Goal: Task Accomplishment & Management: Complete application form

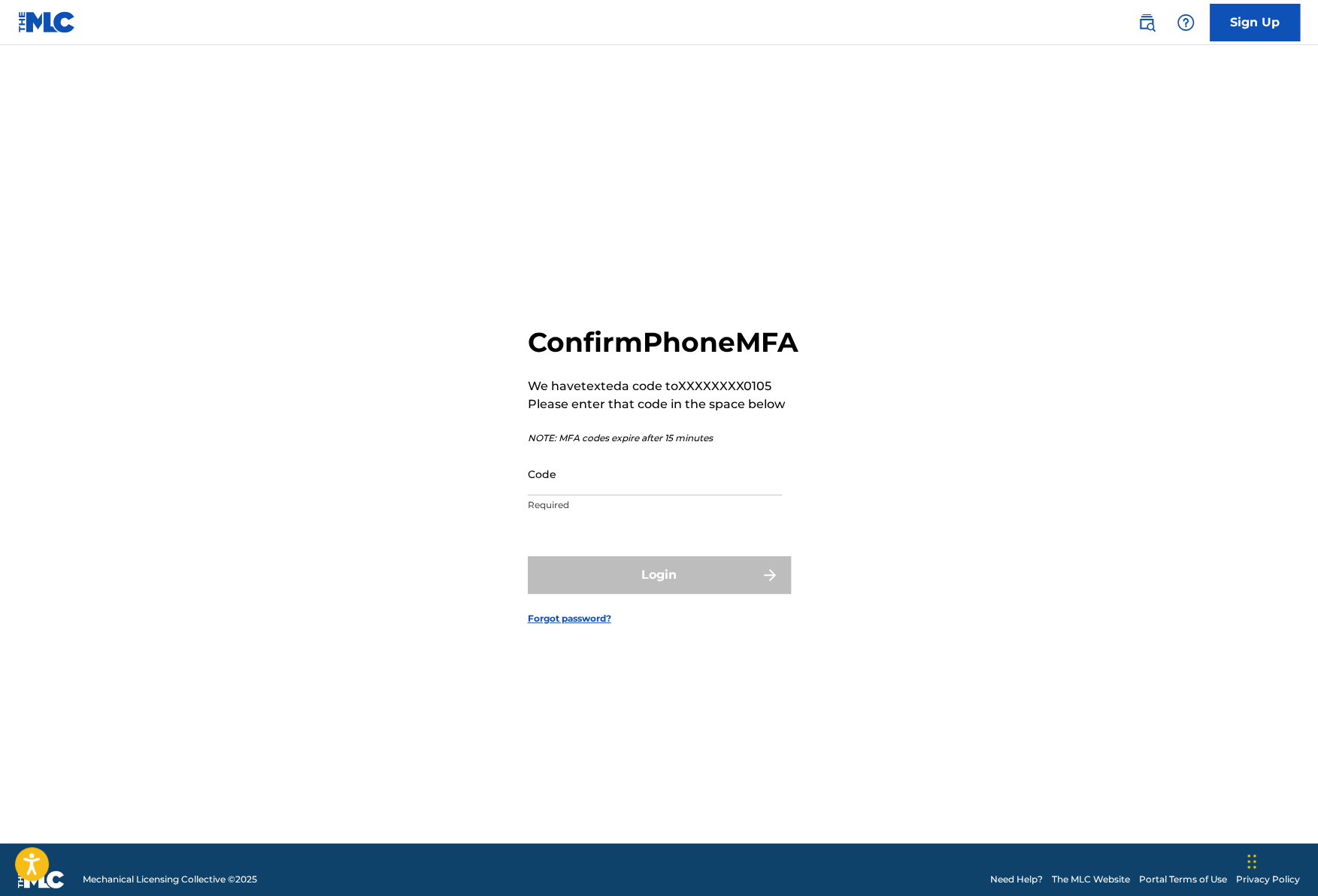
click at [534, 491] on input "Code" at bounding box center [655, 474] width 254 height 43
click at [606, 490] on input "Code" at bounding box center [655, 474] width 254 height 43
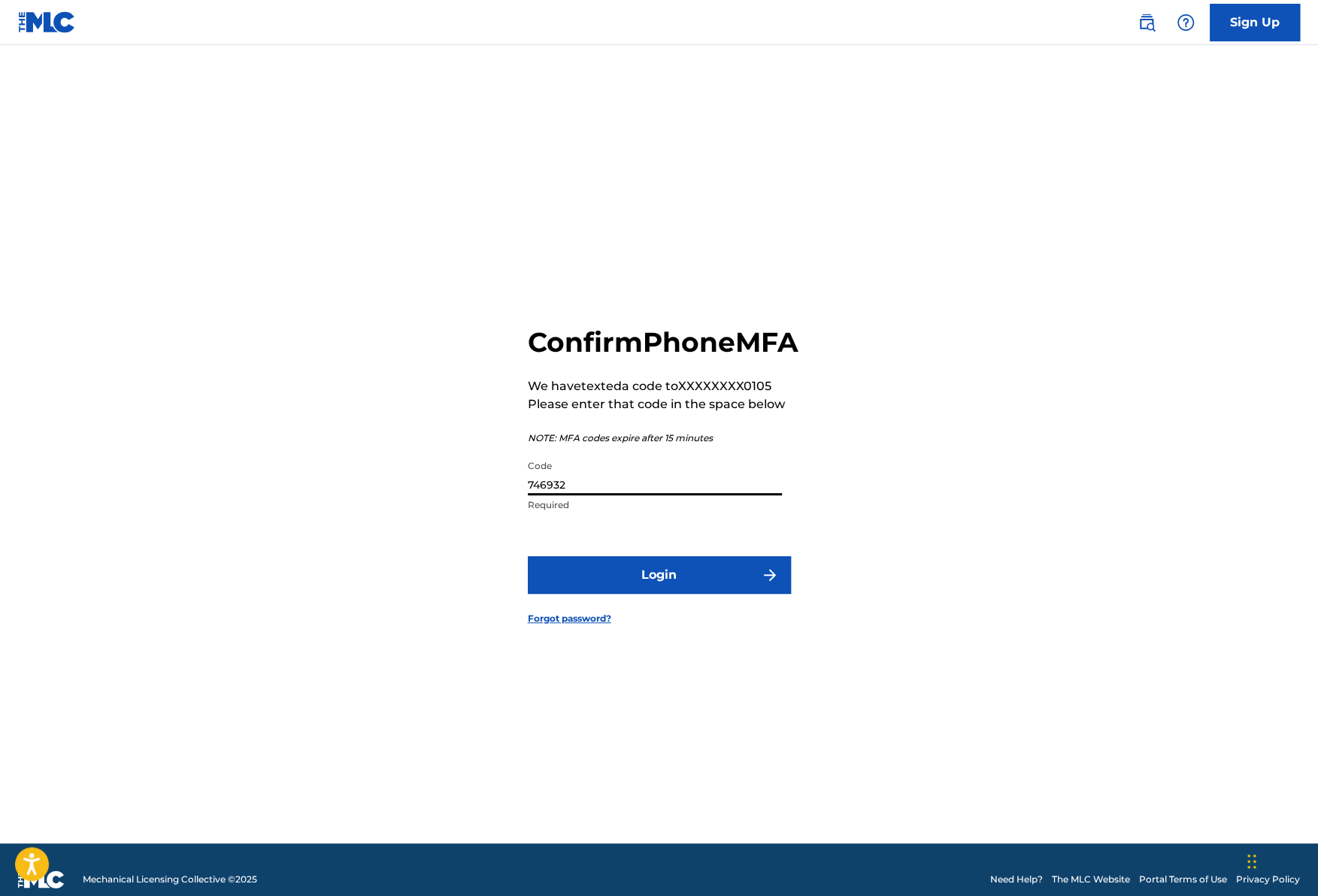
type input "746932"
click at [661, 594] on button "Login" at bounding box center [659, 575] width 263 height 37
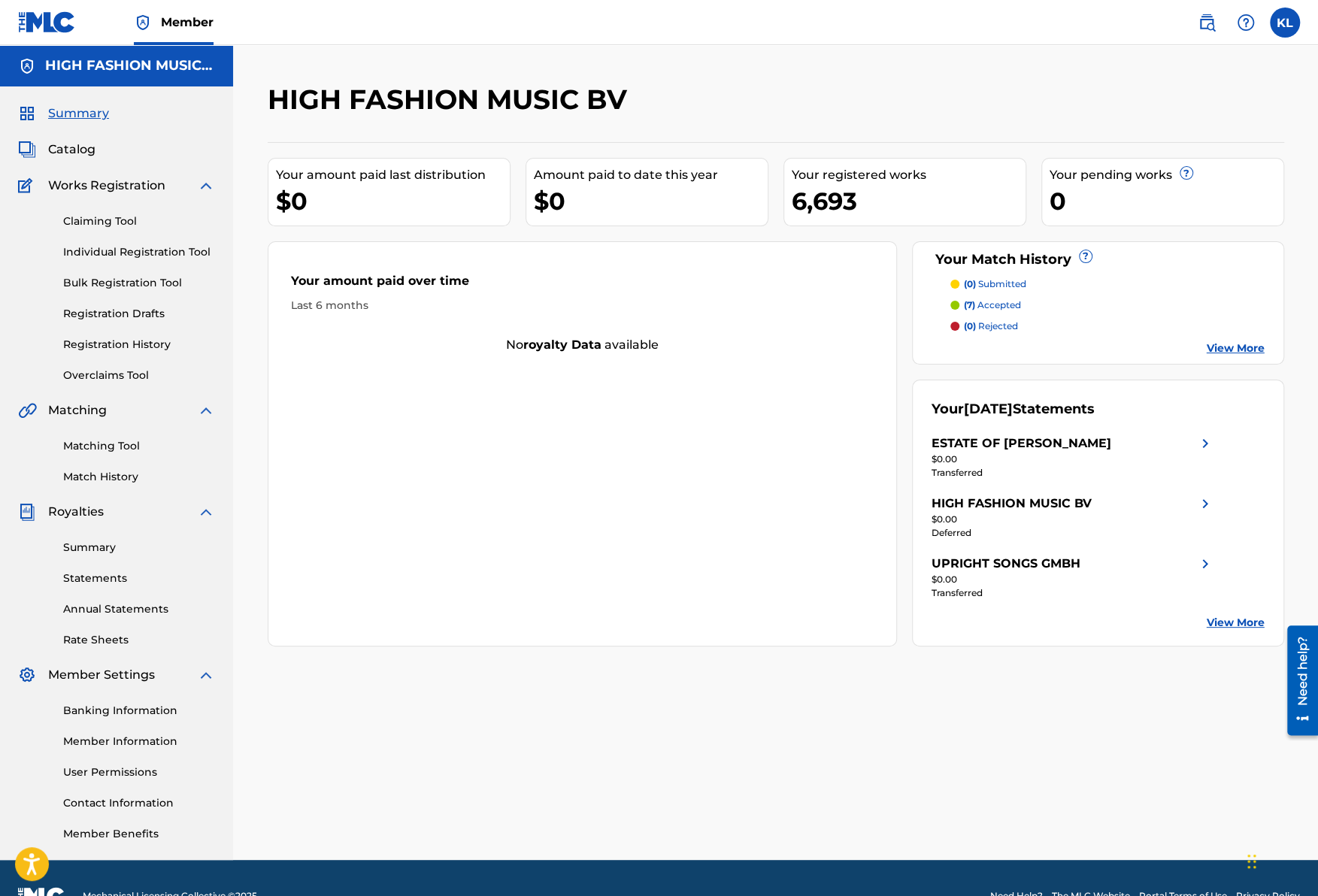
click at [1220, 621] on link "View More" at bounding box center [1235, 623] width 58 height 16
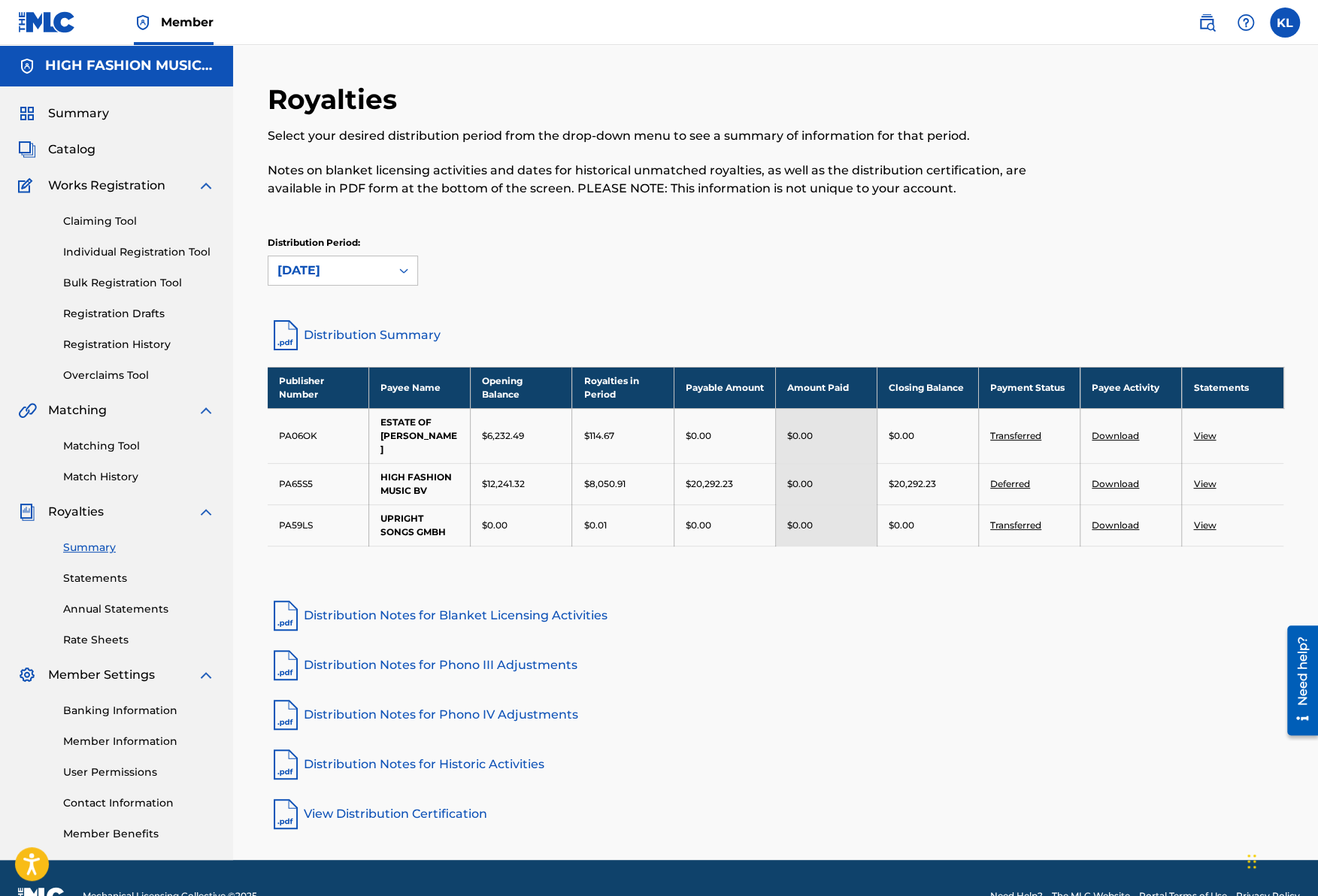
click at [1012, 481] on link "Deferred" at bounding box center [1009, 483] width 40 height 12
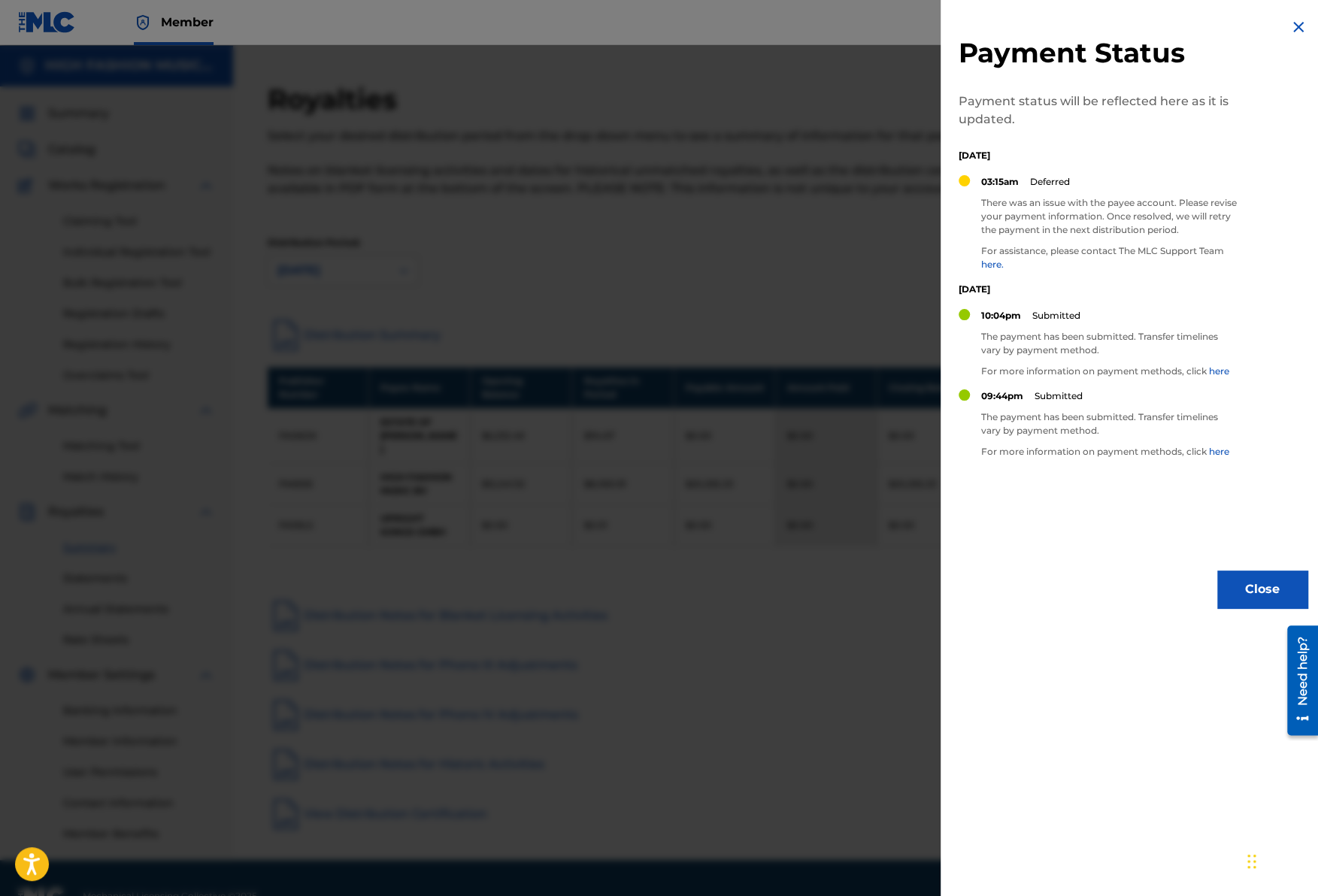
click at [991, 267] on link "here." at bounding box center [992, 264] width 22 height 12
click at [1290, 25] on img at bounding box center [1298, 27] width 18 height 18
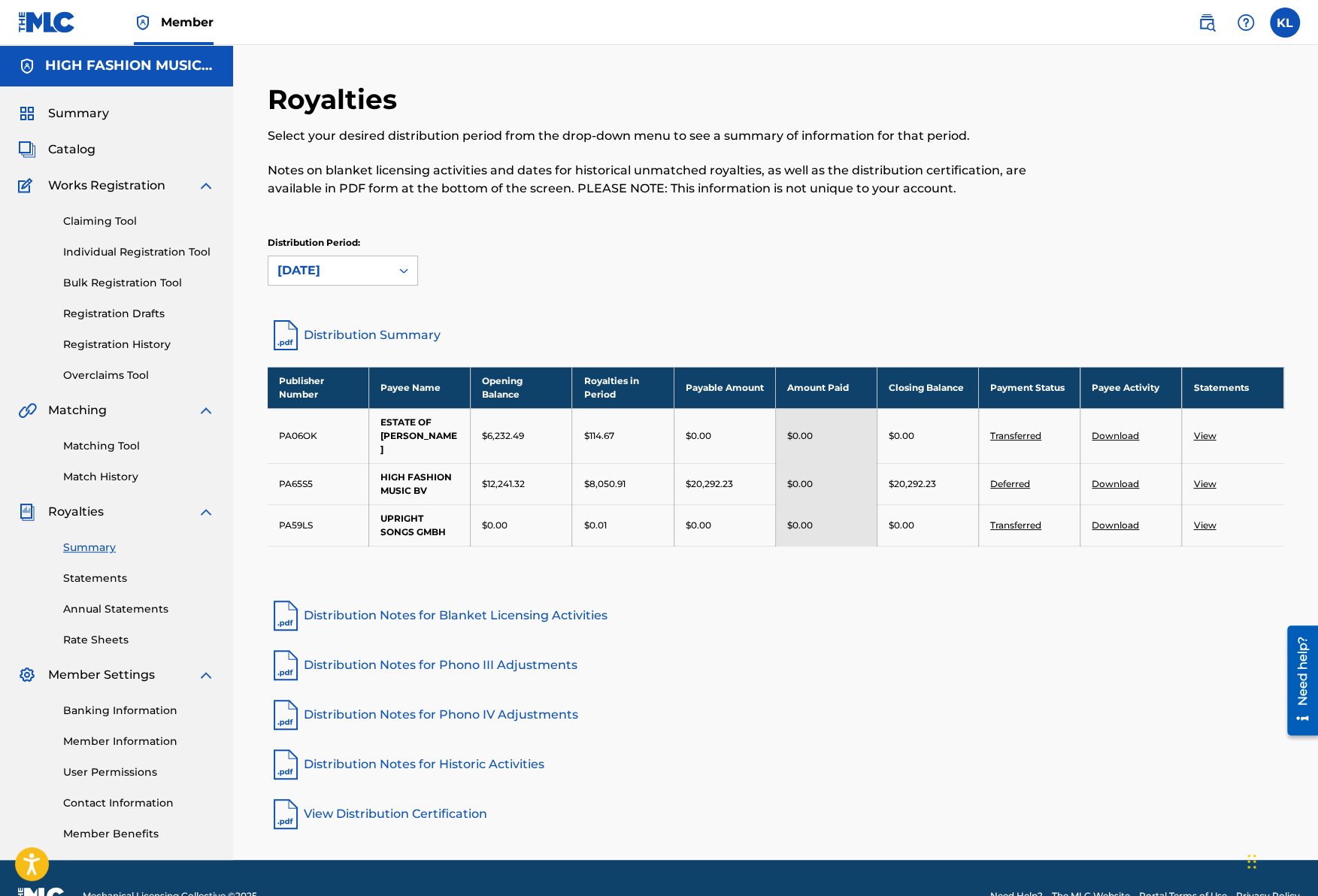
click at [700, 240] on div "Distribution Period: [DATE]" at bounding box center [776, 261] width 1017 height 50
click at [340, 334] on link "Distribution Summary" at bounding box center [776, 335] width 1017 height 36
click at [96, 579] on link "Statements" at bounding box center [139, 579] width 152 height 16
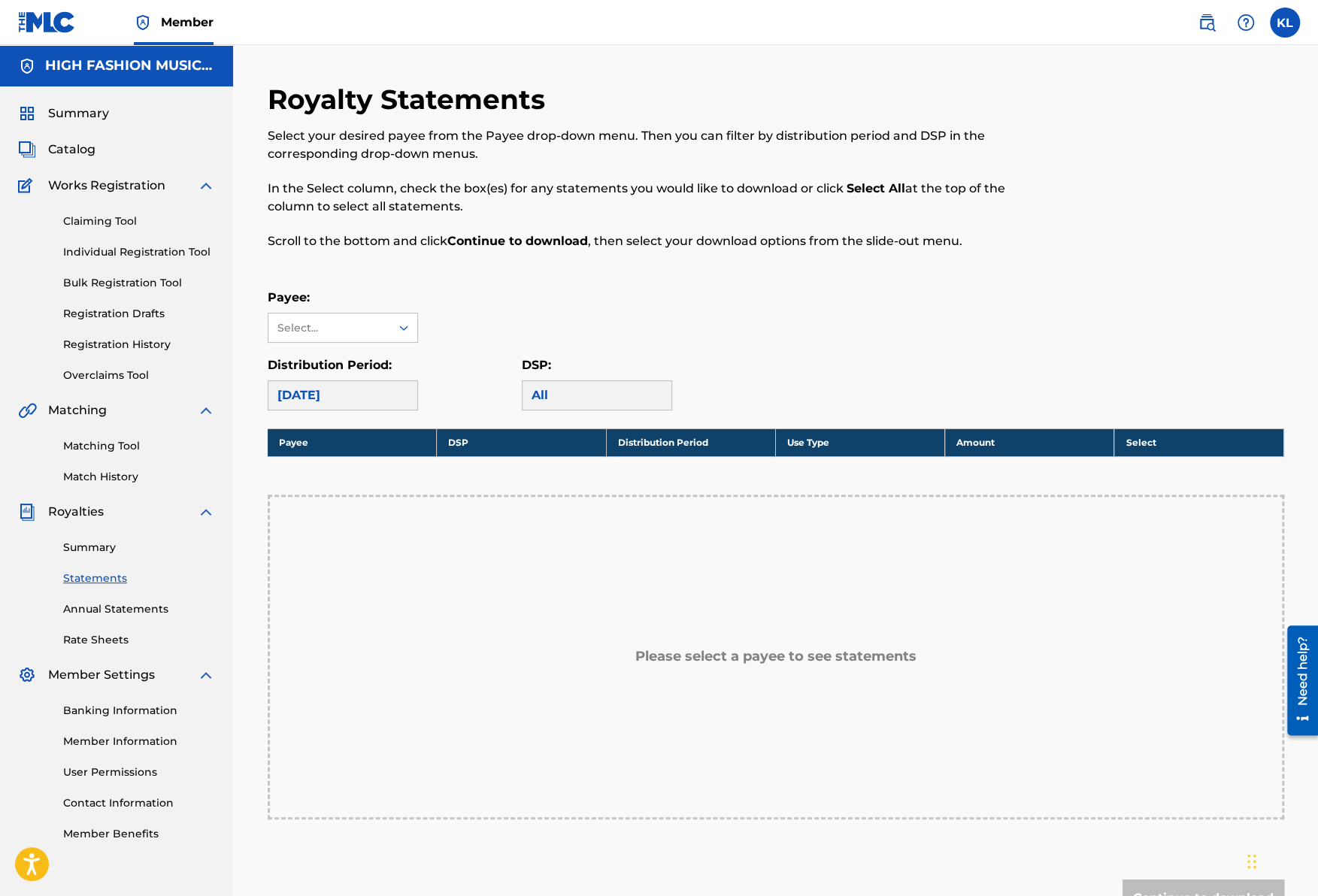
click at [351, 395] on div "[DATE]" at bounding box center [342, 396] width 151 height 30
click at [344, 334] on div "Select..." at bounding box center [328, 328] width 103 height 16
click at [315, 423] on div "HIGH FASHION MUSIC BV" at bounding box center [342, 426] width 149 height 55
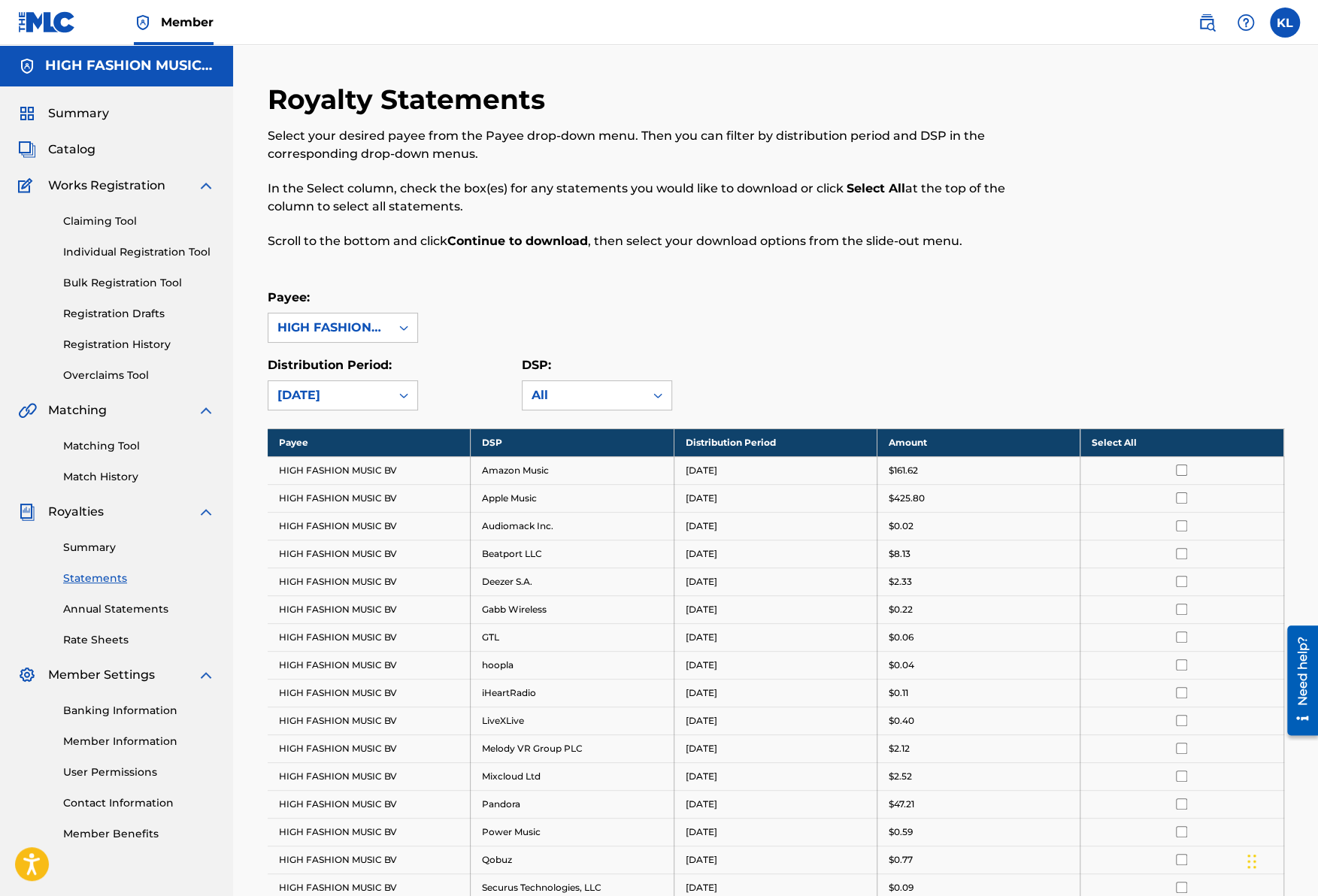
click at [329, 327] on div "HIGH FASHION MUSIC BV" at bounding box center [329, 328] width 103 height 18
click at [301, 374] on div "ESTATE OF [PERSON_NAME]" at bounding box center [342, 370] width 149 height 55
click at [314, 333] on div "ESTATE OF [PERSON_NAME]" at bounding box center [329, 328] width 103 height 18
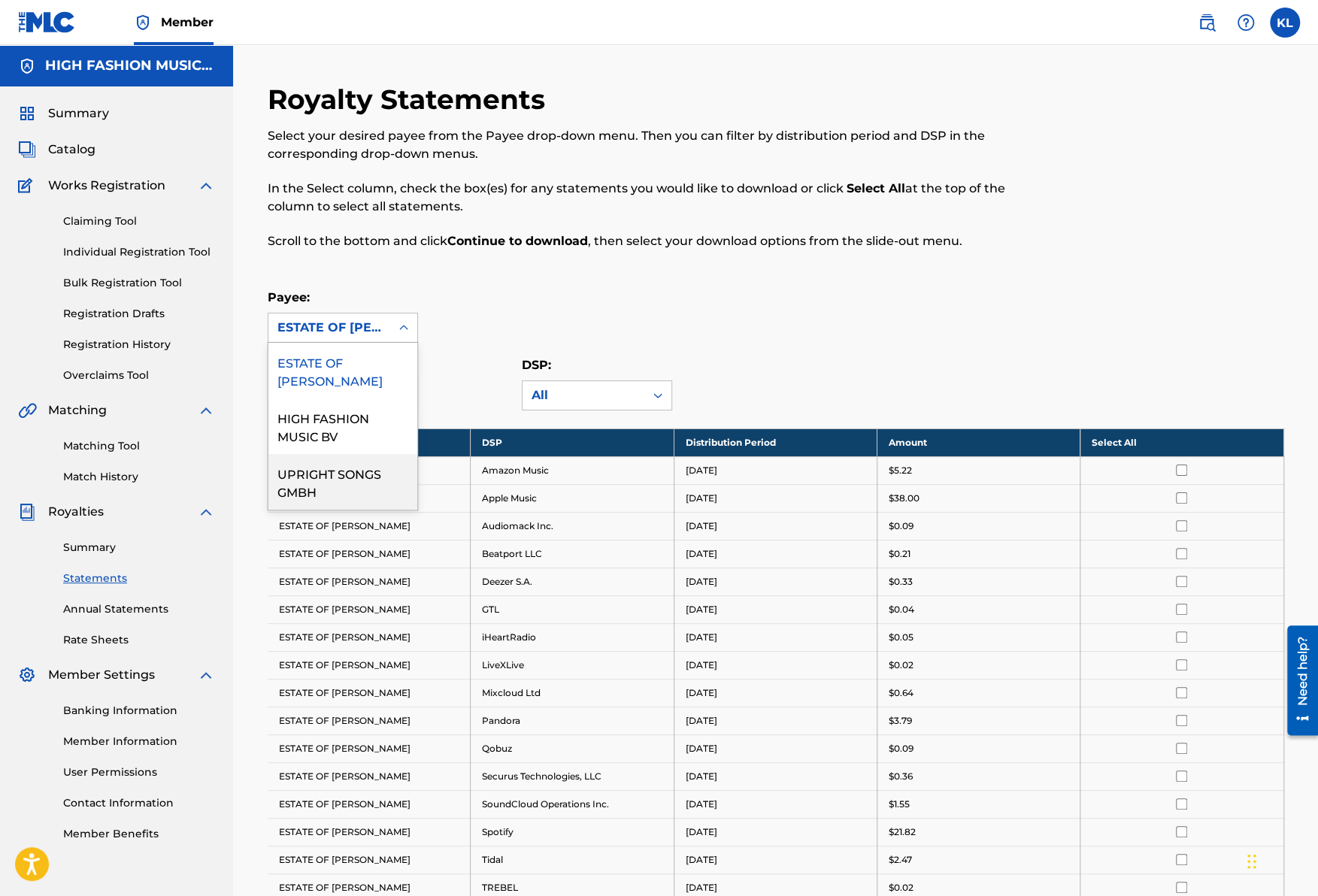
click at [288, 469] on div "UPRIGHT SONGS GMBH" at bounding box center [342, 481] width 149 height 55
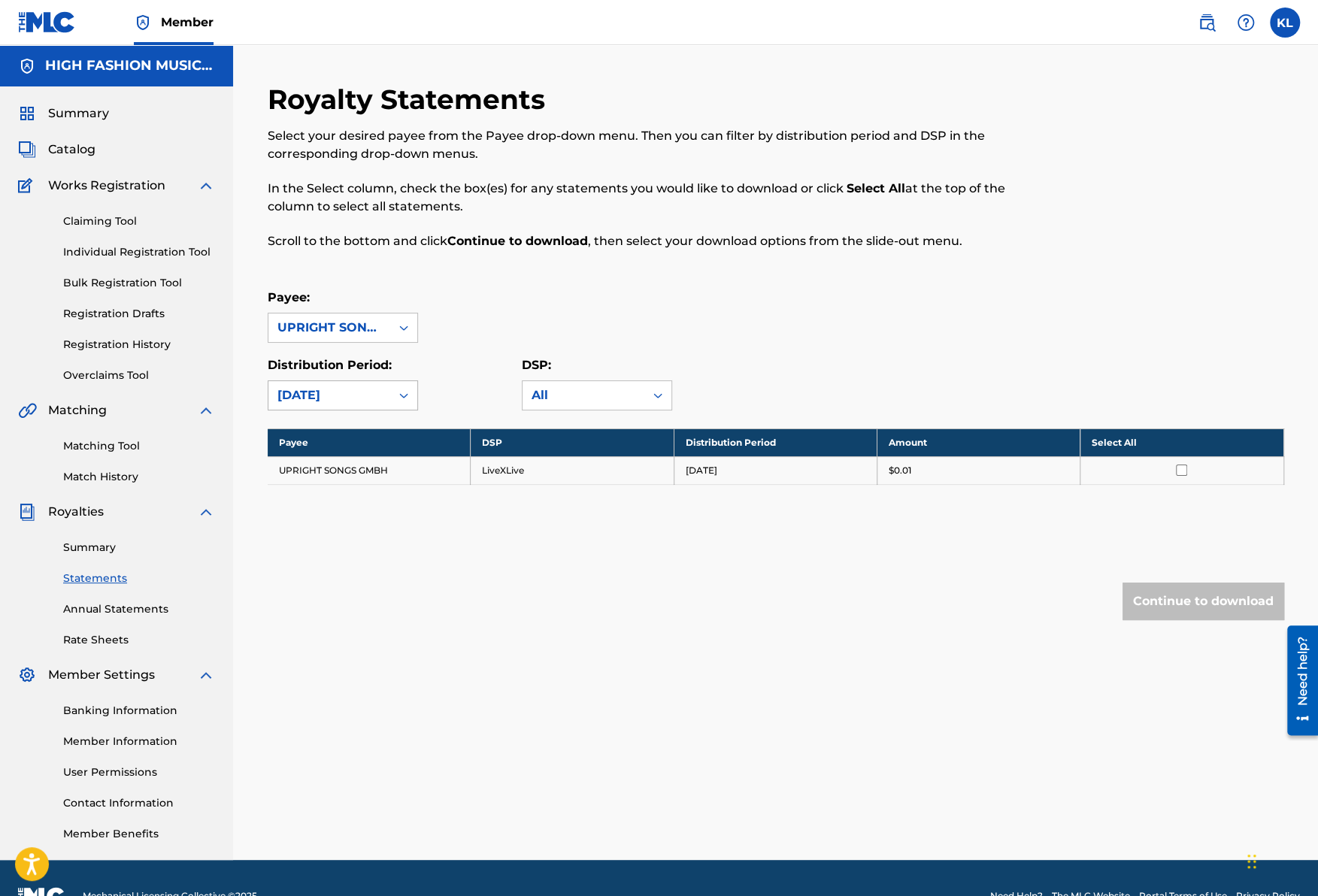
click at [341, 393] on div "[DATE]" at bounding box center [329, 395] width 103 height 18
click at [300, 467] on div "[DATE]" at bounding box center [342, 467] width 149 height 37
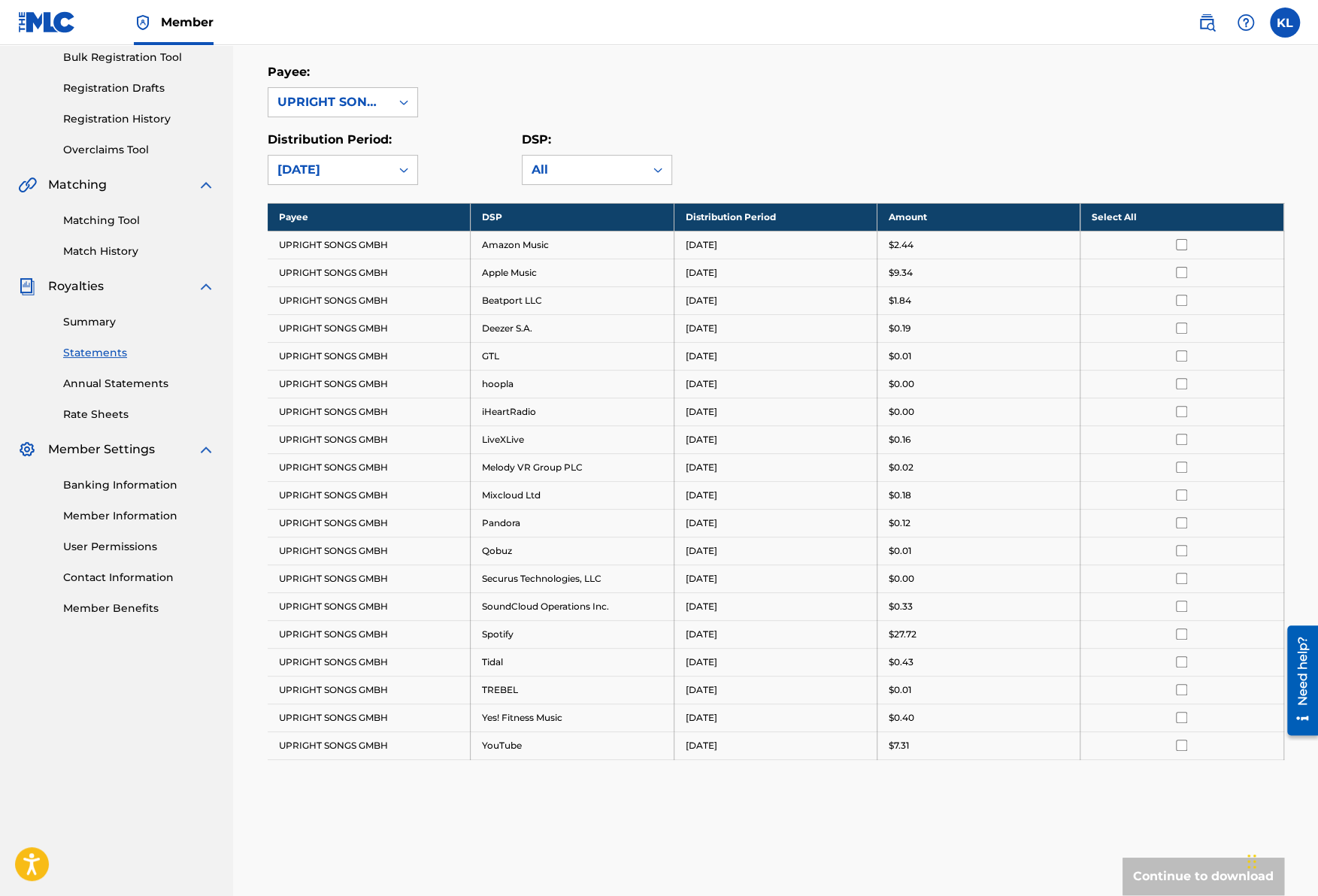
scroll to position [75, 0]
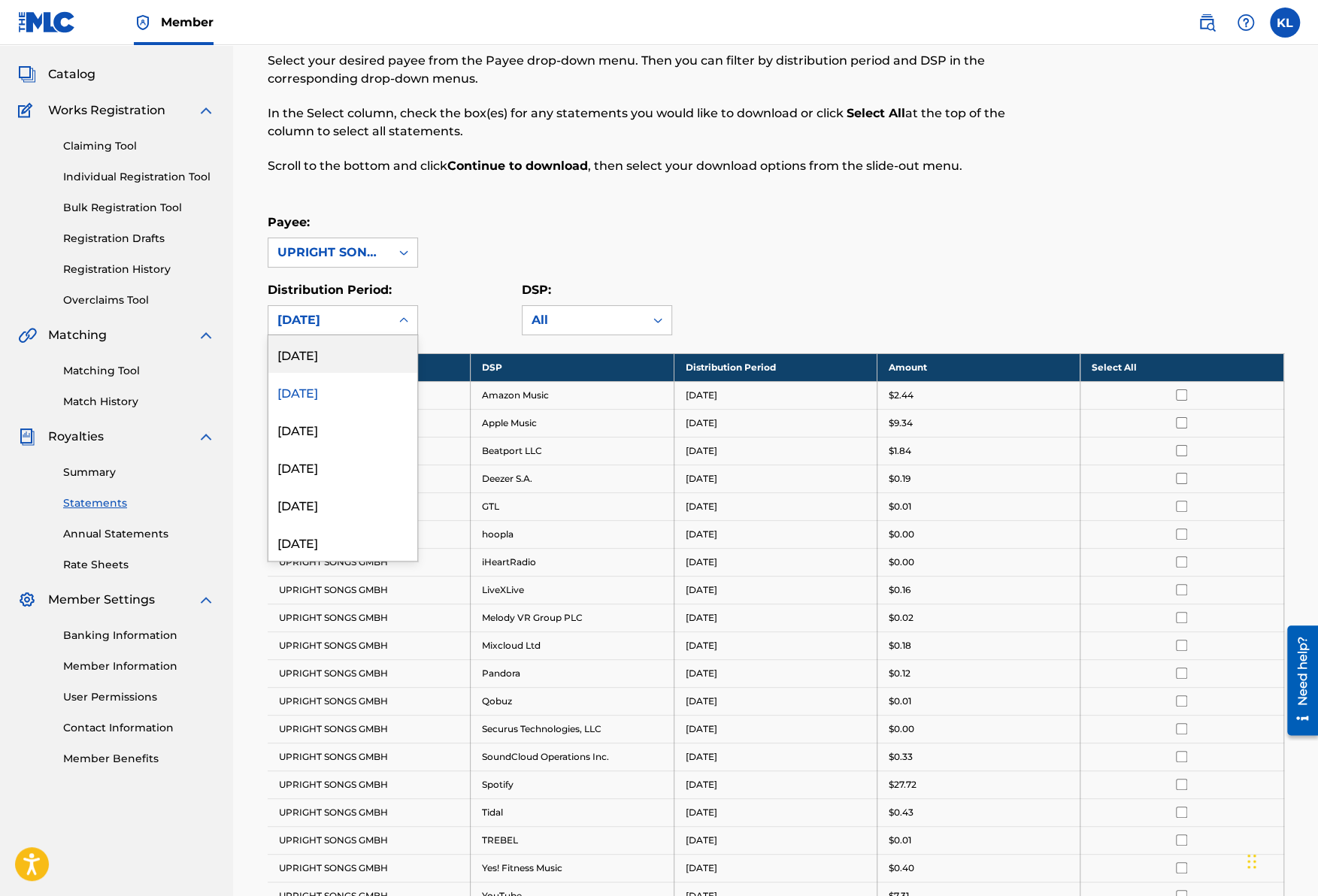
click at [361, 316] on div "[DATE]" at bounding box center [329, 320] width 103 height 18
click at [301, 431] on div "[DATE]" at bounding box center [342, 429] width 149 height 37
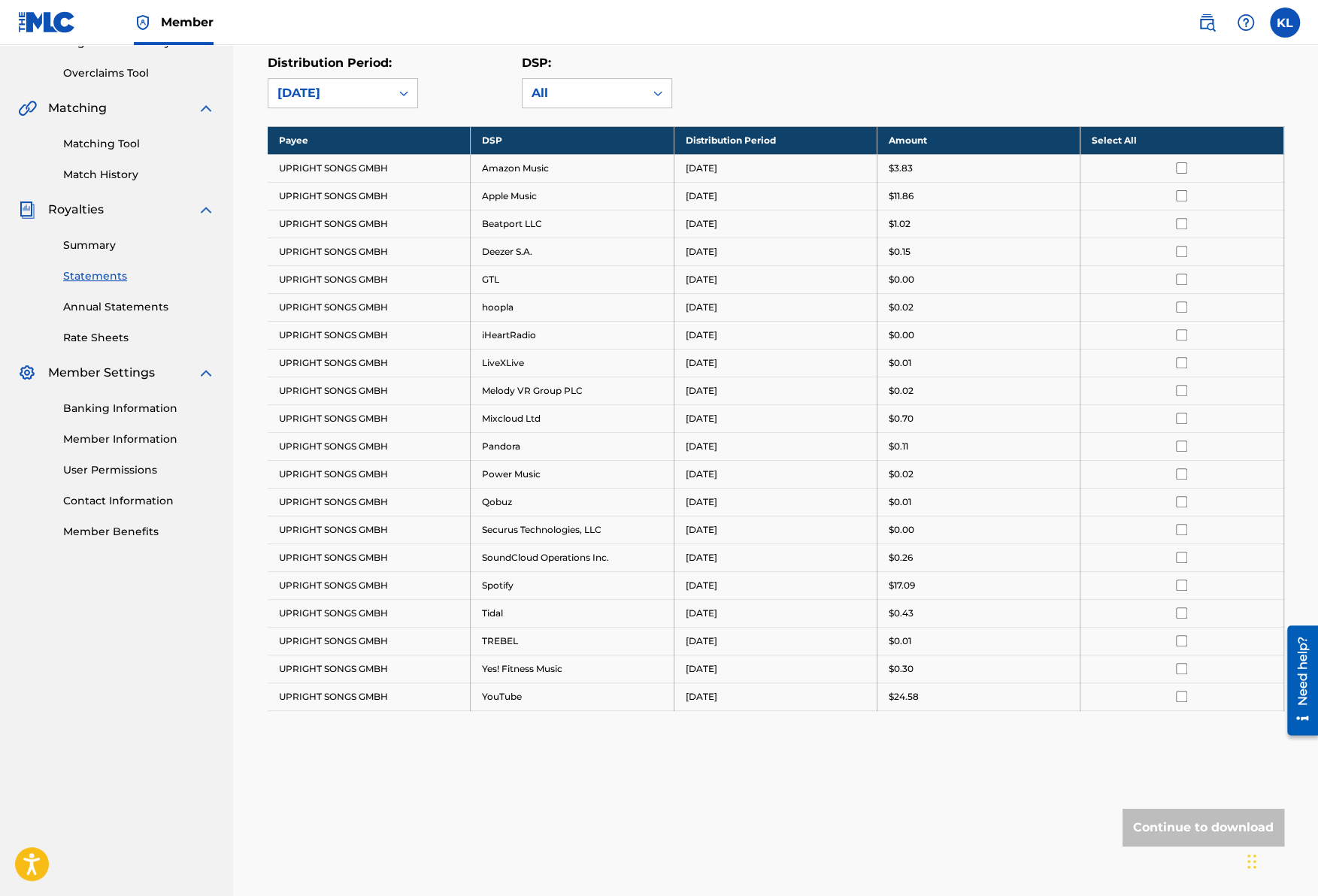
scroll to position [2, 0]
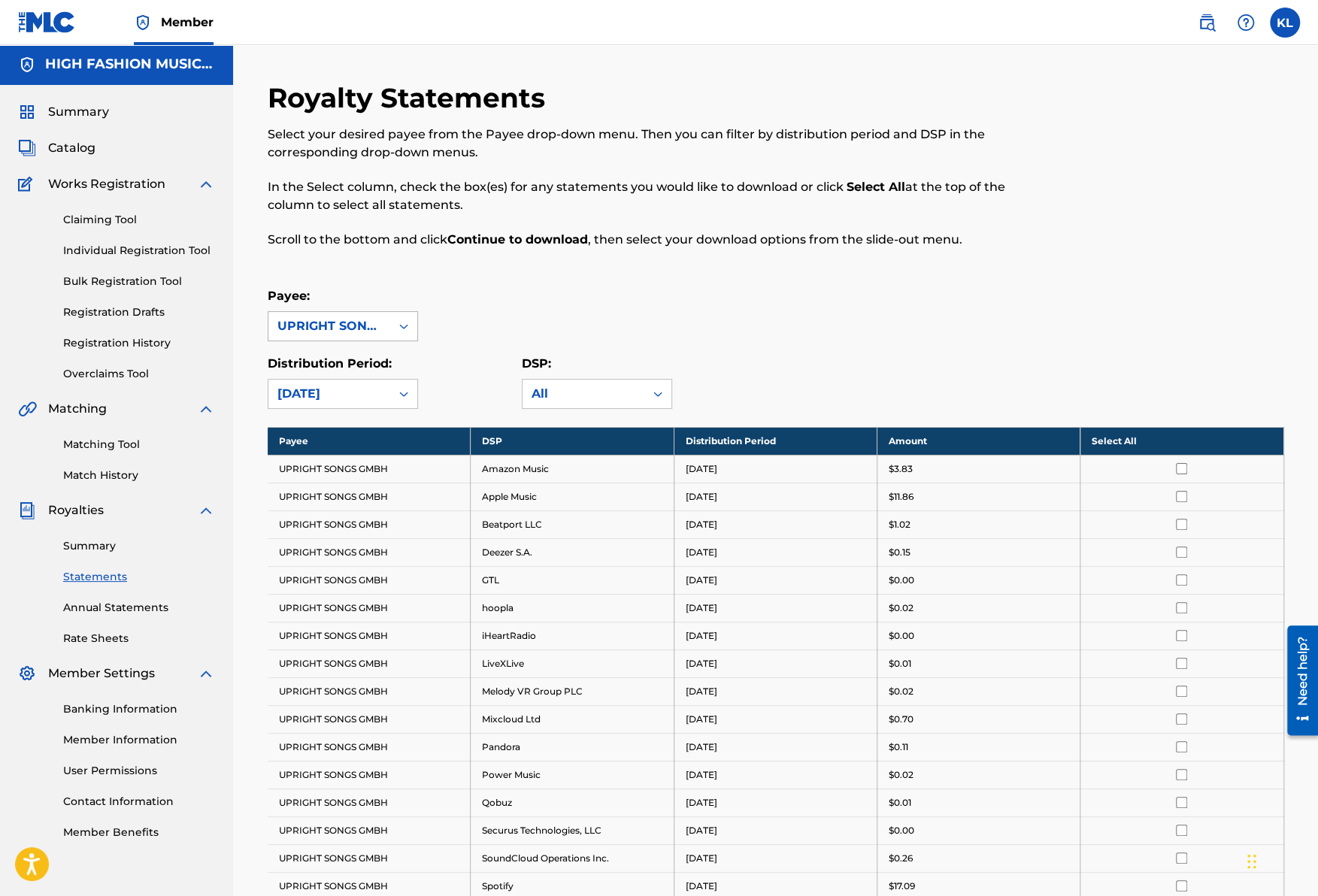
click at [325, 330] on div "UPRIGHT SONGS GMBH" at bounding box center [329, 326] width 103 height 18
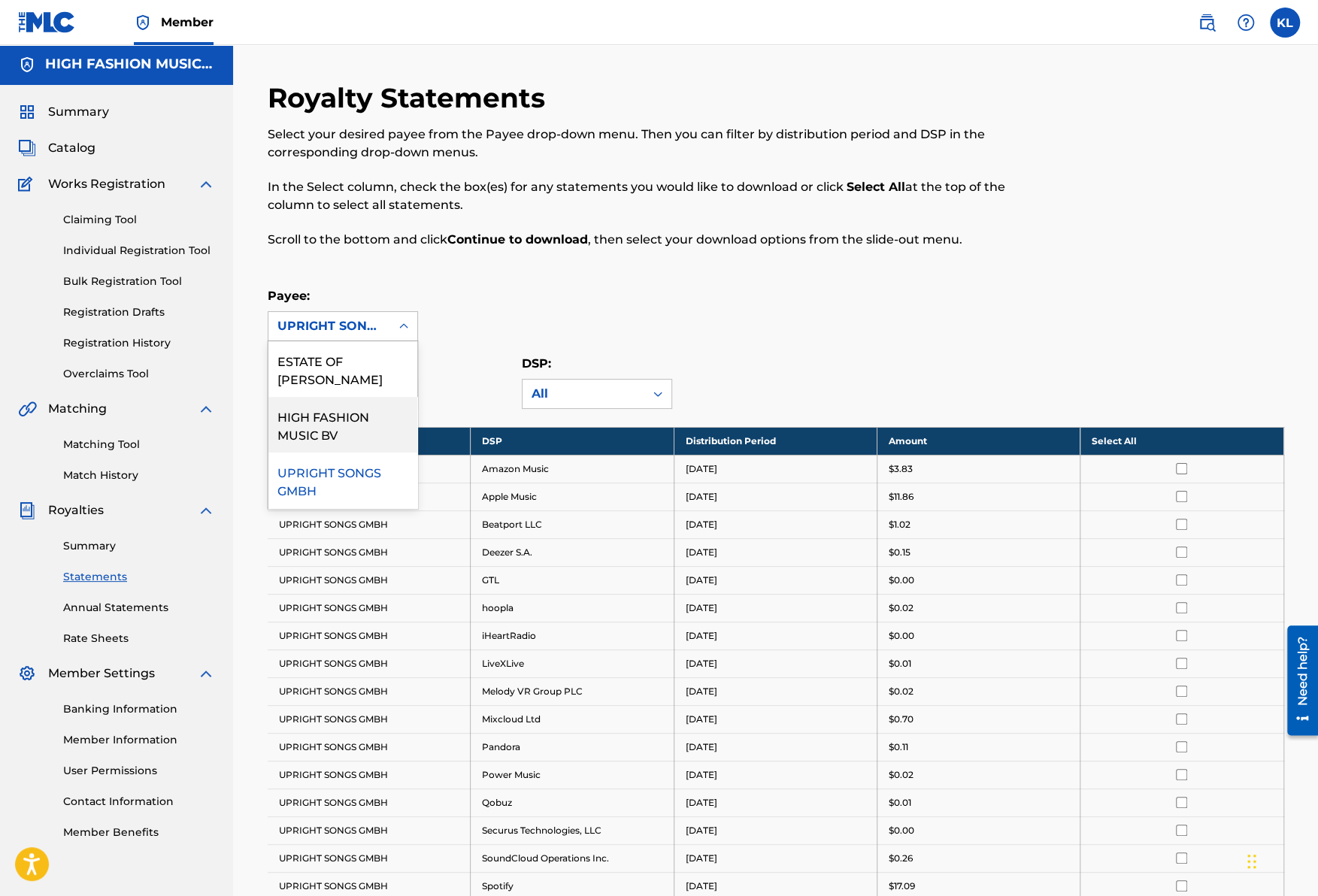
click at [296, 407] on div "HIGH FASHION MUSIC BV" at bounding box center [342, 424] width 149 height 55
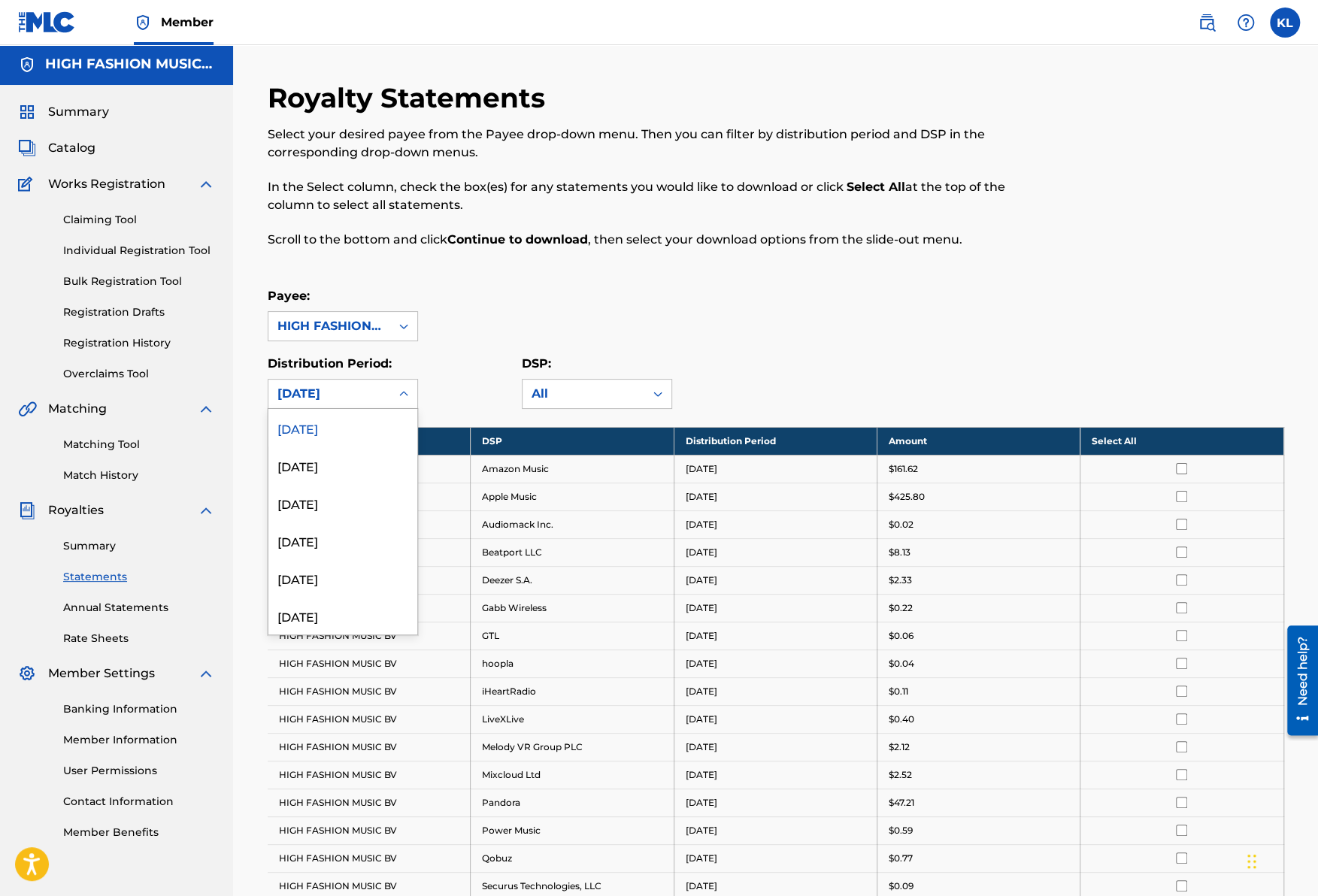
click at [315, 387] on div "[DATE]" at bounding box center [329, 394] width 103 height 18
click at [300, 457] on div "[DATE]" at bounding box center [342, 465] width 149 height 37
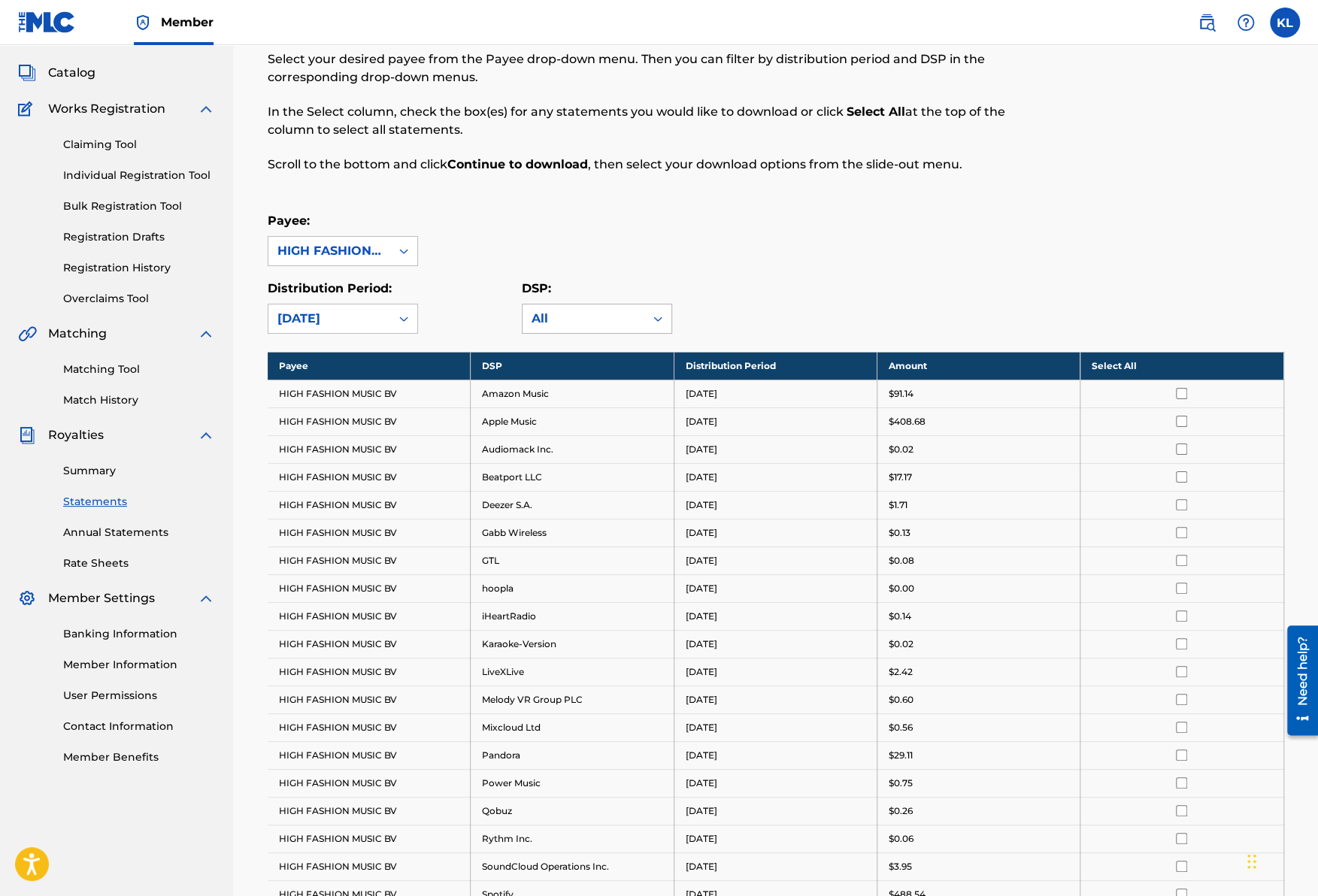
scroll to position [0, 0]
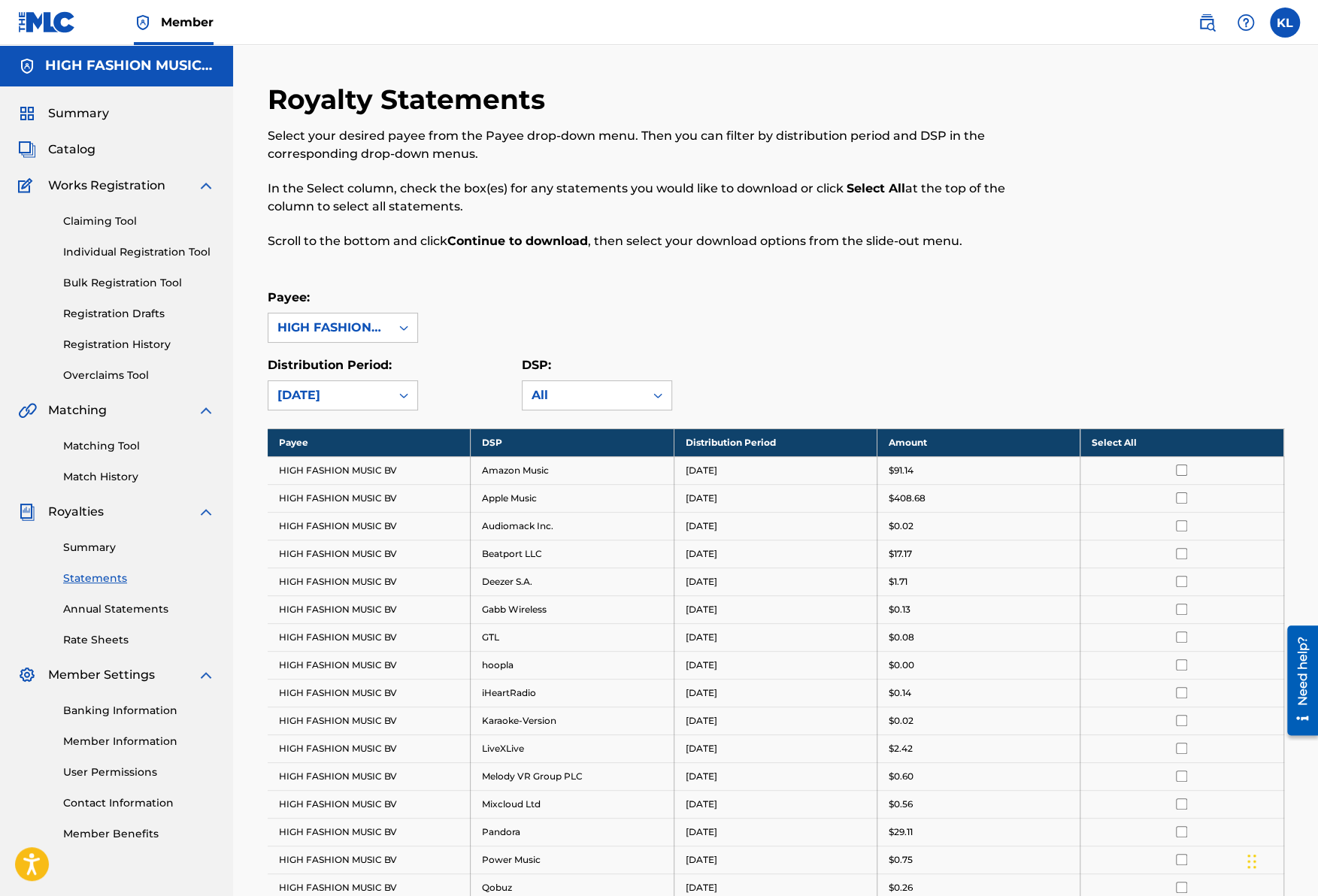
click at [335, 396] on div "[DATE]" at bounding box center [329, 395] width 103 height 18
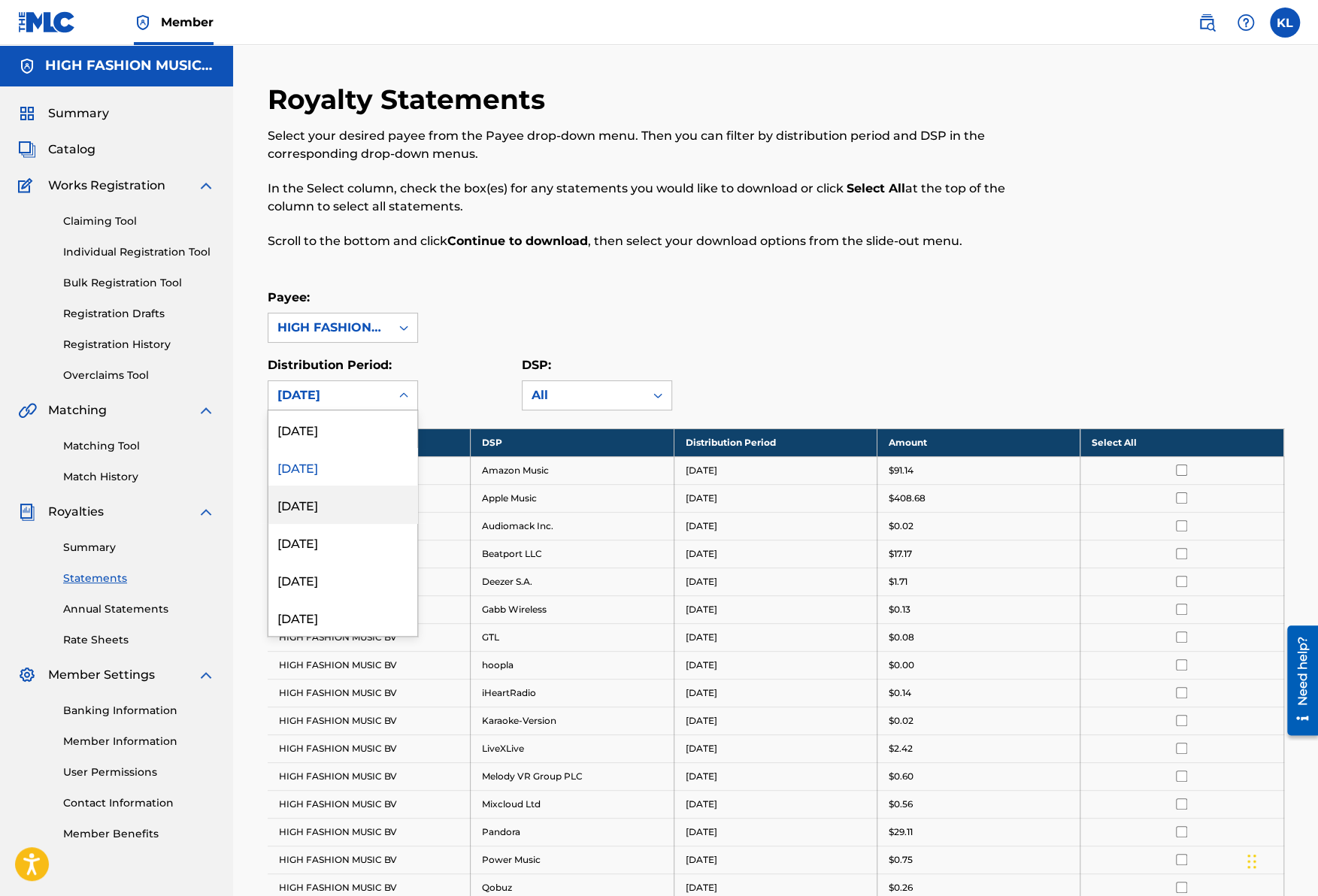
click at [300, 499] on div "[DATE]" at bounding box center [342, 505] width 149 height 37
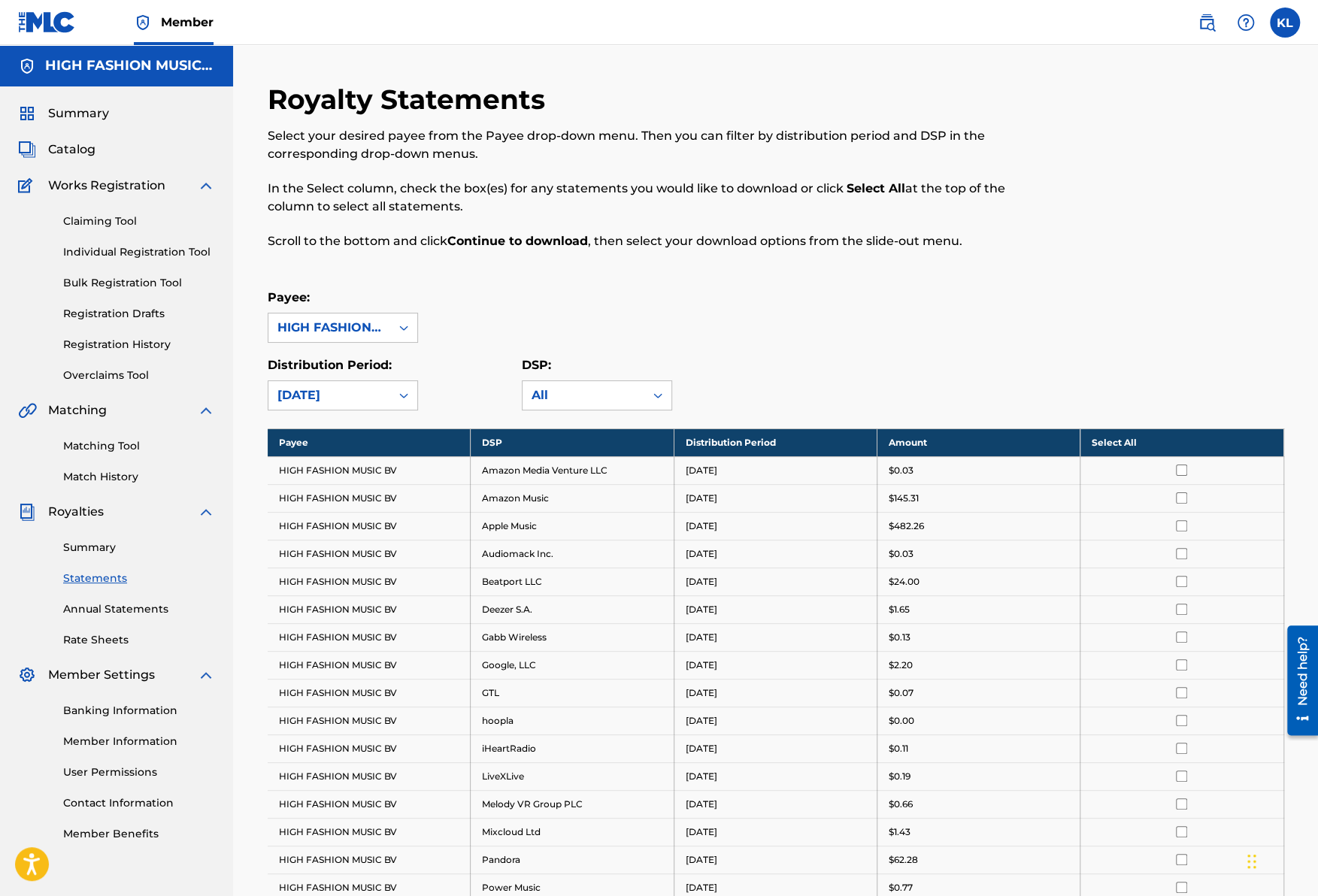
click at [333, 399] on div "[DATE]" at bounding box center [329, 395] width 103 height 18
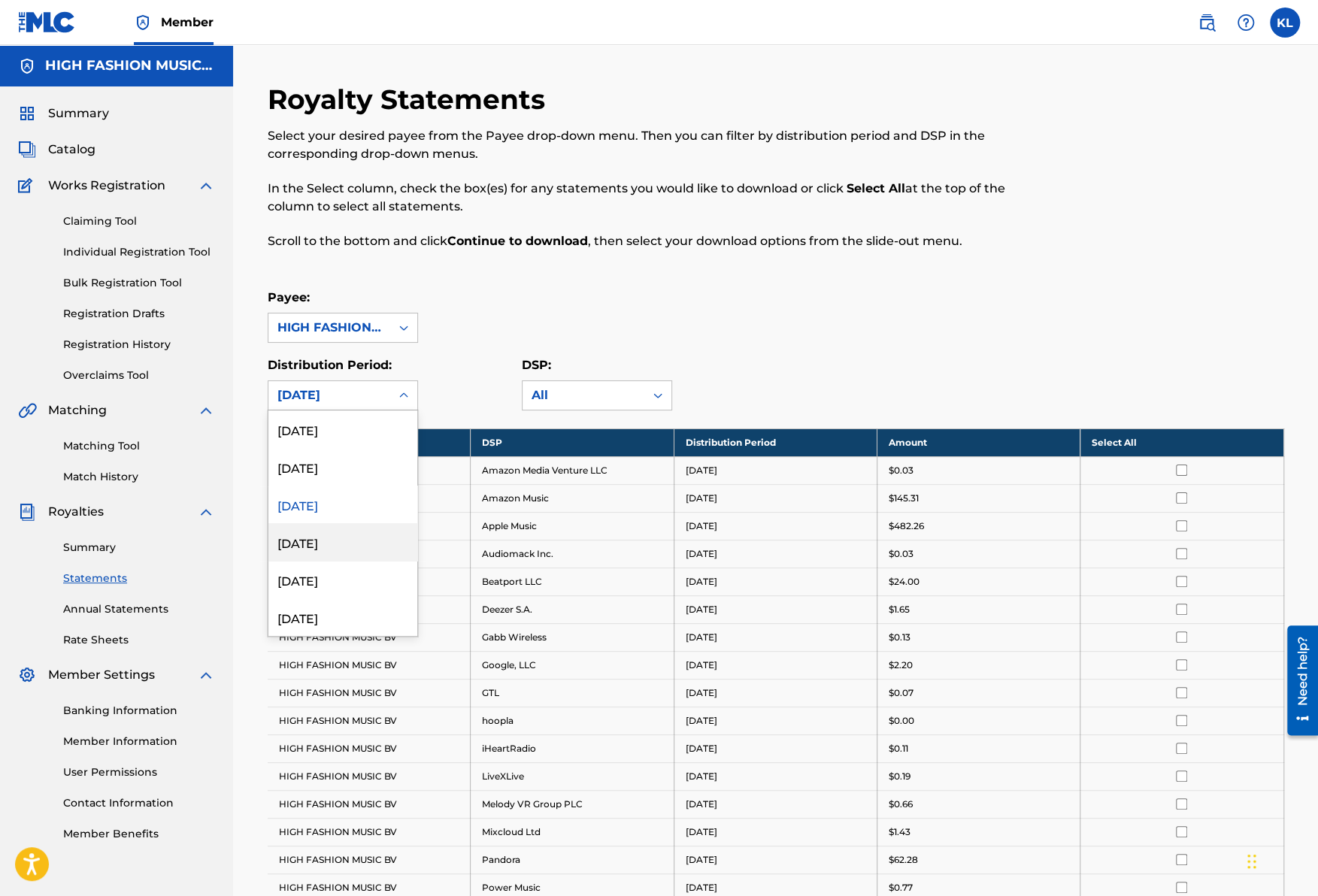
click at [305, 547] on div "[DATE]" at bounding box center [342, 542] width 149 height 37
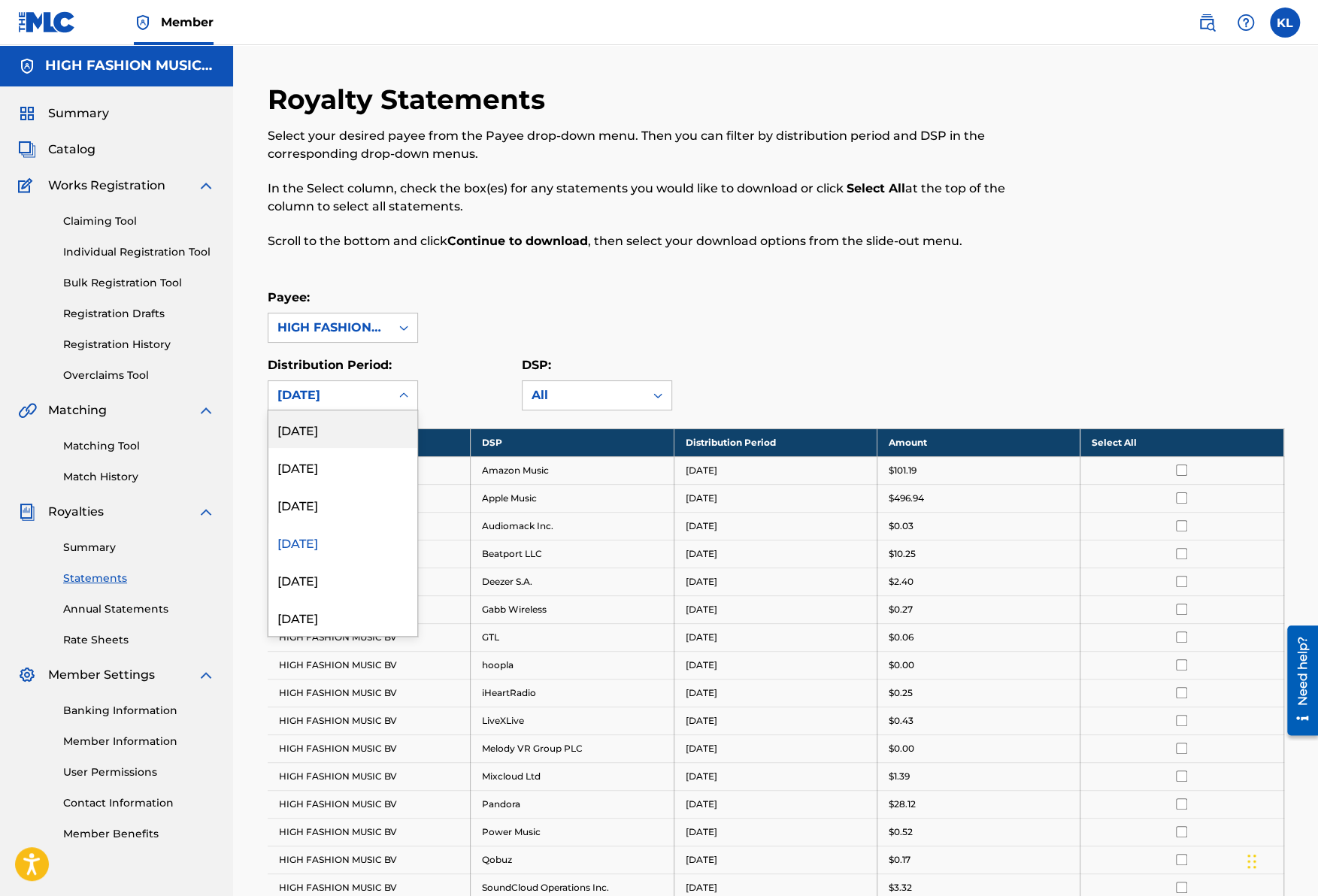
click at [327, 398] on div "[DATE]" at bounding box center [329, 395] width 103 height 18
click at [299, 573] on div "[DATE]" at bounding box center [342, 580] width 149 height 37
click at [345, 393] on div "[DATE]" at bounding box center [329, 395] width 103 height 18
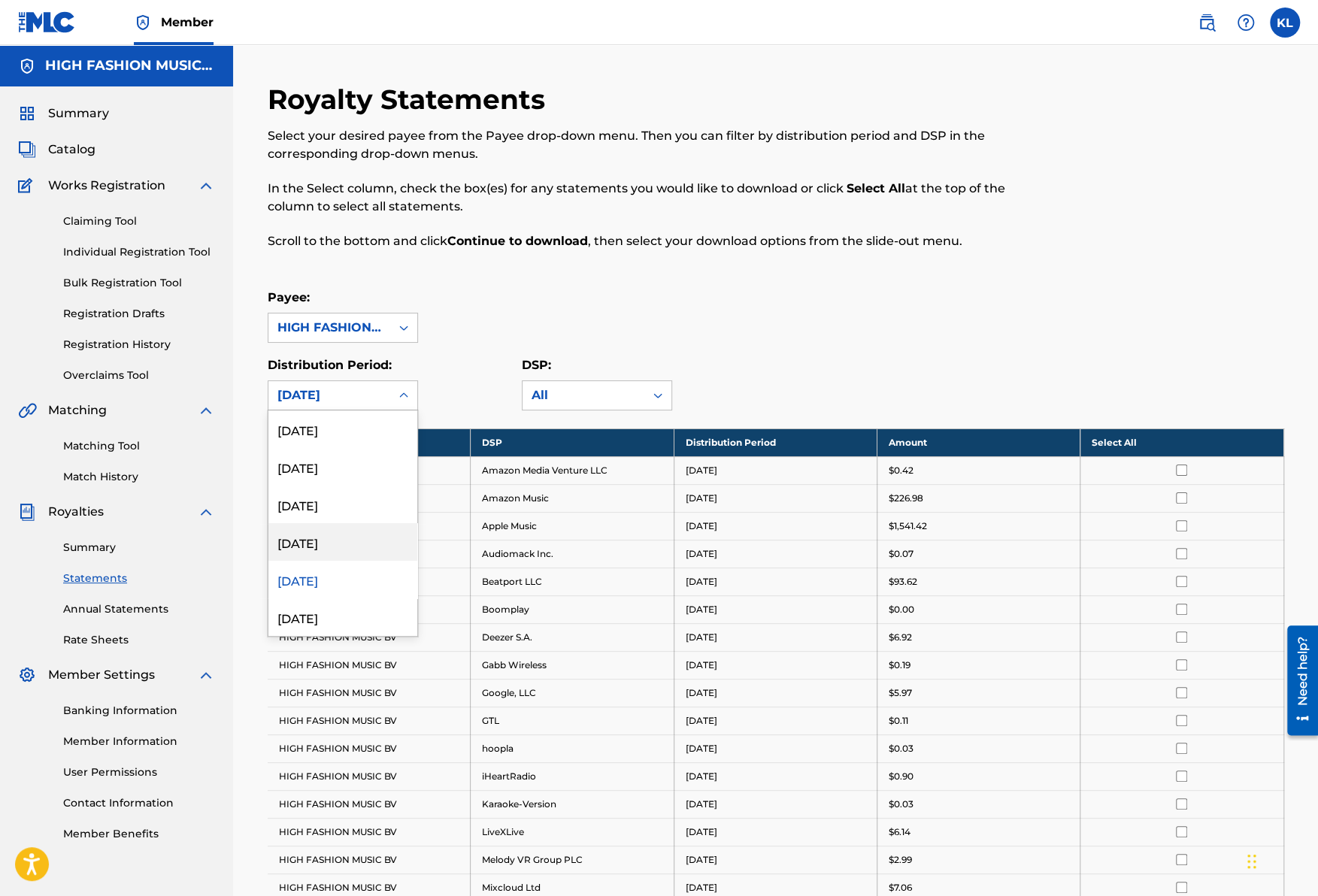
scroll to position [151, 0]
click at [312, 466] on div "[DATE]" at bounding box center [342, 467] width 149 height 37
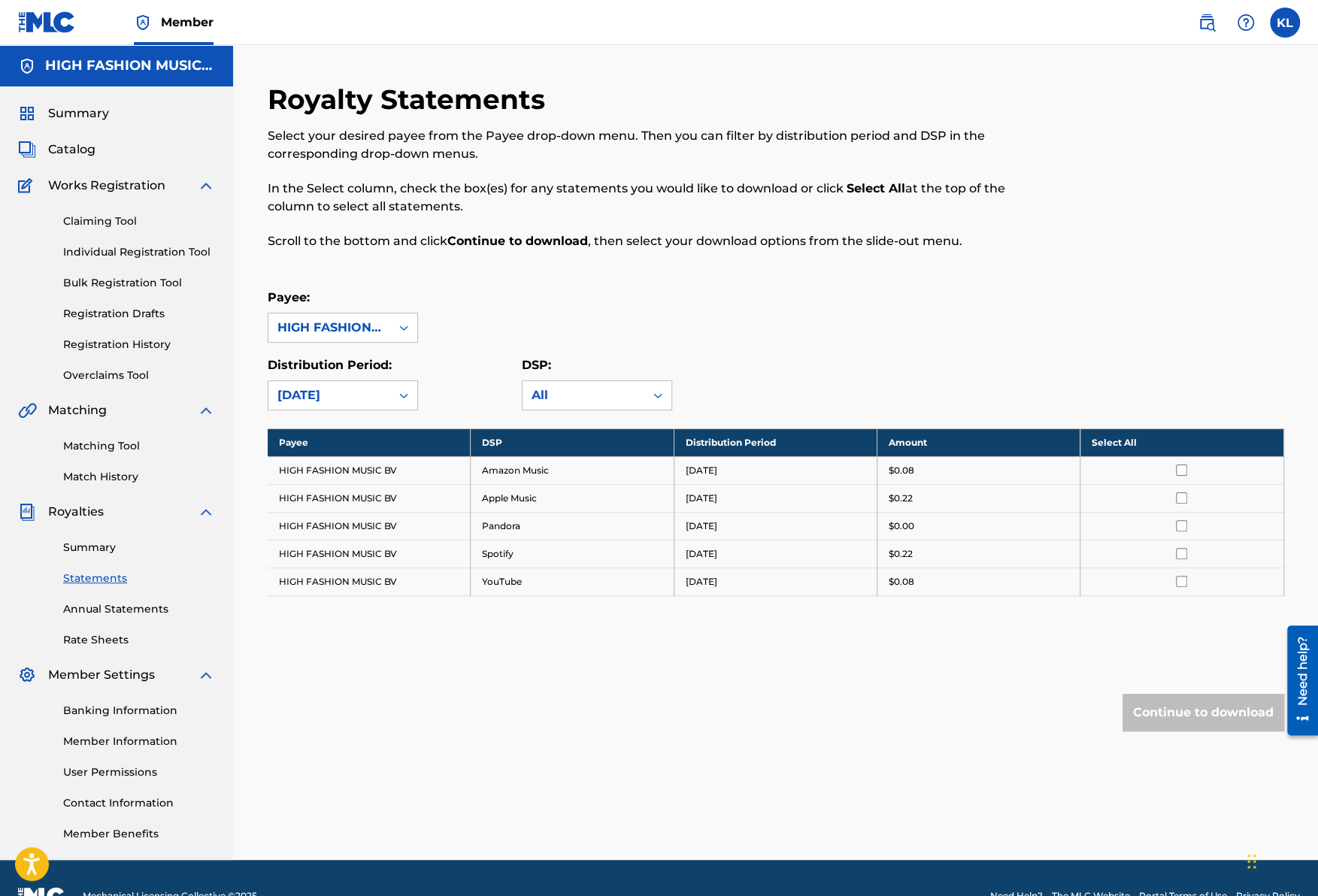
click at [324, 402] on div "[DATE]" at bounding box center [329, 395] width 103 height 18
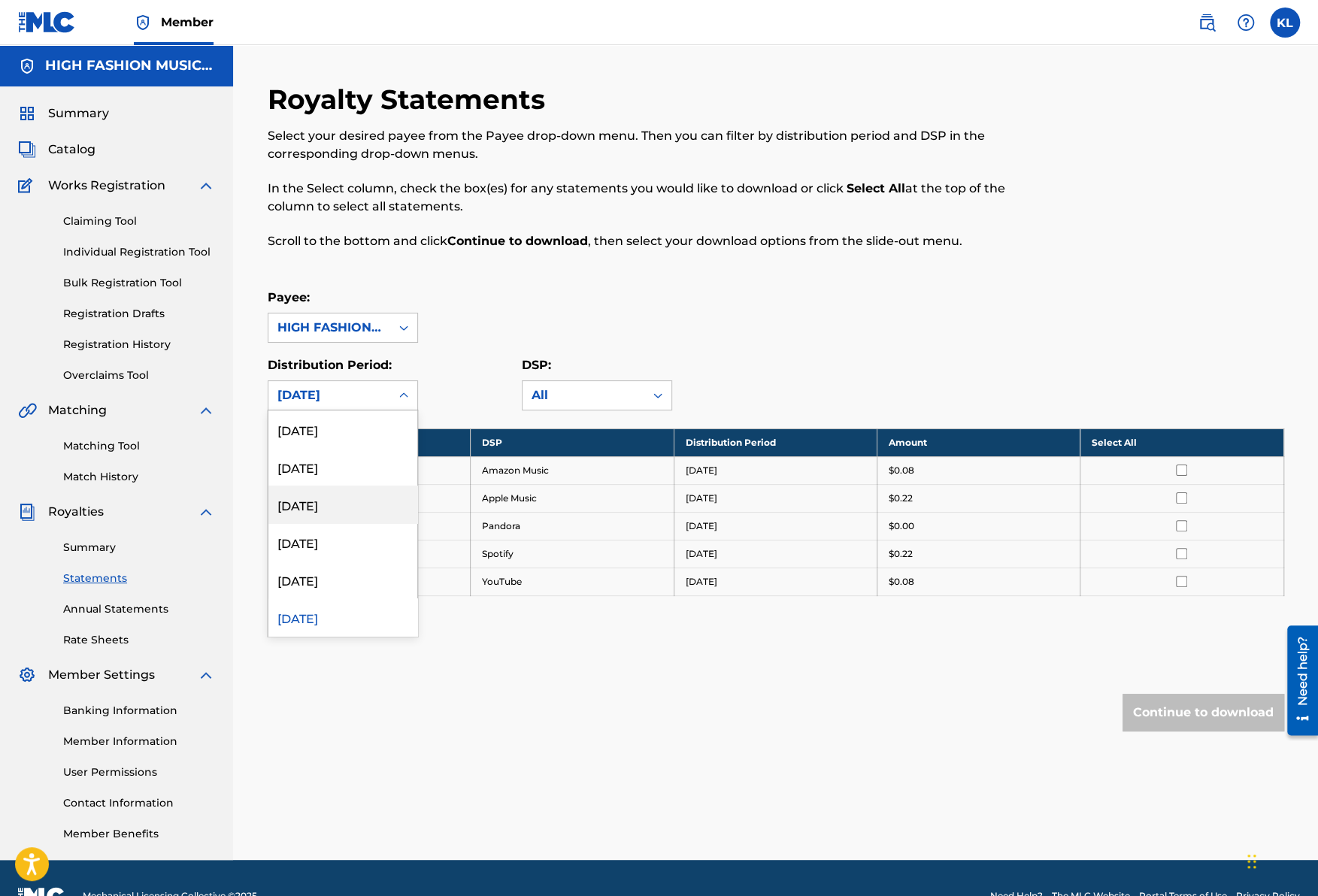
scroll to position [75, 0]
click at [301, 580] on div "[DATE]" at bounding box center [342, 580] width 149 height 37
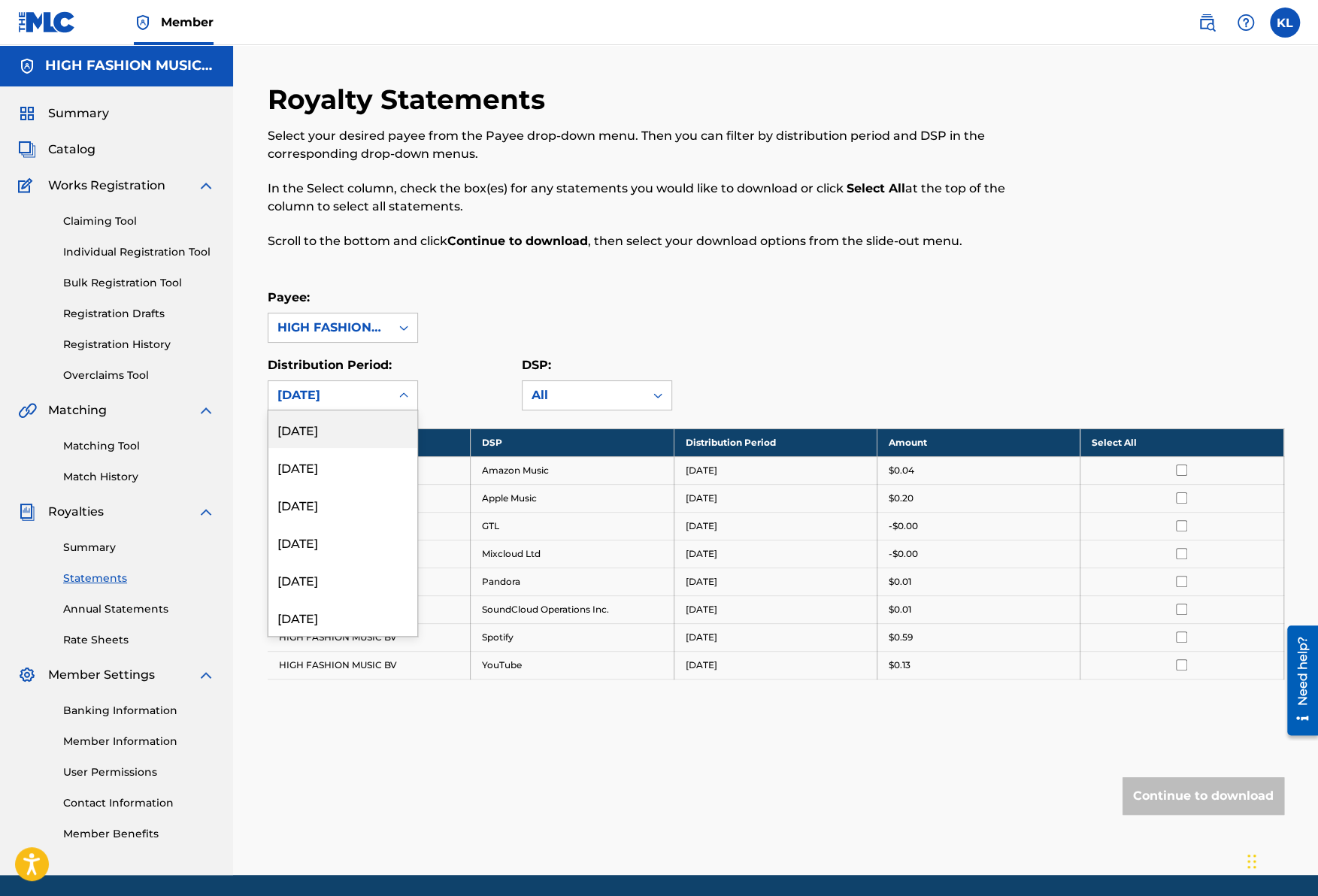
click at [337, 399] on div "[DATE]" at bounding box center [329, 395] width 103 height 18
click at [311, 629] on div "[DATE]" at bounding box center [342, 617] width 149 height 37
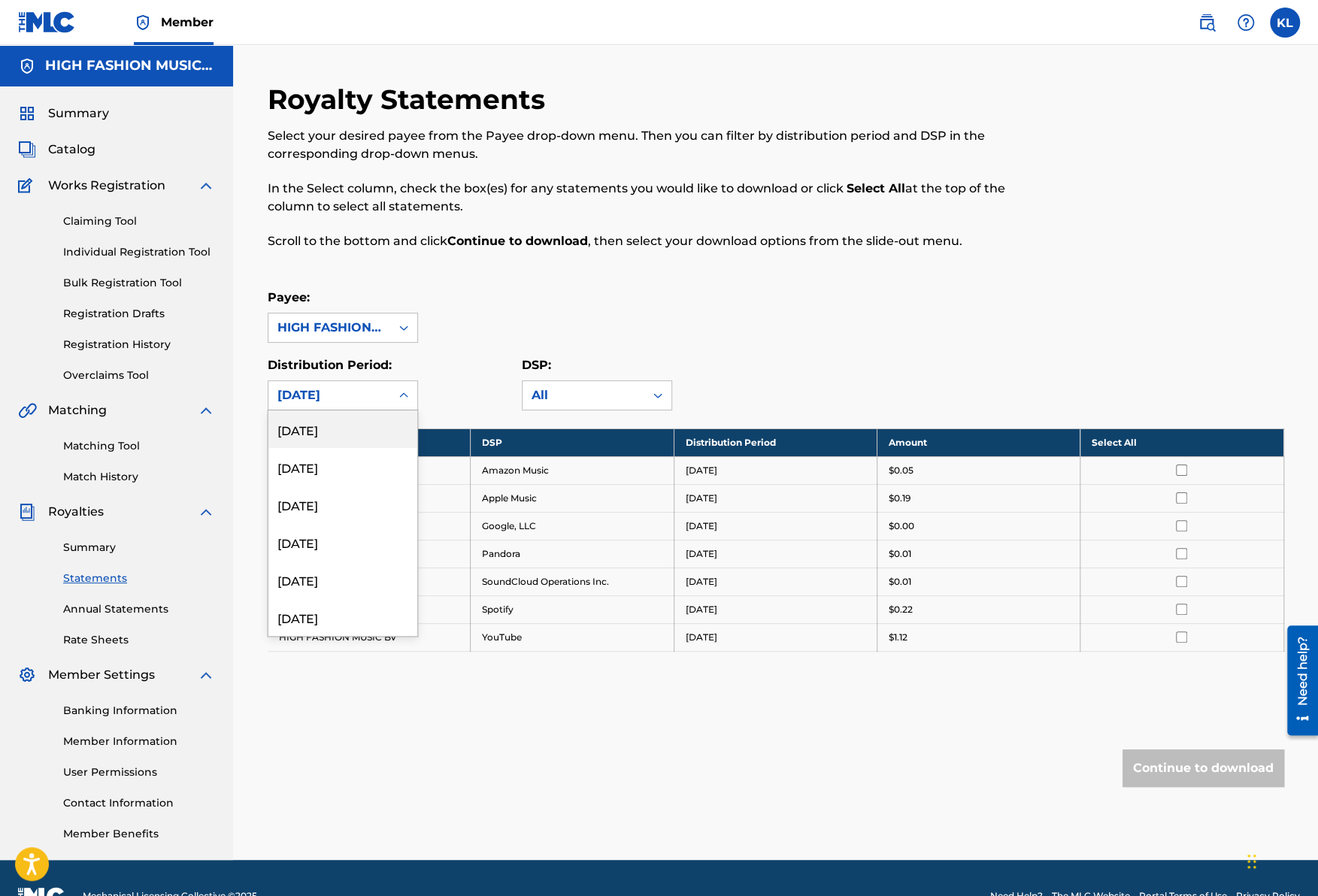
click at [318, 400] on div "[DATE]" at bounding box center [329, 395] width 103 height 18
click at [314, 579] on div "[DATE]" at bounding box center [342, 580] width 149 height 37
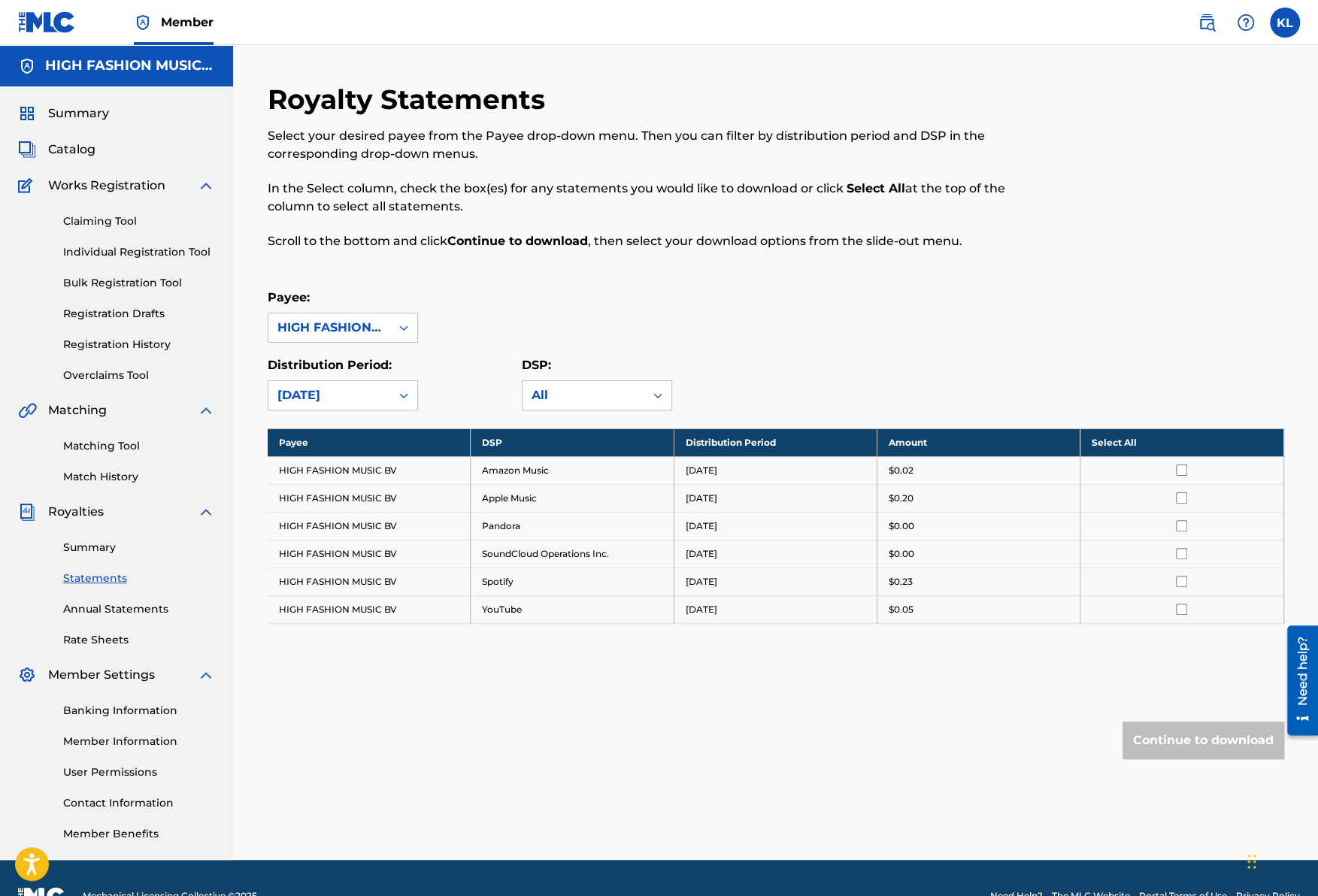
click at [1110, 444] on th "Select All" at bounding box center [1182, 442] width 203 height 28
click at [1175, 731] on button "Continue to download" at bounding box center [1203, 740] width 161 height 37
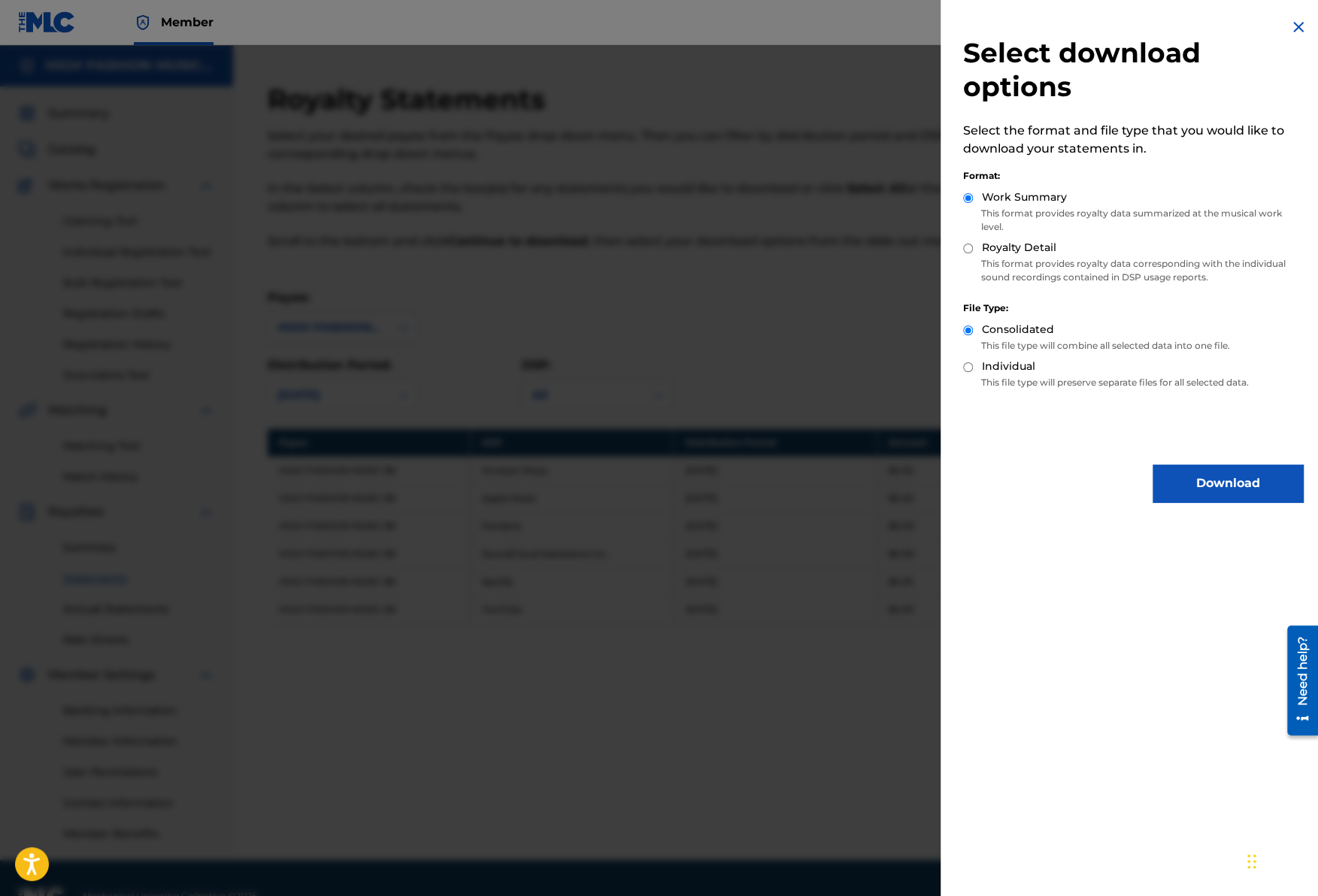
click at [1019, 253] on label "Royalty Detail" at bounding box center [1018, 248] width 74 height 16
click at [973, 253] on input "Royalty Detail" at bounding box center [968, 248] width 10 height 10
radio input "true"
click at [973, 252] on div "Royalty Detail" at bounding box center [1133, 248] width 340 height 17
click at [1186, 483] on button "Download" at bounding box center [1228, 483] width 151 height 37
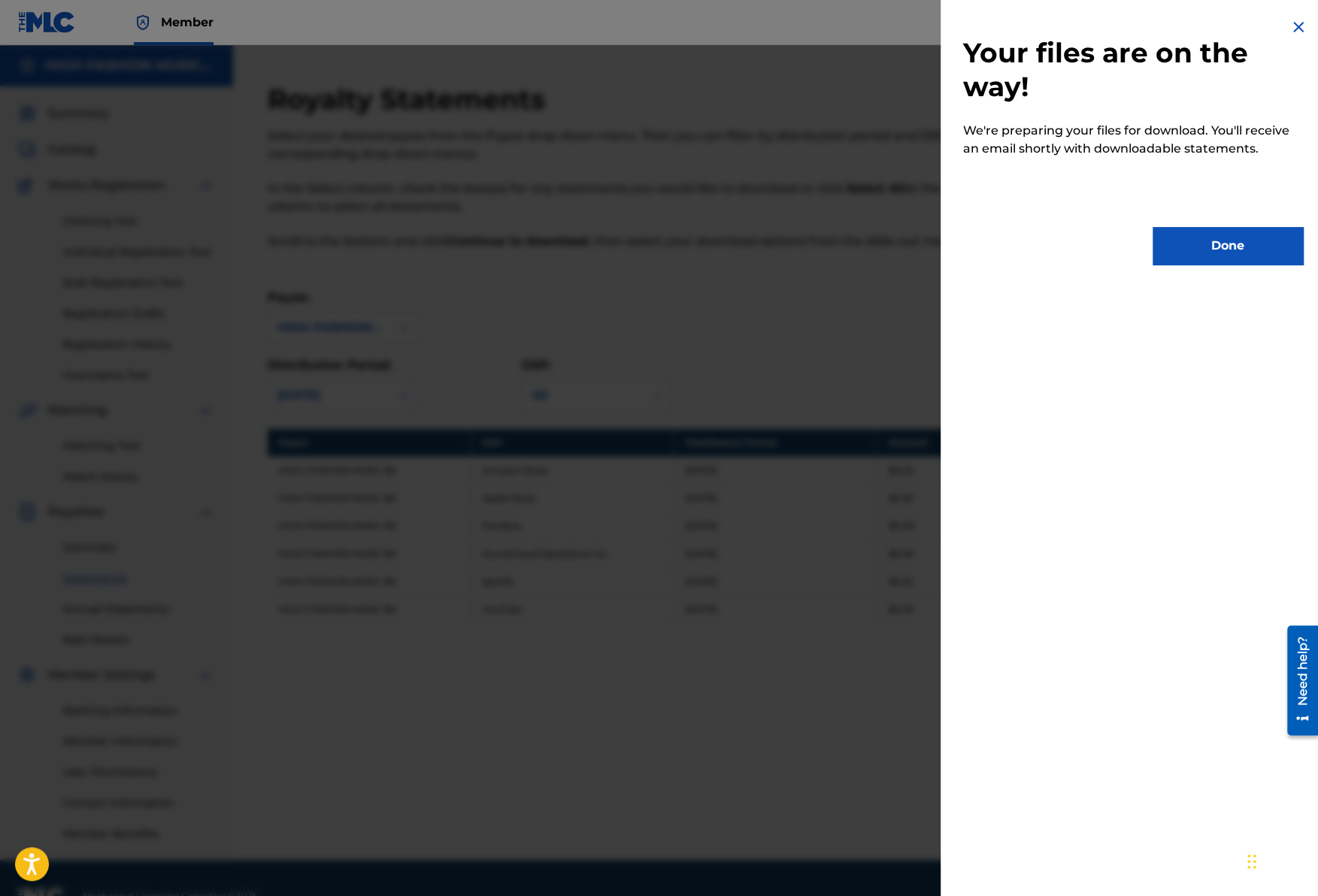
click at [1231, 249] on button "Done" at bounding box center [1228, 246] width 151 height 37
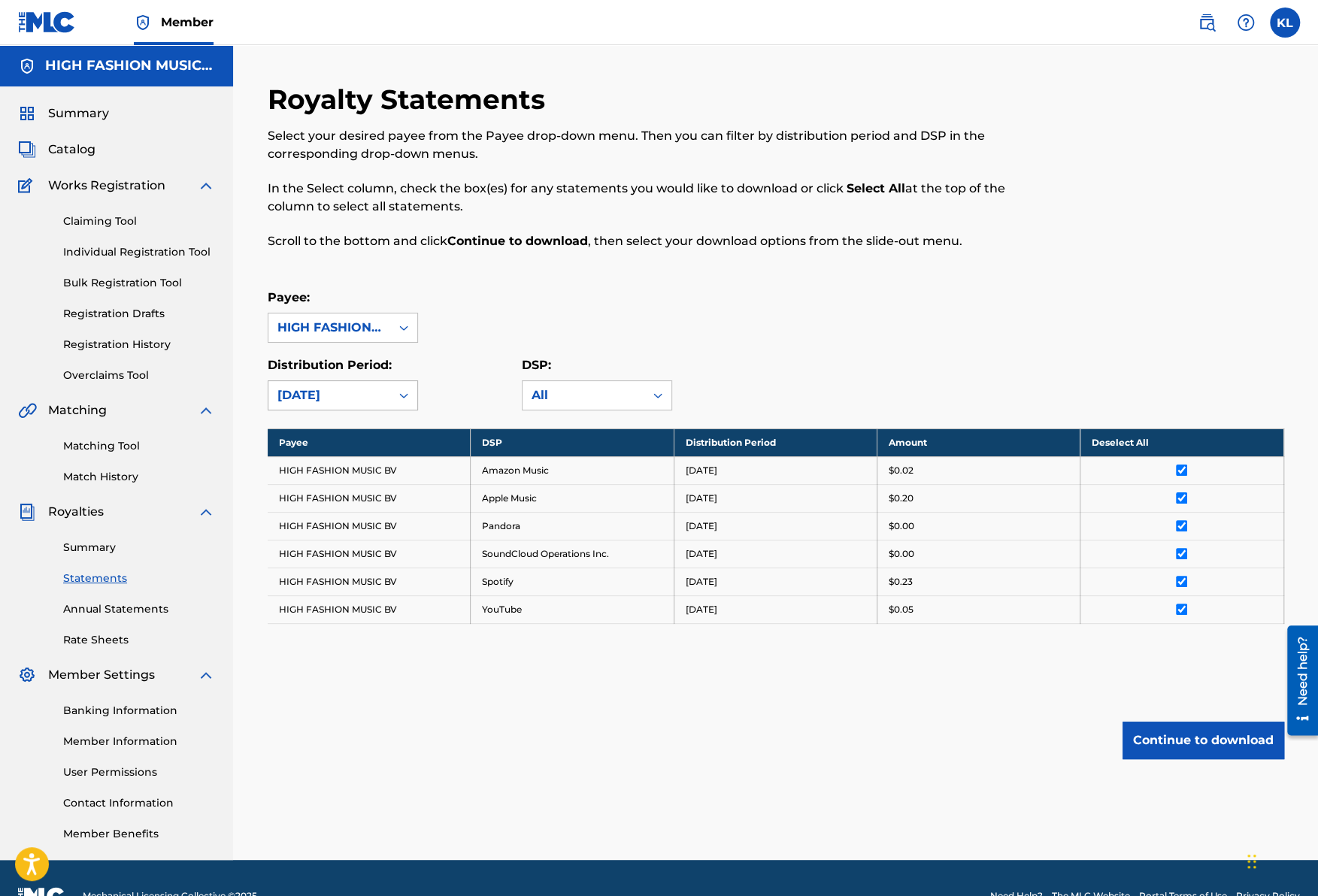
click at [406, 390] on icon at bounding box center [403, 395] width 15 height 15
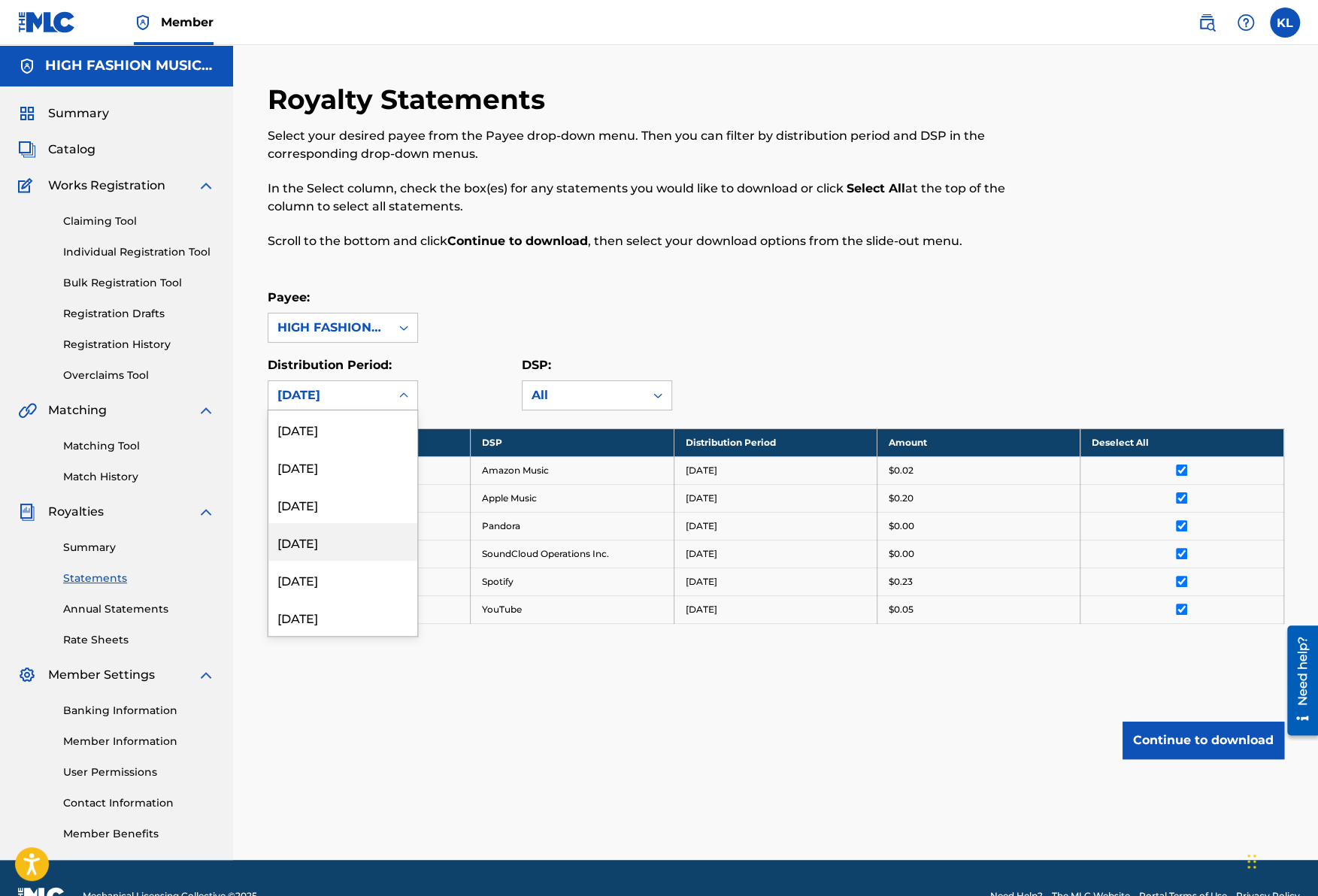
scroll to position [677, 0]
click at [337, 470] on div "[DATE]" at bounding box center [342, 467] width 149 height 37
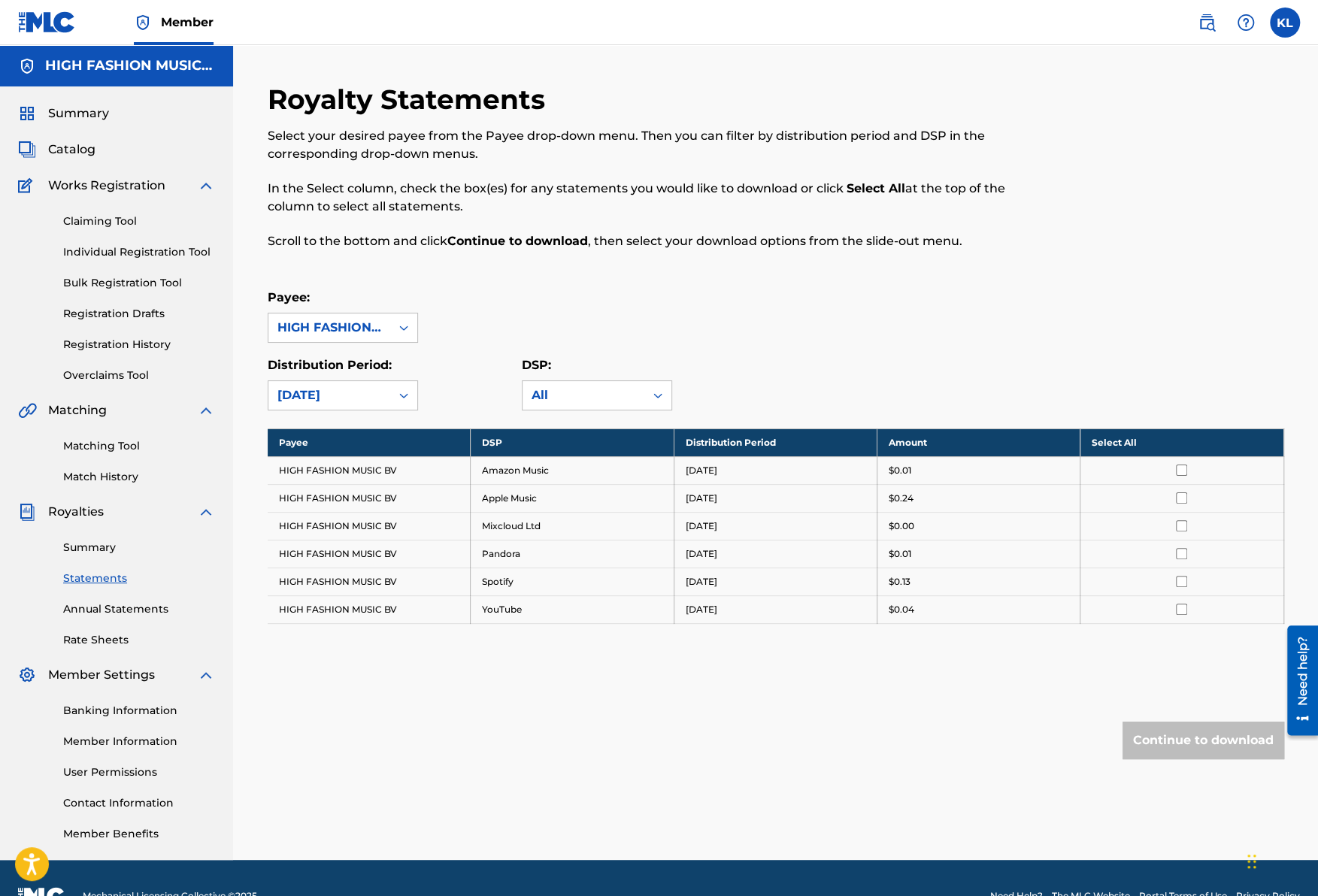
click at [1139, 444] on th "Select All" at bounding box center [1182, 442] width 203 height 28
click at [1214, 735] on button "Continue to download" at bounding box center [1203, 740] width 161 height 37
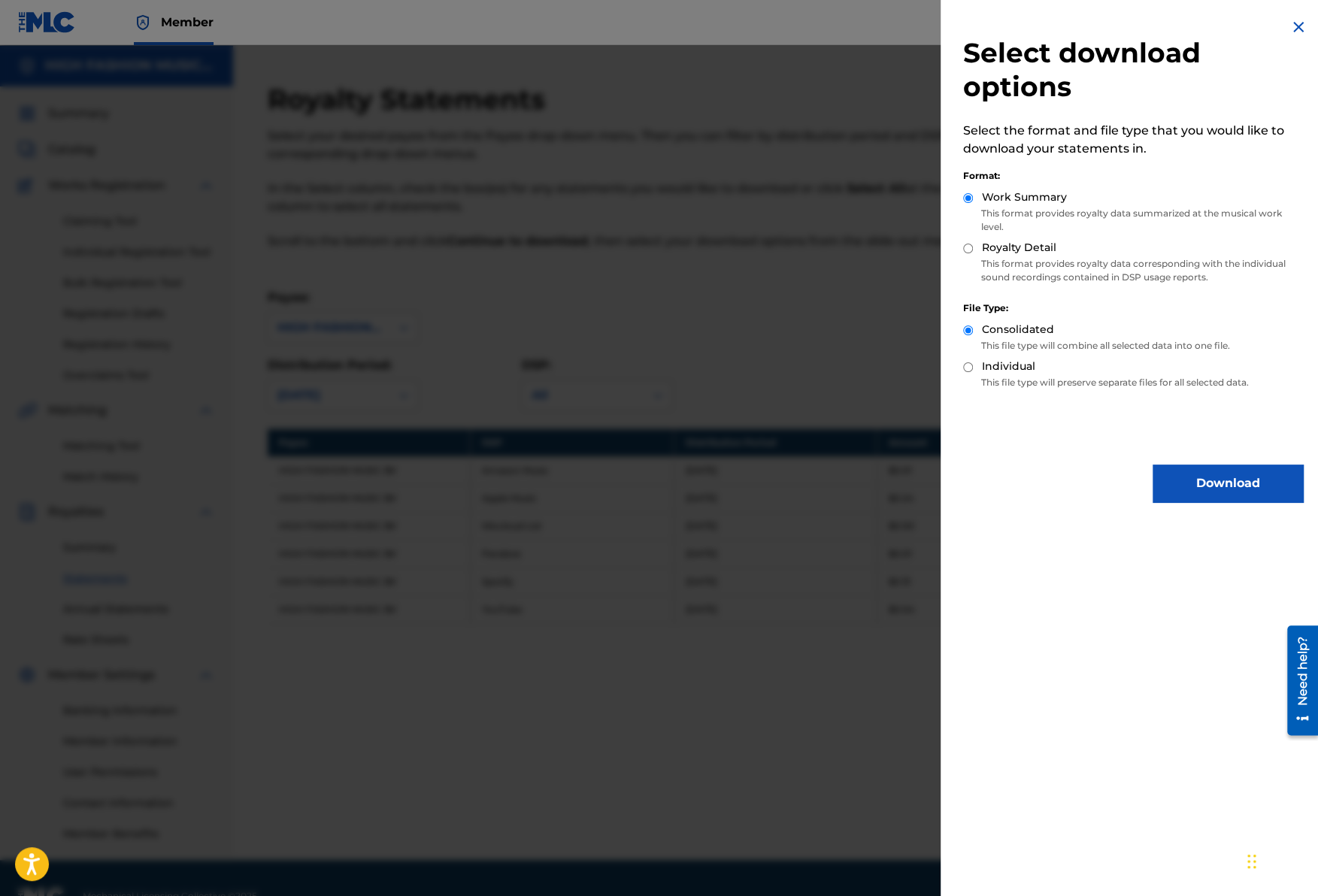
click at [967, 249] on input "Royalty Detail" at bounding box center [968, 248] width 10 height 10
radio input "true"
click at [1190, 481] on button "Download" at bounding box center [1228, 483] width 151 height 37
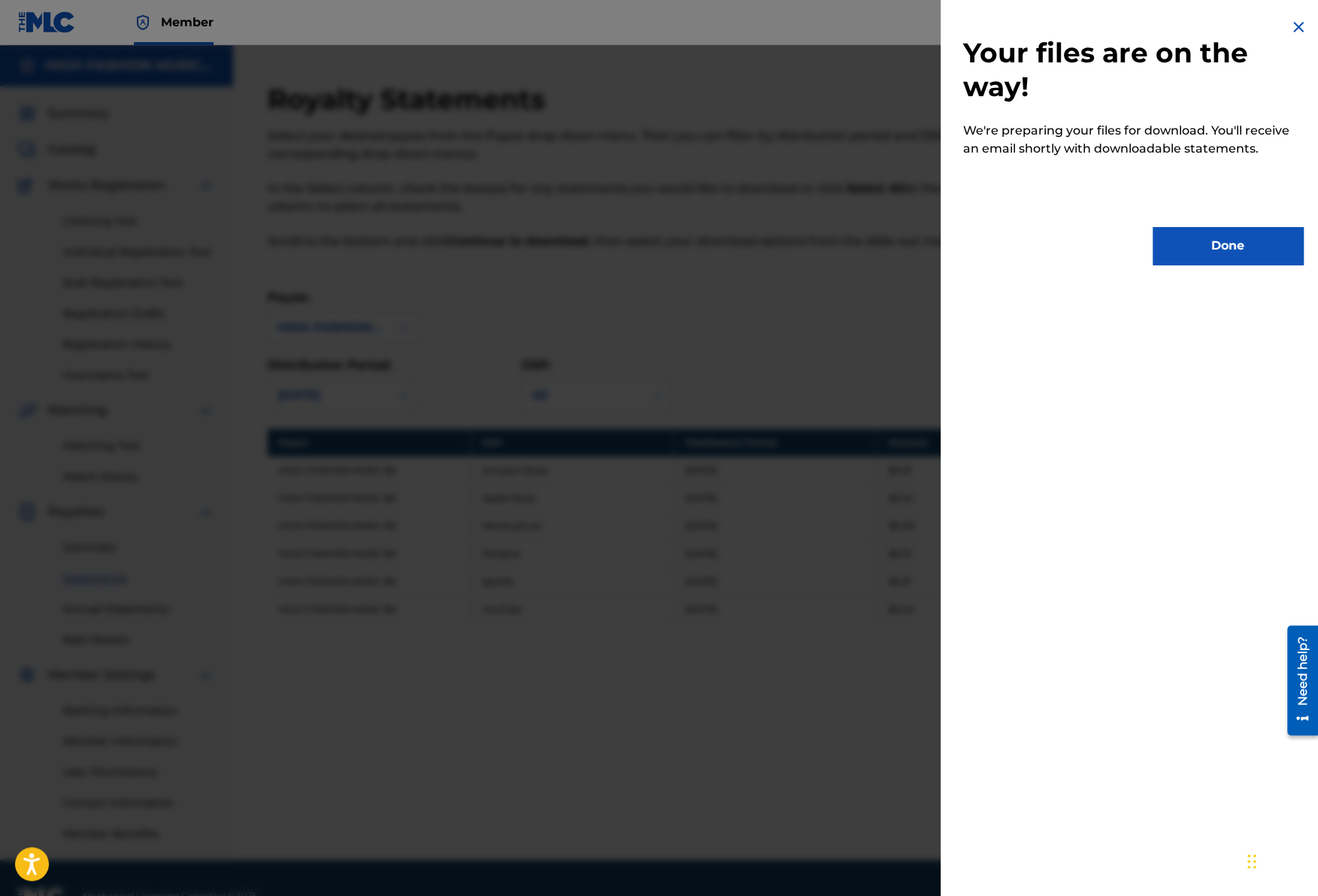
click at [1201, 234] on button "Done" at bounding box center [1228, 246] width 151 height 37
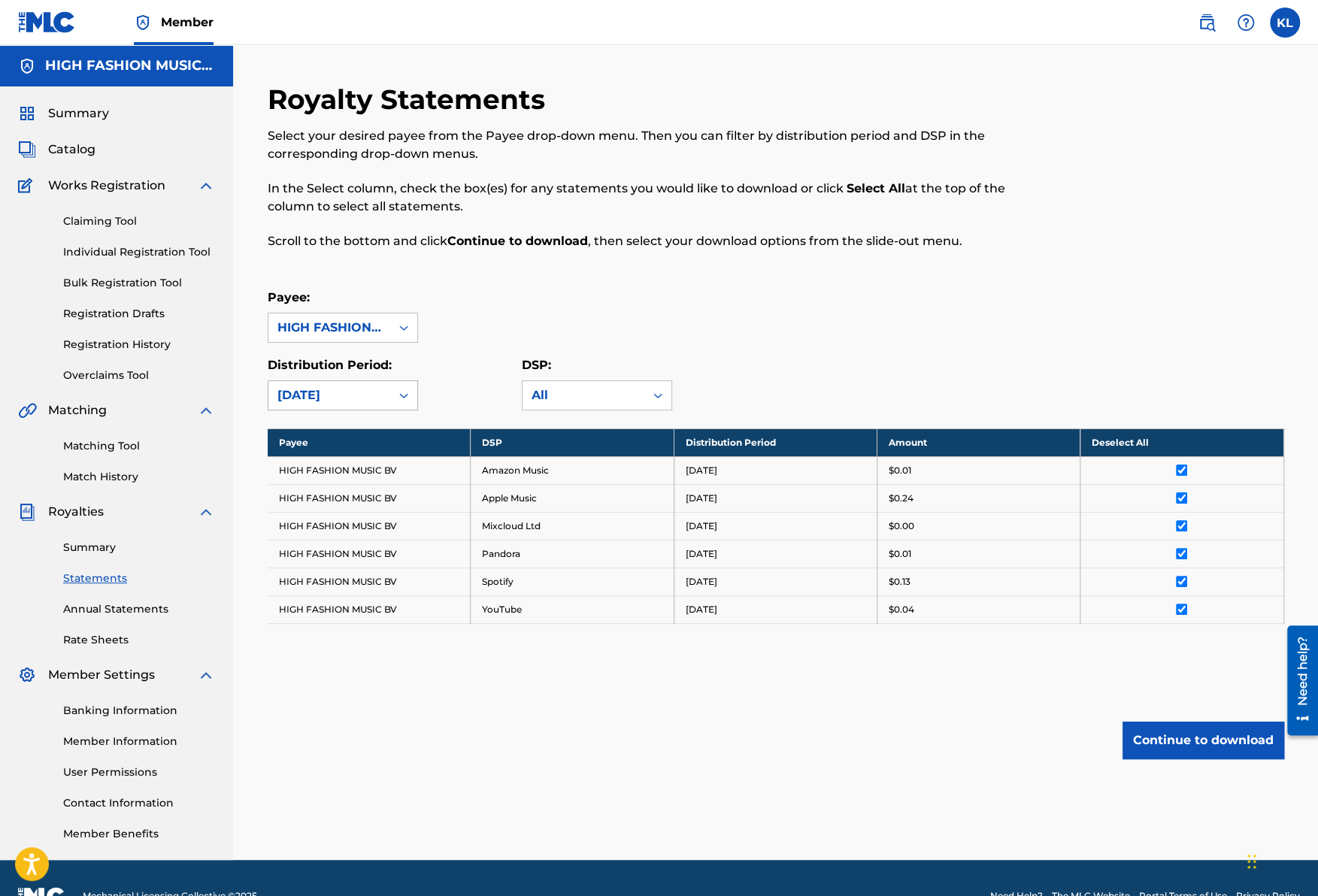
click at [325, 407] on div "[DATE]" at bounding box center [329, 395] width 122 height 29
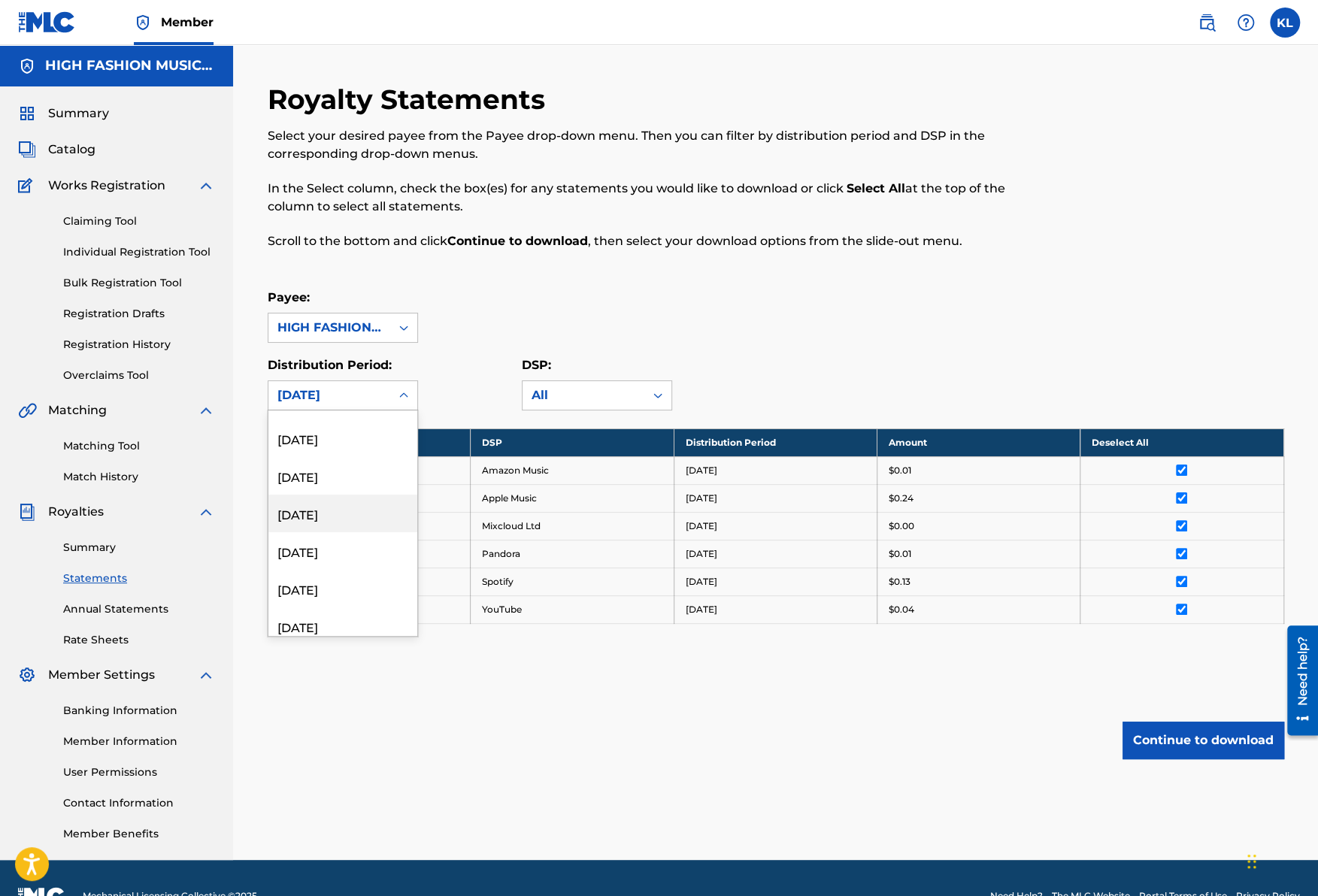
scroll to position [555, 0]
click at [315, 552] on div "[DATE]" at bounding box center [342, 551] width 149 height 37
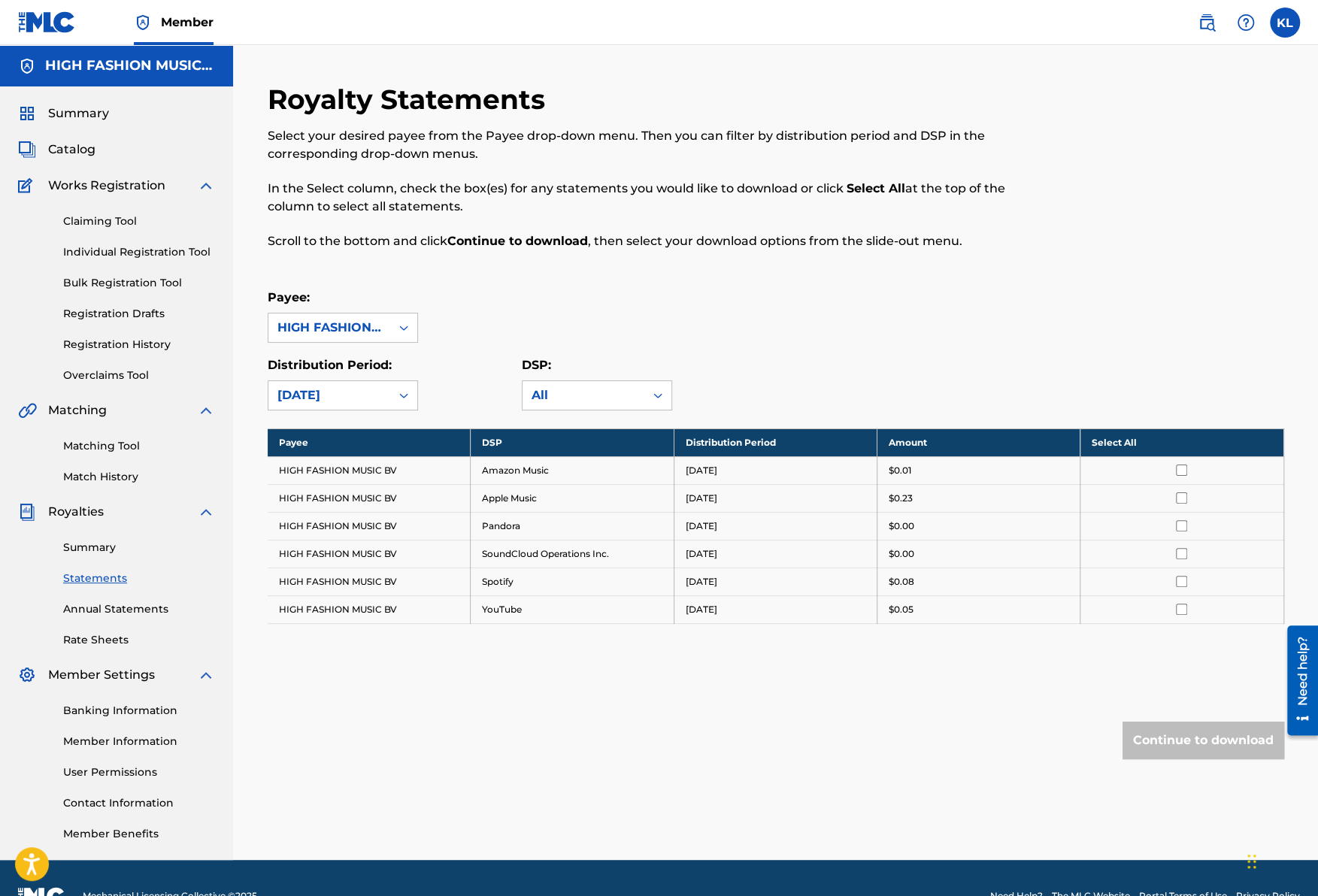
click at [1135, 448] on th "Select All" at bounding box center [1182, 442] width 203 height 28
click at [1202, 739] on button "Continue to download" at bounding box center [1203, 740] width 161 height 37
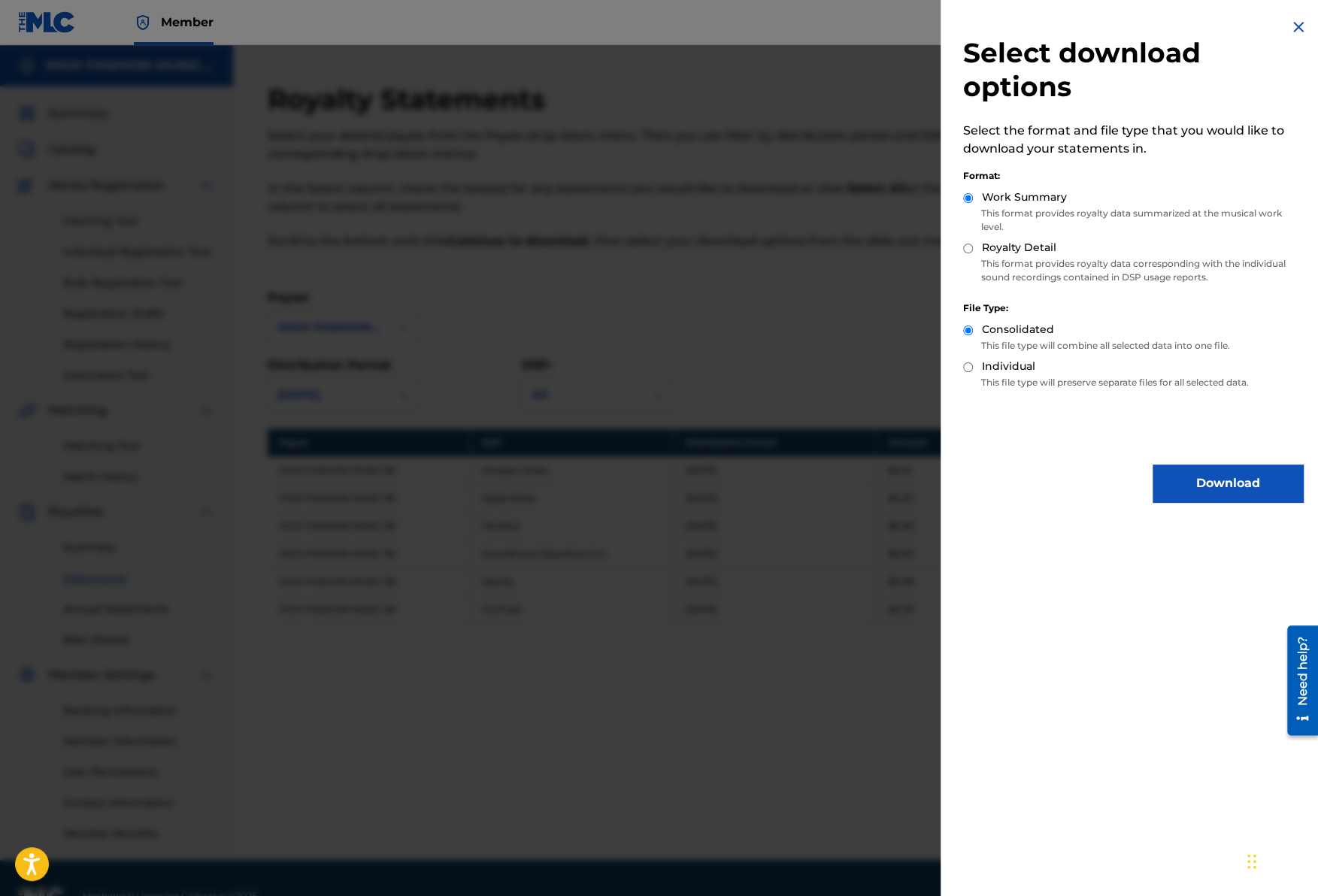
click at [1030, 247] on label "Royalty Detail" at bounding box center [1018, 248] width 74 height 16
click at [973, 247] on input "Royalty Detail" at bounding box center [968, 248] width 10 height 10
radio input "true"
click at [1204, 486] on button "Download" at bounding box center [1228, 483] width 151 height 37
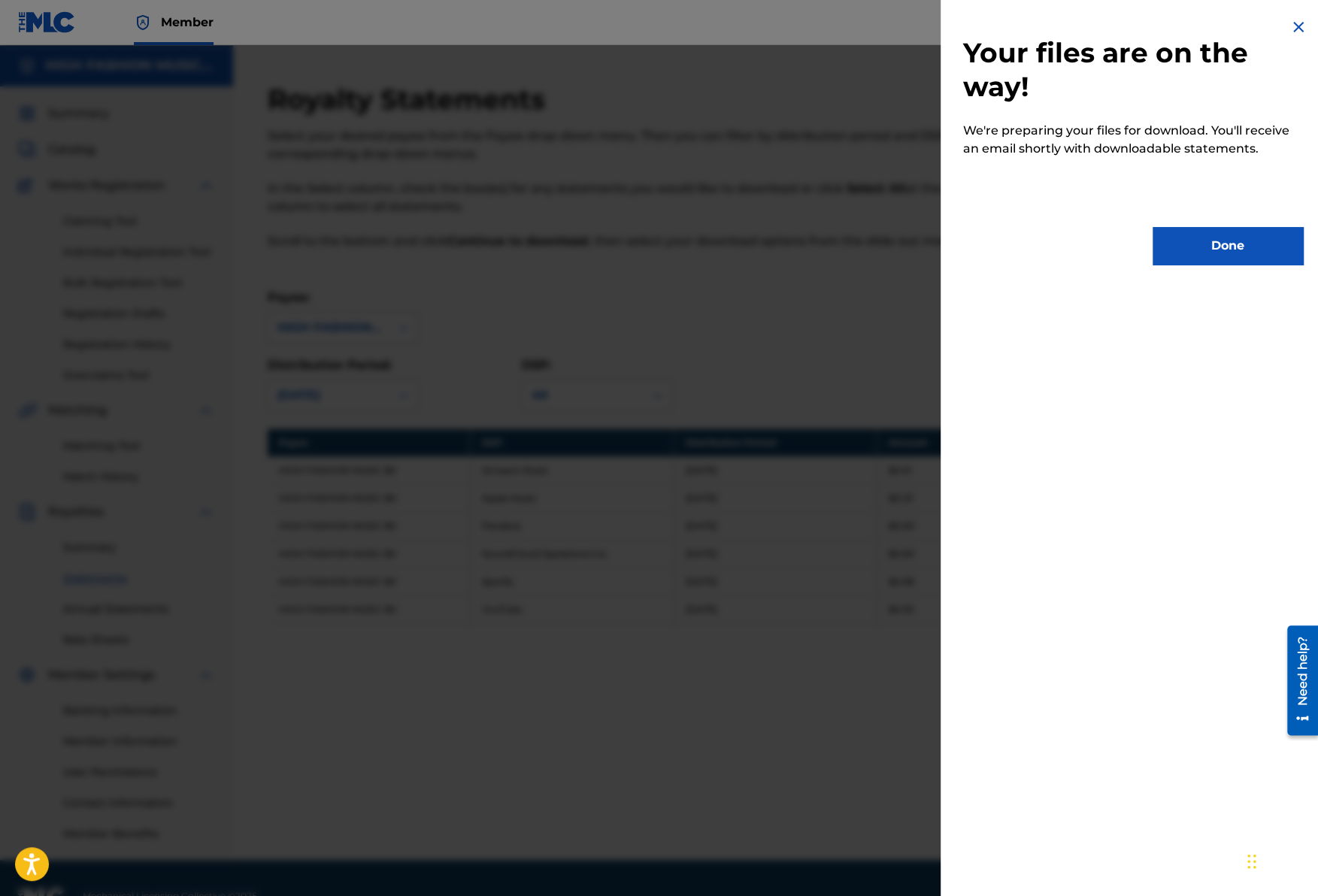
click at [1221, 227] on button "Done" at bounding box center [1228, 246] width 151 height 37
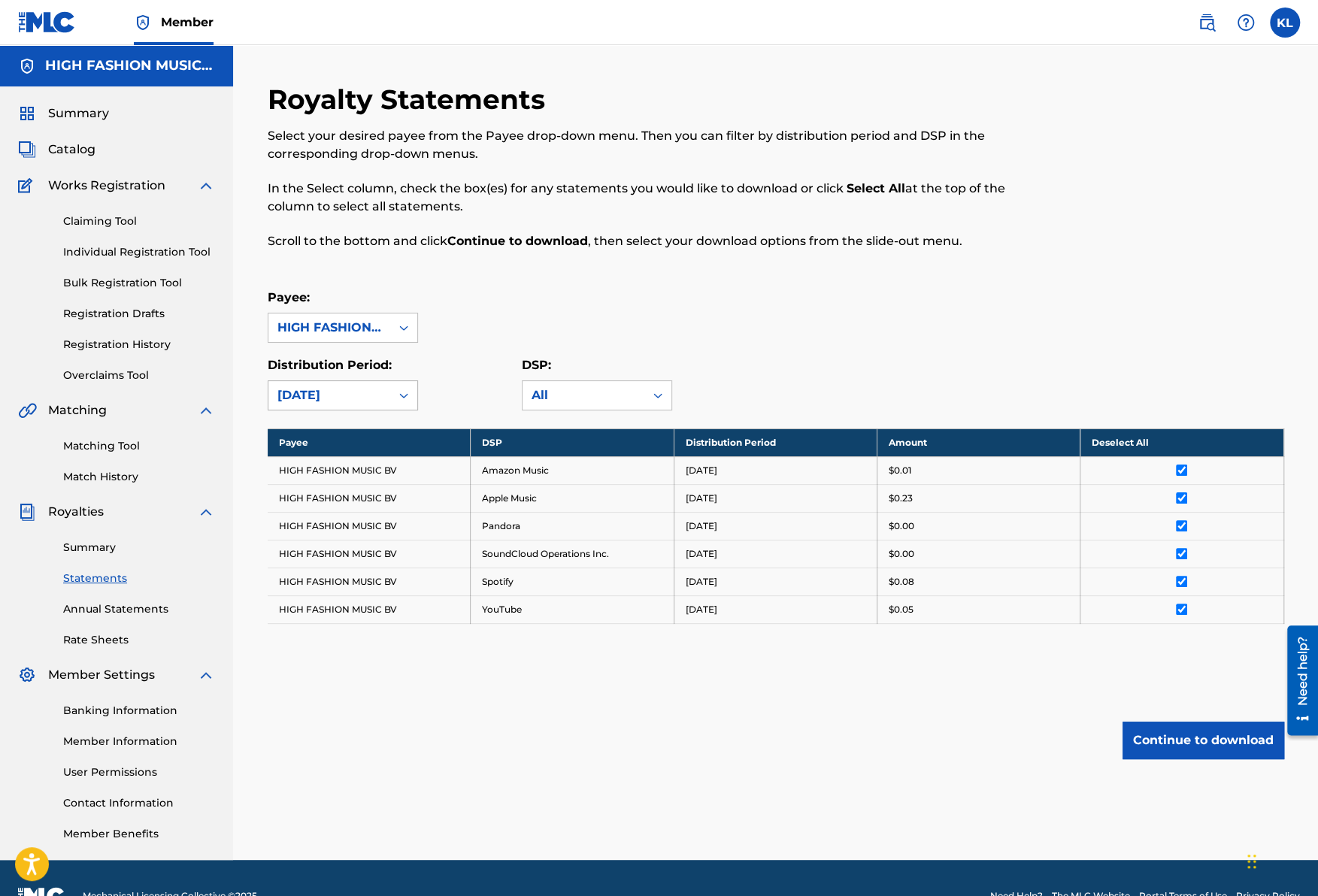
click at [346, 396] on div "[DATE]" at bounding box center [329, 395] width 103 height 18
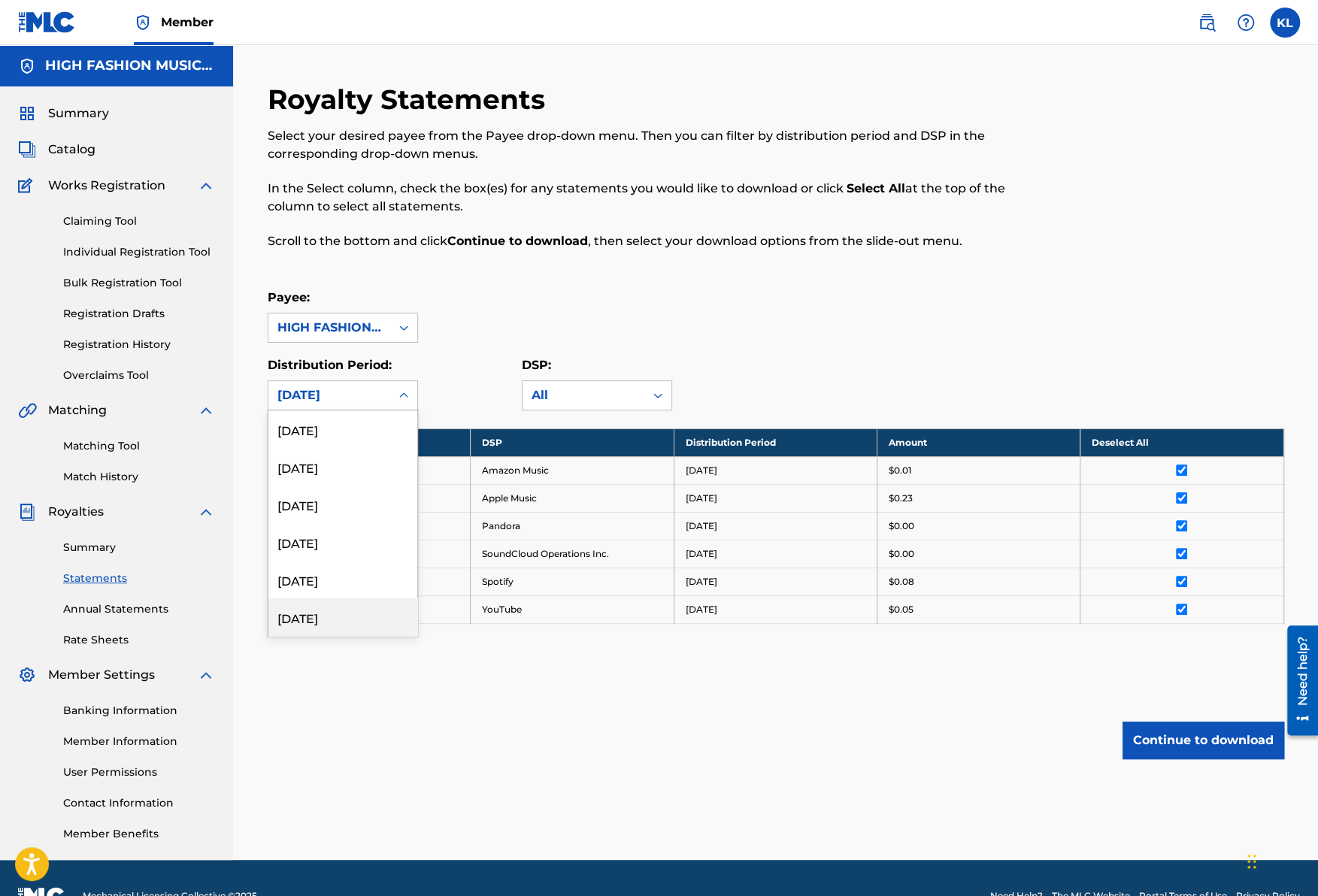
scroll to position [30, 0]
click at [358, 587] on div "[DATE]" at bounding box center [342, 587] width 149 height 37
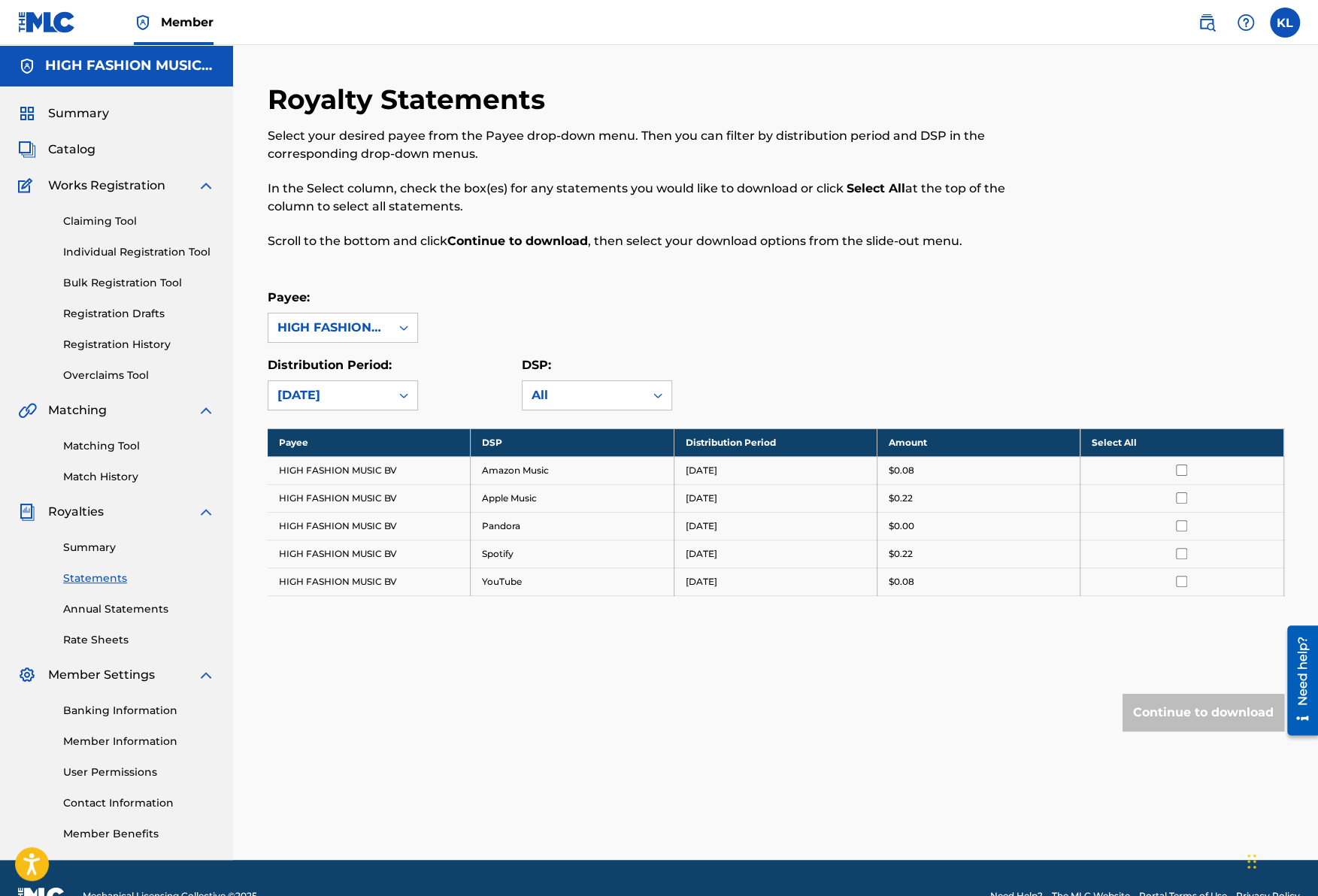
click at [1120, 439] on th "Select All" at bounding box center [1182, 442] width 203 height 28
click at [1198, 705] on button "Continue to download" at bounding box center [1203, 712] width 161 height 37
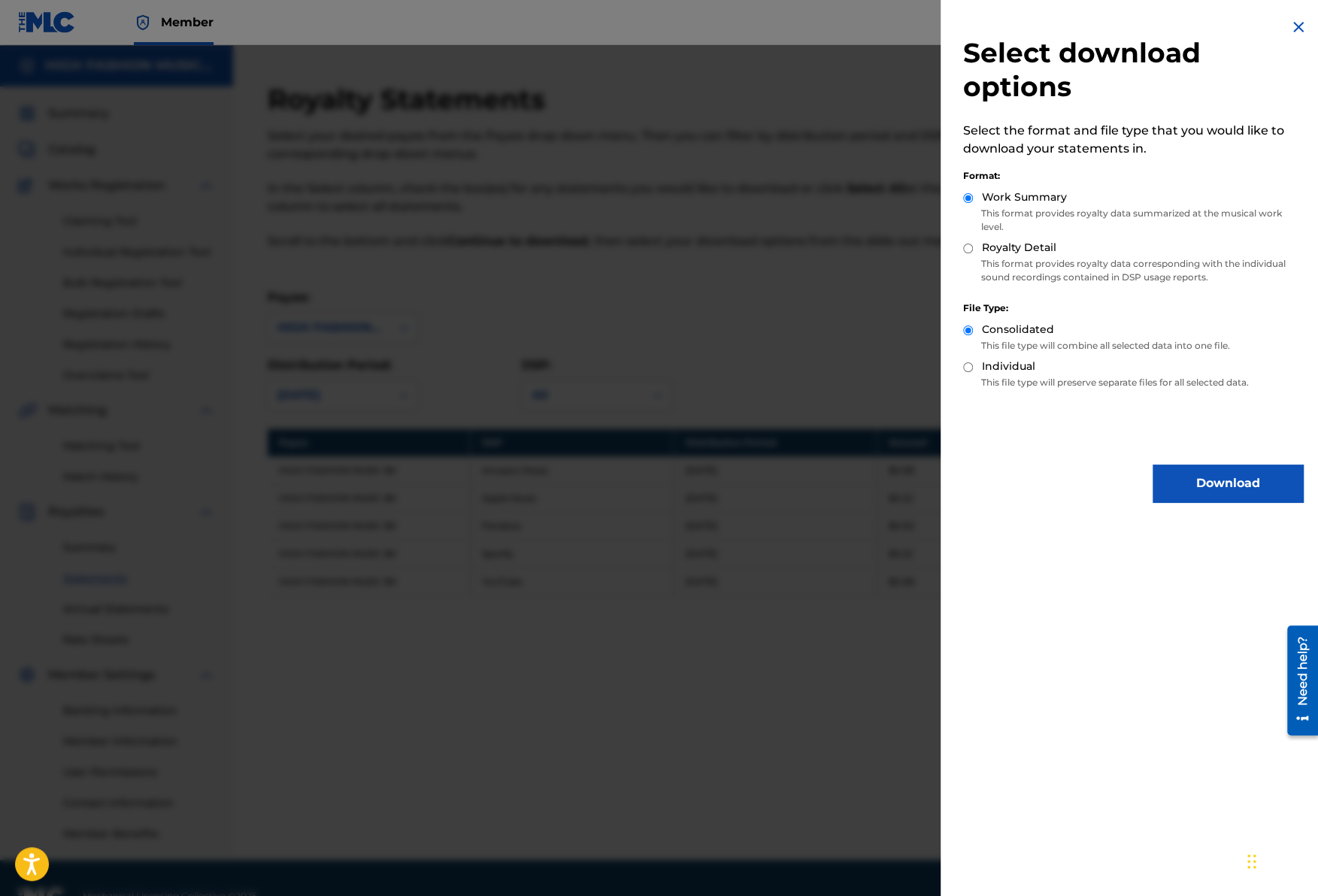
click at [1034, 247] on label "Royalty Detail" at bounding box center [1018, 248] width 74 height 16
click at [973, 247] on input "Royalty Detail" at bounding box center [968, 248] width 10 height 10
radio input "true"
click at [1190, 481] on button "Download" at bounding box center [1228, 483] width 151 height 37
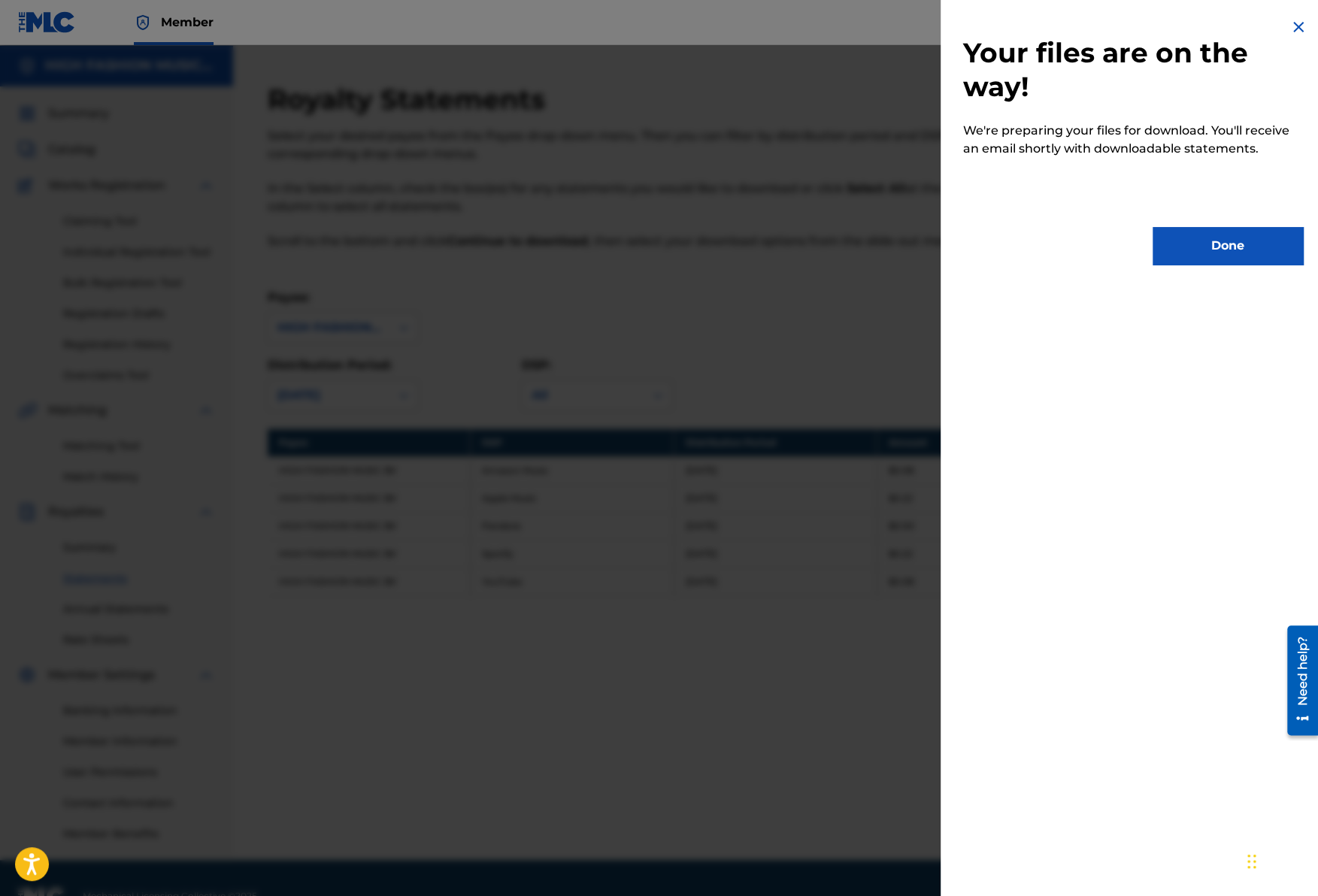
click at [1206, 247] on button "Done" at bounding box center [1228, 246] width 151 height 37
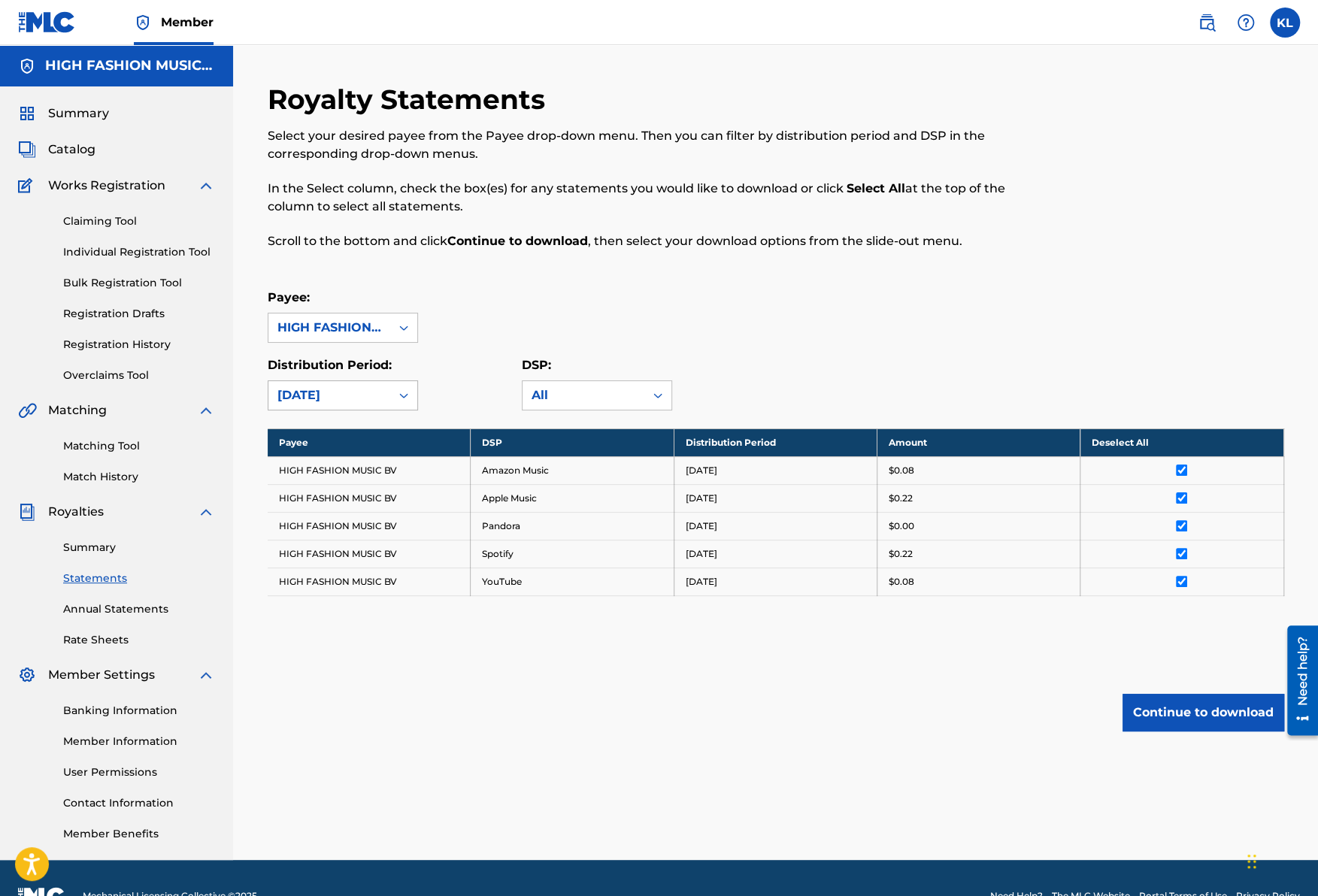
click at [365, 389] on div "[DATE]" at bounding box center [329, 395] width 103 height 18
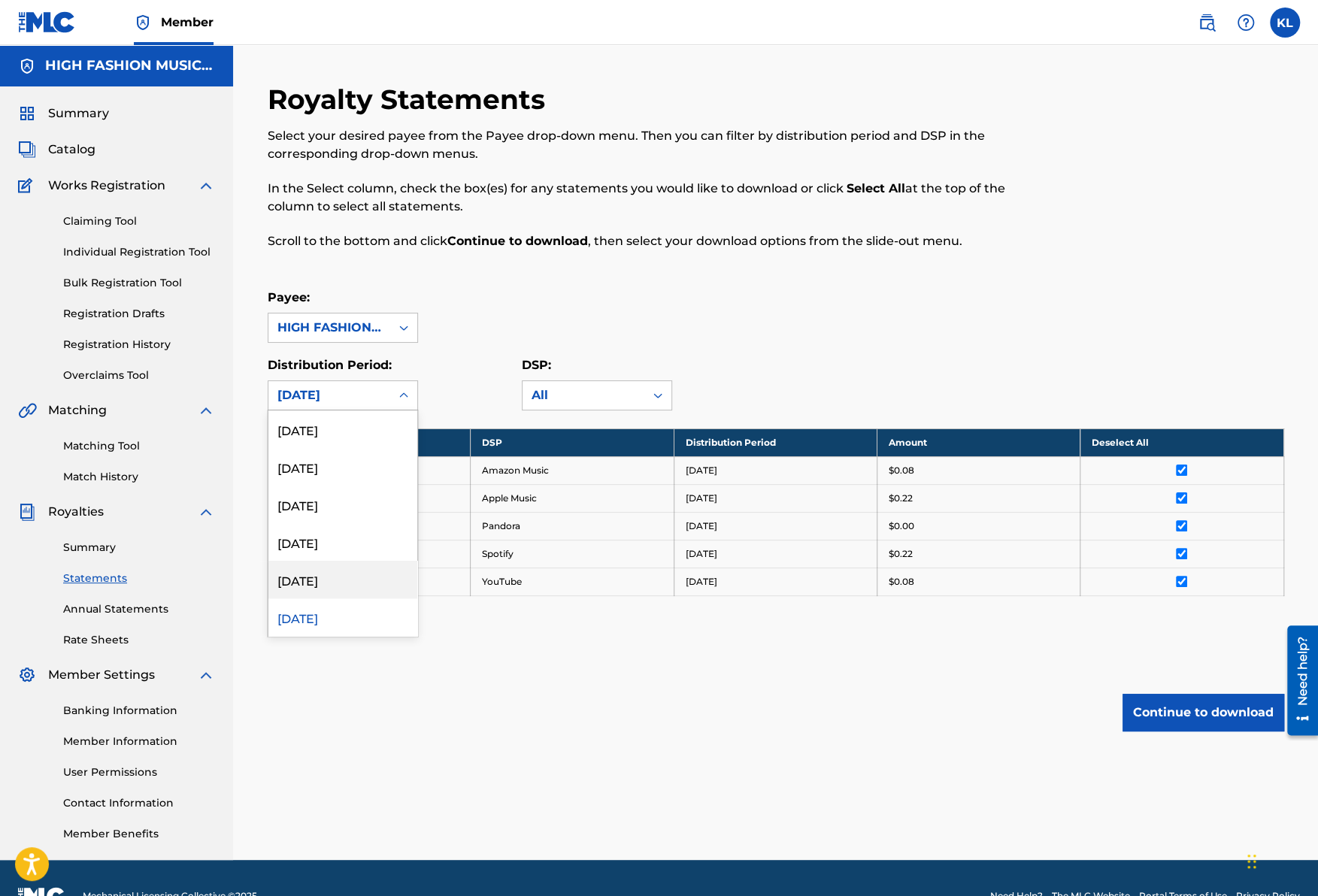
click at [311, 570] on div "[DATE]" at bounding box center [342, 580] width 149 height 37
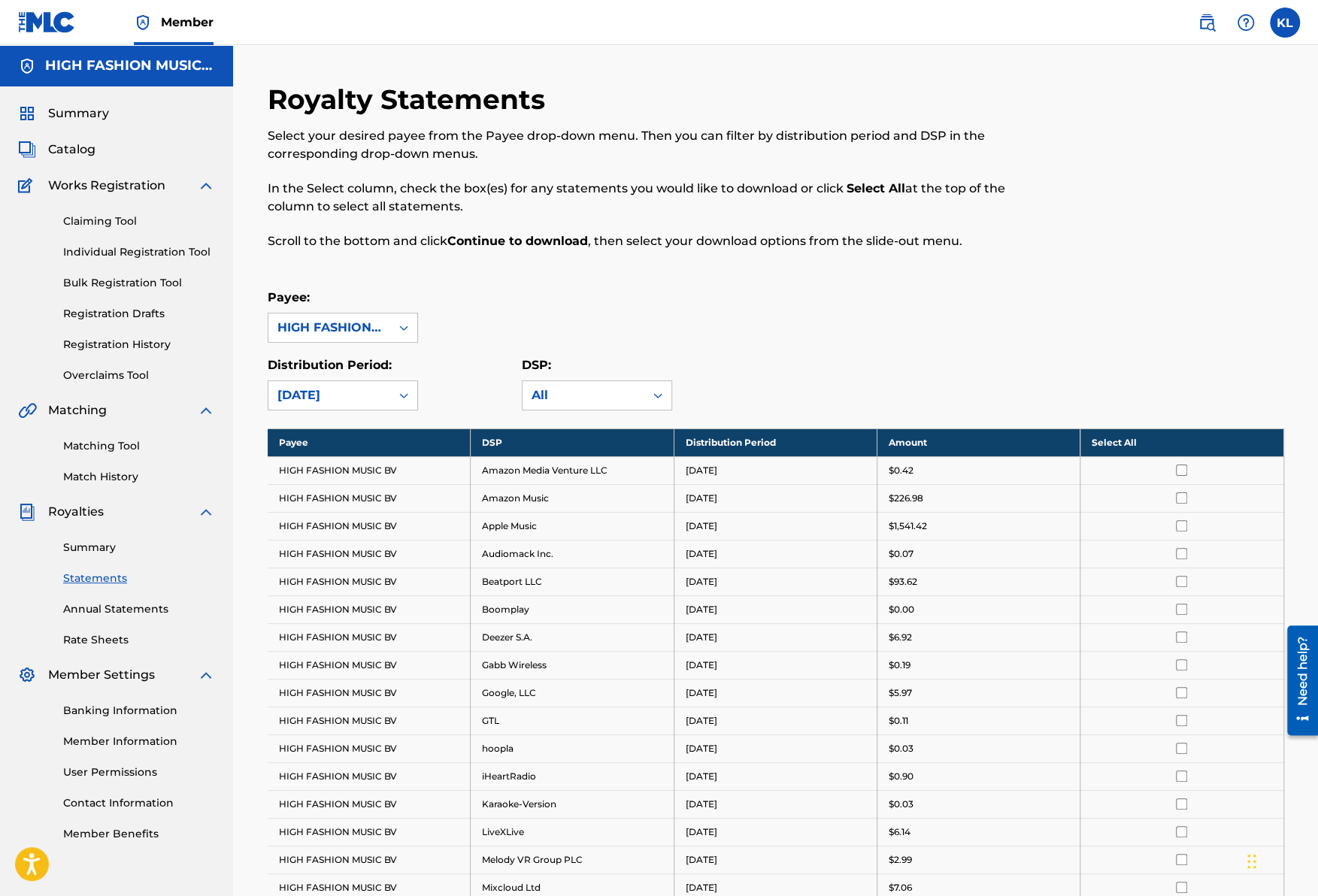
scroll to position [226, 0]
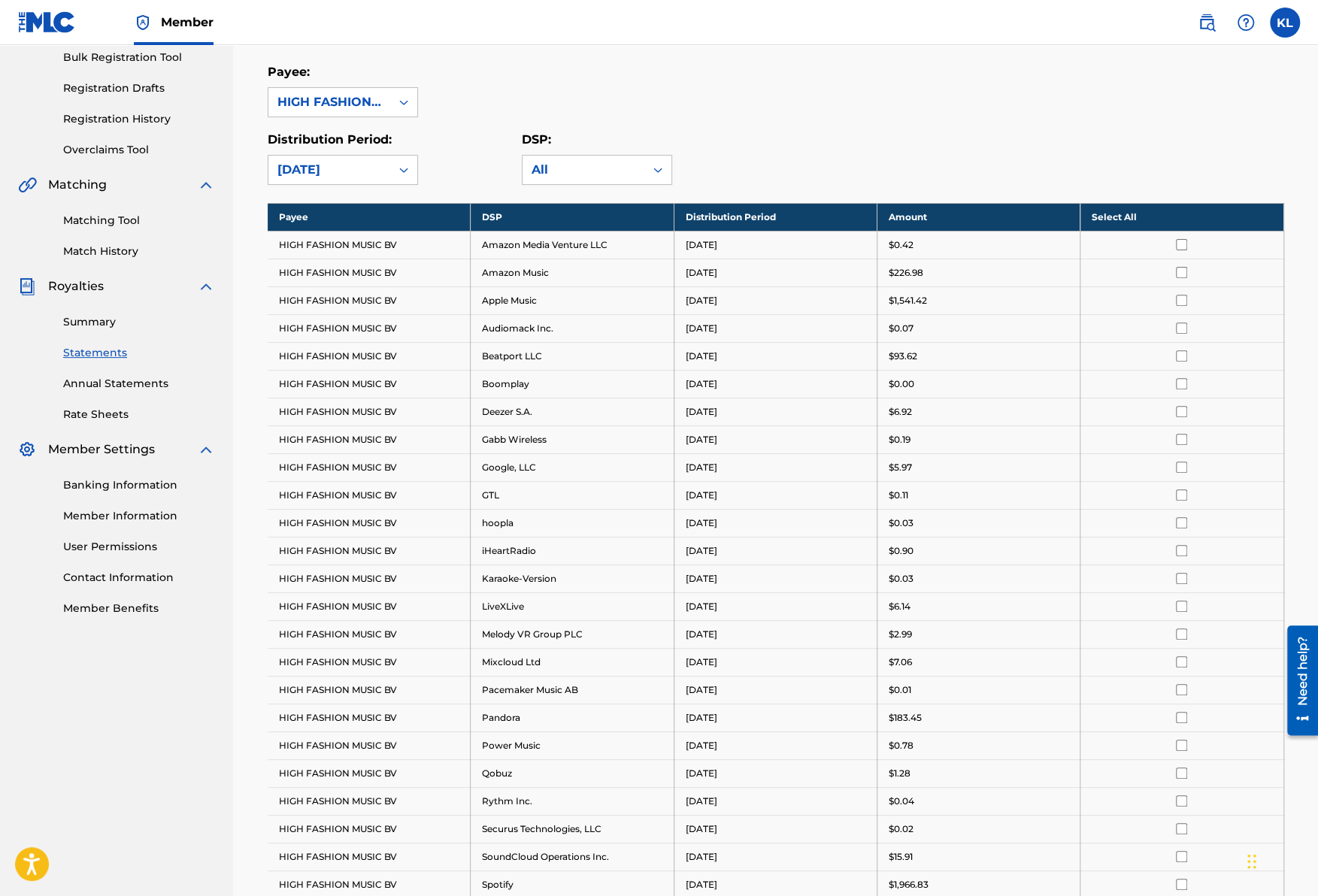
click at [1103, 218] on th "Select All" at bounding box center [1182, 217] width 203 height 28
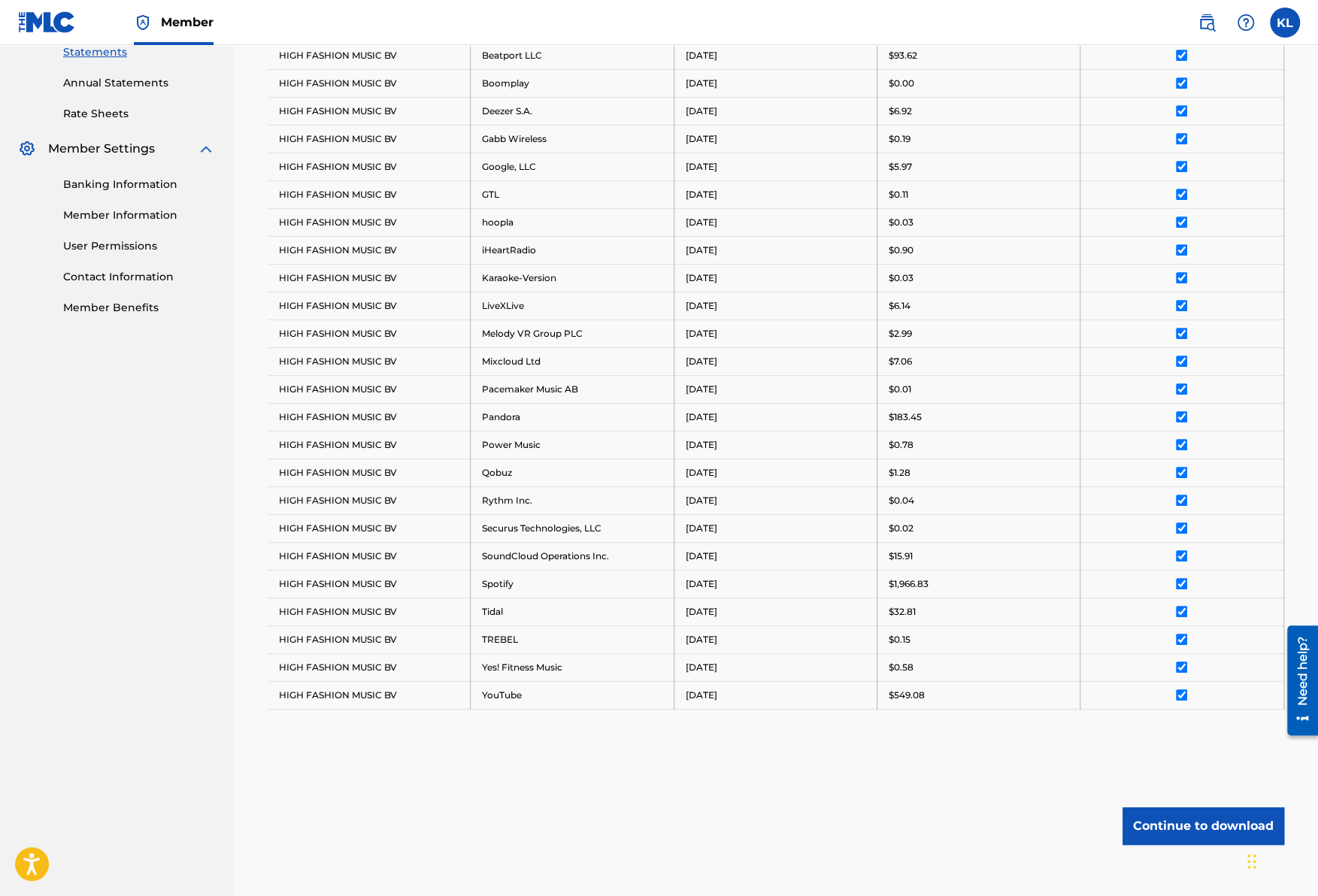
scroll to position [598, 0]
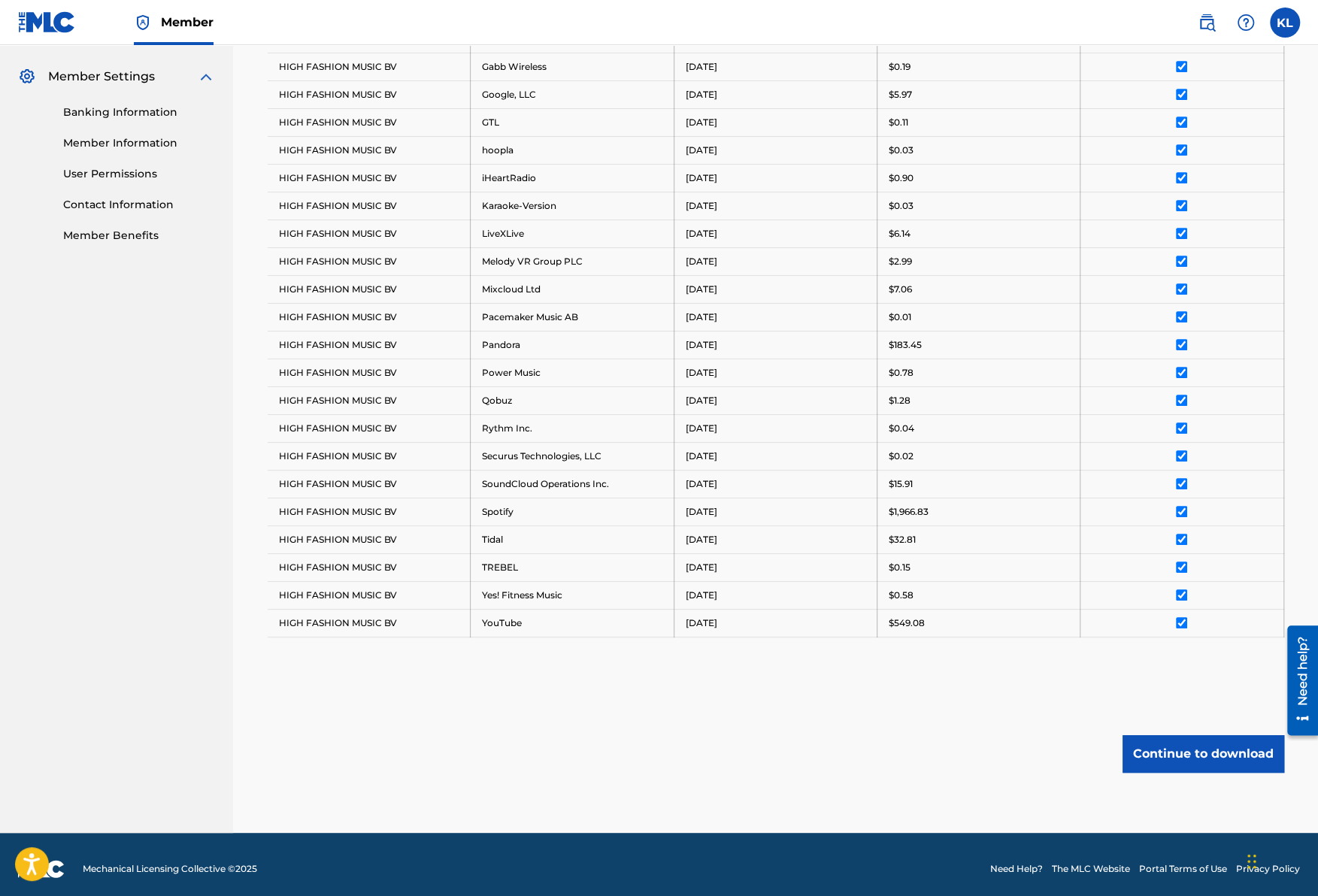
click at [1205, 744] on button "Continue to download" at bounding box center [1203, 754] width 161 height 37
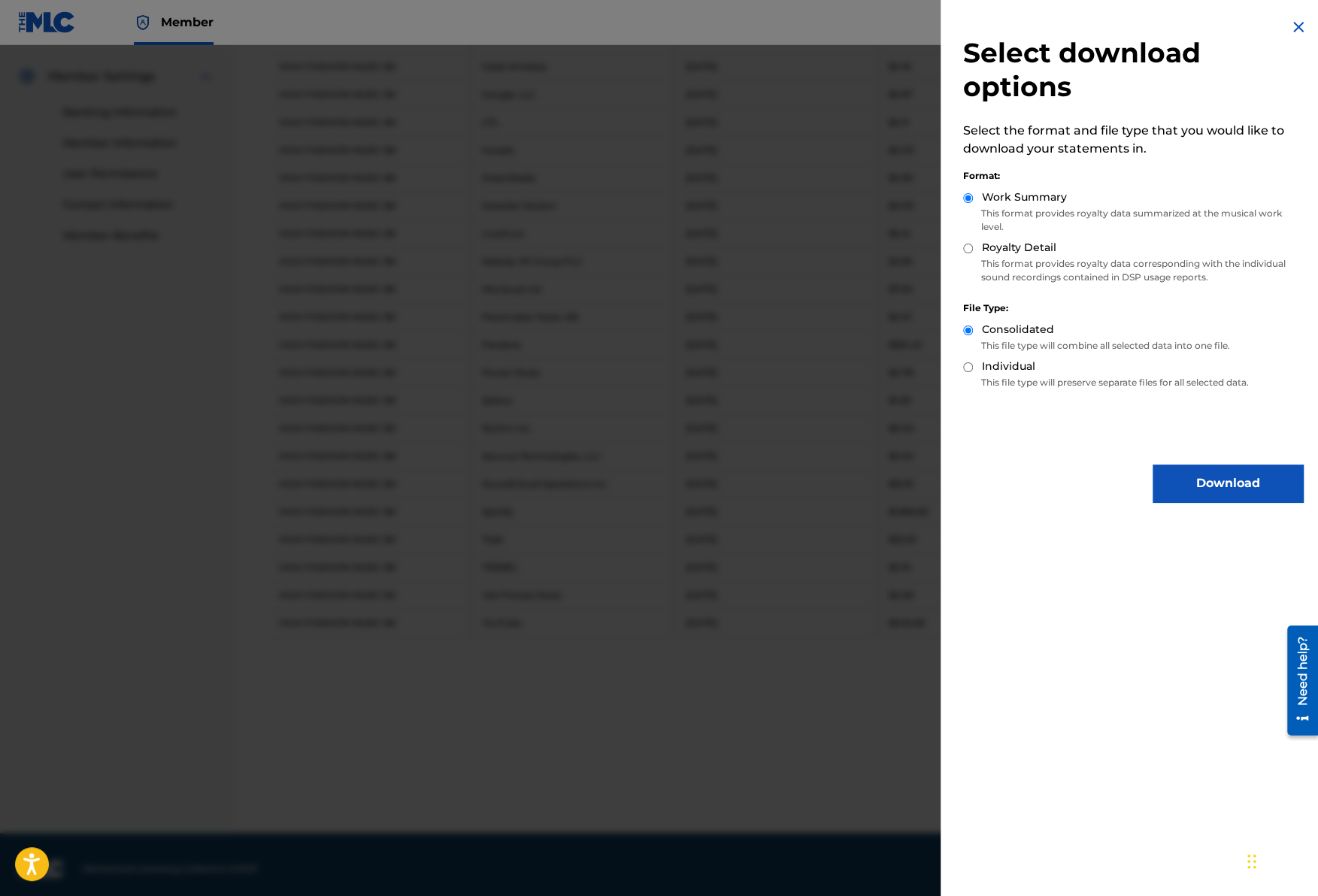
click at [1018, 242] on label "Royalty Detail" at bounding box center [1018, 248] width 74 height 16
click at [973, 243] on input "Royalty Detail" at bounding box center [968, 248] width 10 height 10
radio input "true"
click at [1018, 247] on label "Royalty Detail" at bounding box center [1018, 248] width 74 height 16
click at [973, 247] on input "Royalty Detail" at bounding box center [968, 248] width 10 height 10
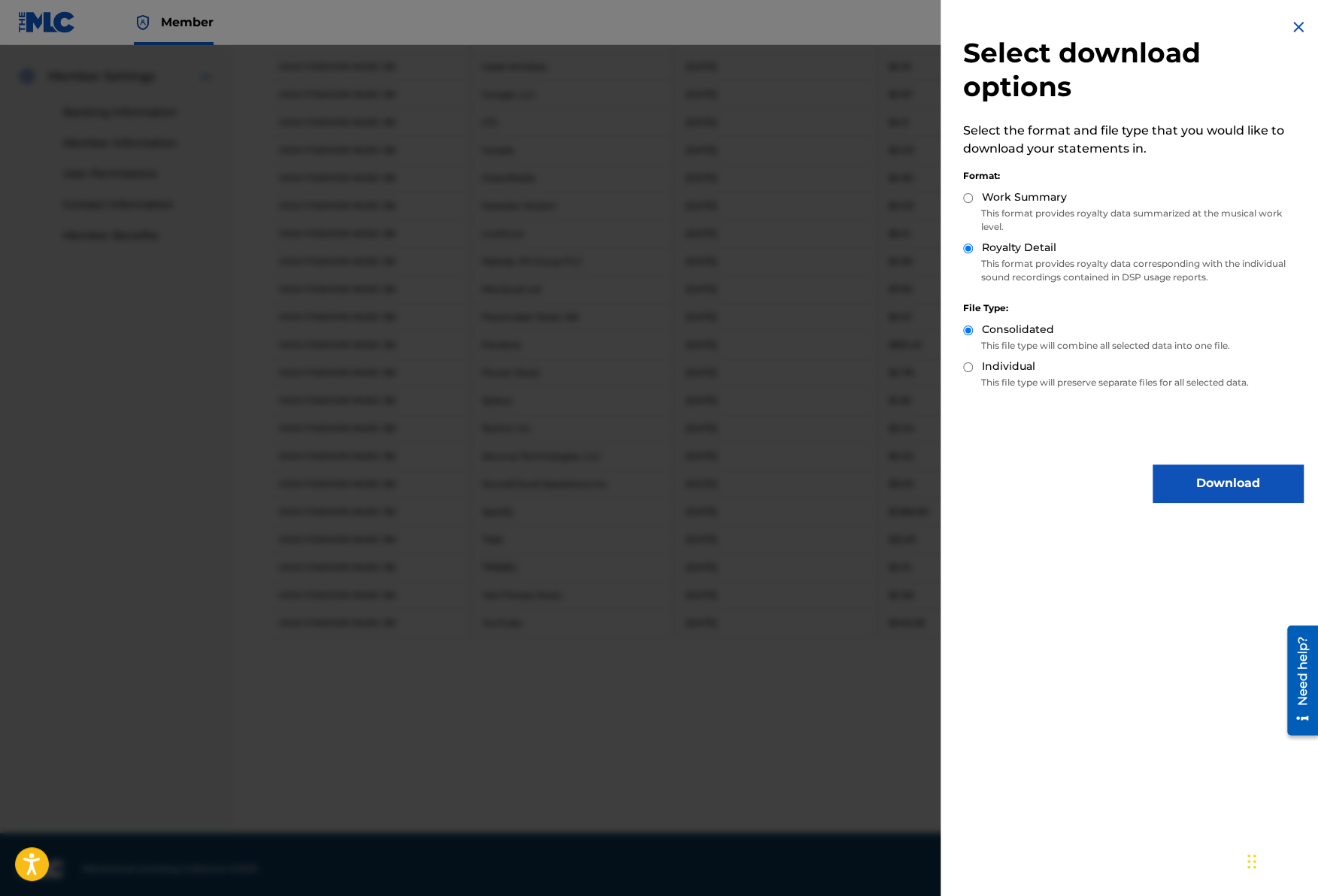
click at [1203, 493] on button "Download" at bounding box center [1228, 483] width 151 height 37
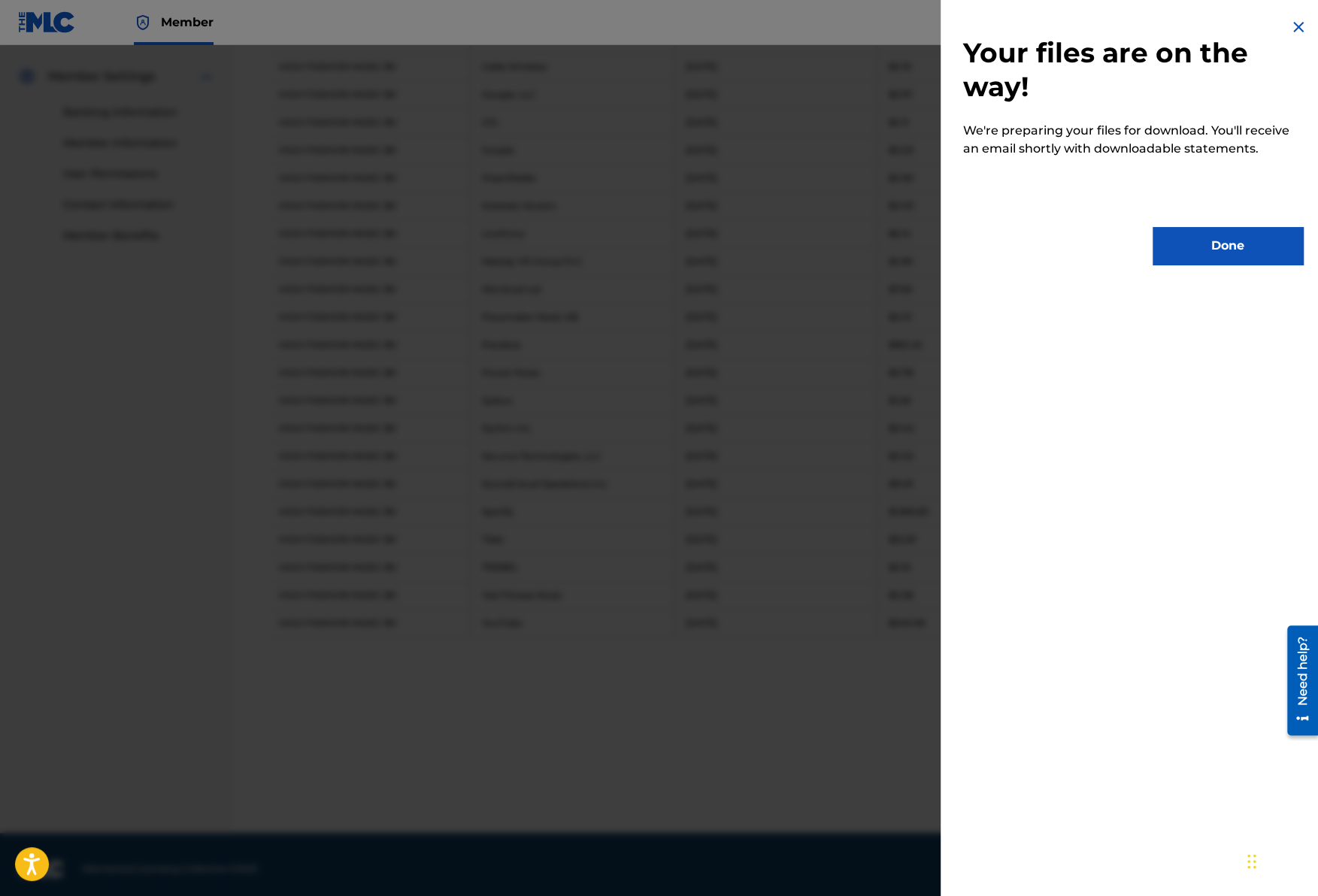
click at [1235, 232] on button "Done" at bounding box center [1228, 246] width 151 height 37
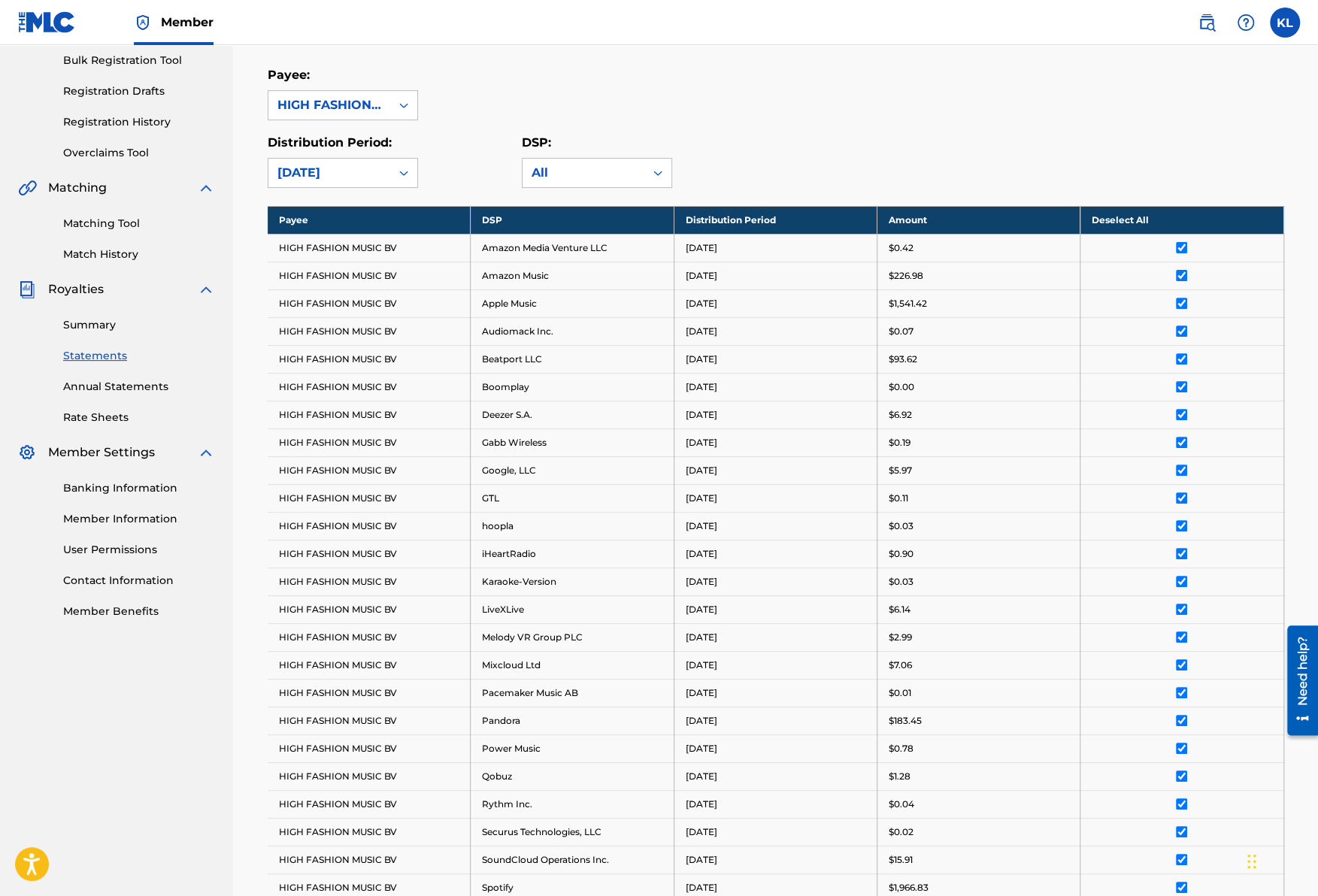
scroll to position [0, 0]
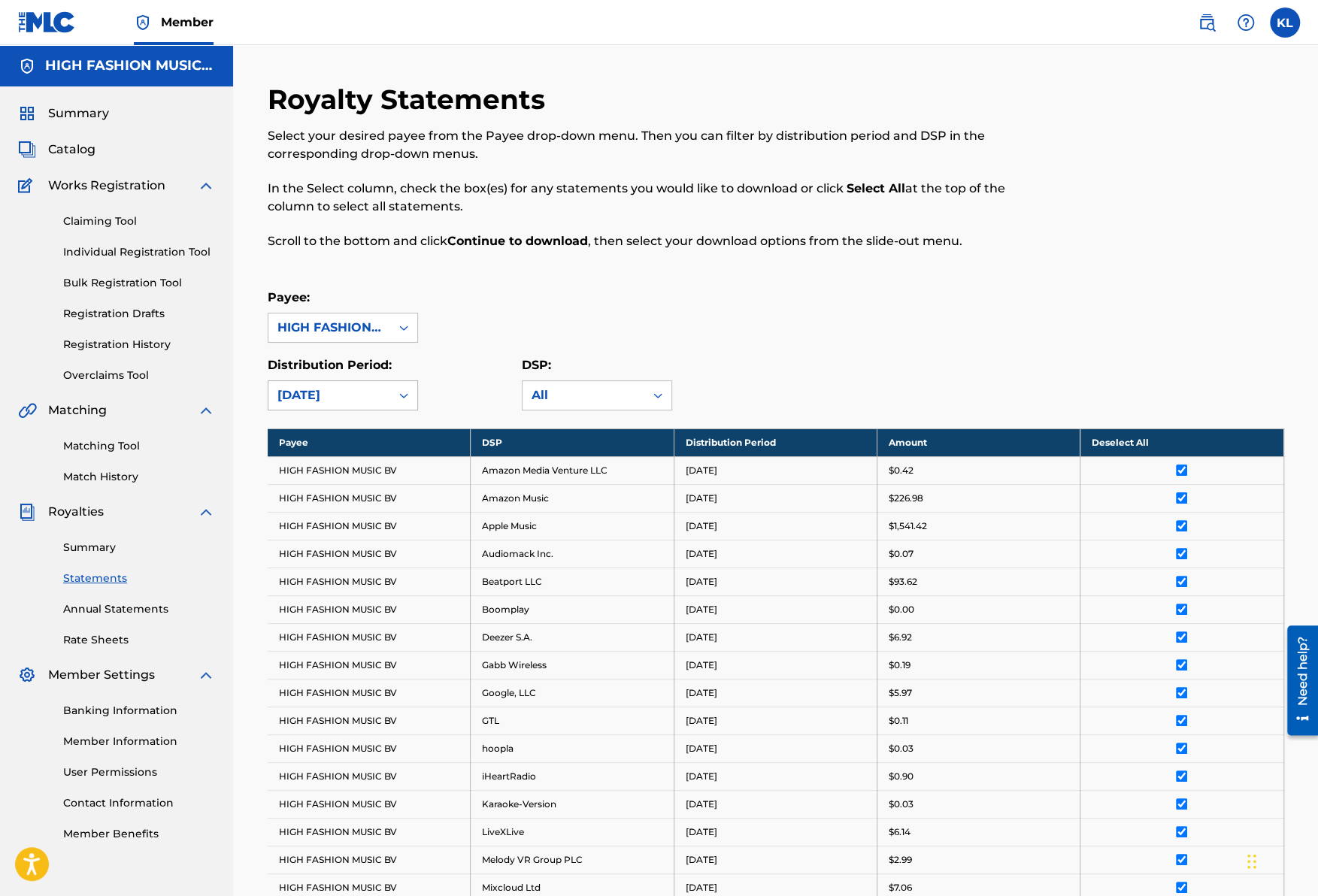
click at [329, 399] on div "[DATE]" at bounding box center [329, 395] width 103 height 18
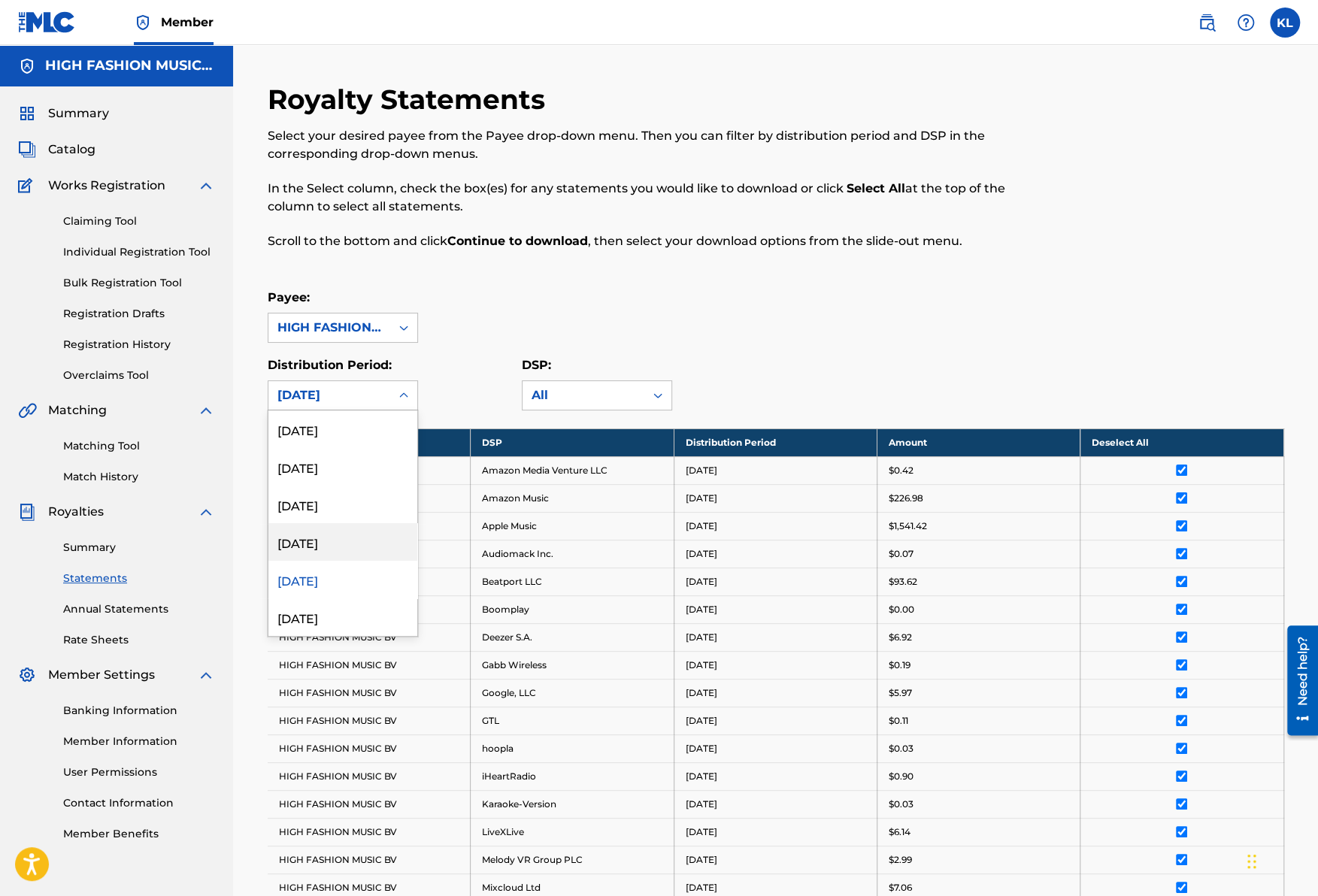
click at [283, 541] on div "[DATE]" at bounding box center [342, 542] width 149 height 37
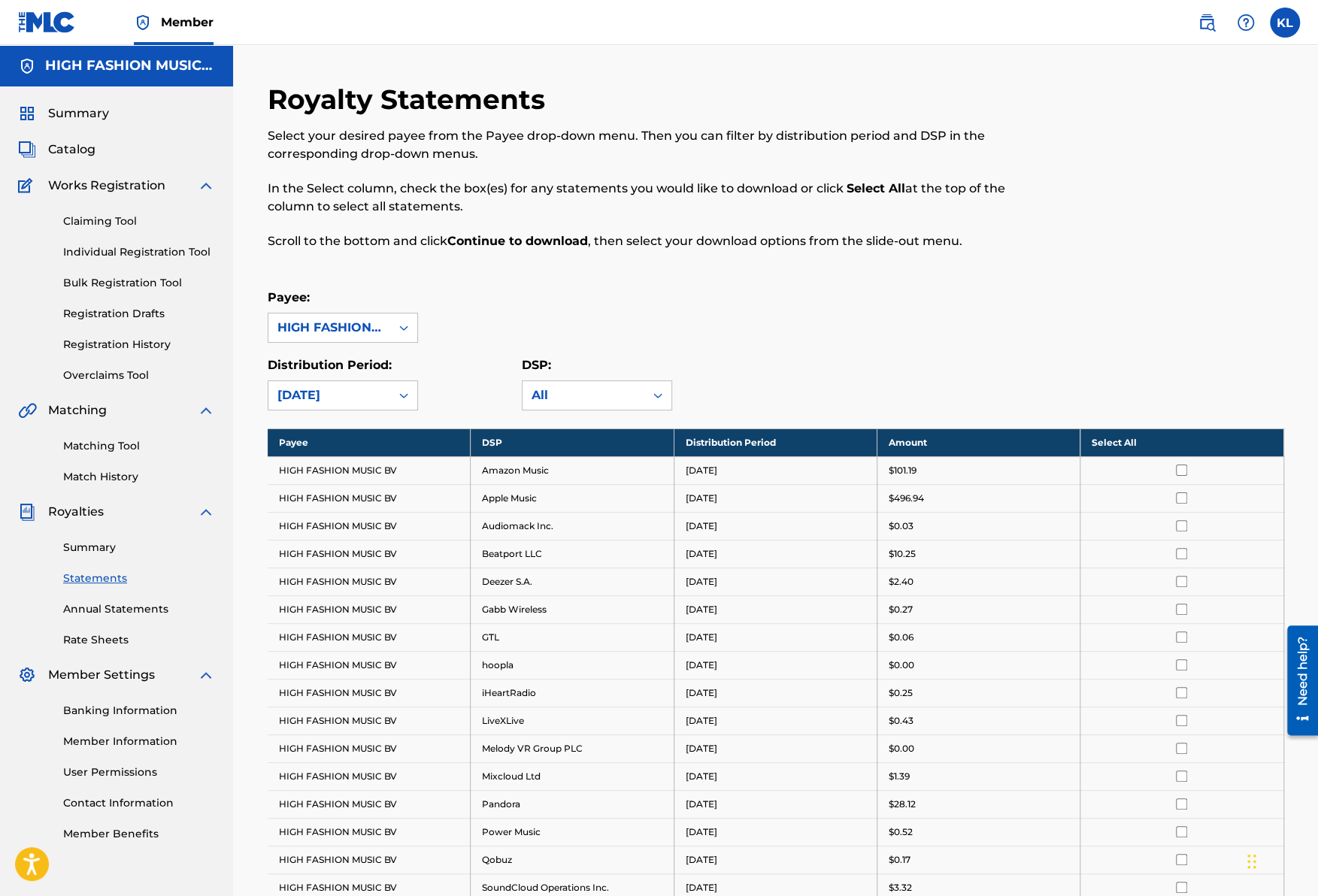
scroll to position [75, 0]
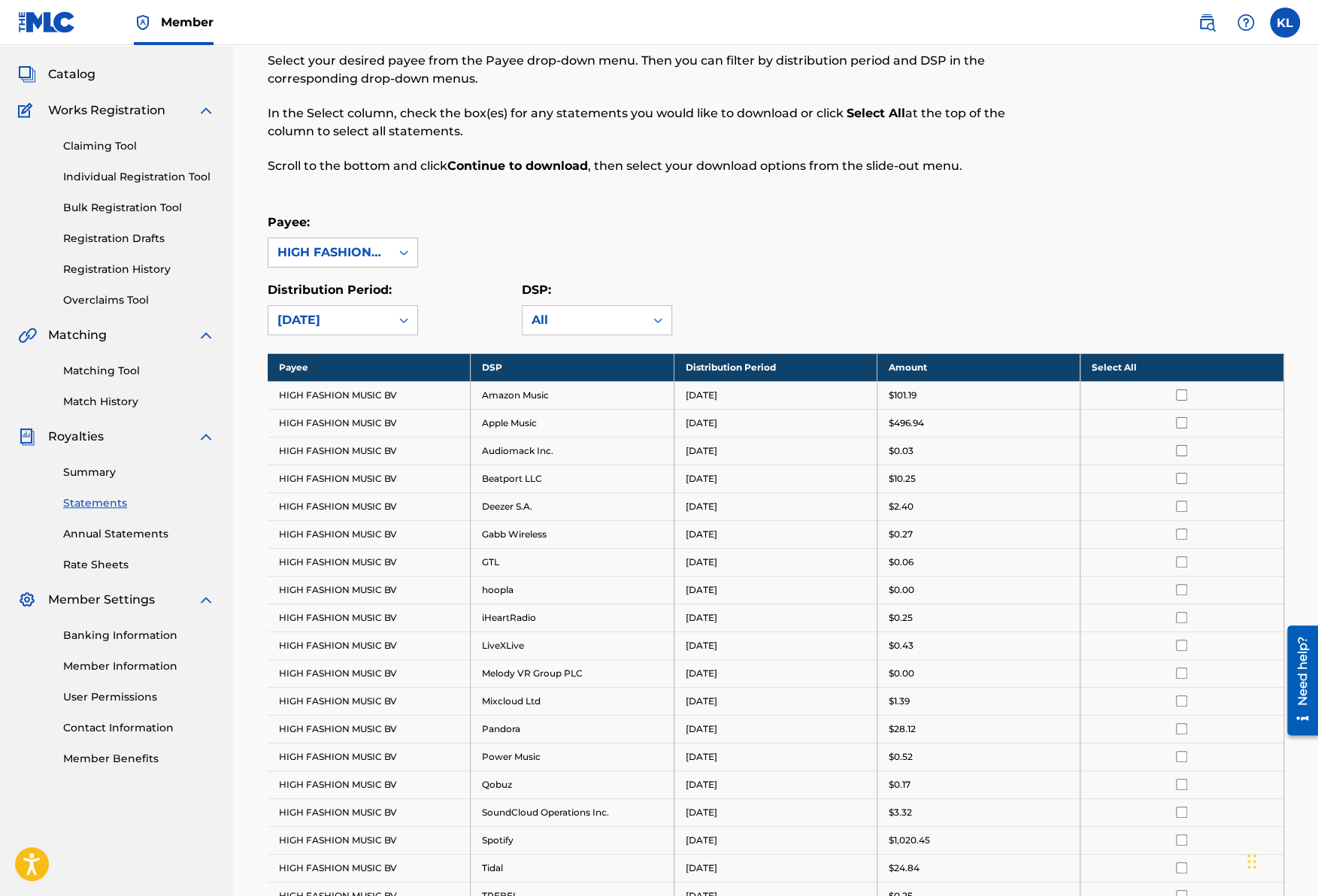
click at [1124, 371] on th "Select All" at bounding box center [1182, 366] width 203 height 28
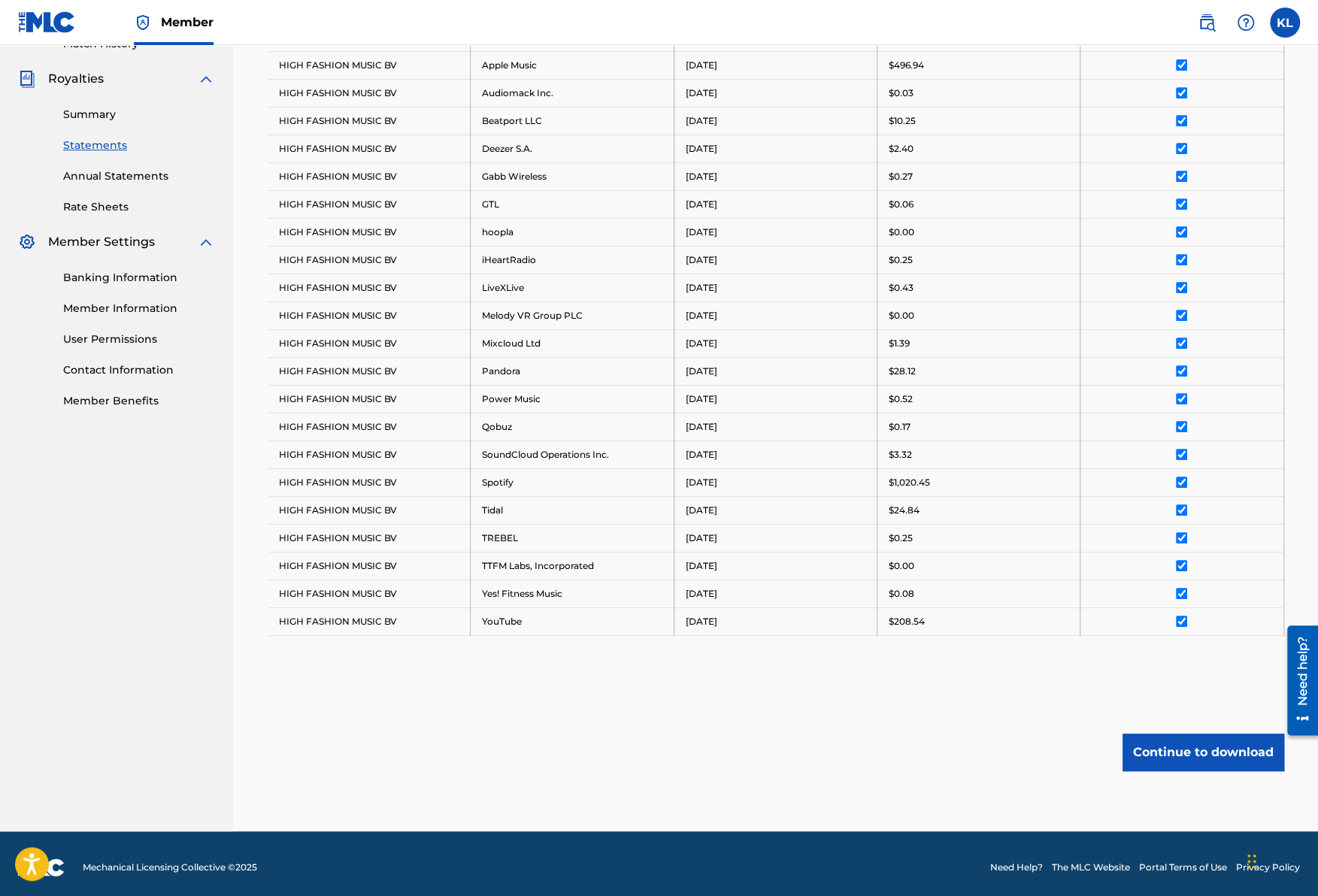
click at [1190, 742] on button "Continue to download" at bounding box center [1203, 752] width 161 height 37
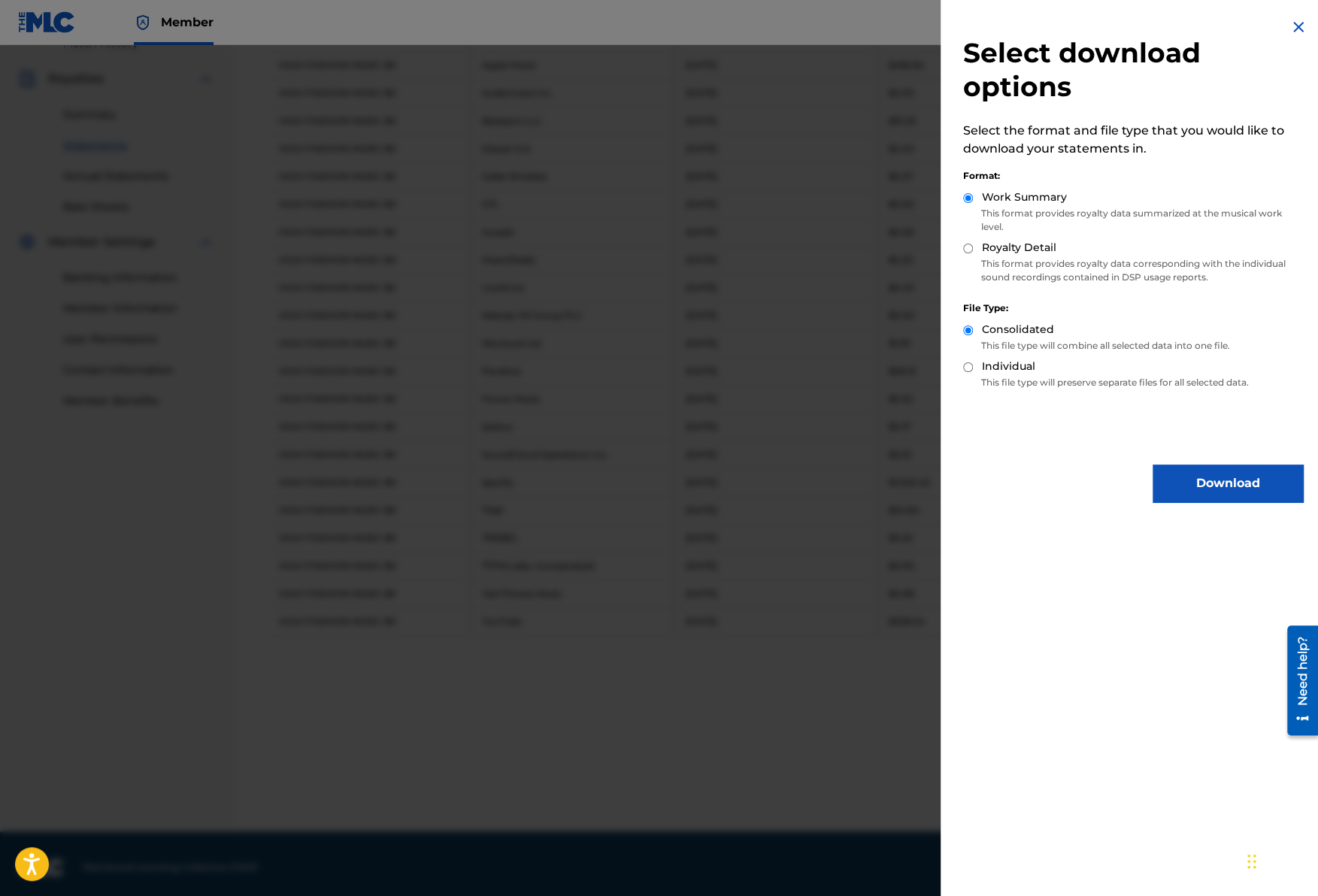
click at [1028, 254] on label "Royalty Detail" at bounding box center [1018, 248] width 74 height 16
click at [973, 253] on input "Royalty Detail" at bounding box center [968, 248] width 10 height 10
radio input "true"
click at [1012, 251] on label "Royalty Detail" at bounding box center [1018, 248] width 74 height 16
click at [973, 251] on input "Royalty Detail" at bounding box center [968, 248] width 10 height 10
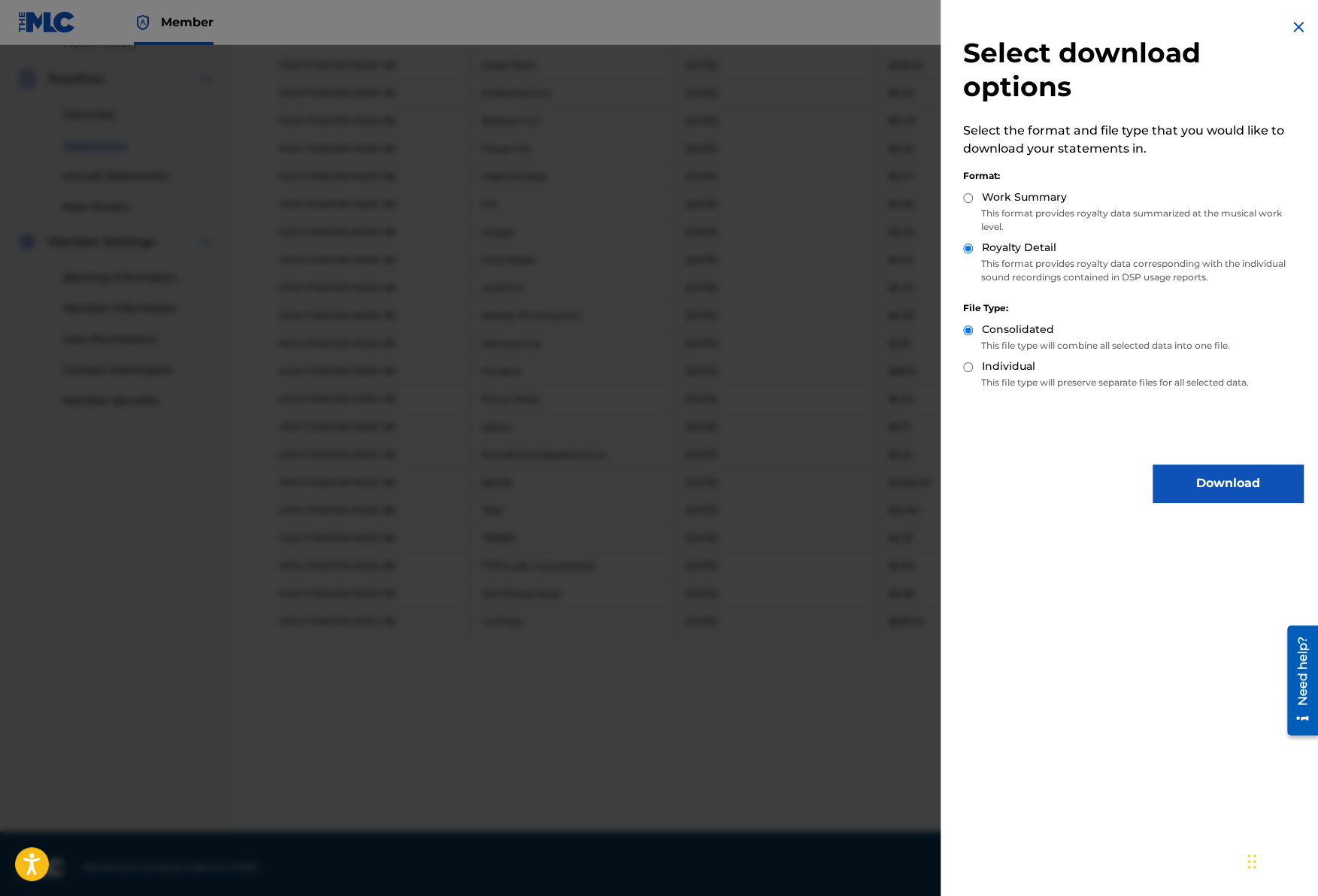
click at [1207, 485] on button "Download" at bounding box center [1228, 483] width 151 height 37
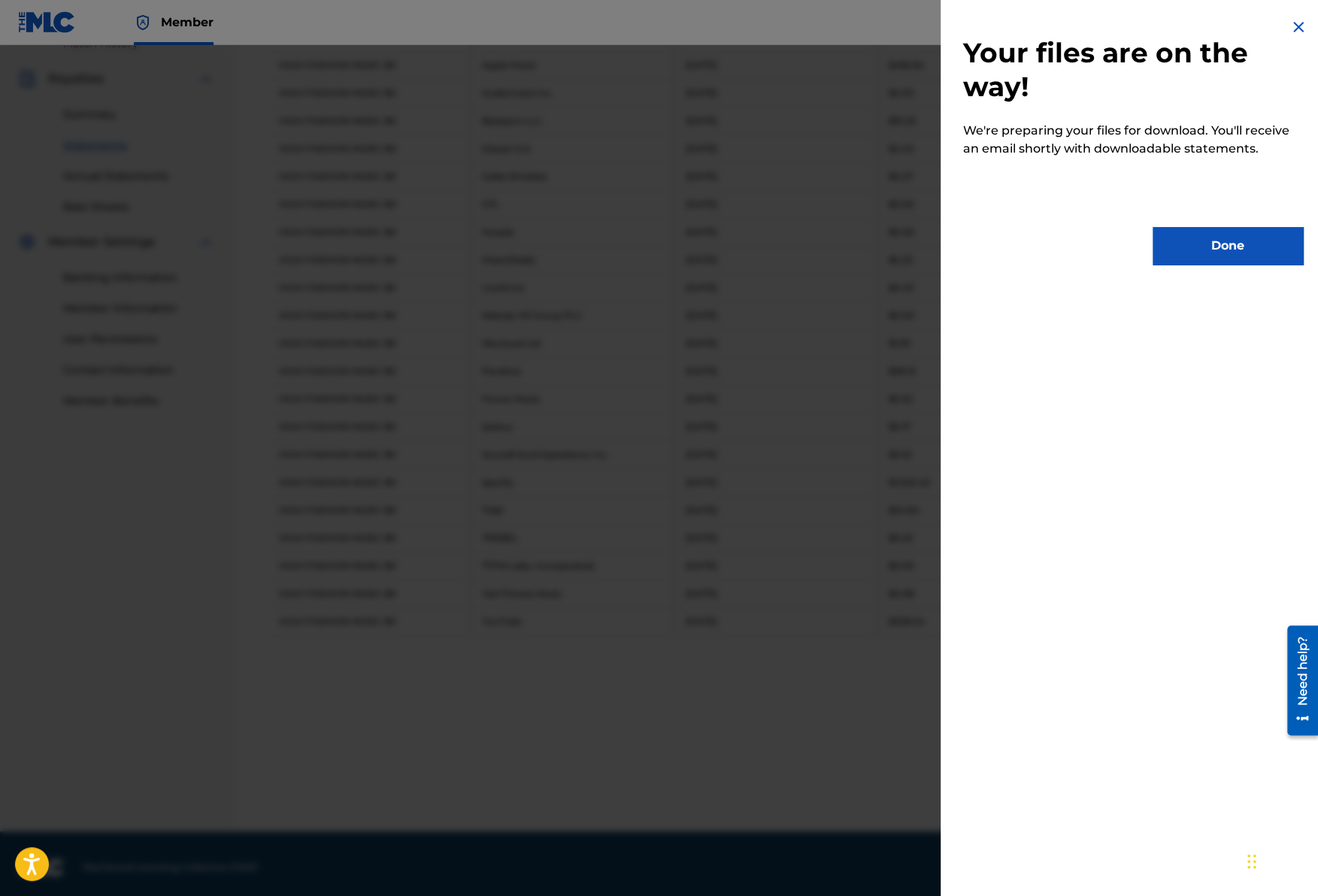
click at [1198, 257] on button "Done" at bounding box center [1228, 246] width 151 height 37
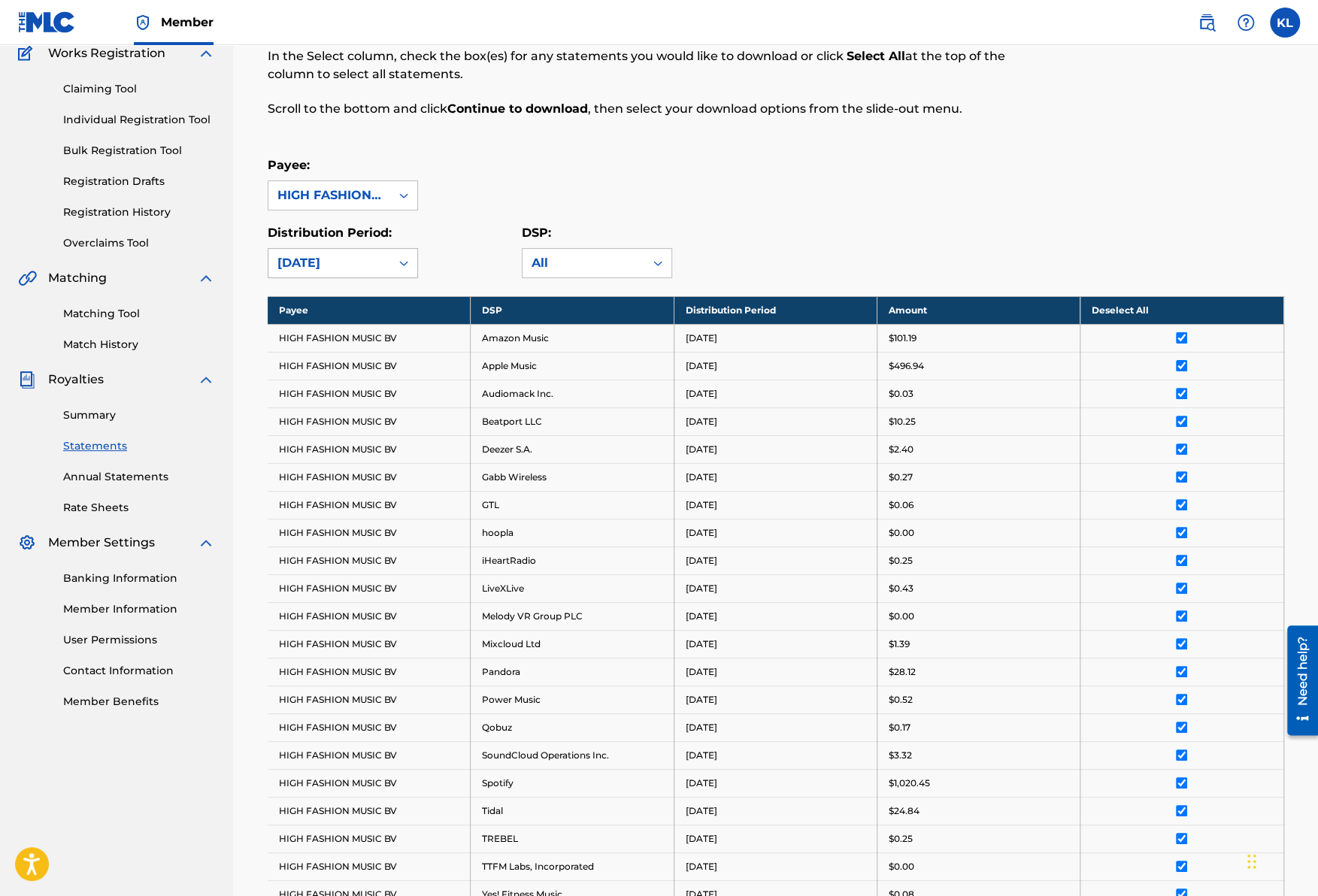
scroll to position [0, 0]
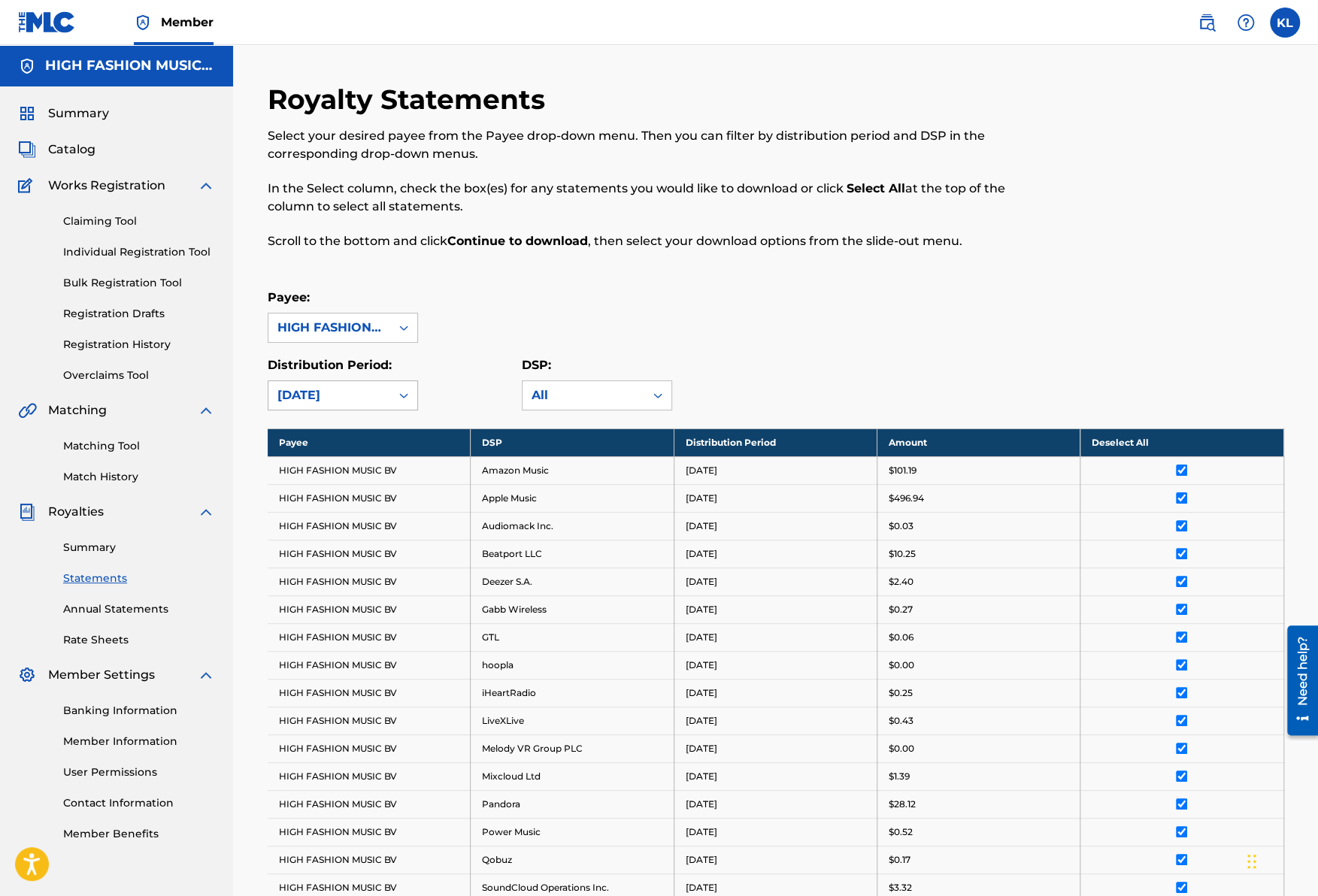
click at [336, 398] on div "[DATE]" at bounding box center [329, 395] width 103 height 18
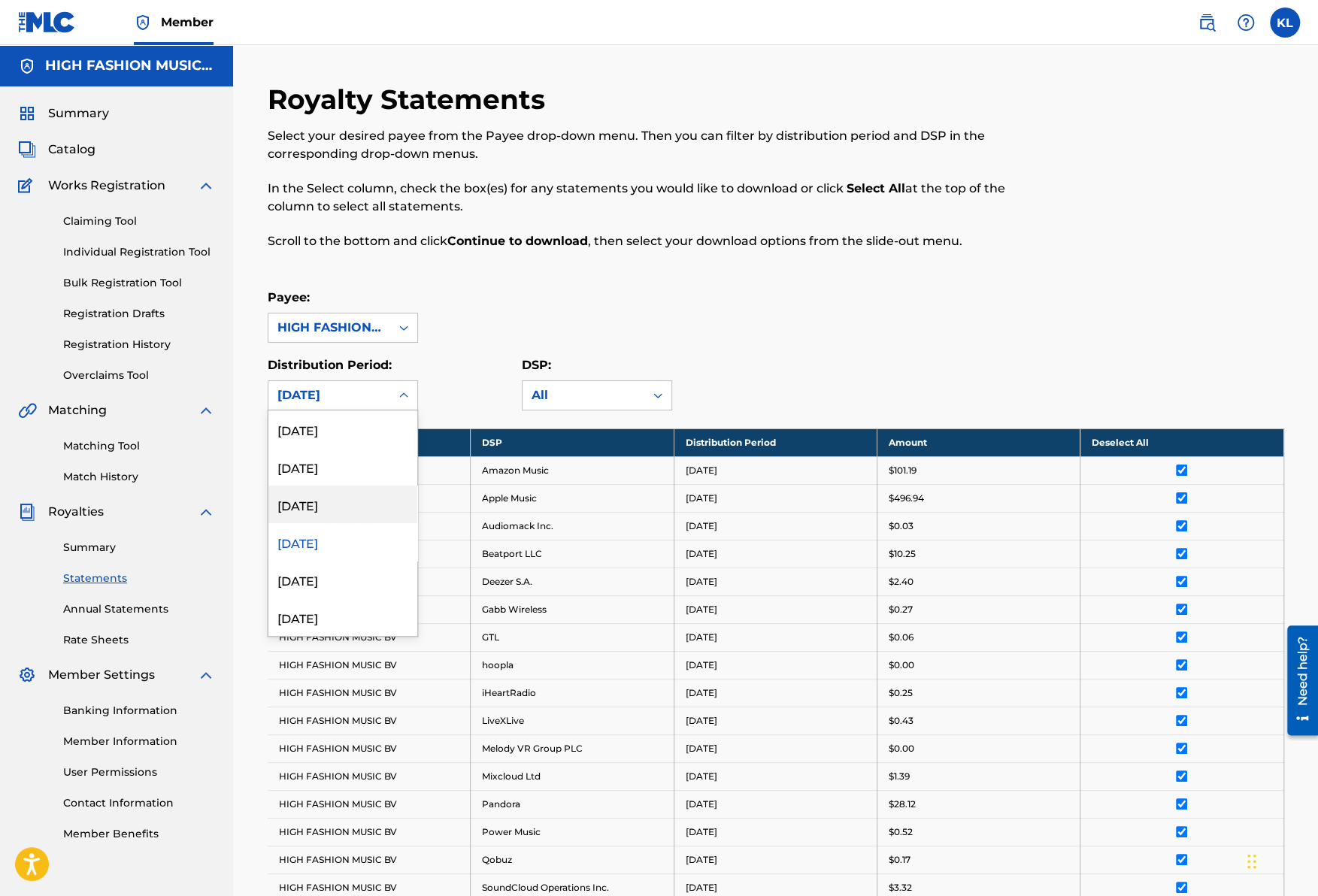
click at [325, 493] on div "[DATE]" at bounding box center [342, 505] width 149 height 37
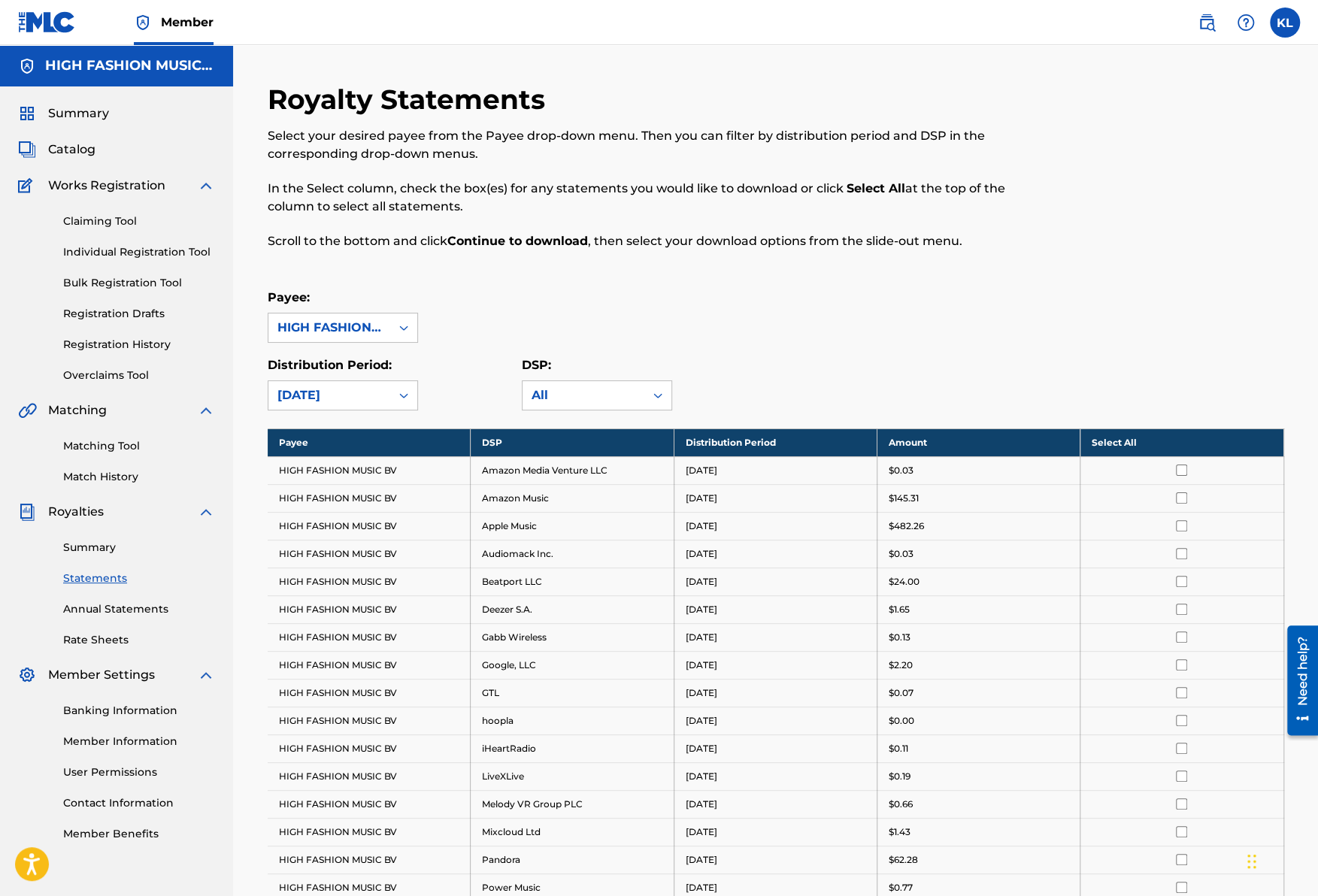
click at [1127, 442] on th "Select All" at bounding box center [1182, 442] width 203 height 28
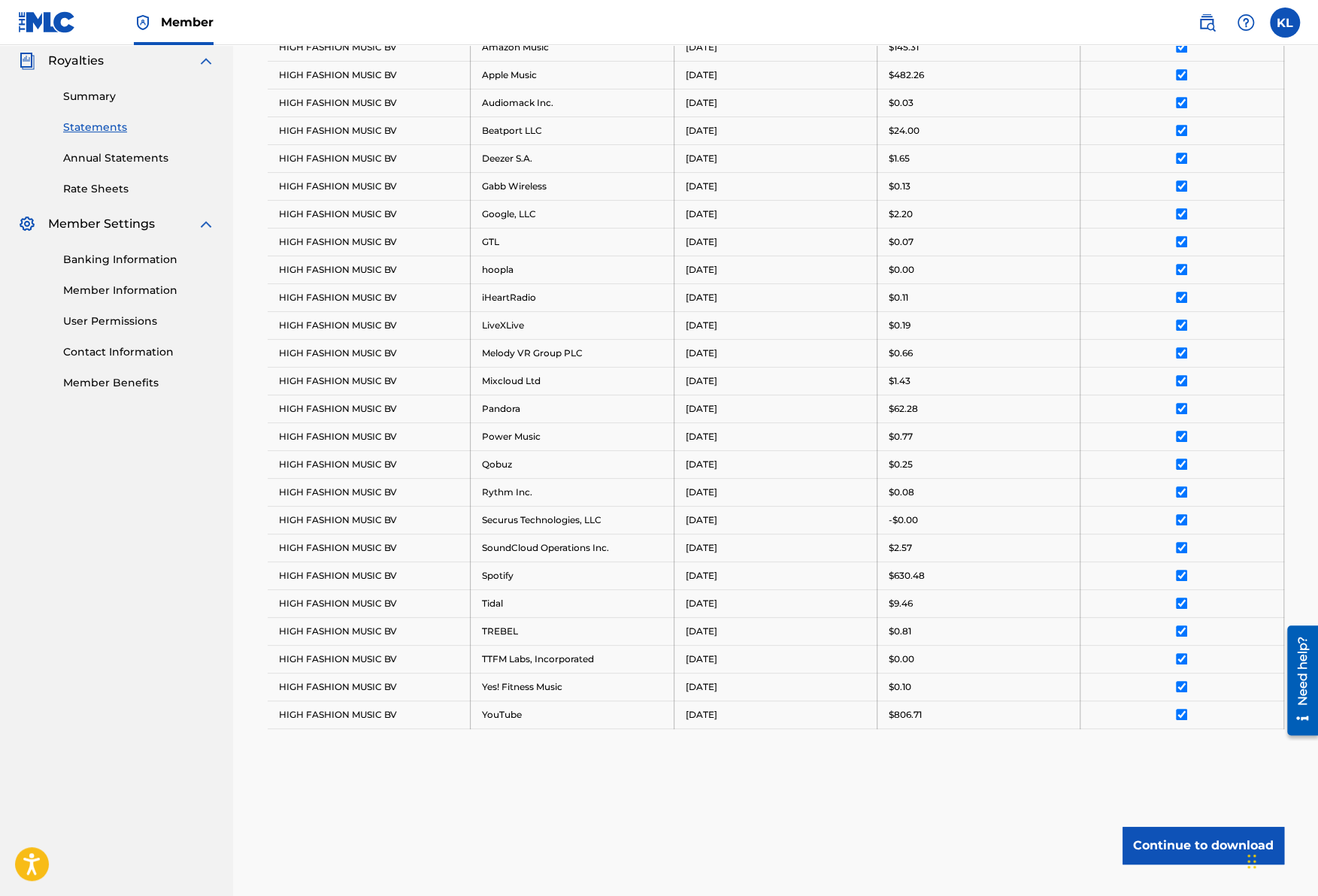
scroll to position [543, 0]
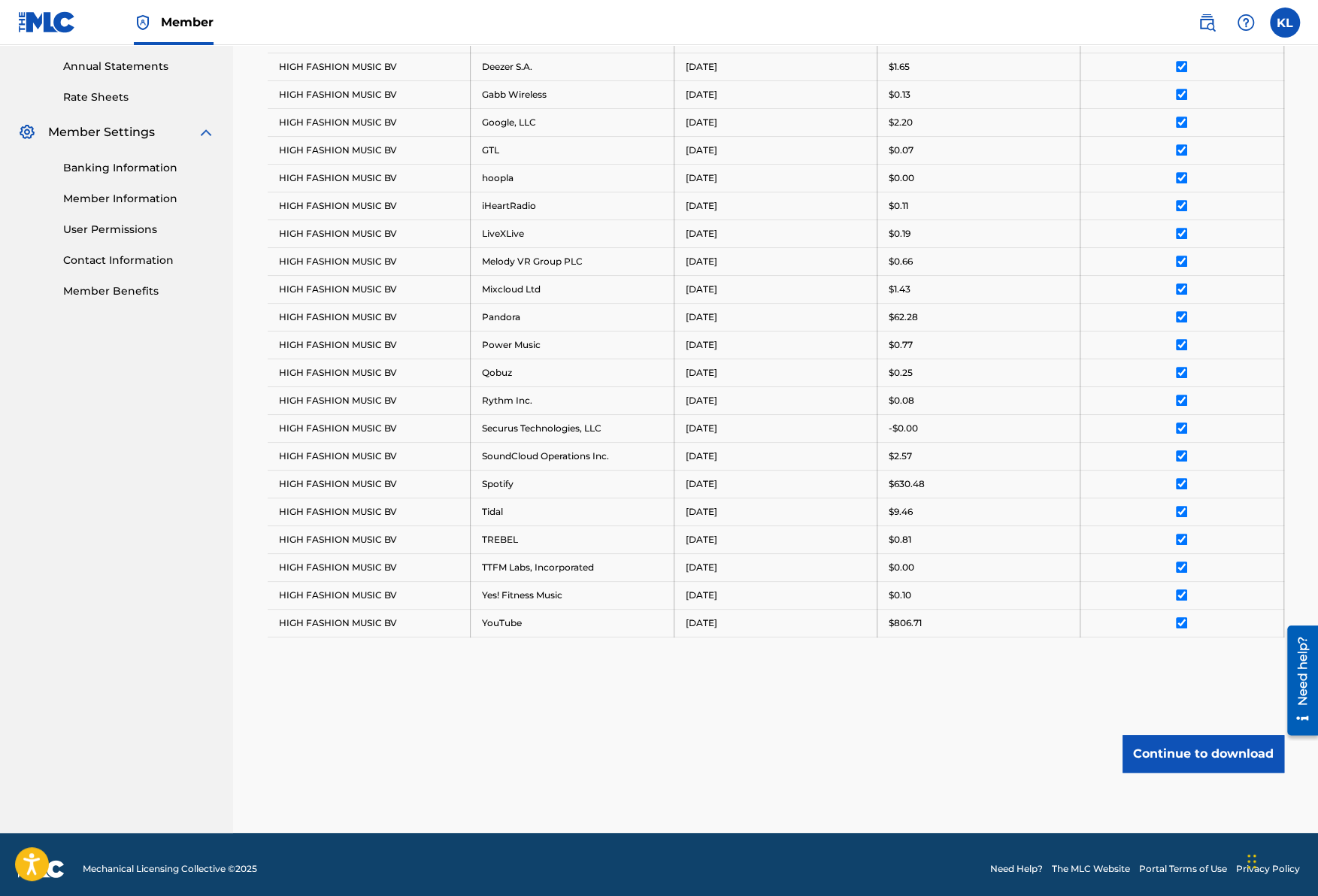
click at [1183, 743] on button "Continue to download" at bounding box center [1203, 754] width 161 height 37
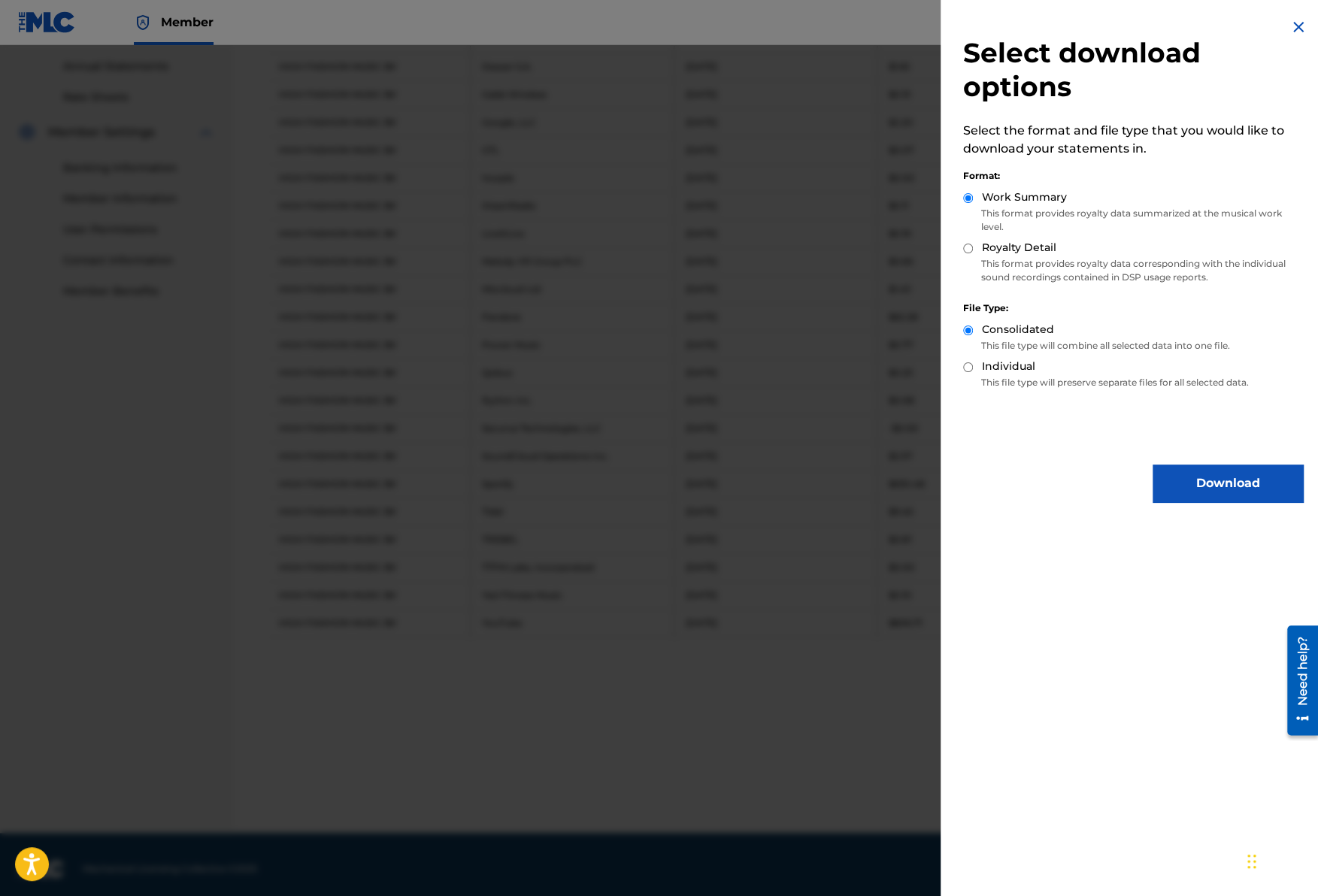
click at [1016, 249] on label "Royalty Detail" at bounding box center [1018, 248] width 74 height 16
click at [973, 249] on input "Royalty Detail" at bounding box center [968, 248] width 10 height 10
radio input "true"
click at [1196, 477] on button "Download" at bounding box center [1228, 483] width 151 height 37
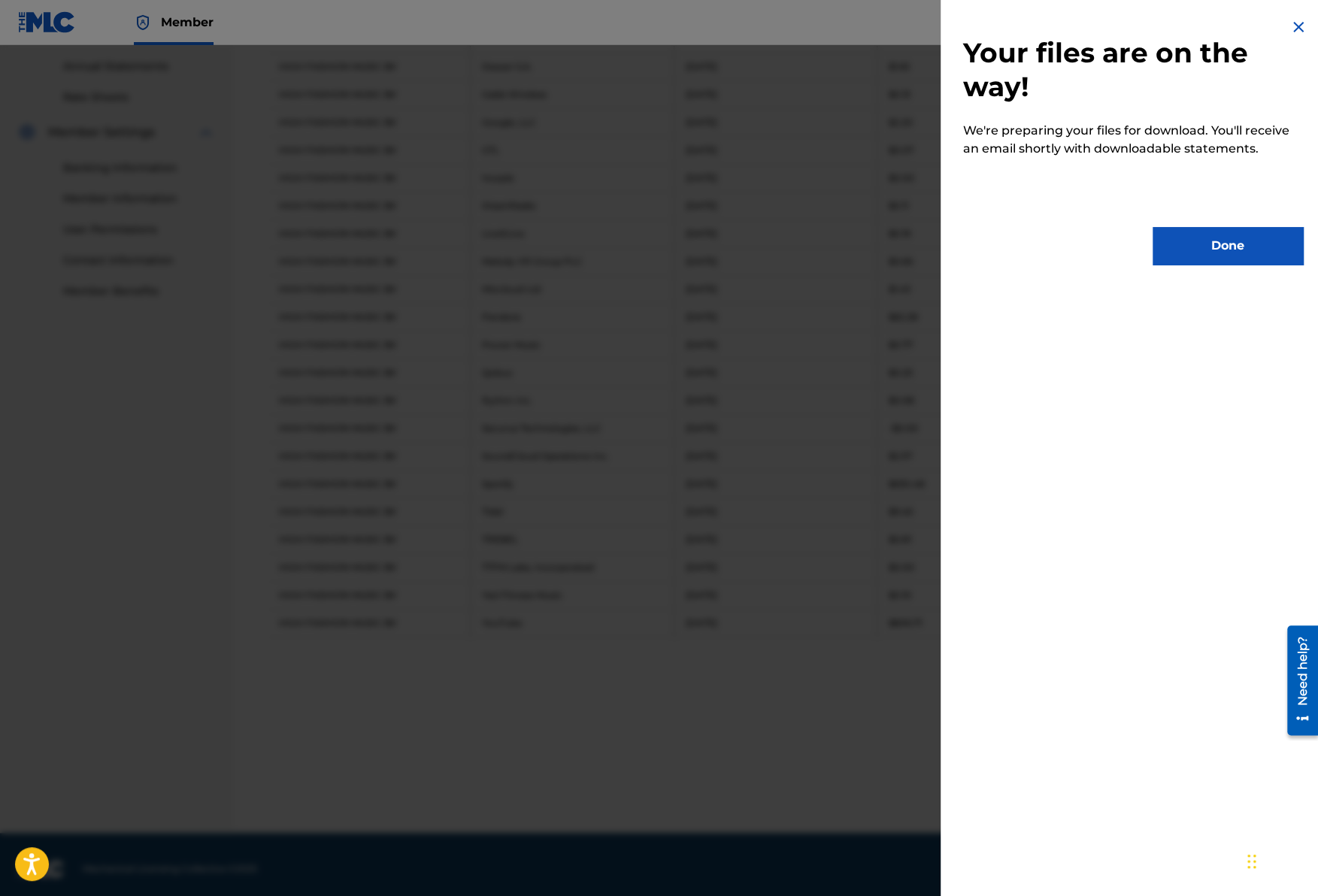
click at [1200, 254] on button "Done" at bounding box center [1228, 246] width 151 height 37
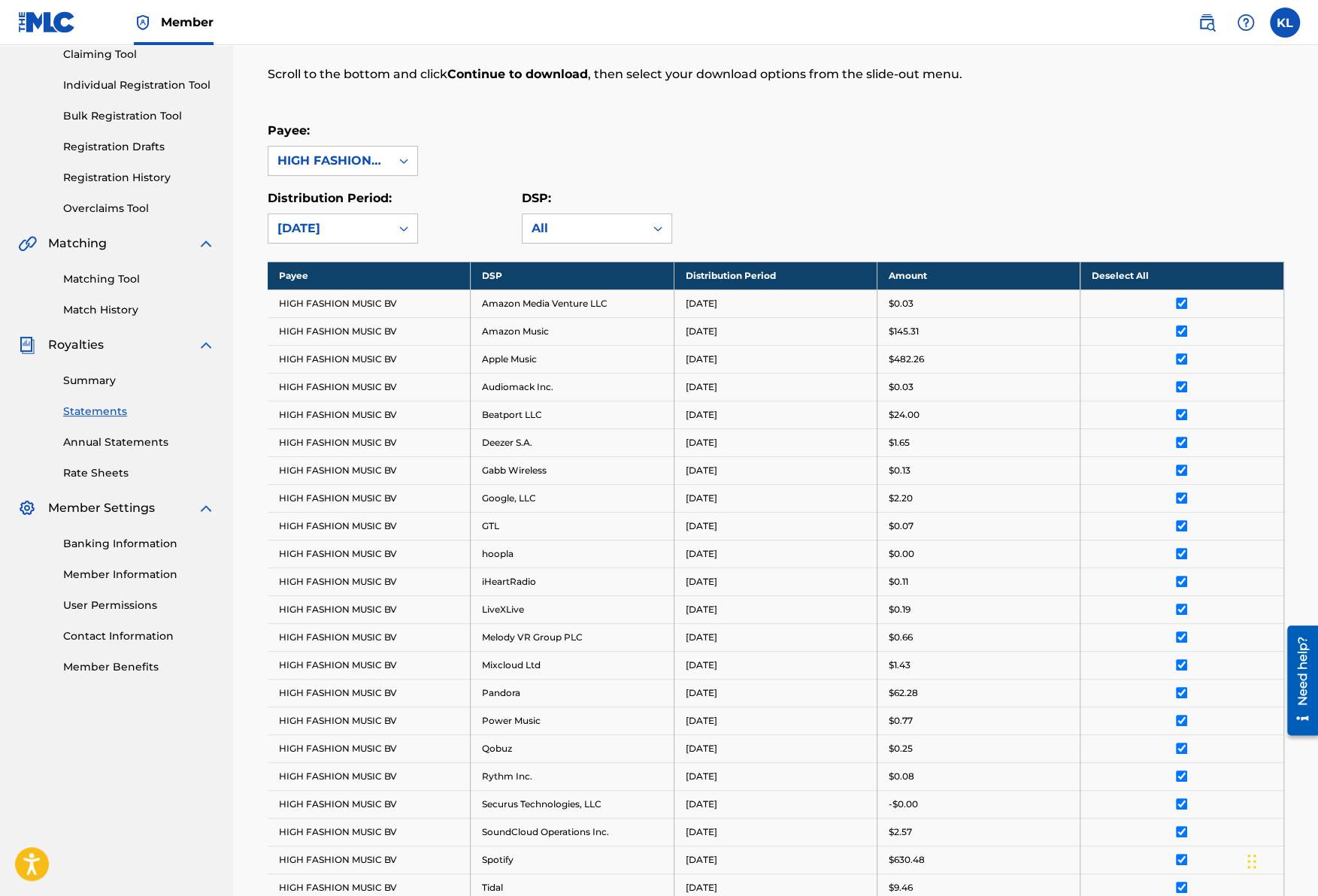
scroll to position [92, 0]
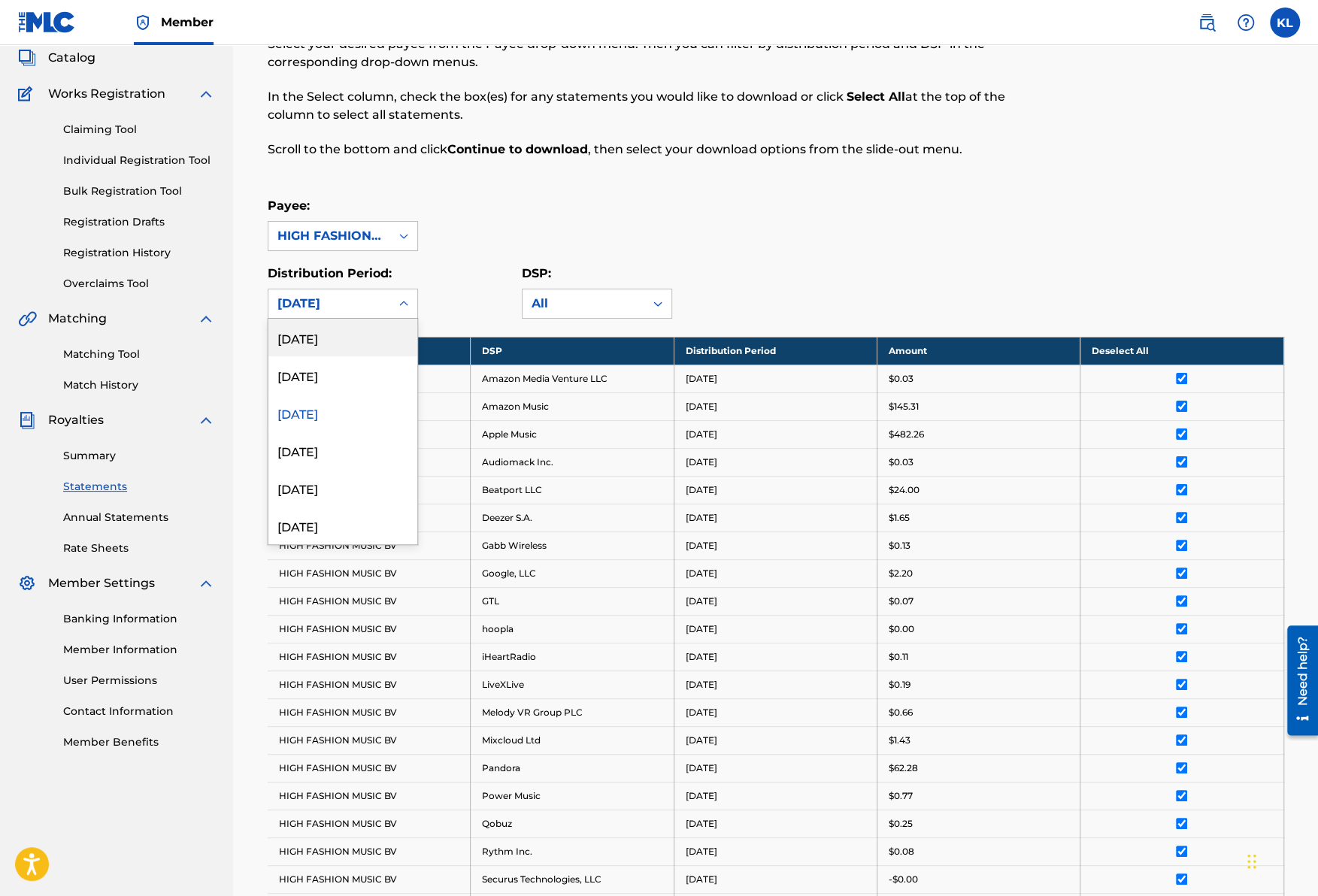
click at [360, 296] on div "[DATE]" at bounding box center [329, 304] width 103 height 18
click at [312, 372] on div "[DATE]" at bounding box center [342, 375] width 149 height 37
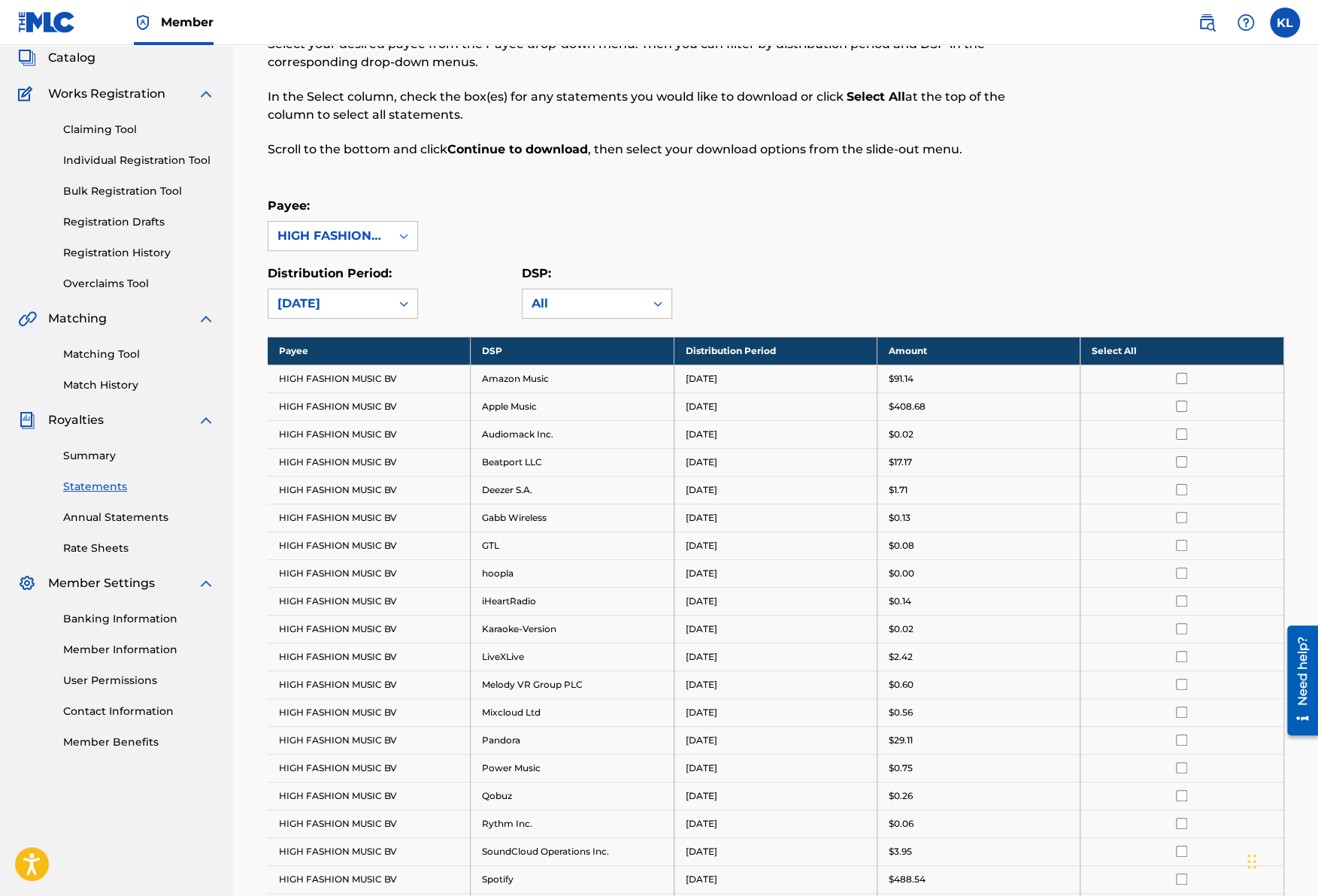
click at [1127, 351] on th "Select All" at bounding box center [1182, 350] width 203 height 28
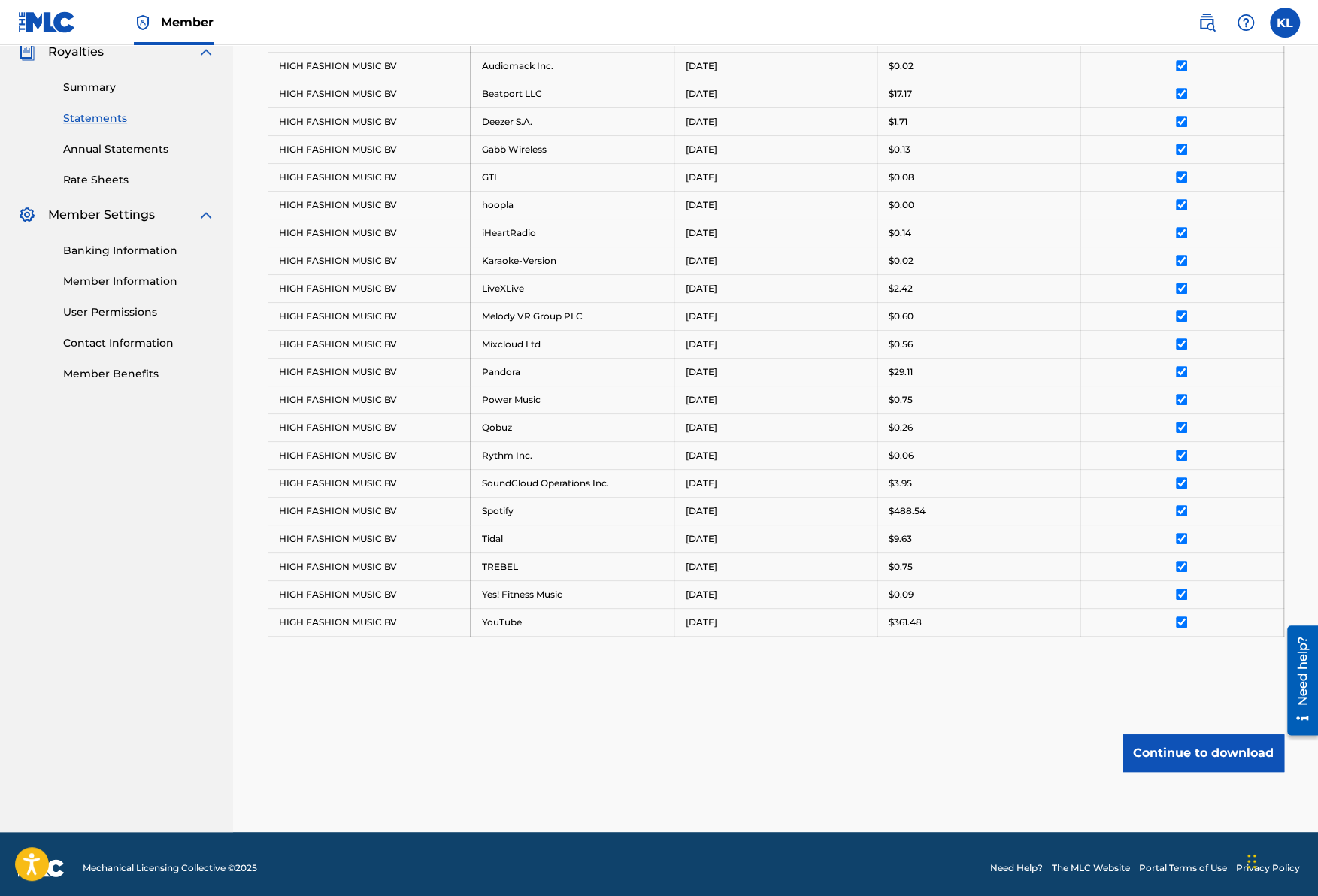
click at [1181, 739] on button "Continue to download" at bounding box center [1203, 753] width 161 height 37
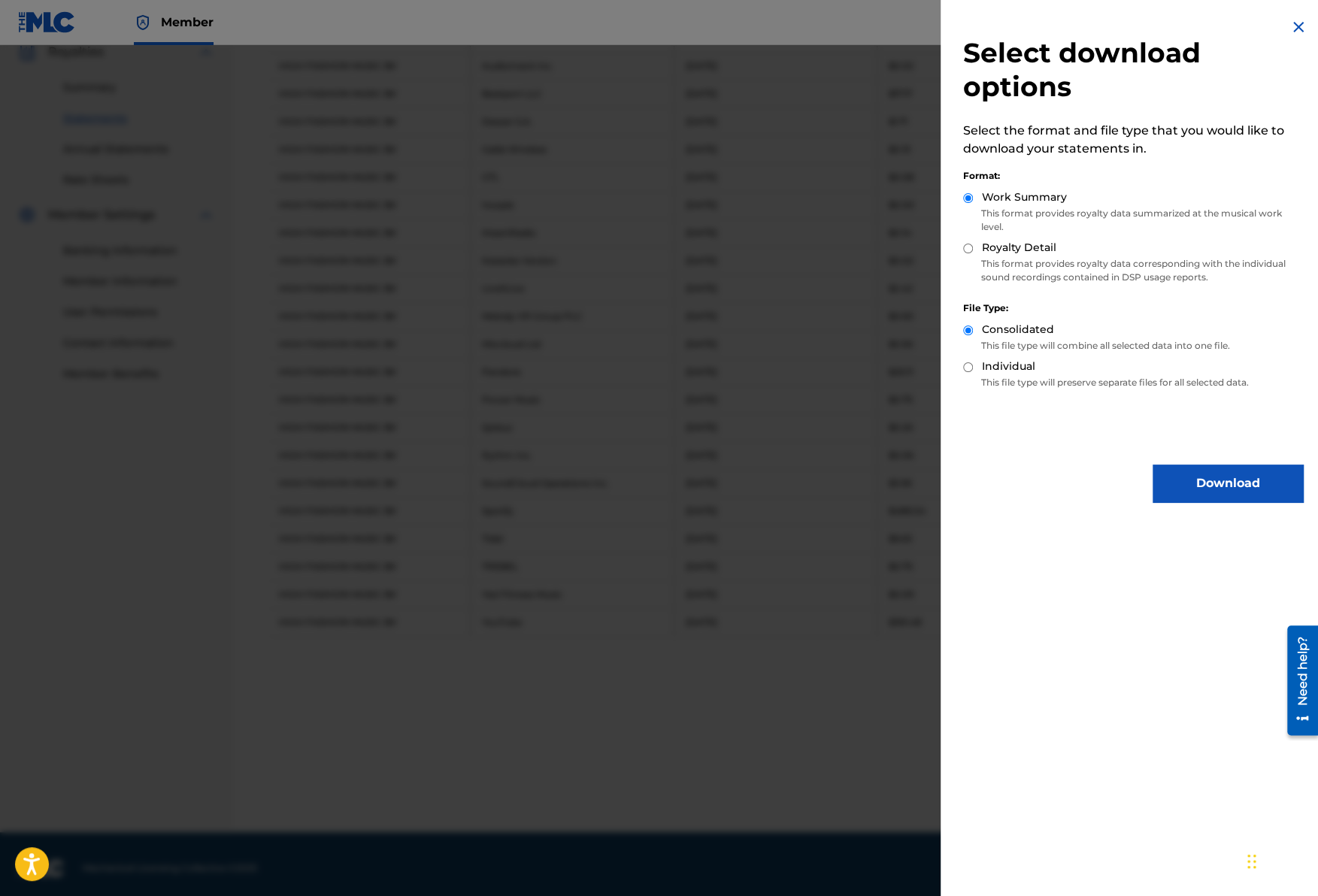
click at [1047, 264] on p "This format provides royalty data corresponding with the individual sound recor…" at bounding box center [1133, 270] width 340 height 27
click at [995, 251] on label "Royalty Detail" at bounding box center [1018, 248] width 74 height 16
click at [973, 251] on input "Royalty Detail" at bounding box center [968, 248] width 10 height 10
radio input "true"
click at [1207, 482] on button "Download" at bounding box center [1228, 483] width 151 height 37
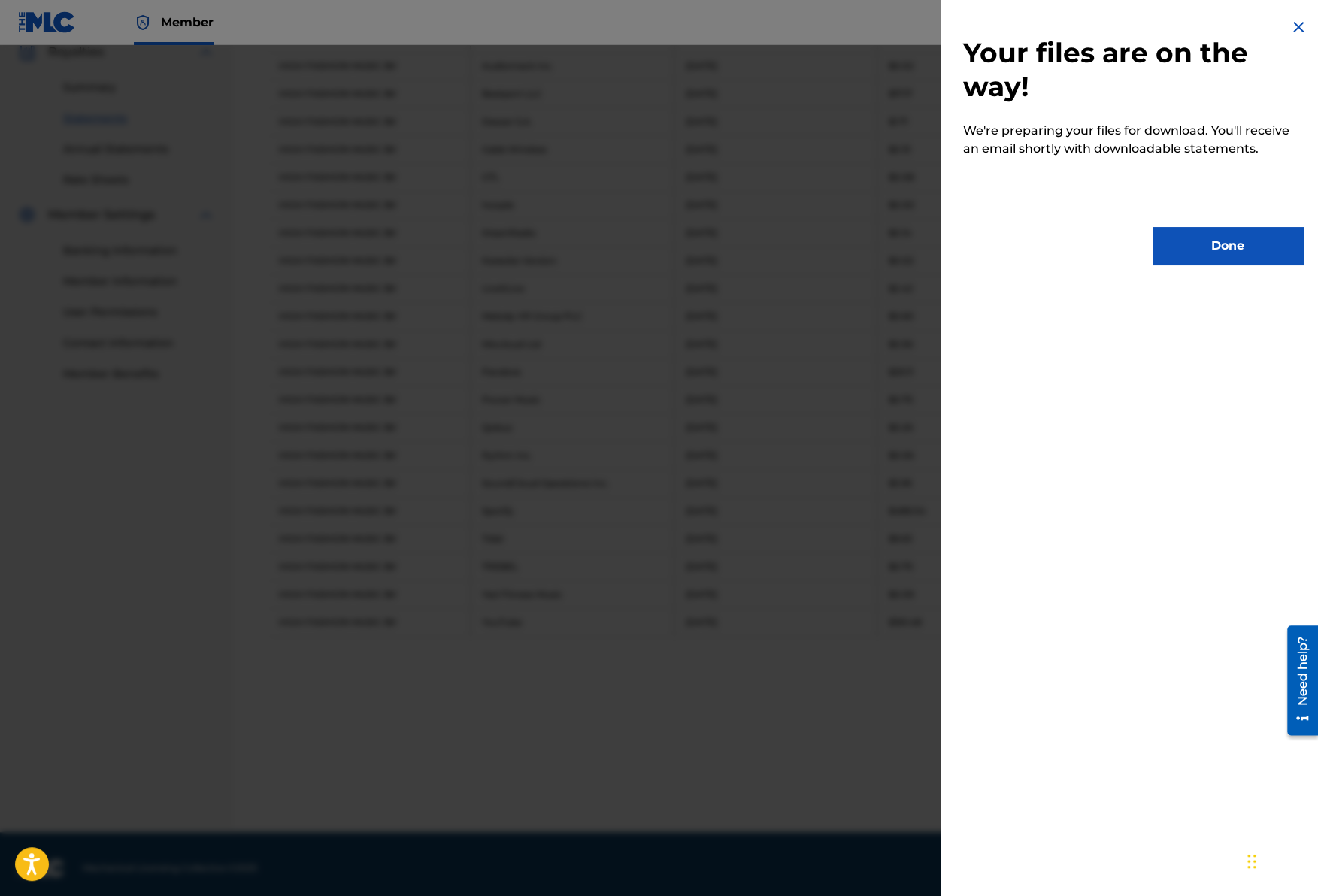
click at [1240, 251] on button "Done" at bounding box center [1228, 246] width 151 height 37
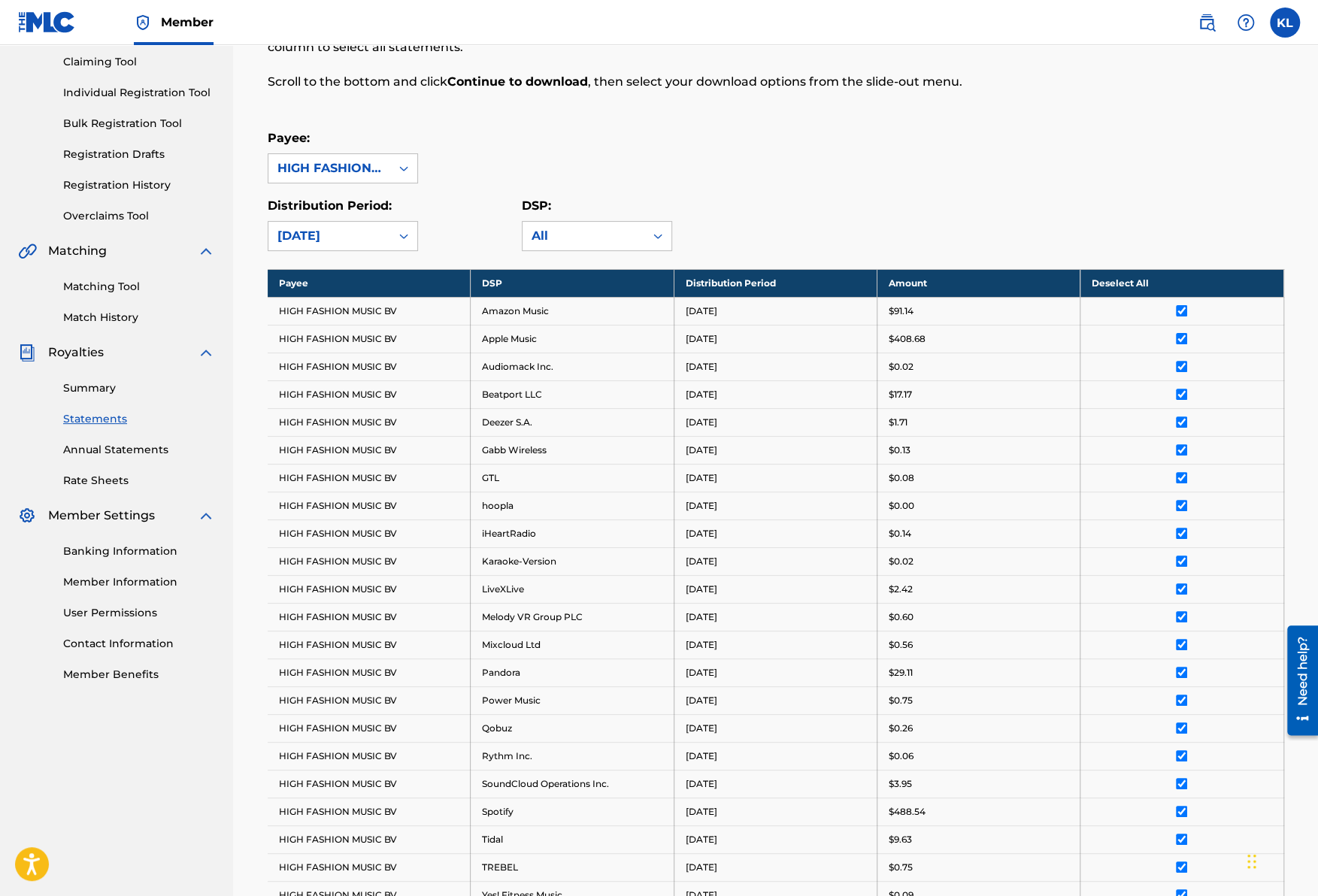
scroll to position [0, 0]
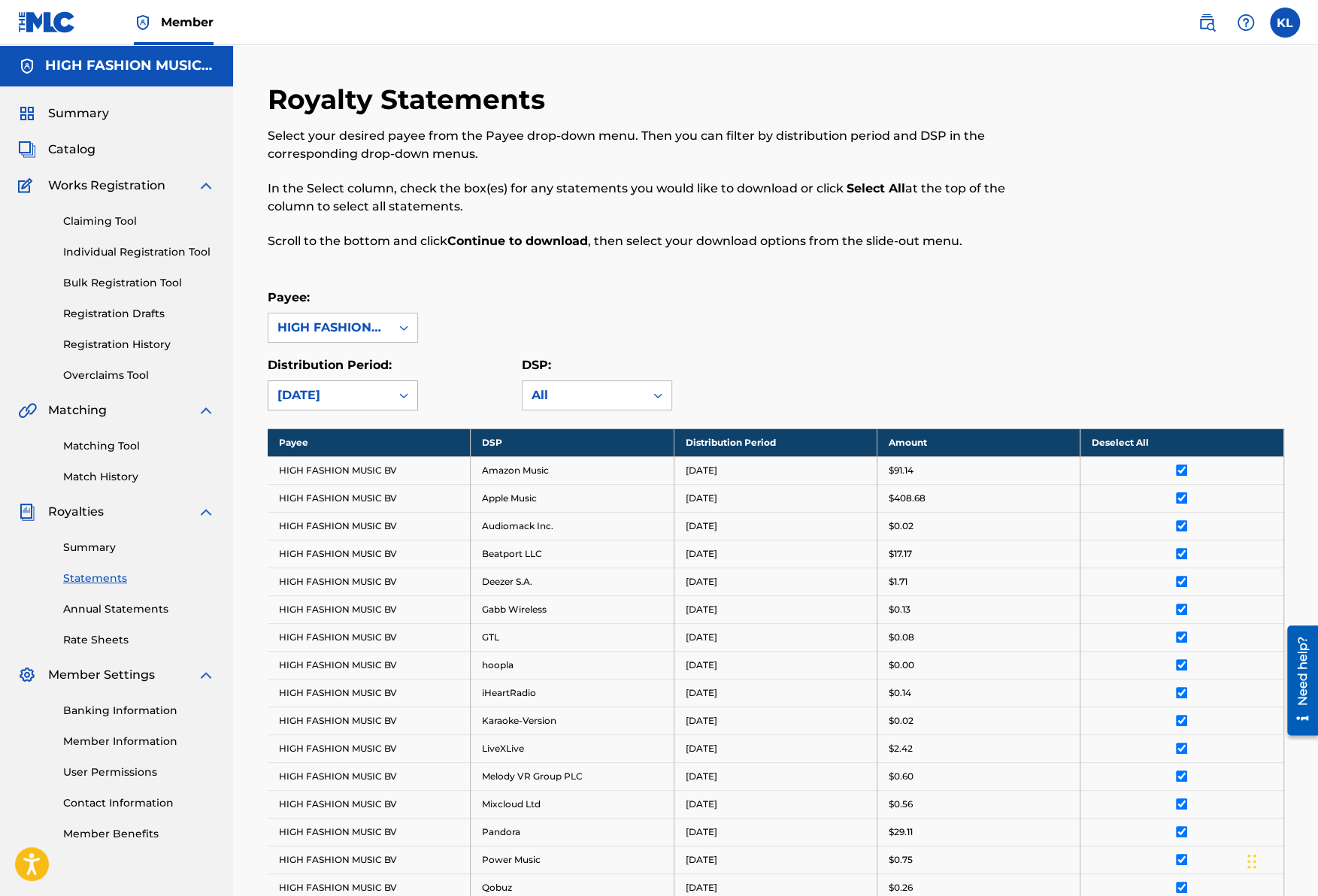
click at [352, 388] on div "[DATE]" at bounding box center [329, 395] width 103 height 18
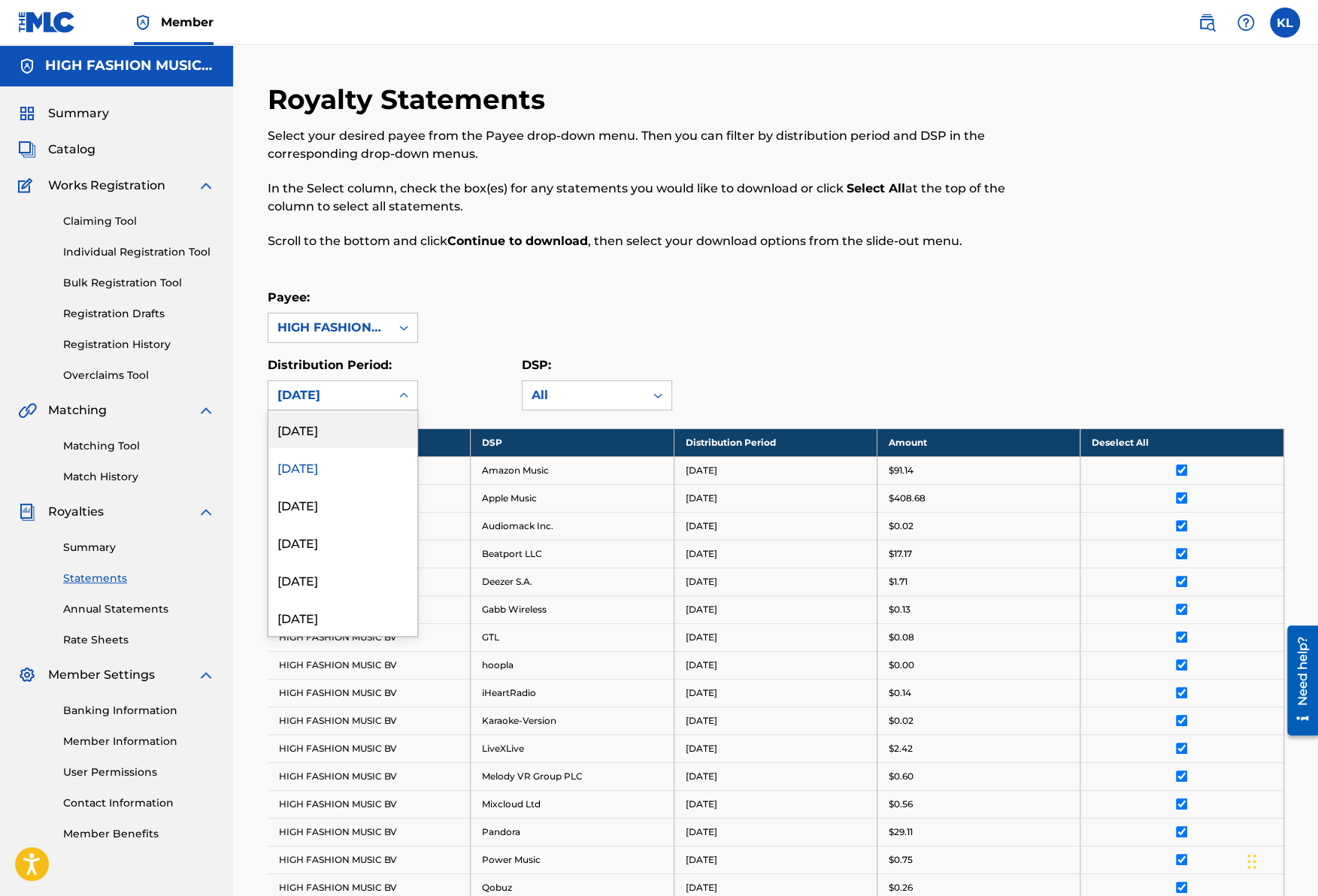
click at [324, 439] on div "[DATE]" at bounding box center [342, 429] width 149 height 37
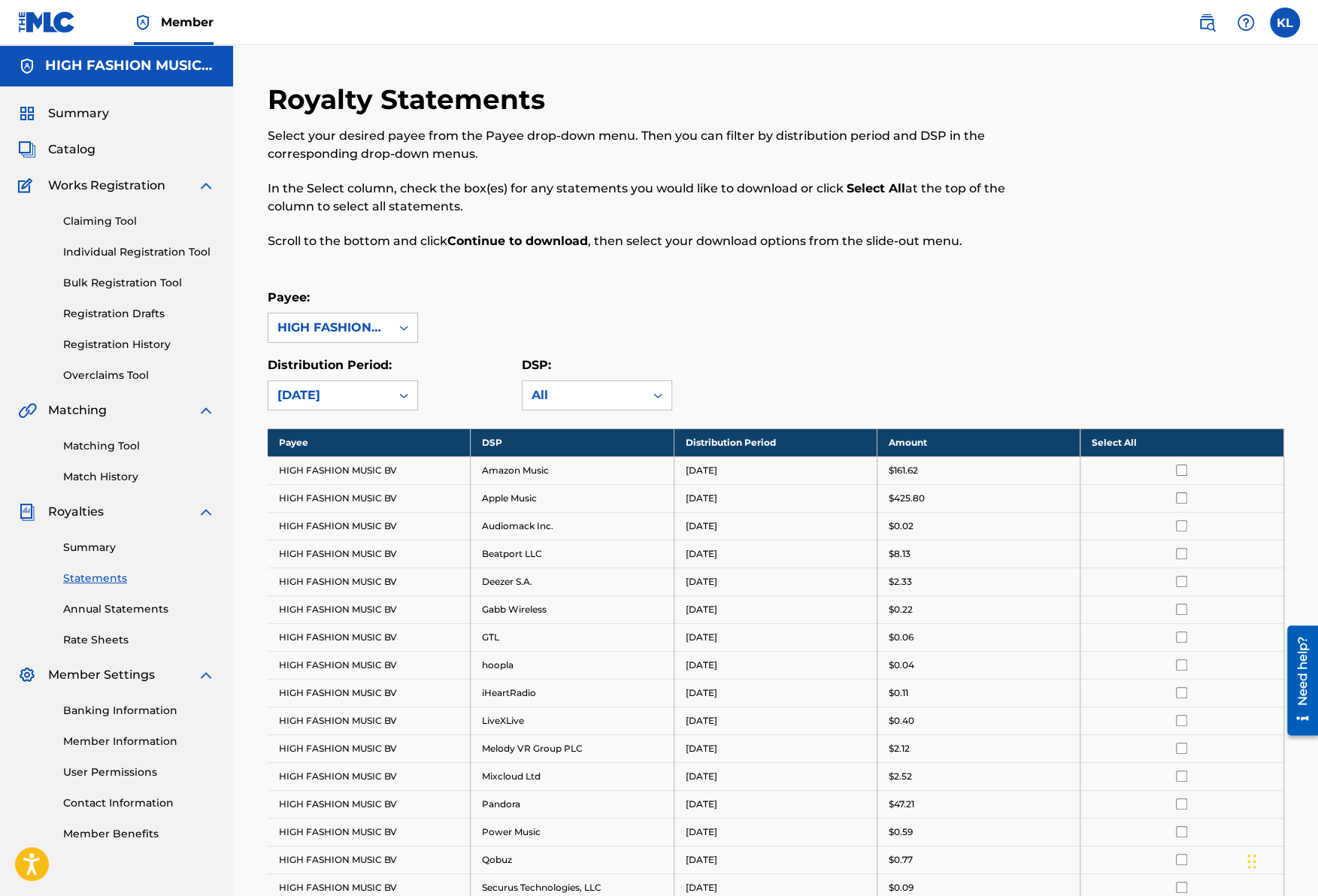
click at [1105, 438] on th "Select All" at bounding box center [1182, 442] width 203 height 28
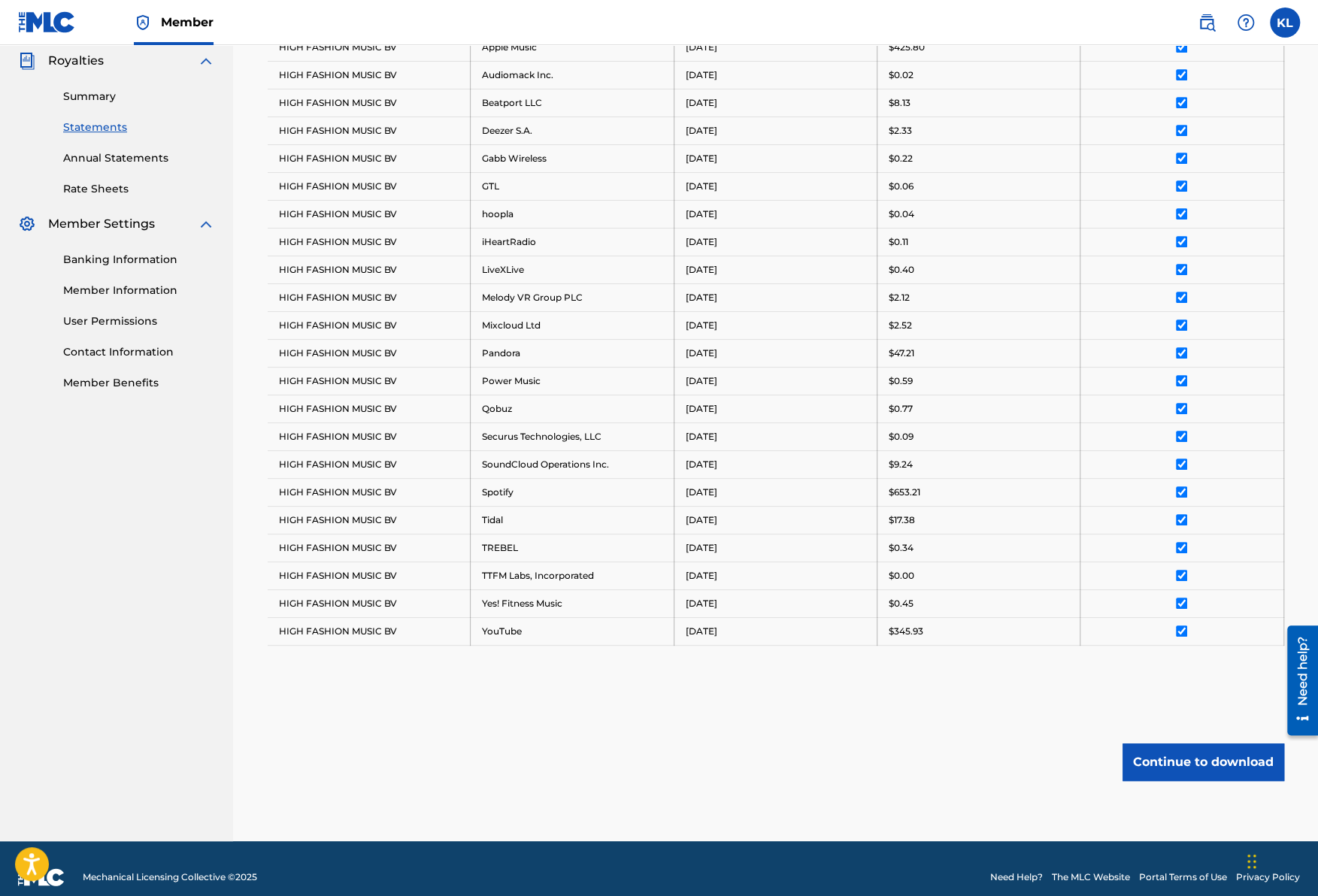
scroll to position [460, 0]
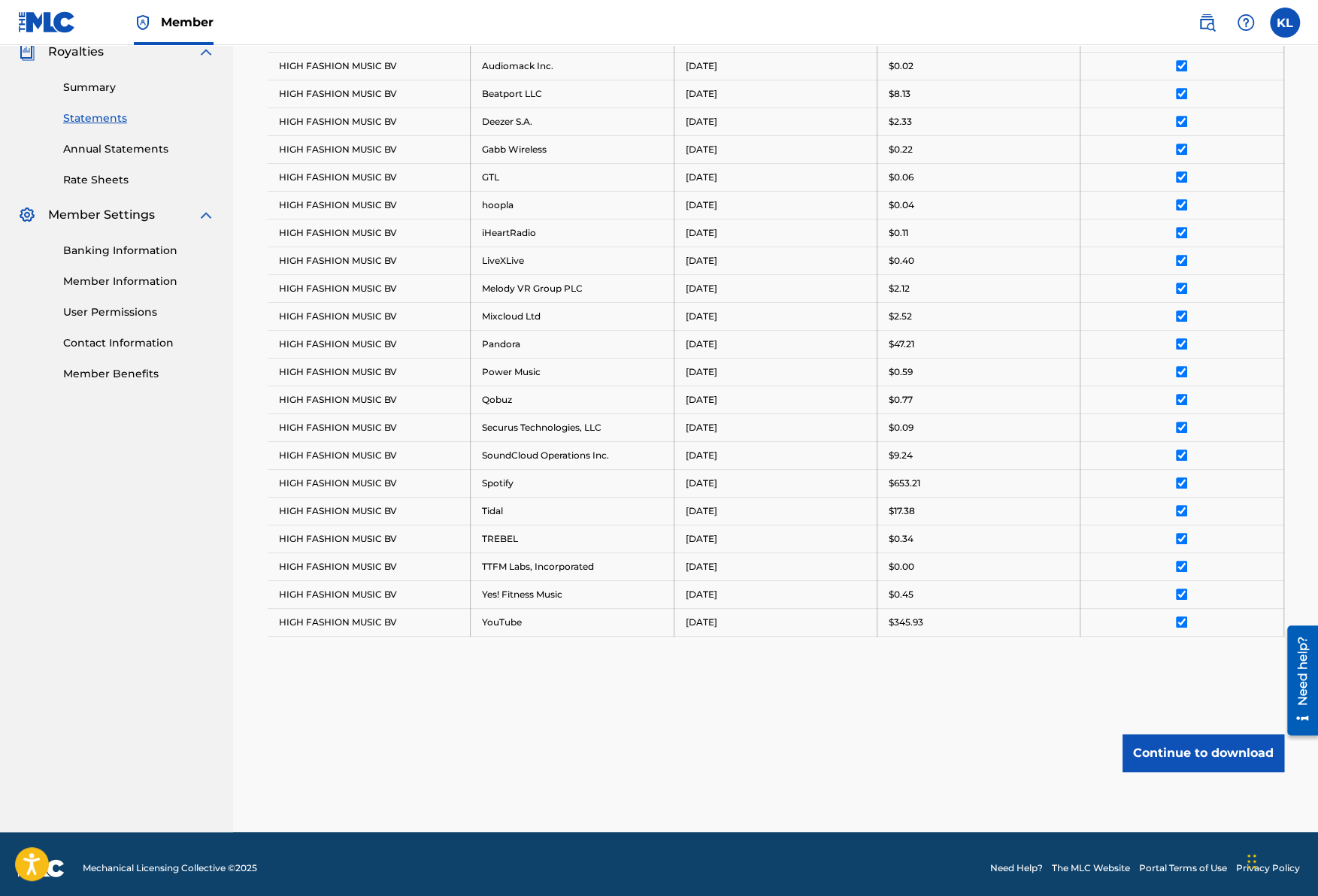
click at [943, 701] on div "Royalty Statements Select your desired payee from the Payee drop-down menu. The…" at bounding box center [776, 227] width 1017 height 1210
click at [1206, 745] on button "Continue to download" at bounding box center [1203, 753] width 161 height 37
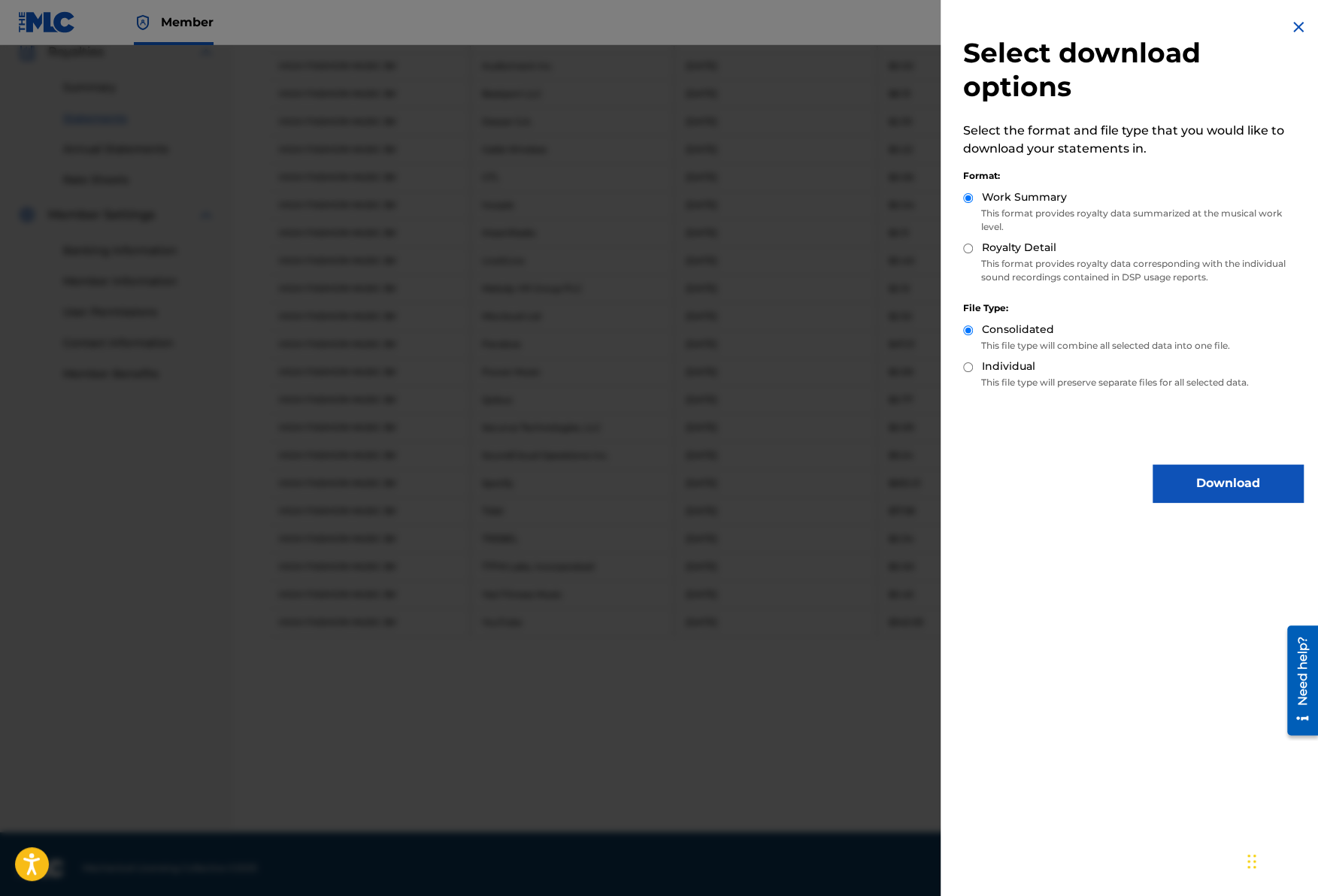
click at [1024, 247] on label "Royalty Detail" at bounding box center [1018, 248] width 74 height 16
click at [973, 247] on input "Royalty Detail" at bounding box center [968, 248] width 10 height 10
radio input "true"
click at [1228, 488] on button "Download" at bounding box center [1228, 483] width 151 height 37
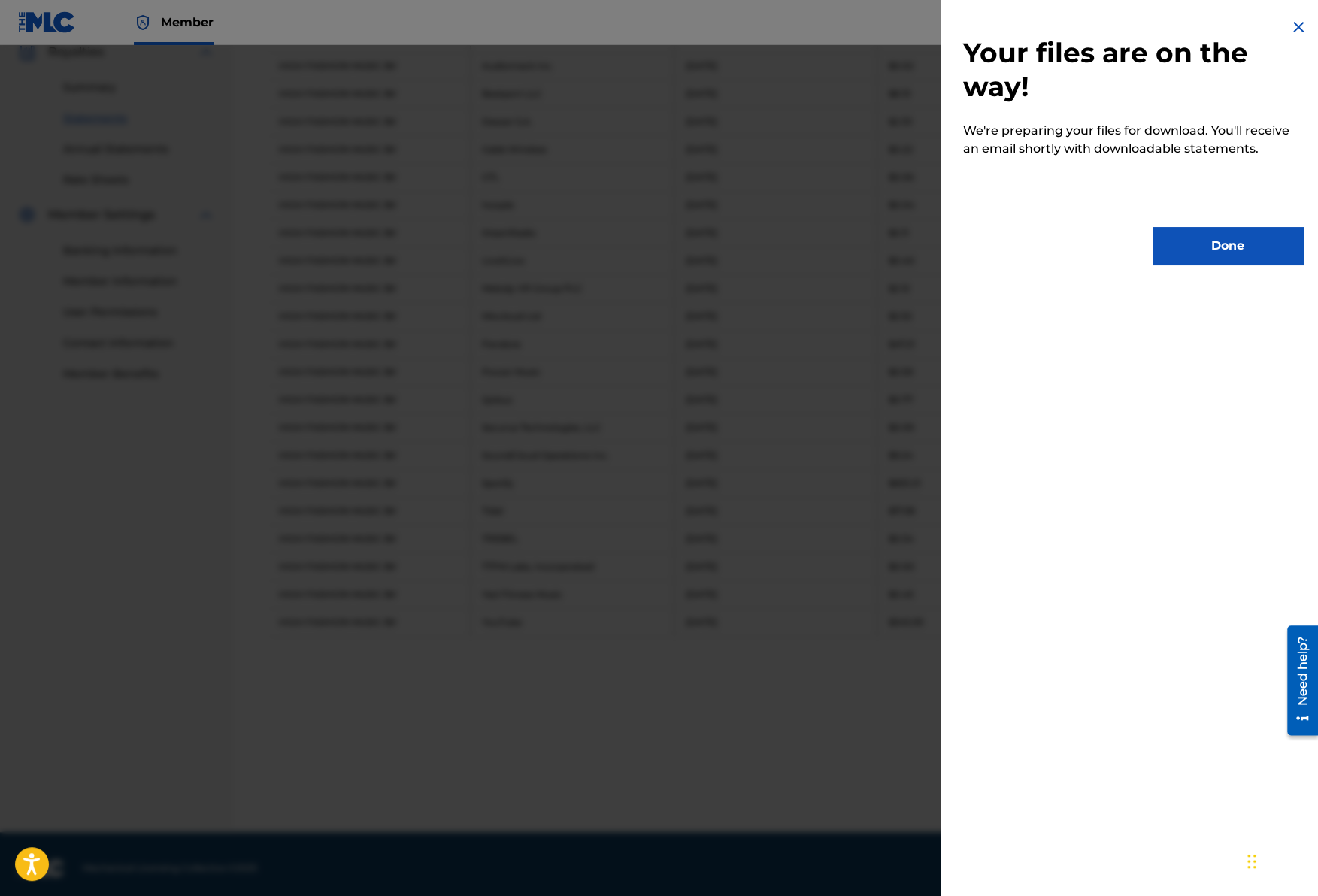
click at [1203, 246] on button "Done" at bounding box center [1228, 246] width 151 height 37
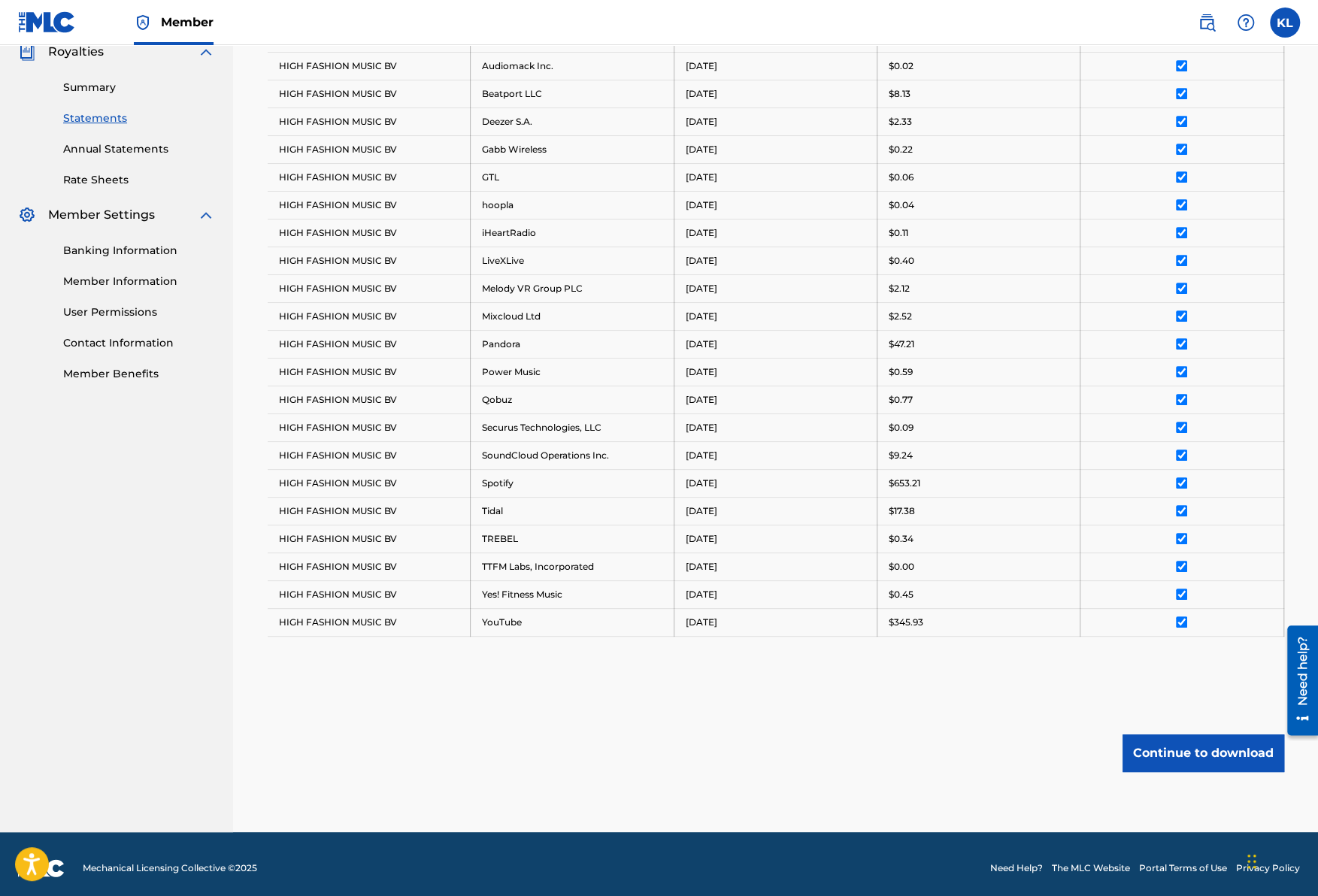
scroll to position [160, 0]
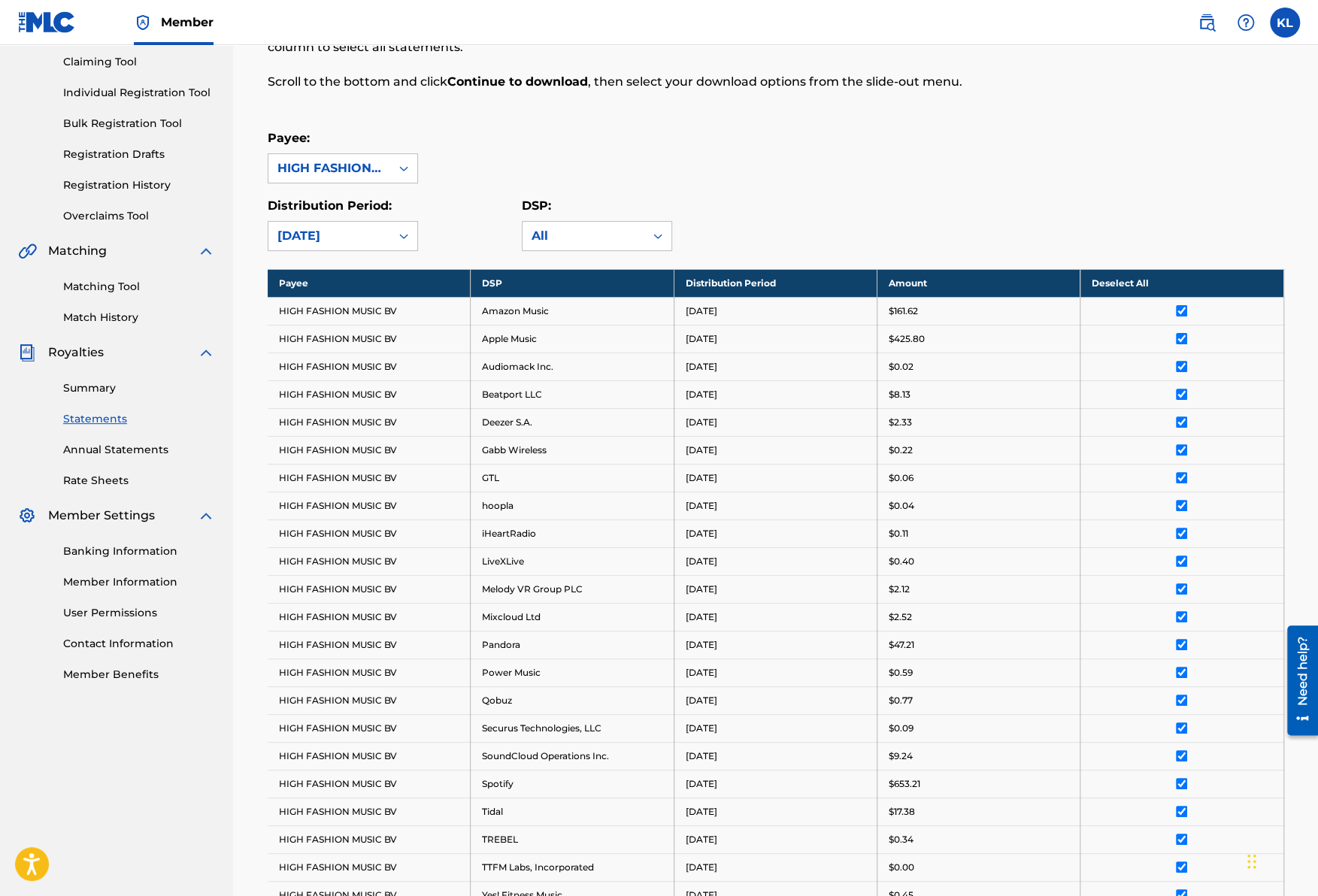
click at [110, 551] on link "Banking Information" at bounding box center [139, 552] width 152 height 16
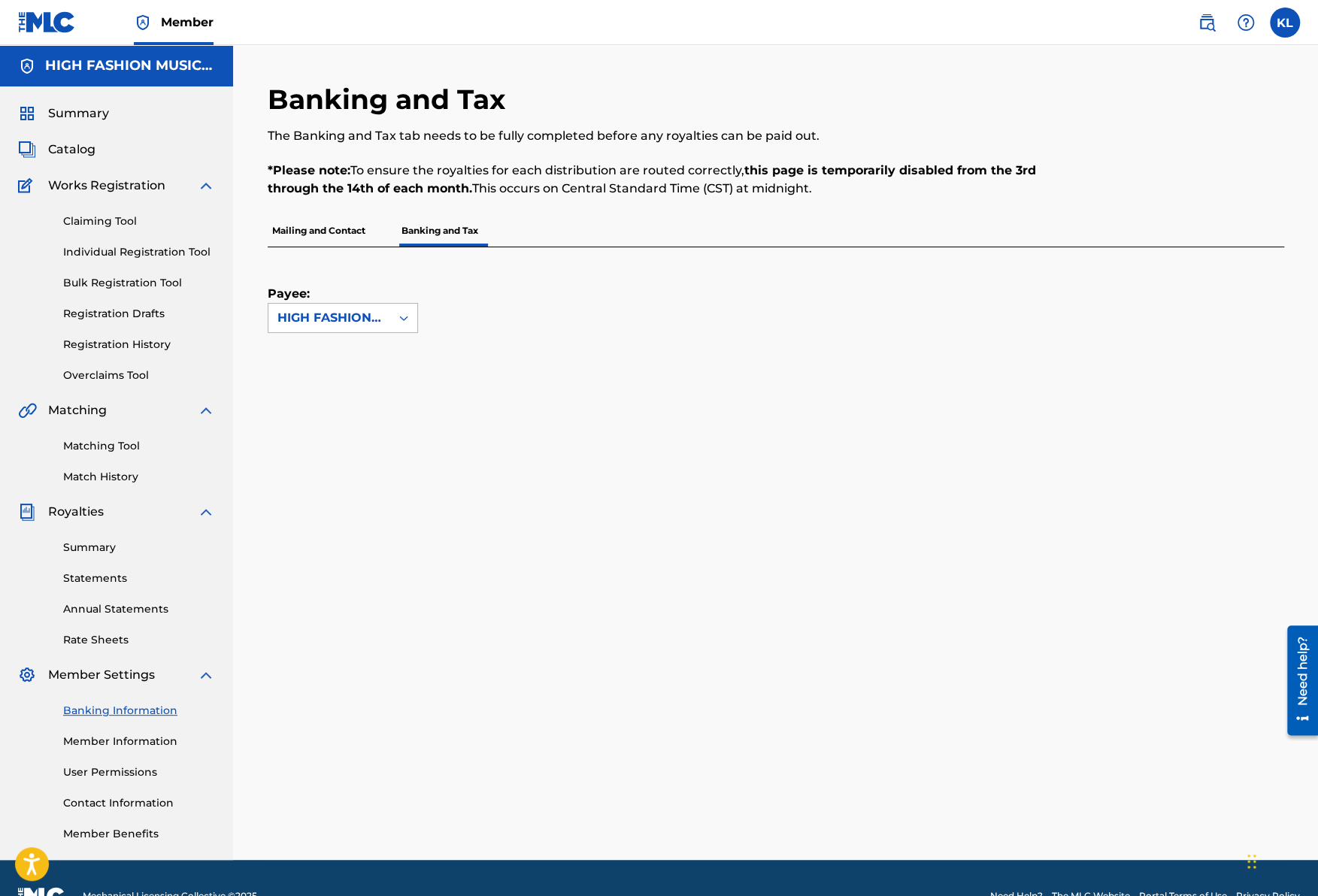
click at [358, 323] on div "HIGH FASHION MUSIC BV" at bounding box center [329, 318] width 103 height 18
click at [345, 362] on div "HIGH FASHION MUSIC BV" at bounding box center [342, 361] width 149 height 55
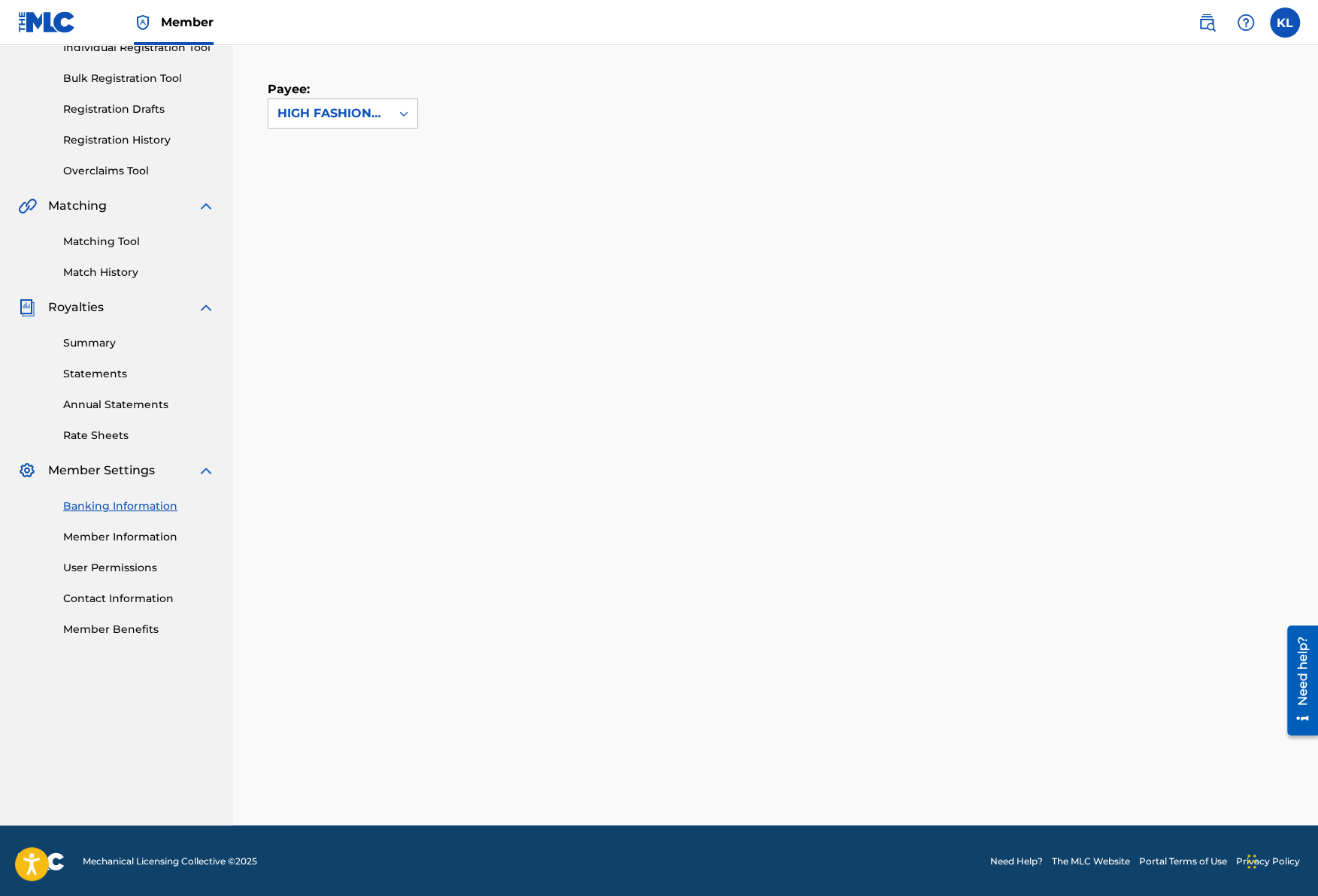
scroll to position [36, 0]
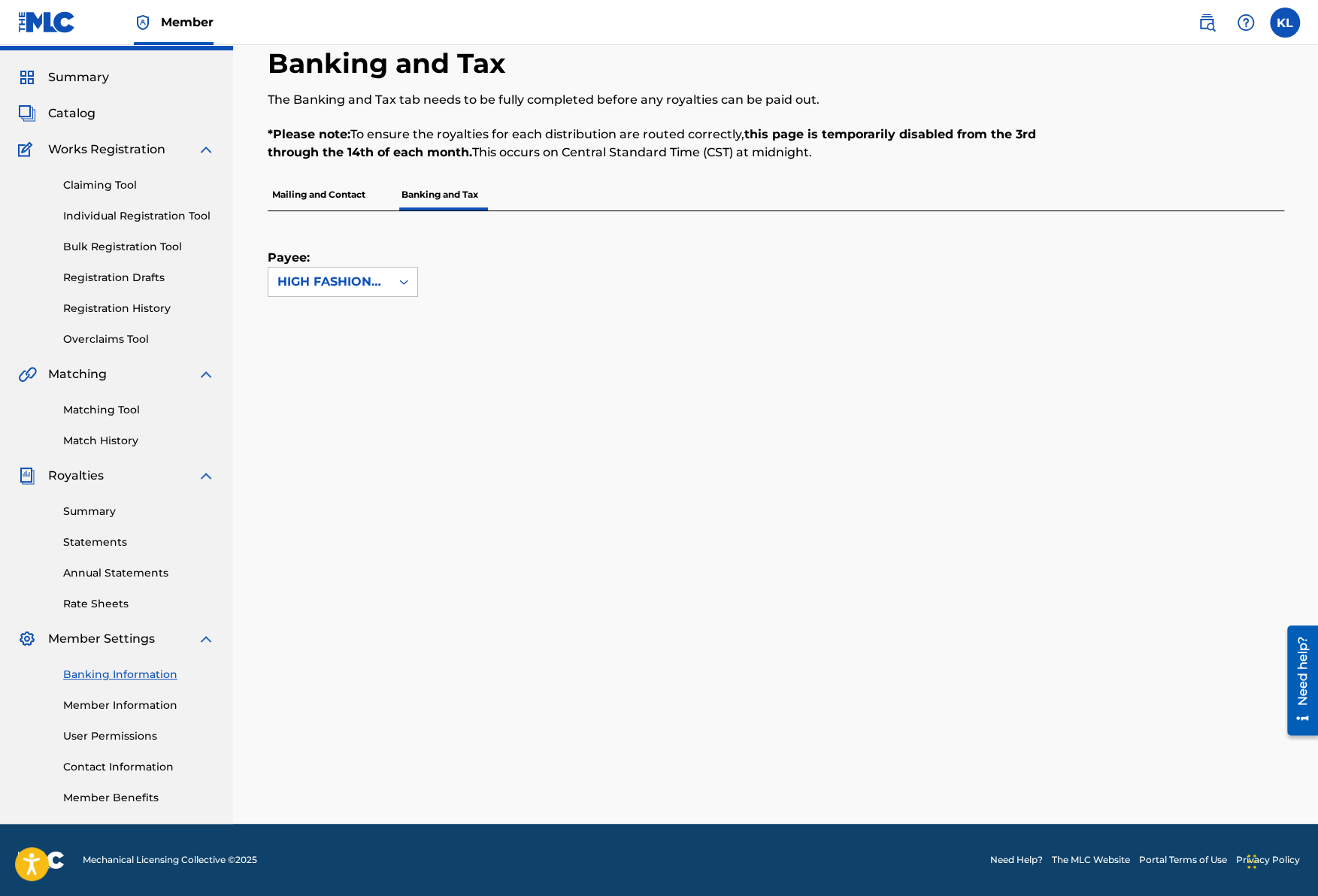
click at [131, 768] on link "Contact Information" at bounding box center [139, 768] width 152 height 16
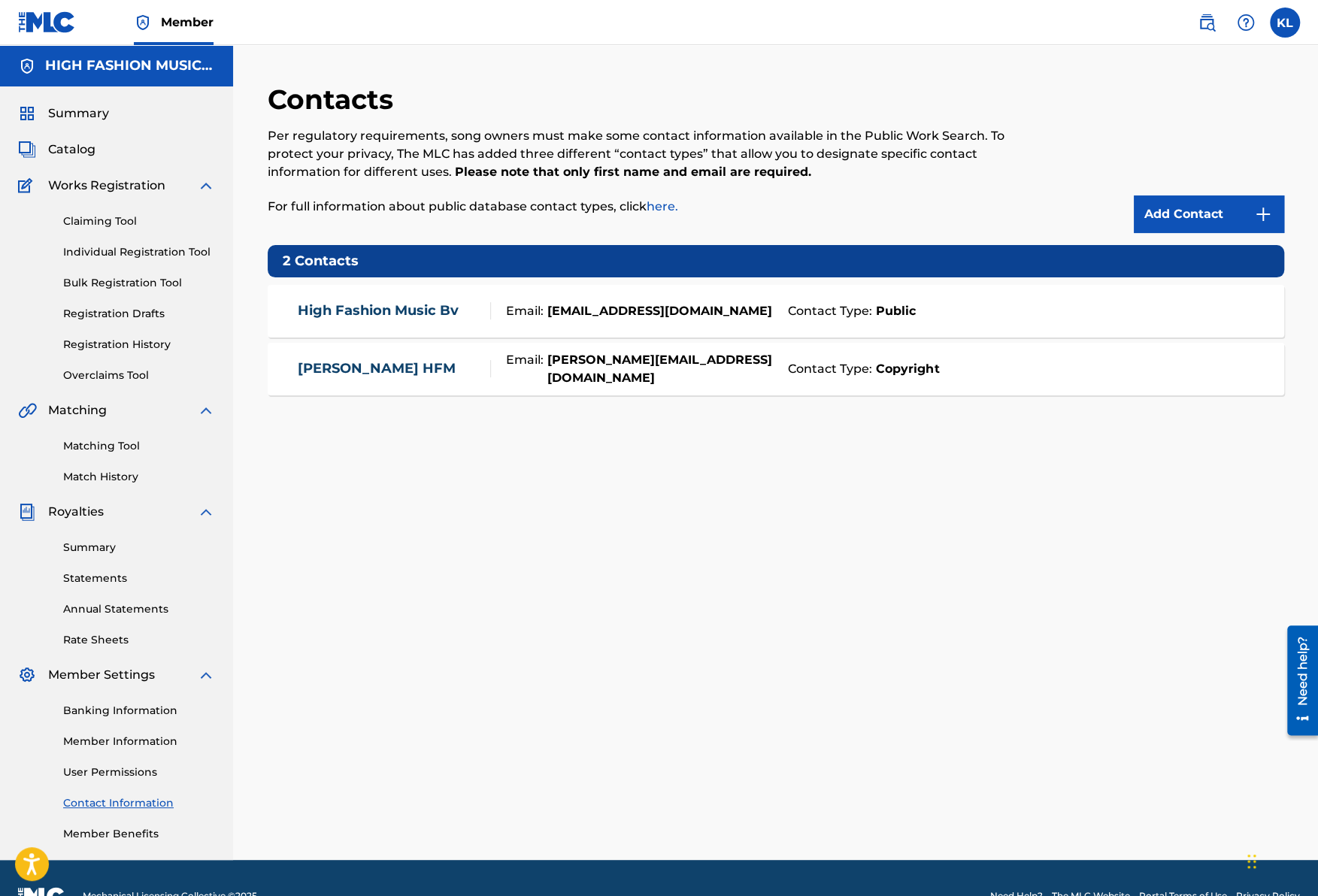
click at [81, 112] on span "Summary" at bounding box center [78, 113] width 61 height 18
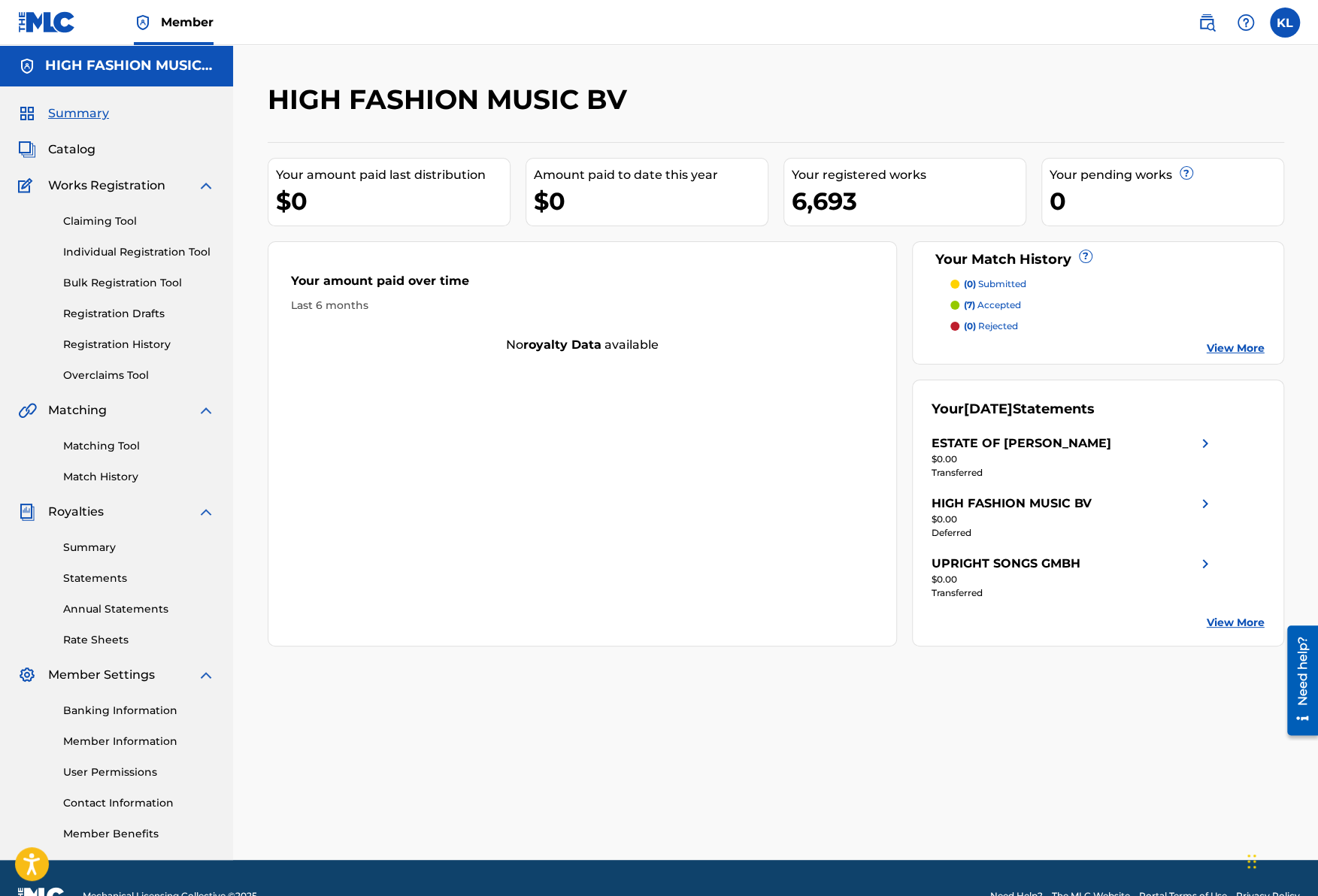
click at [122, 223] on link "Claiming Tool" at bounding box center [139, 221] width 152 height 16
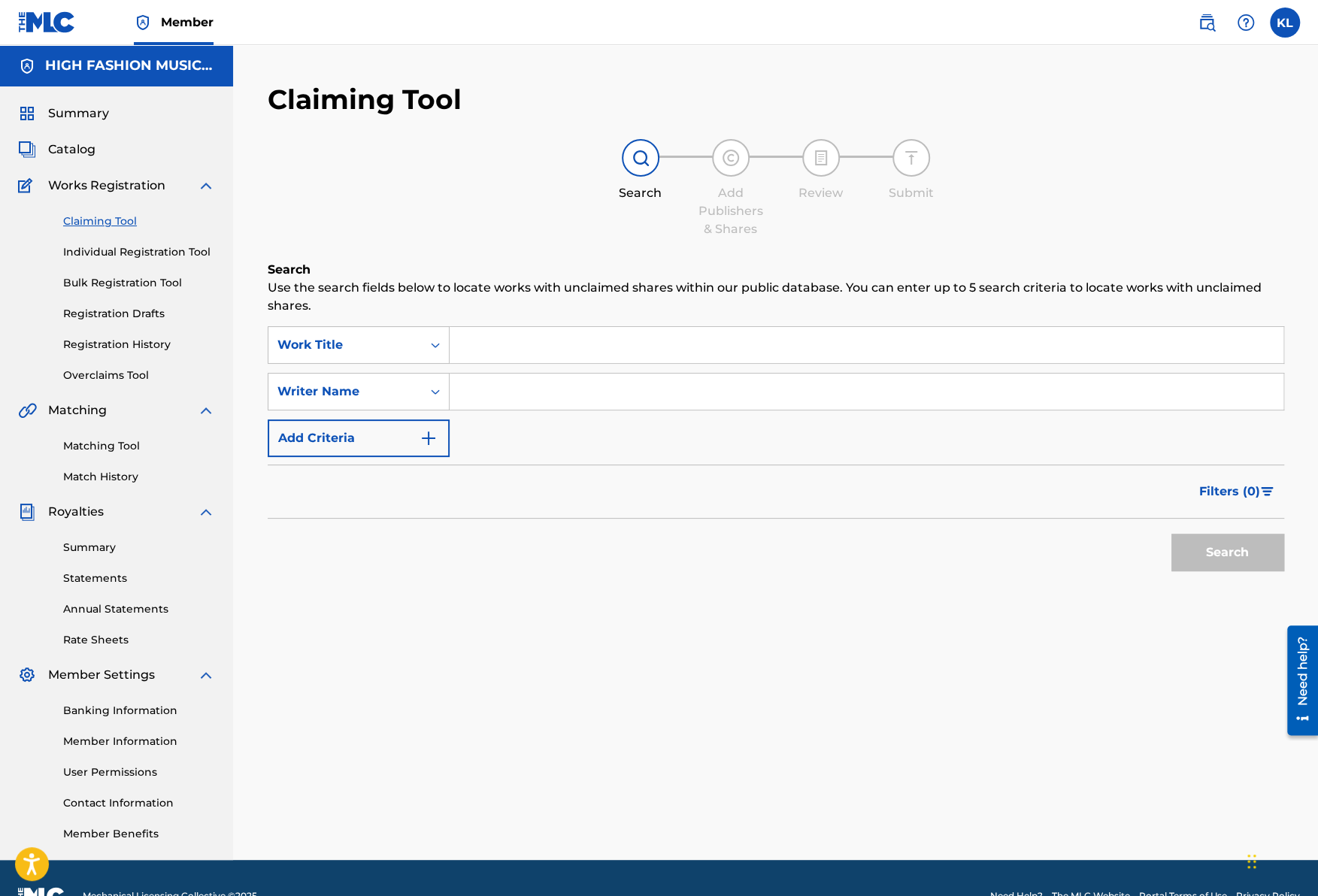
click at [98, 444] on link "Matching Tool" at bounding box center [139, 447] width 152 height 16
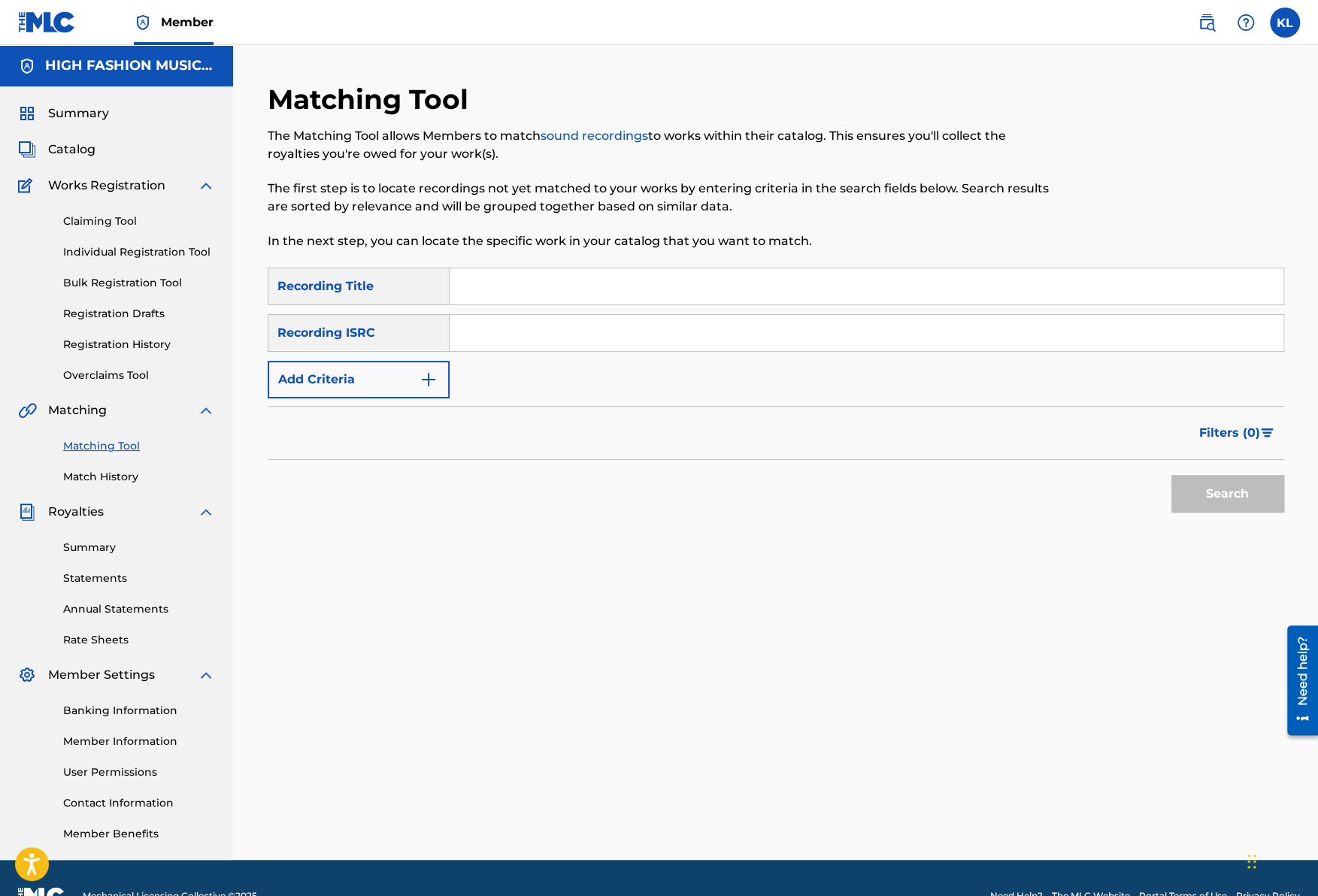
click at [103, 476] on link "Match History" at bounding box center [139, 477] width 152 height 16
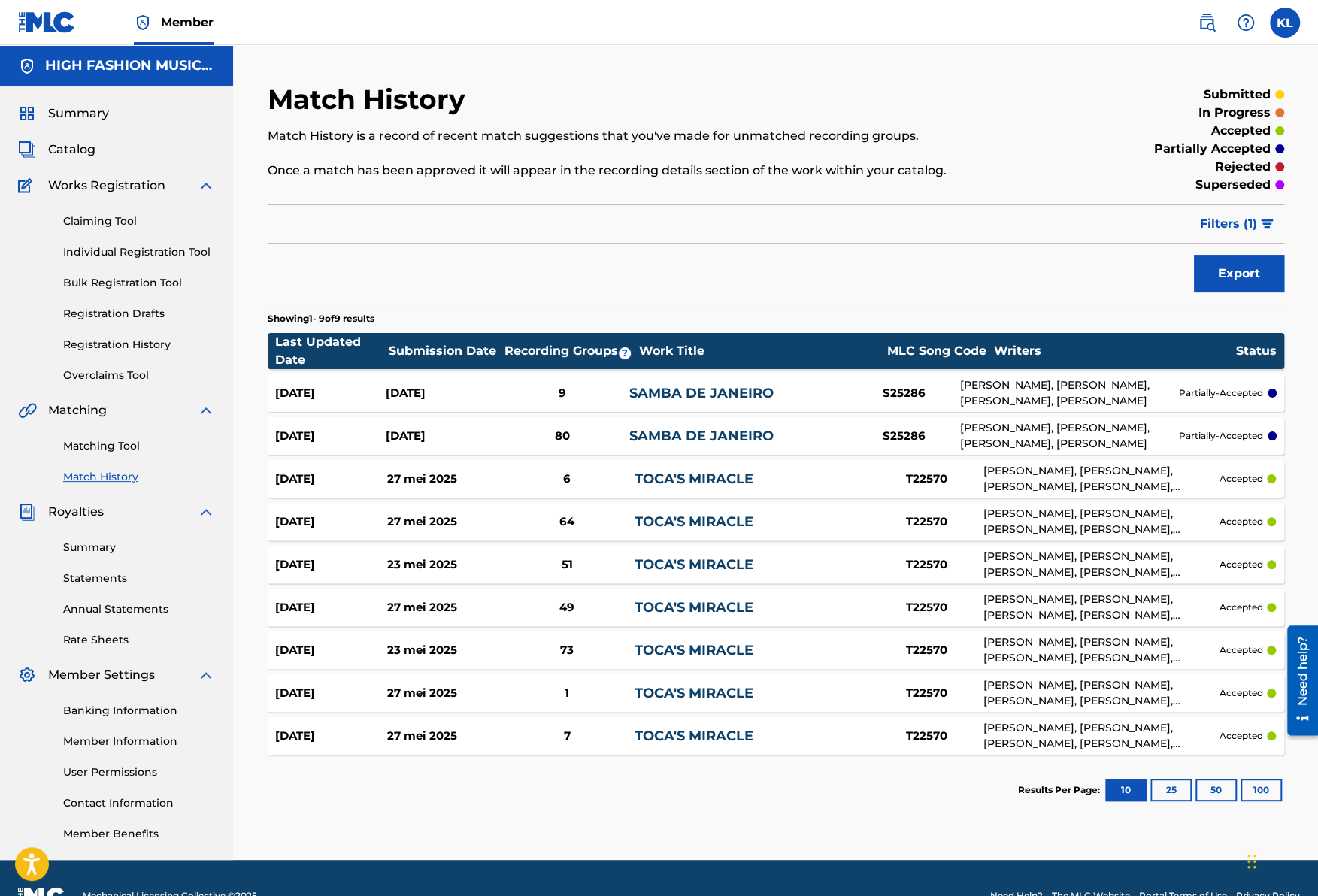
click at [435, 387] on div "[DATE]" at bounding box center [441, 393] width 111 height 17
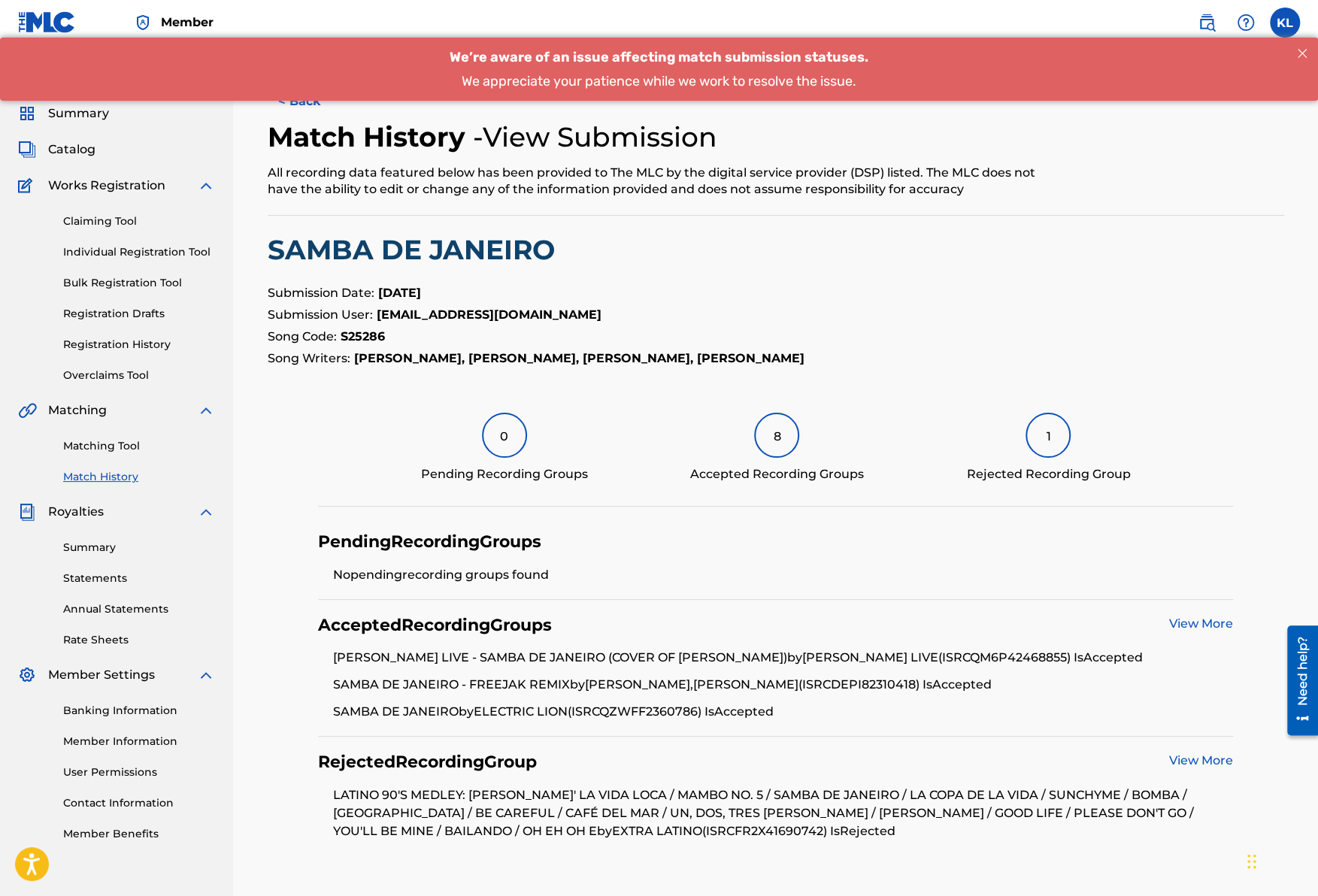
click at [99, 216] on link "Claiming Tool" at bounding box center [139, 221] width 152 height 16
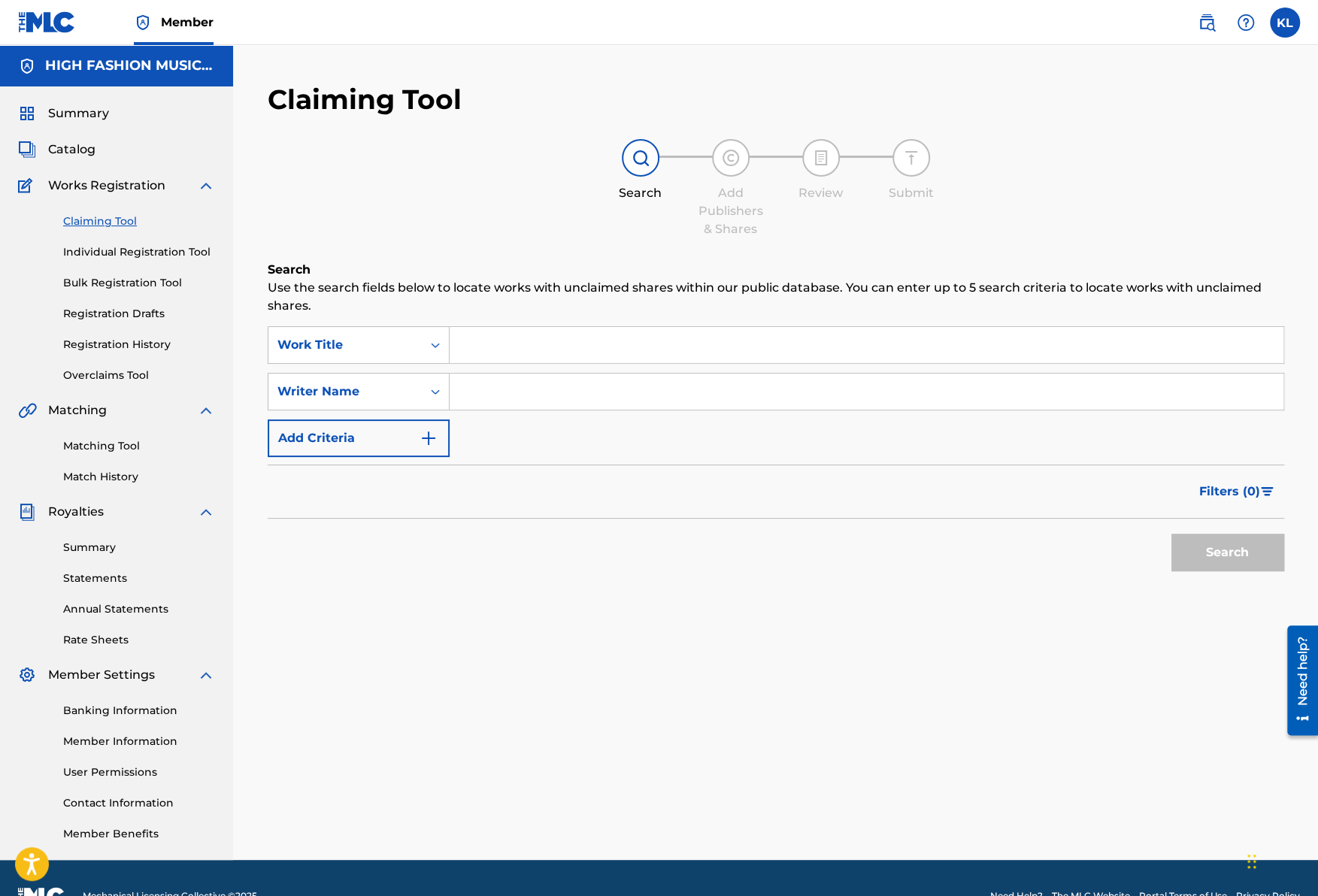
click at [655, 351] on input "Search Form" at bounding box center [866, 345] width 834 height 36
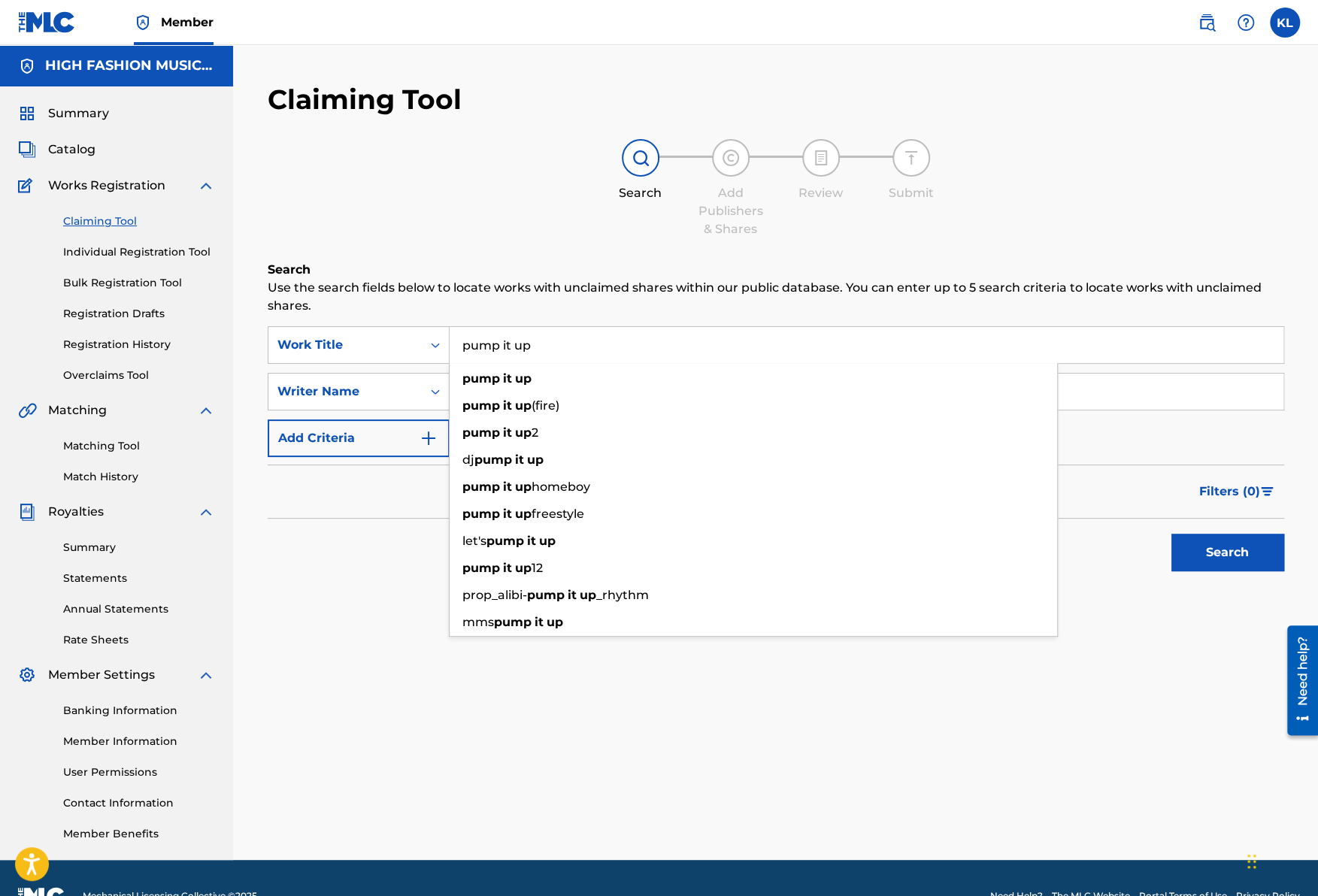
type input "pump it up"
click at [1105, 390] on input "Search Form" at bounding box center [866, 391] width 834 height 36
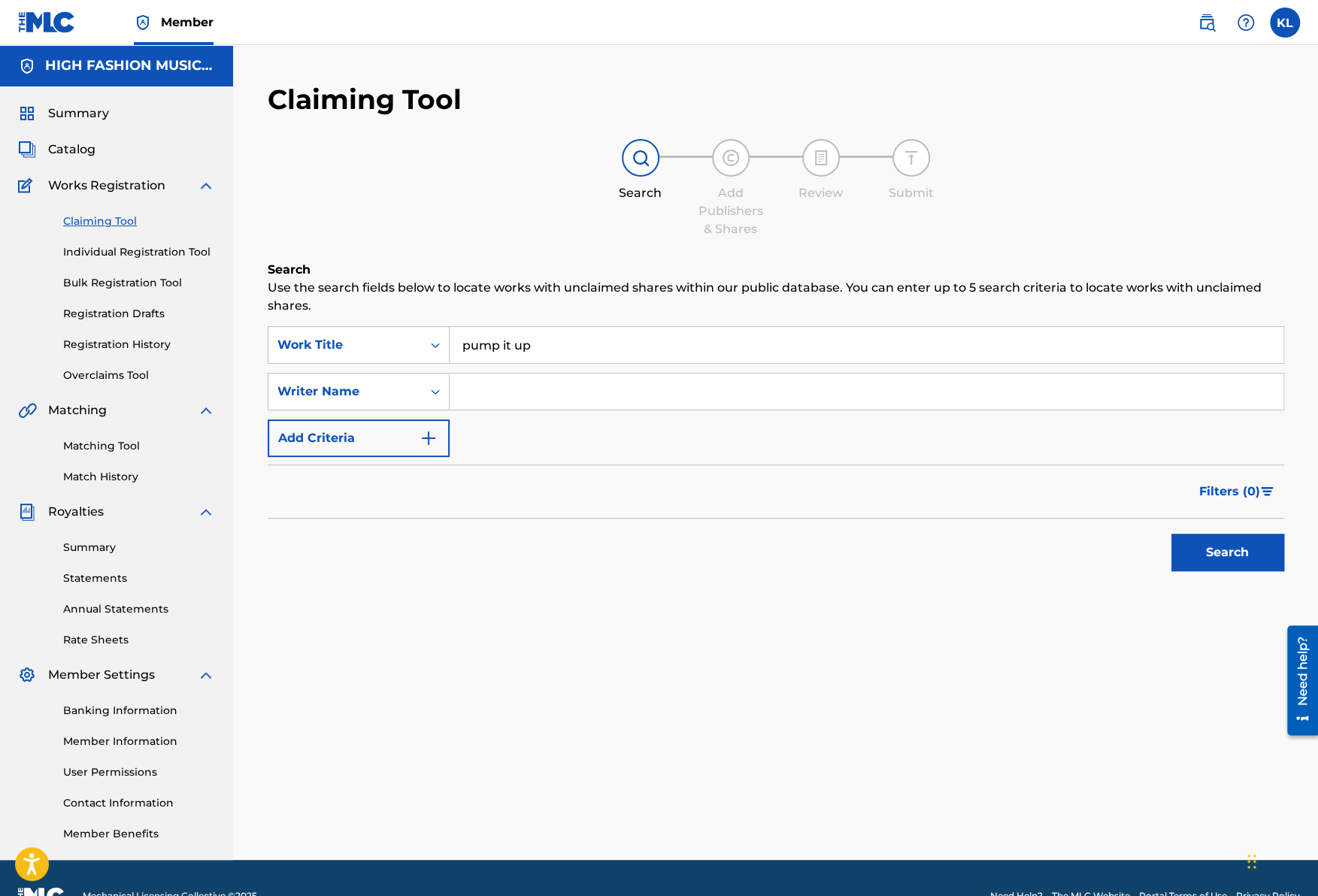
click at [1188, 548] on button "Search" at bounding box center [1228, 553] width 112 height 37
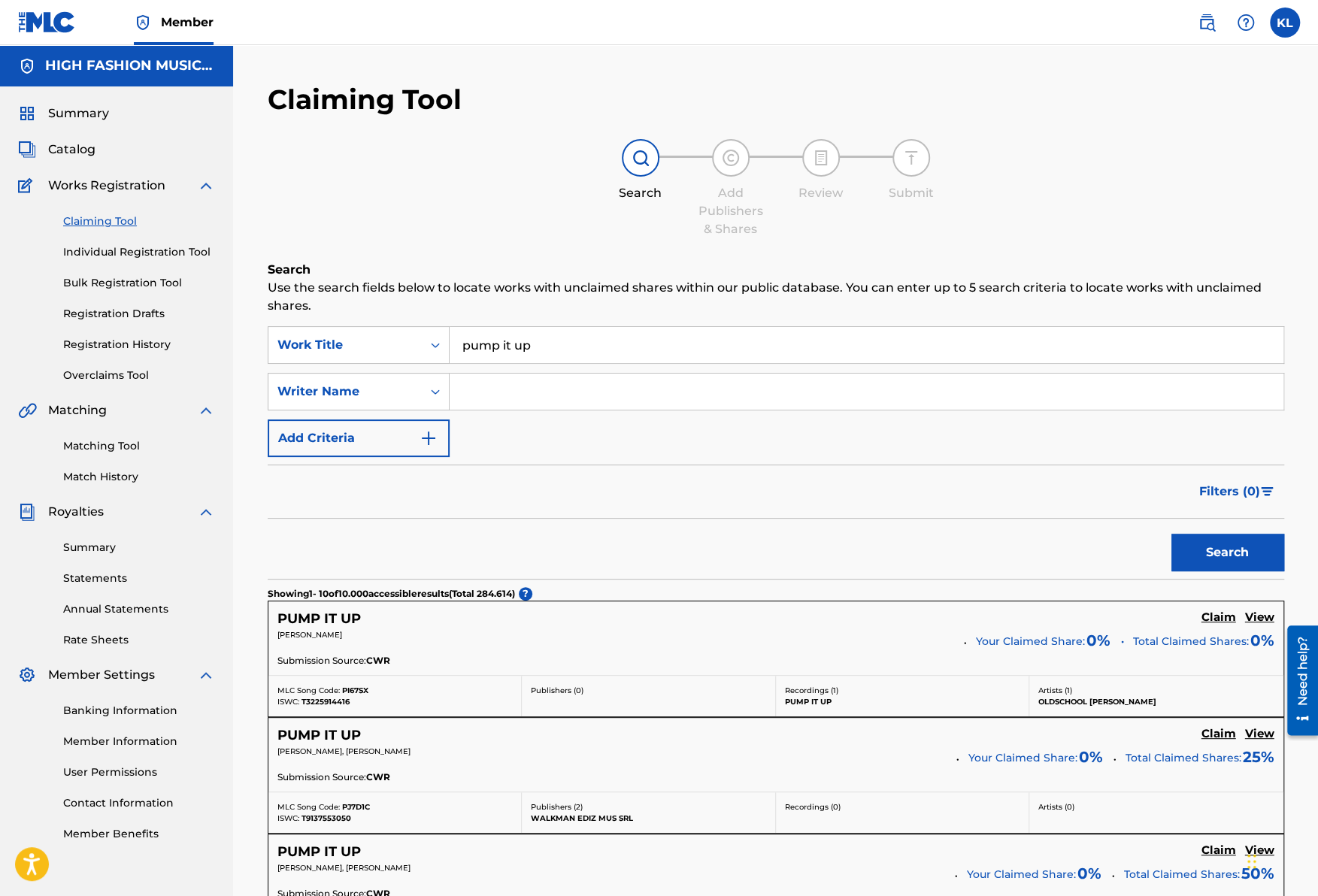
click at [544, 393] on input "Search Form" at bounding box center [866, 391] width 834 height 36
type input "luna"
click at [1172, 534] on button "Search" at bounding box center [1228, 553] width 112 height 37
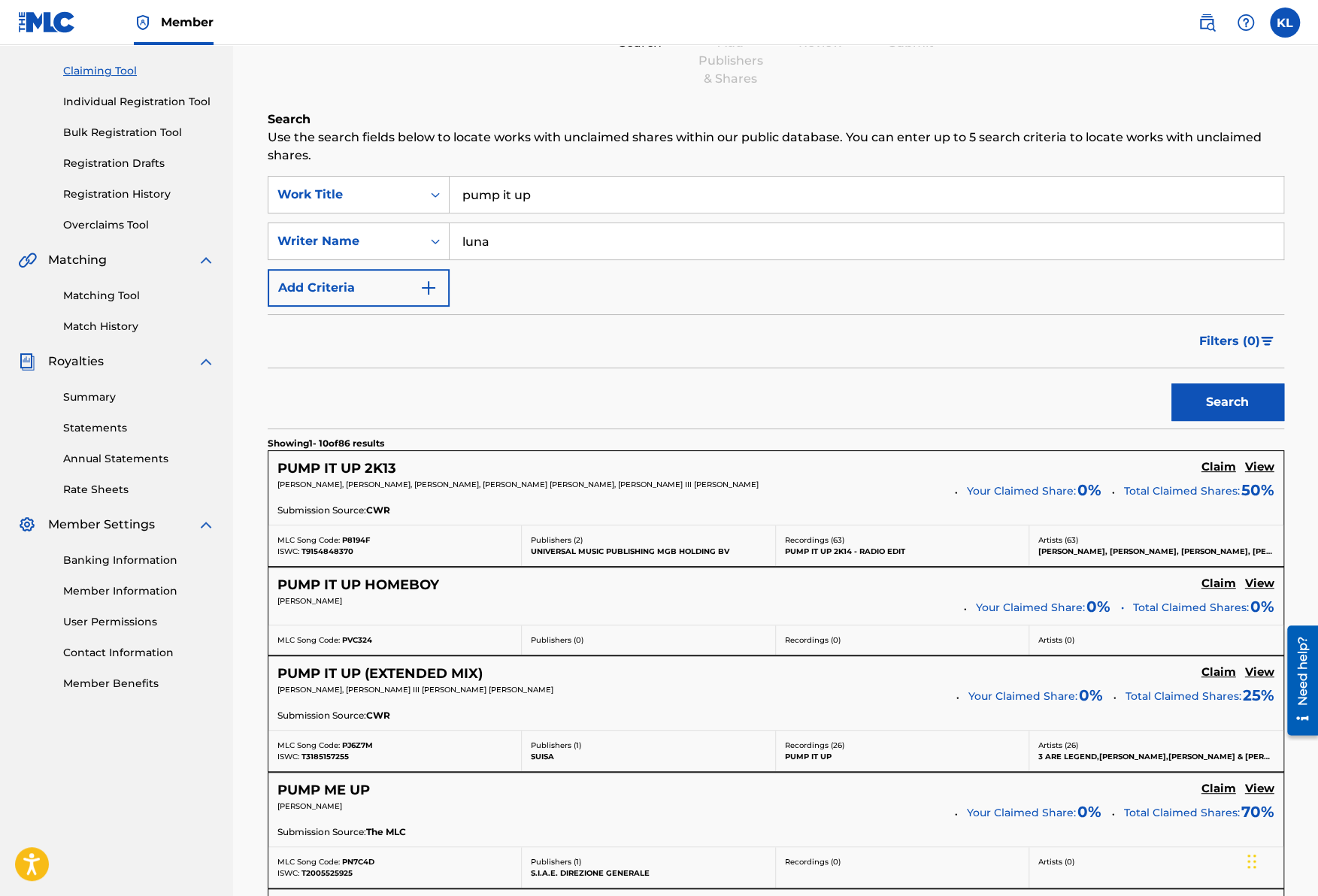
scroll to position [226, 0]
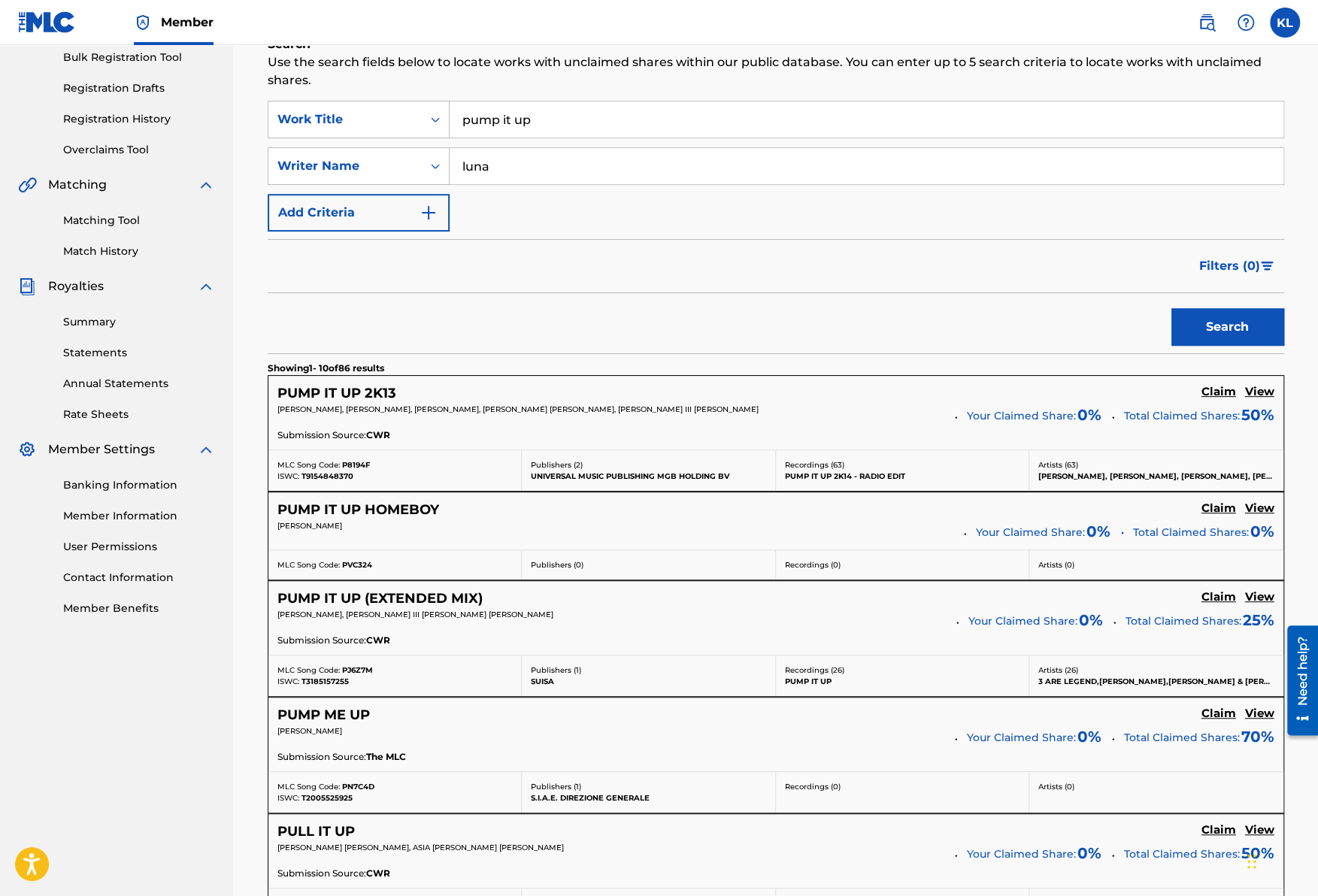
click at [346, 389] on h5 "PUMP IT UP 2K13" at bounding box center [336, 393] width 119 height 17
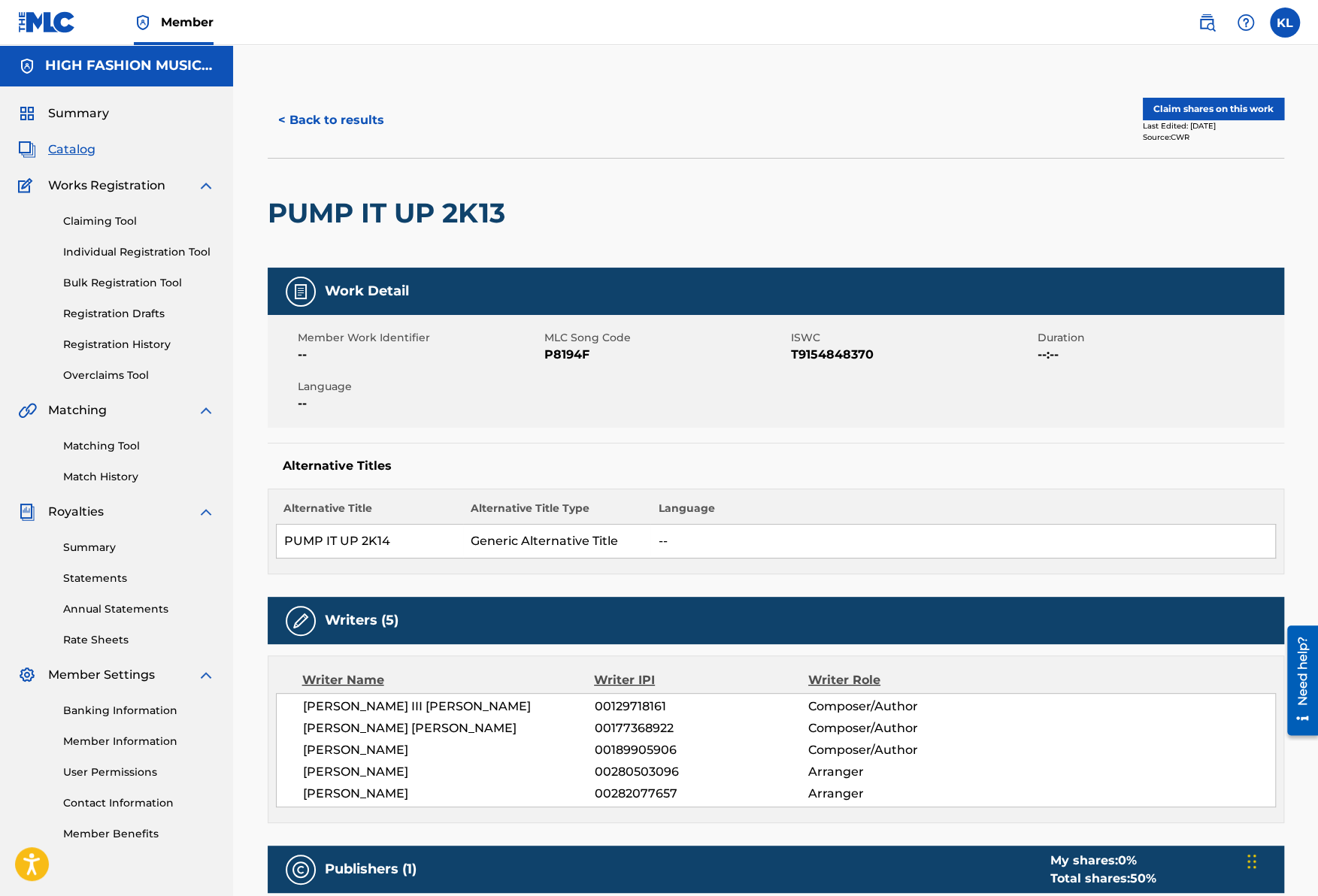
click at [1211, 111] on button "Claim shares on this work" at bounding box center [1214, 109] width 142 height 22
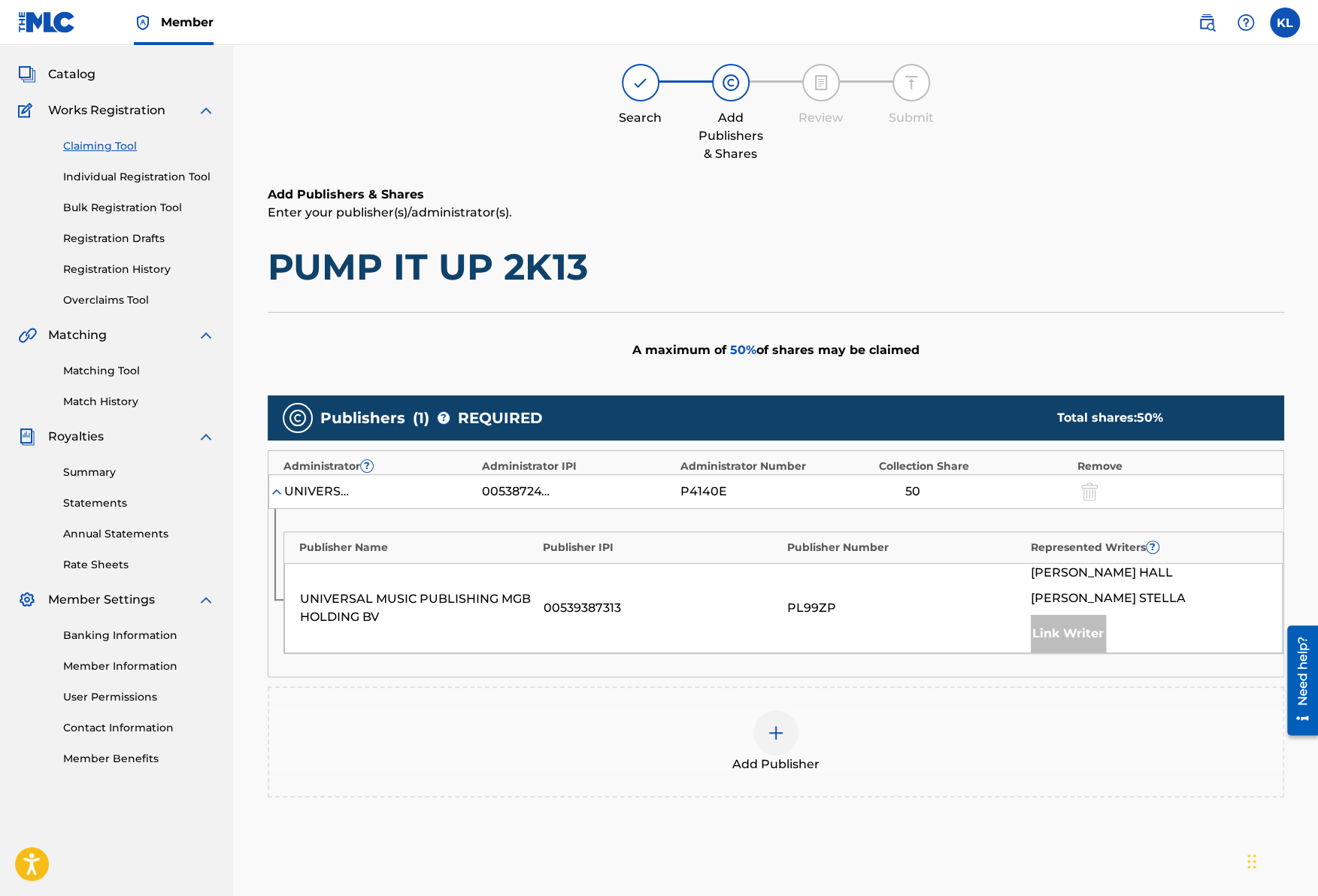
scroll to position [217, 0]
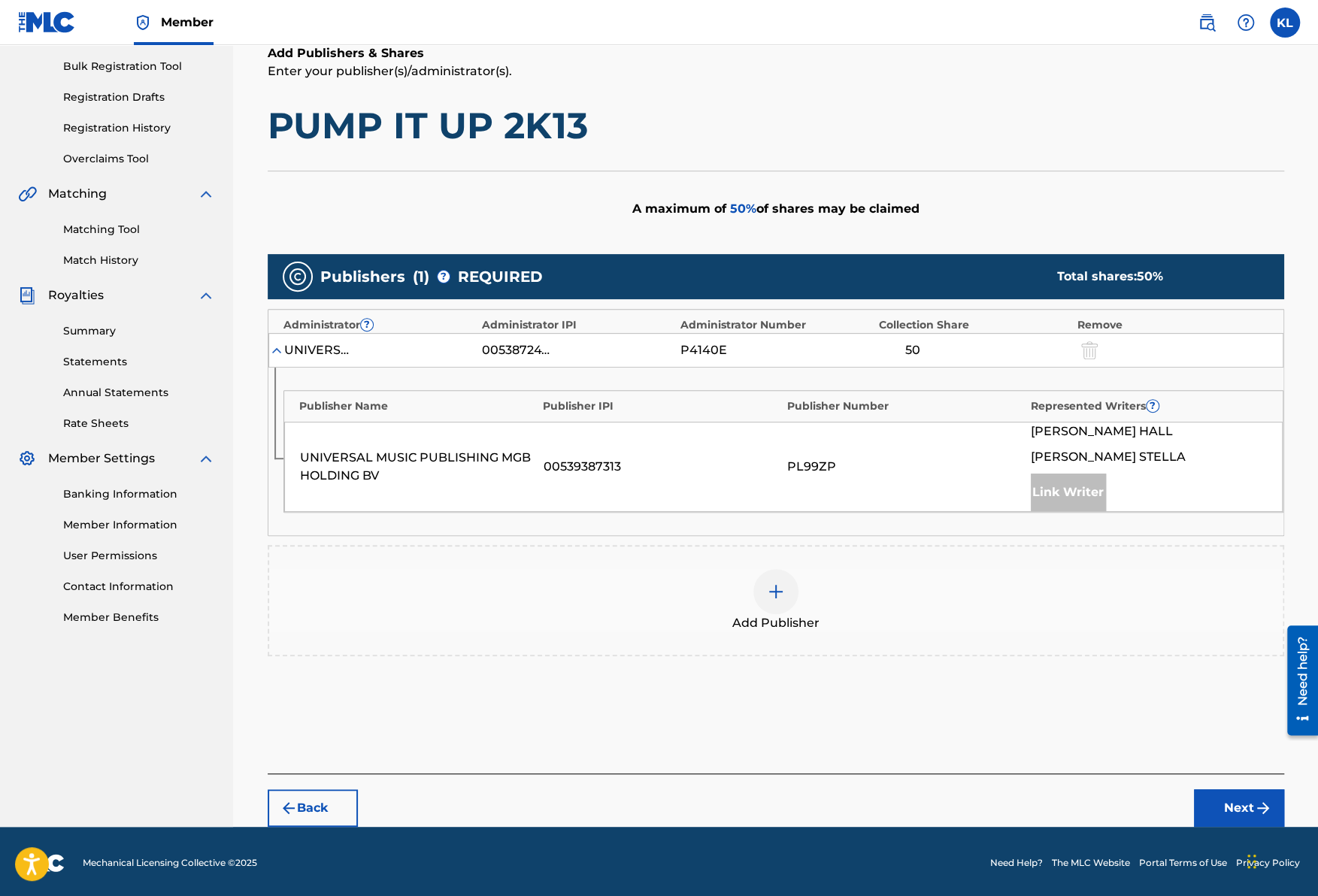
click at [765, 592] on div at bounding box center [776, 591] width 45 height 45
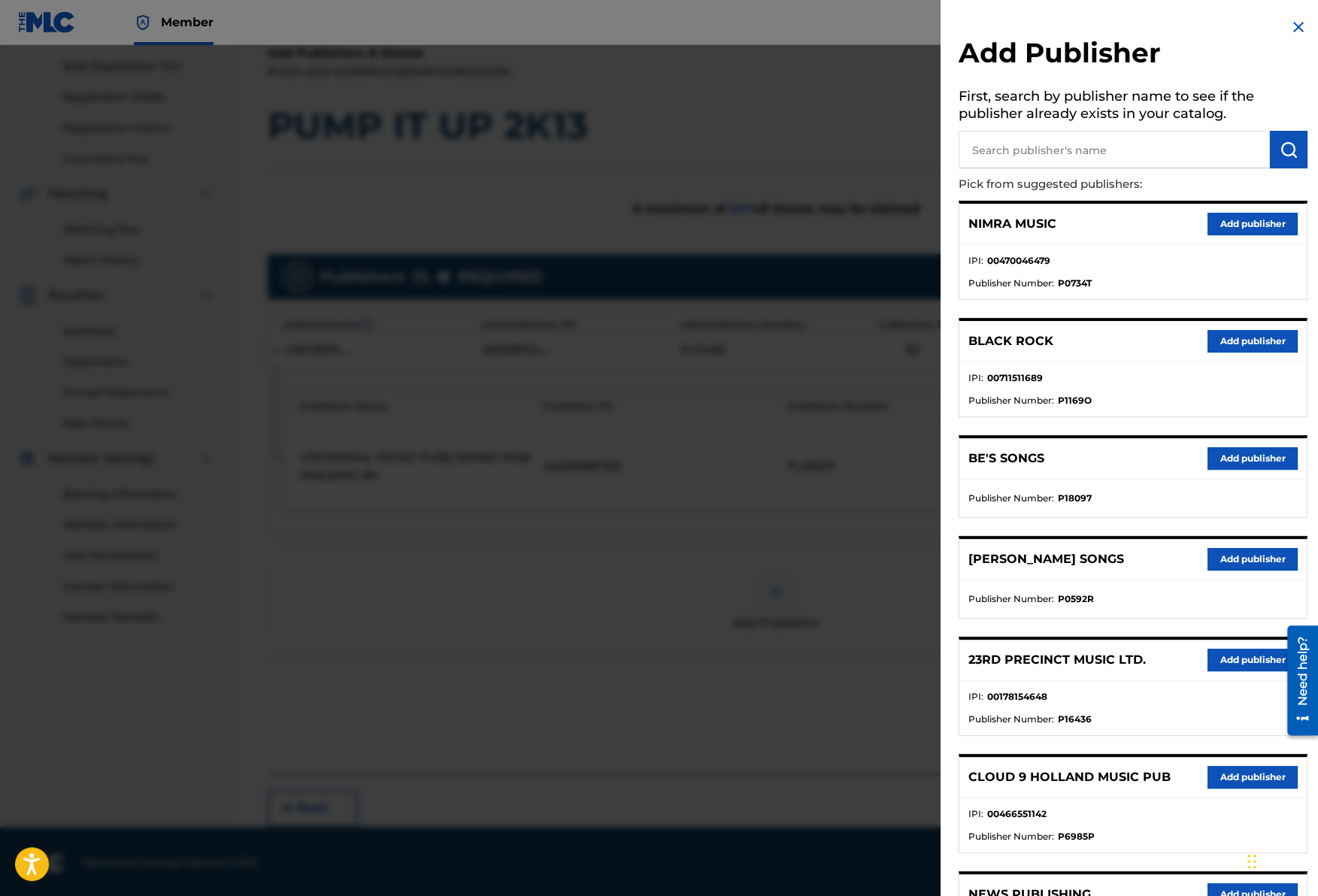
click at [1080, 141] on input "text" at bounding box center [1114, 150] width 311 height 37
type input "mixmania"
click at [1271, 151] on button "submit" at bounding box center [1289, 150] width 37 height 37
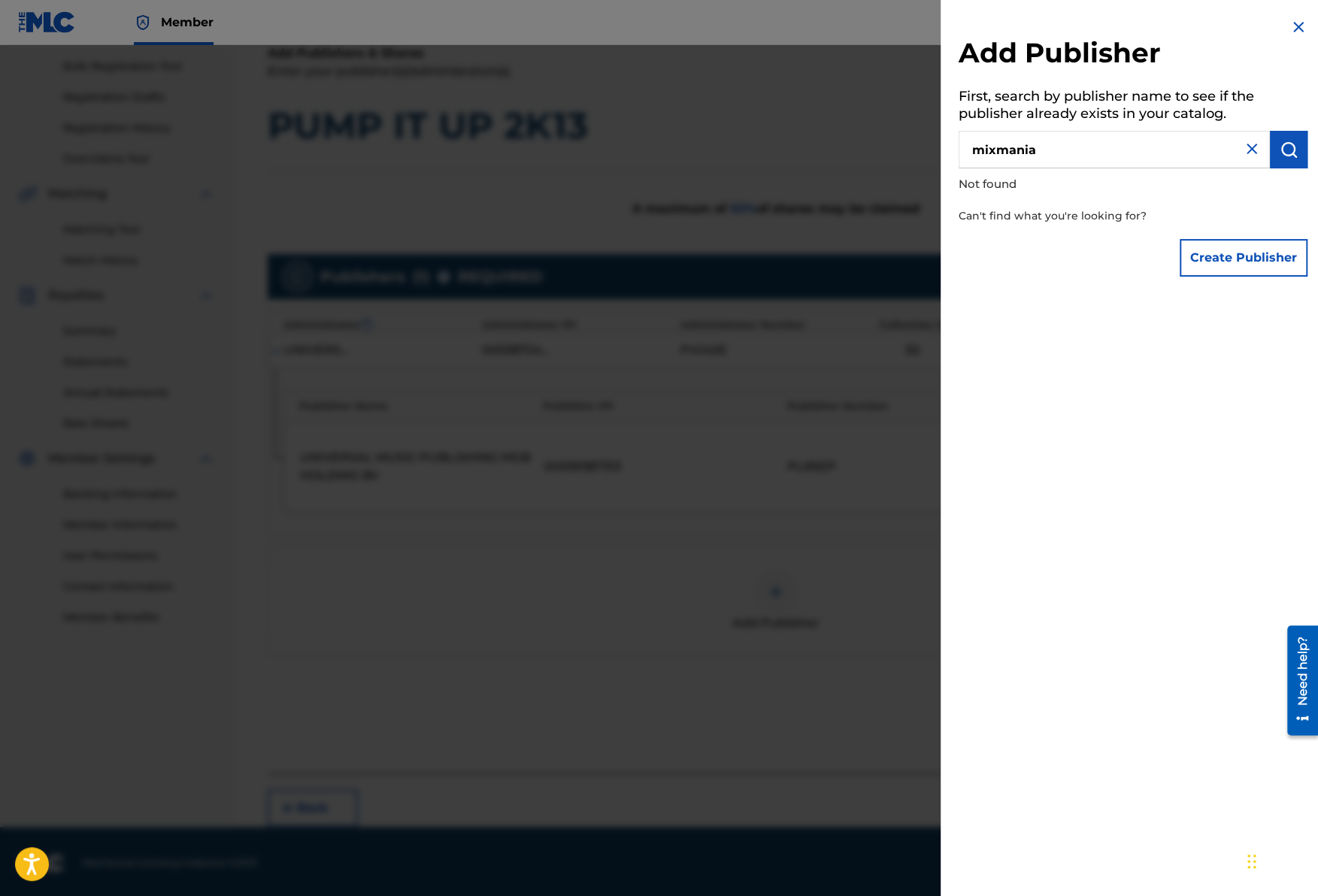
click at [1211, 251] on button "Create Publisher" at bounding box center [1243, 258] width 128 height 37
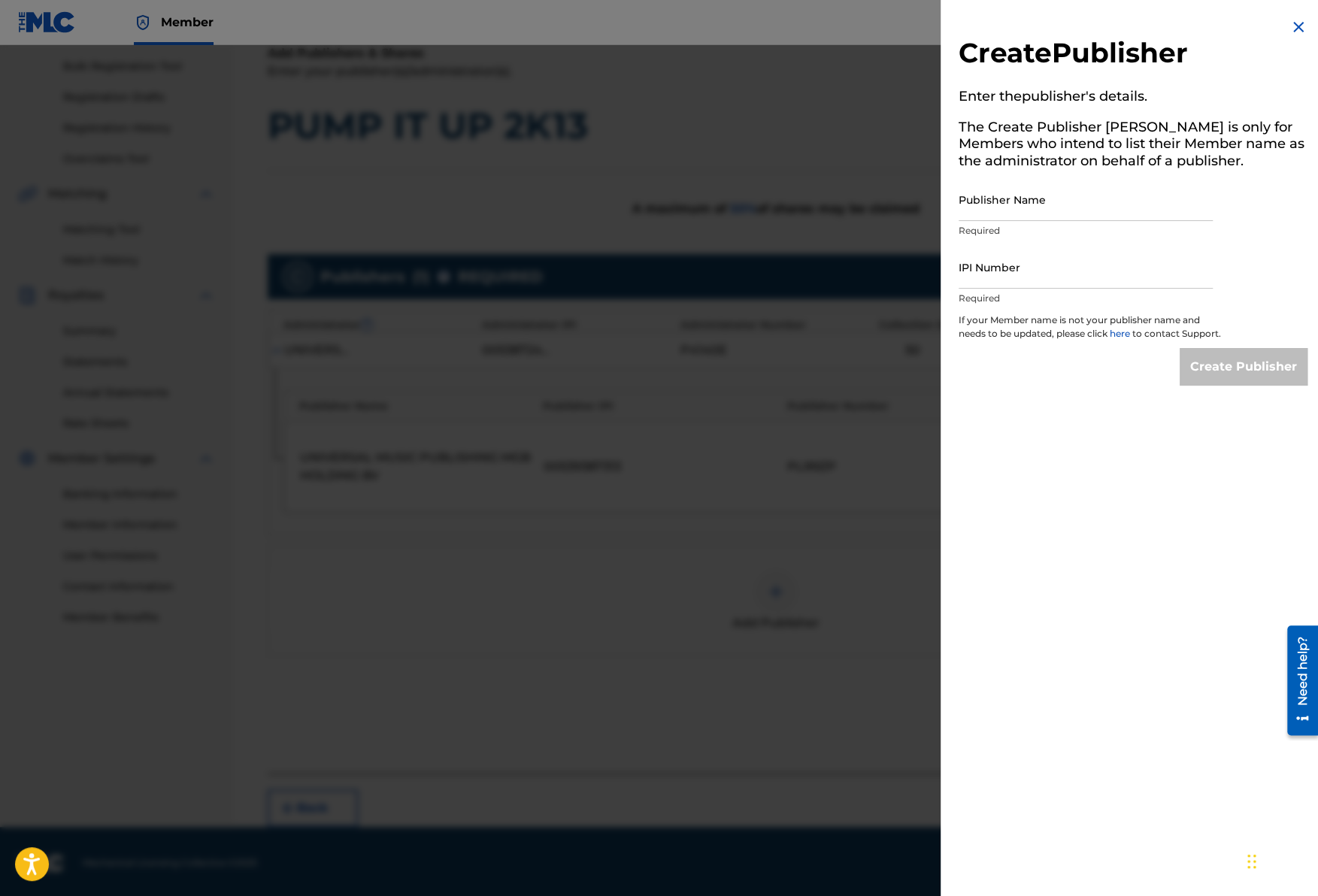
click at [1022, 206] on input "Publisher Name" at bounding box center [1085, 200] width 254 height 43
paste input "Mixmania Music Publishing"
type input "Mixmania Music Publishing"
click at [1000, 281] on input "IPI Number" at bounding box center [1085, 267] width 254 height 43
paste input "00732929621"
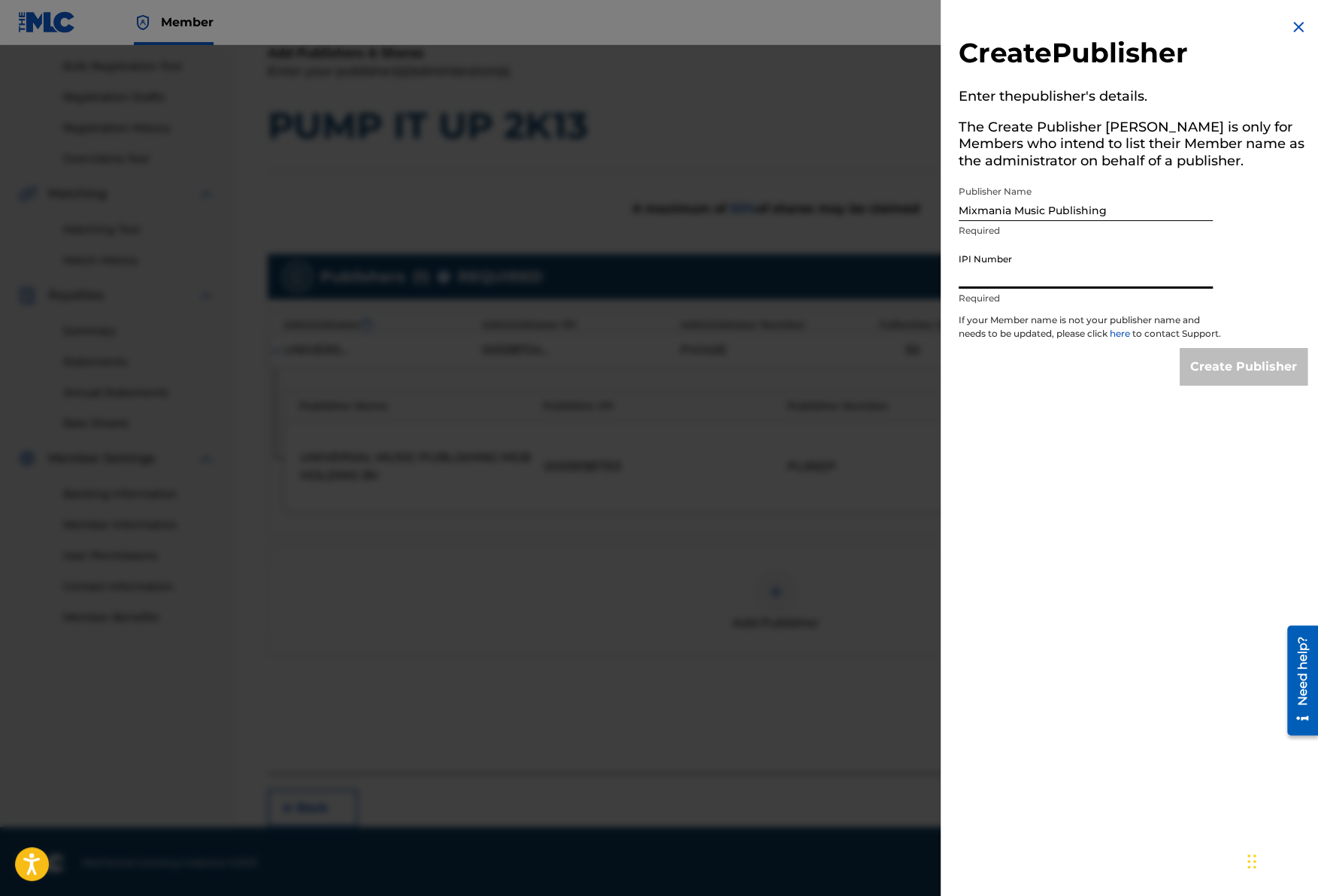
type input "00732929621"
click at [1262, 381] on input "Create Publisher" at bounding box center [1243, 366] width 128 height 37
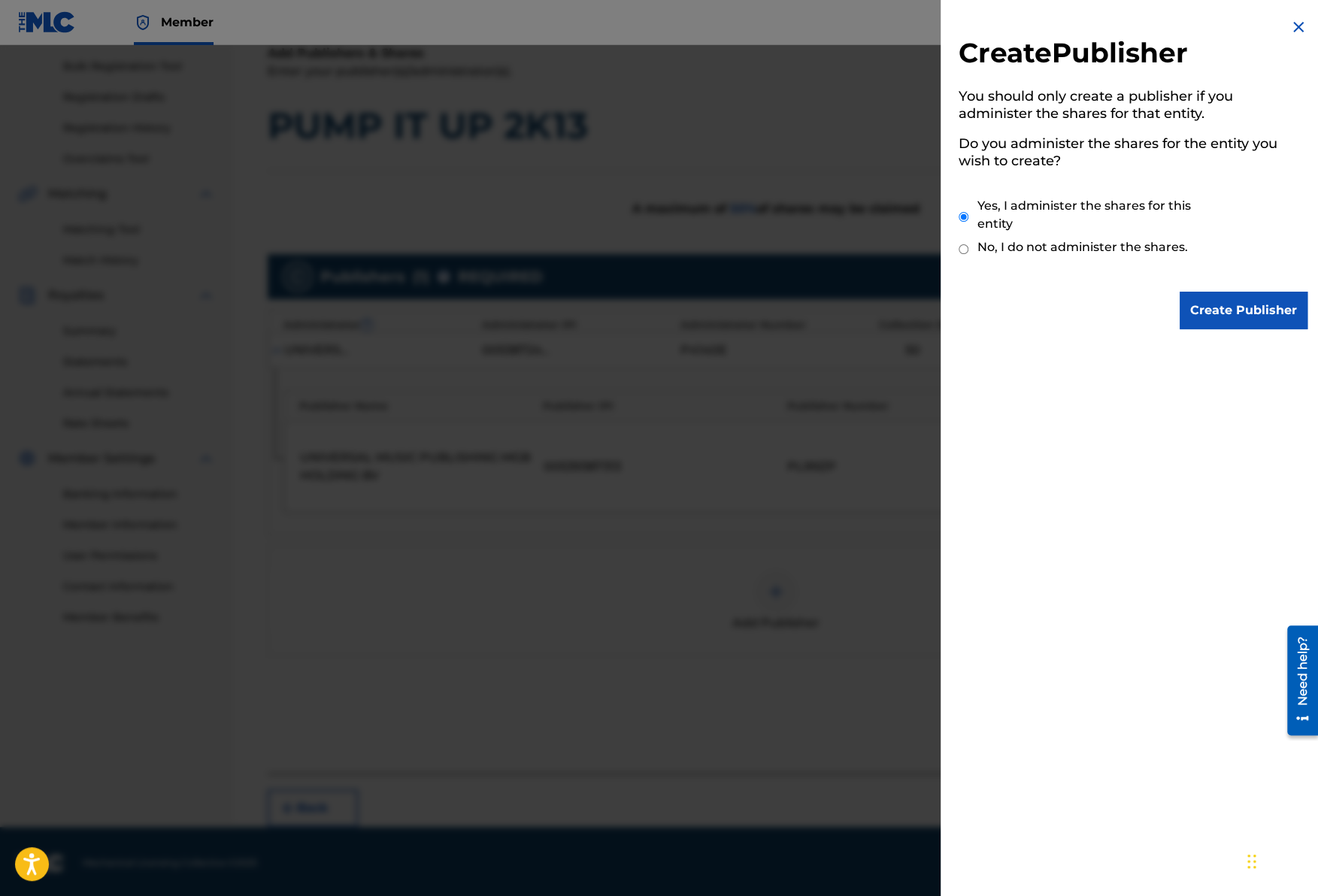
click at [1251, 311] on input "Create Publisher" at bounding box center [1243, 310] width 128 height 37
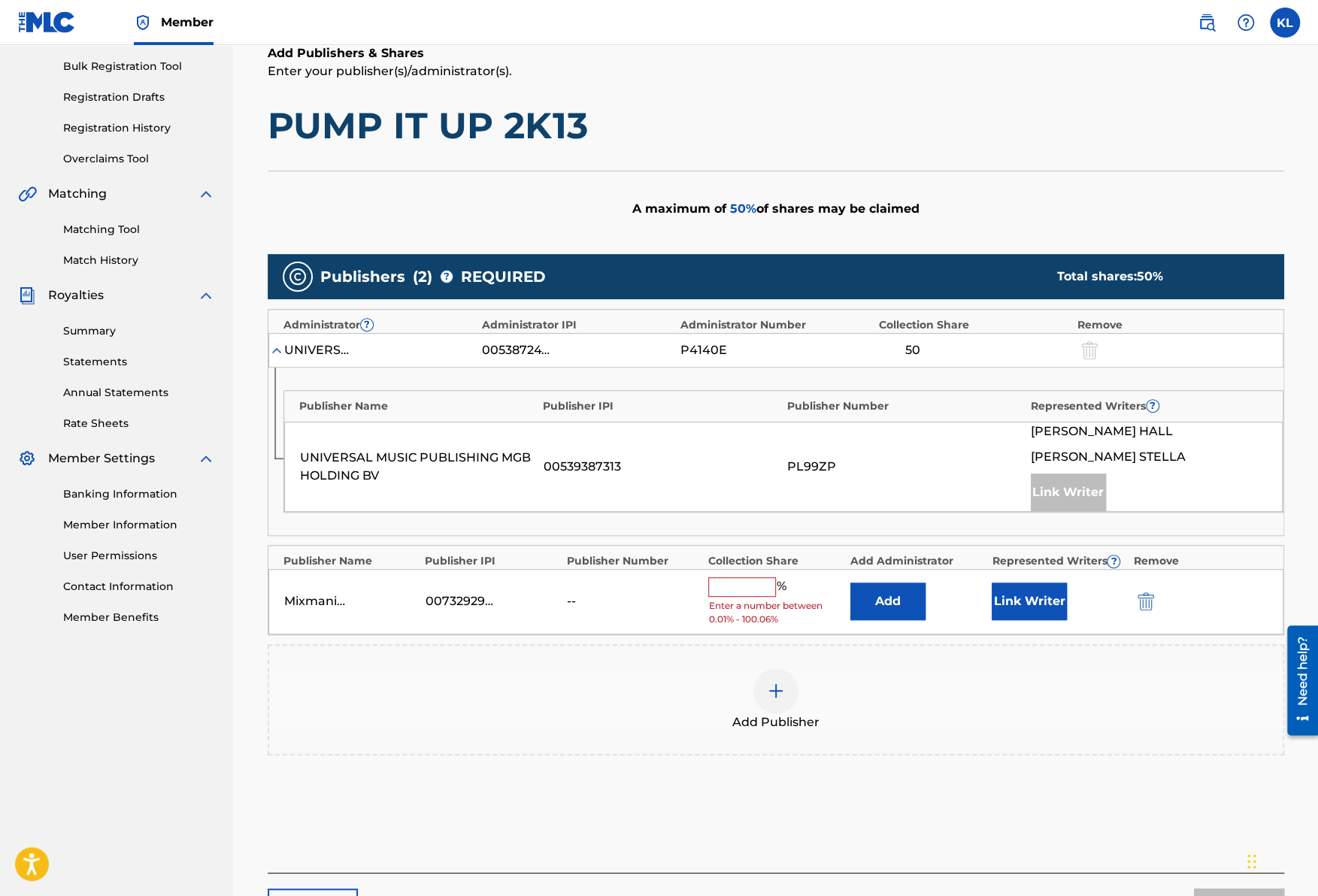
click at [737, 588] on input "text" at bounding box center [742, 588] width 68 height 20
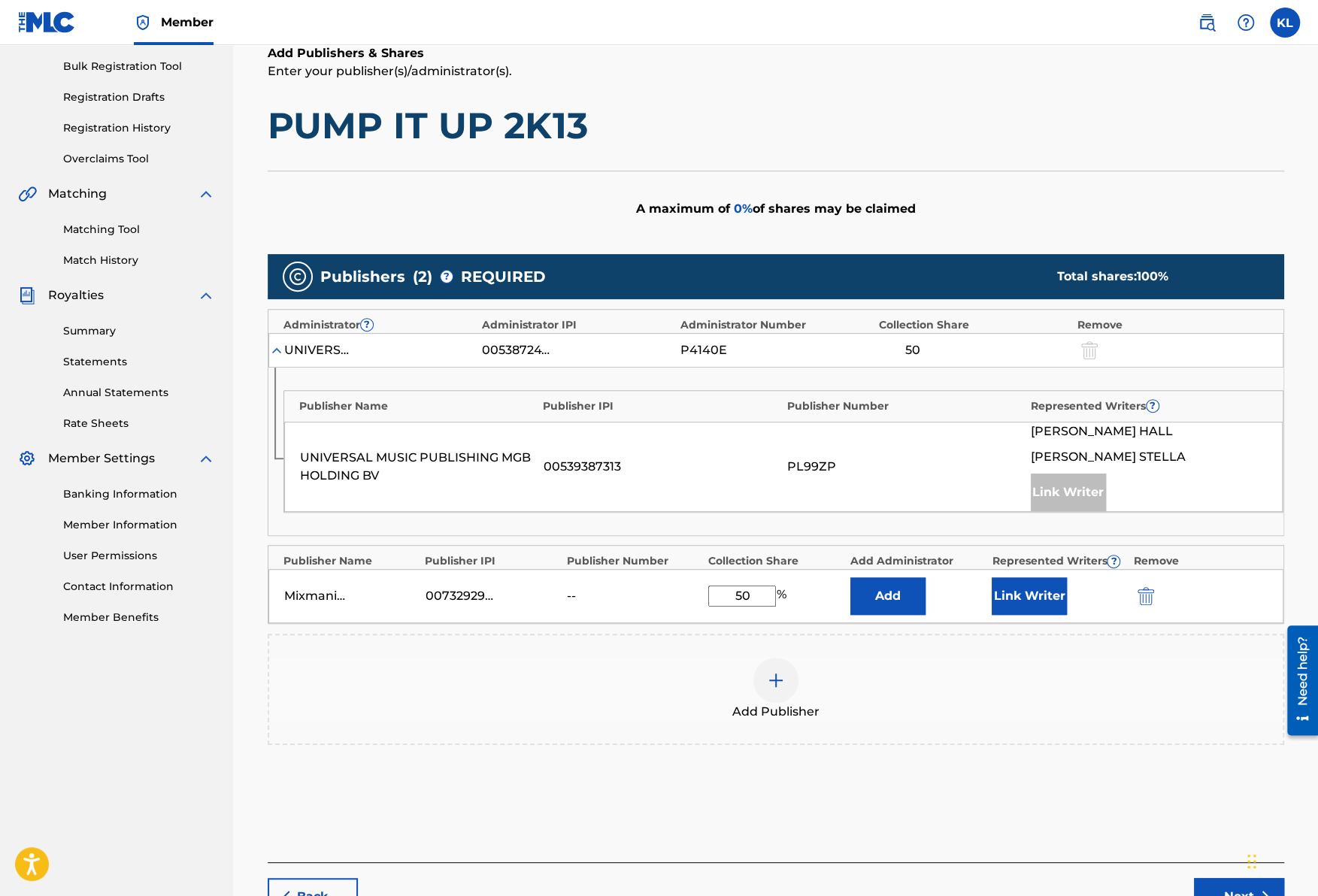
type input "50"
click at [1018, 596] on button "Link Writer" at bounding box center [1029, 596] width 75 height 37
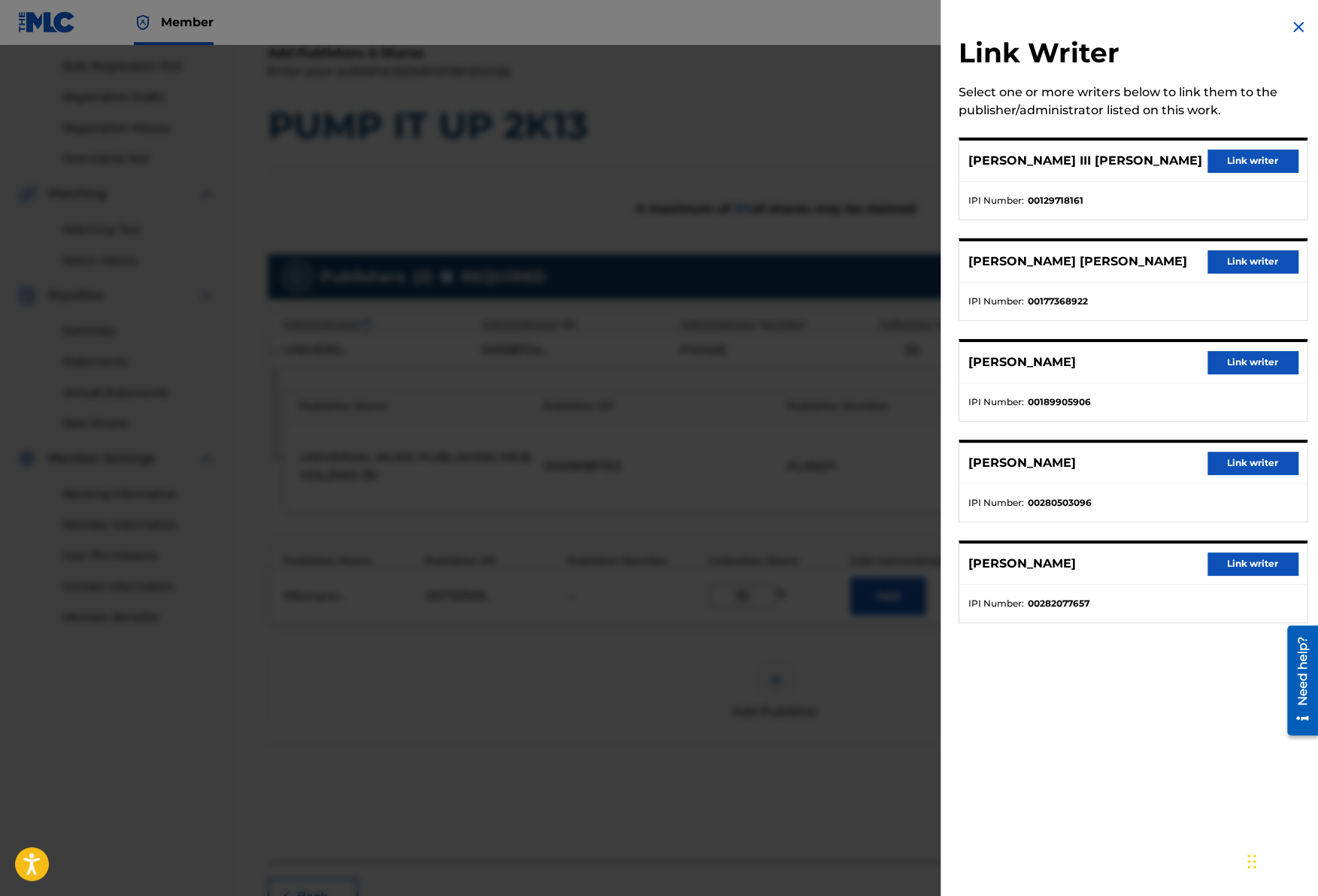
click at [1220, 161] on button "Link writer" at bounding box center [1252, 160] width 90 height 22
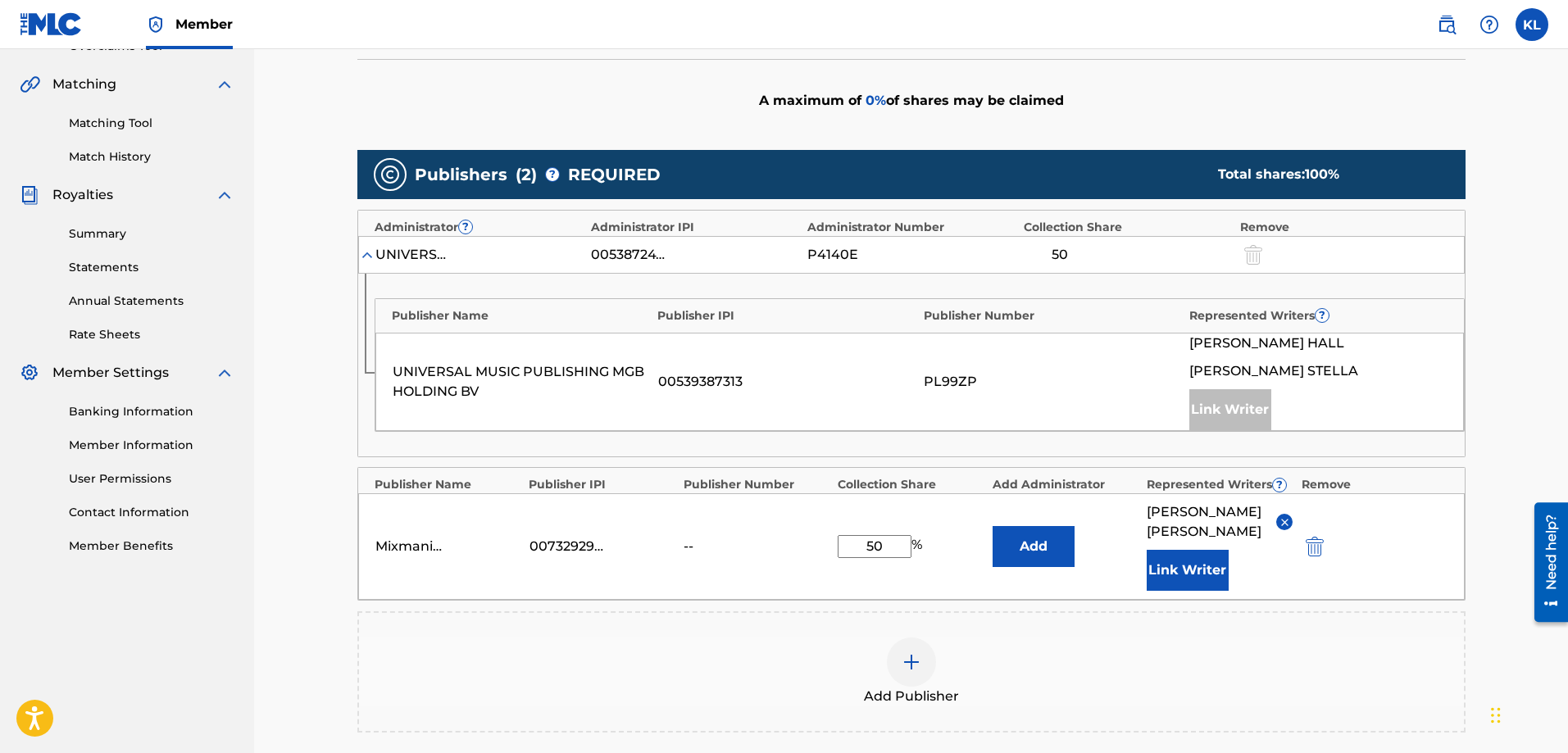
scroll to position [588, 0]
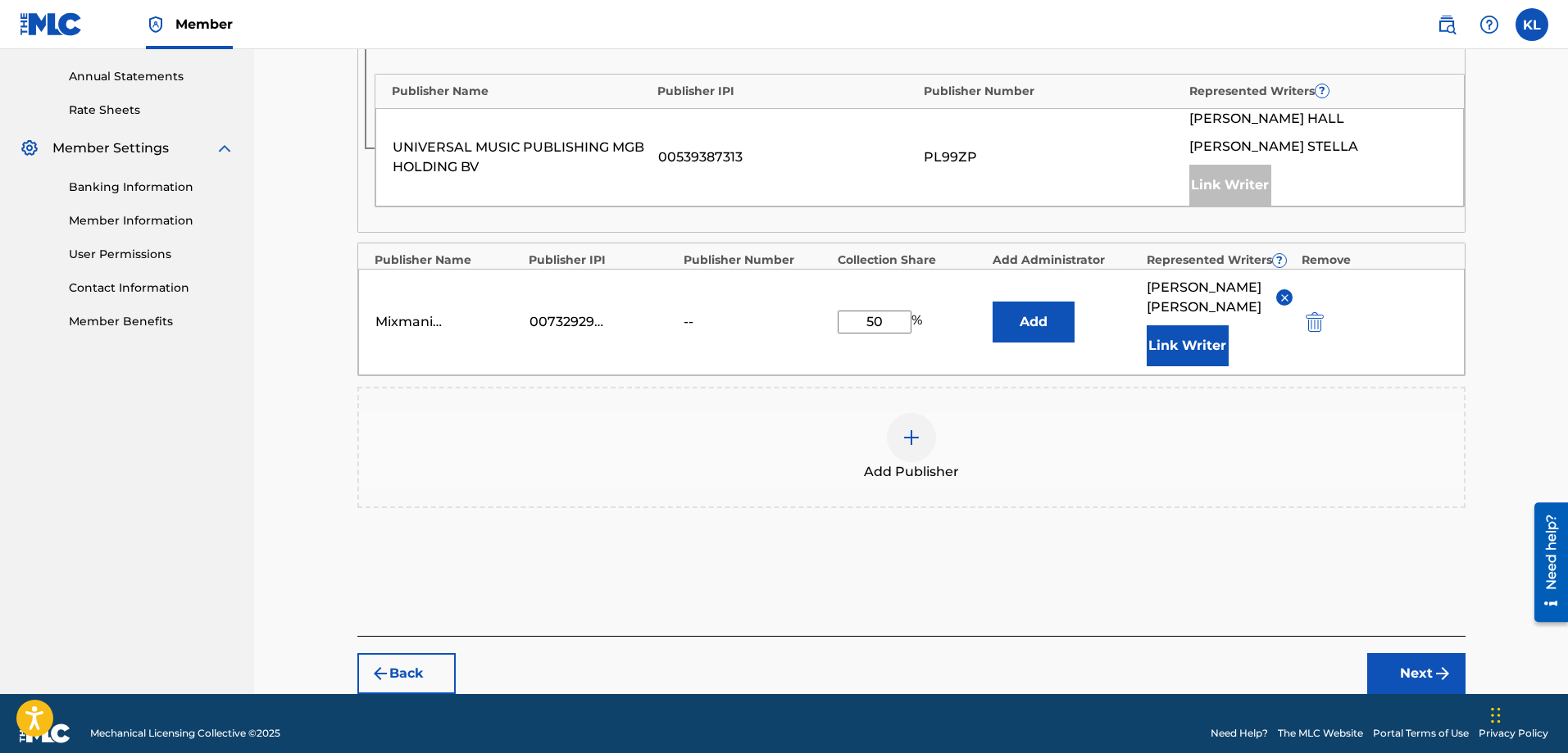
click at [1425, 653] on button "Next" at bounding box center [1415, 673] width 98 height 41
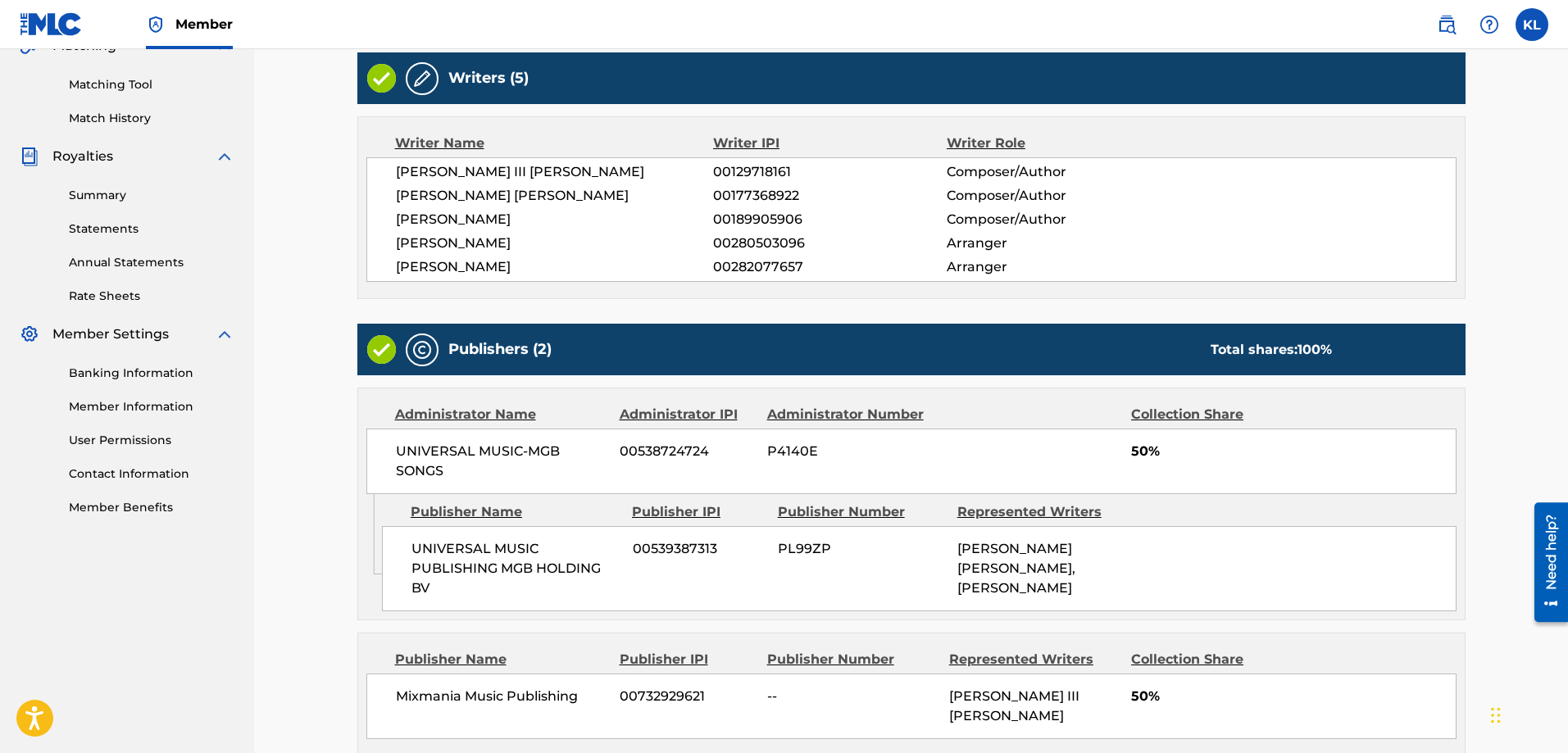
scroll to position [546, 0]
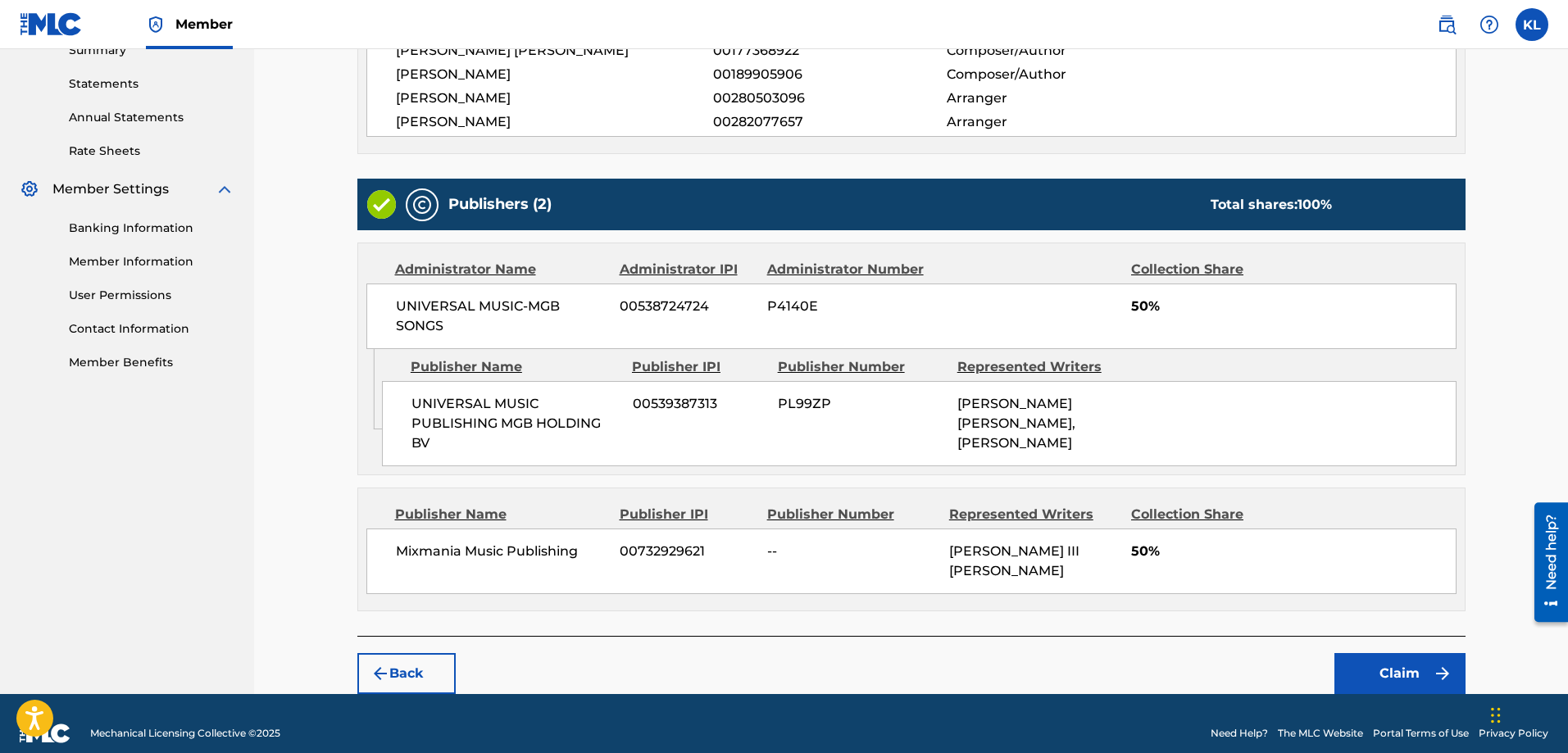
click at [1391, 653] on button "Claim" at bounding box center [1400, 673] width 131 height 41
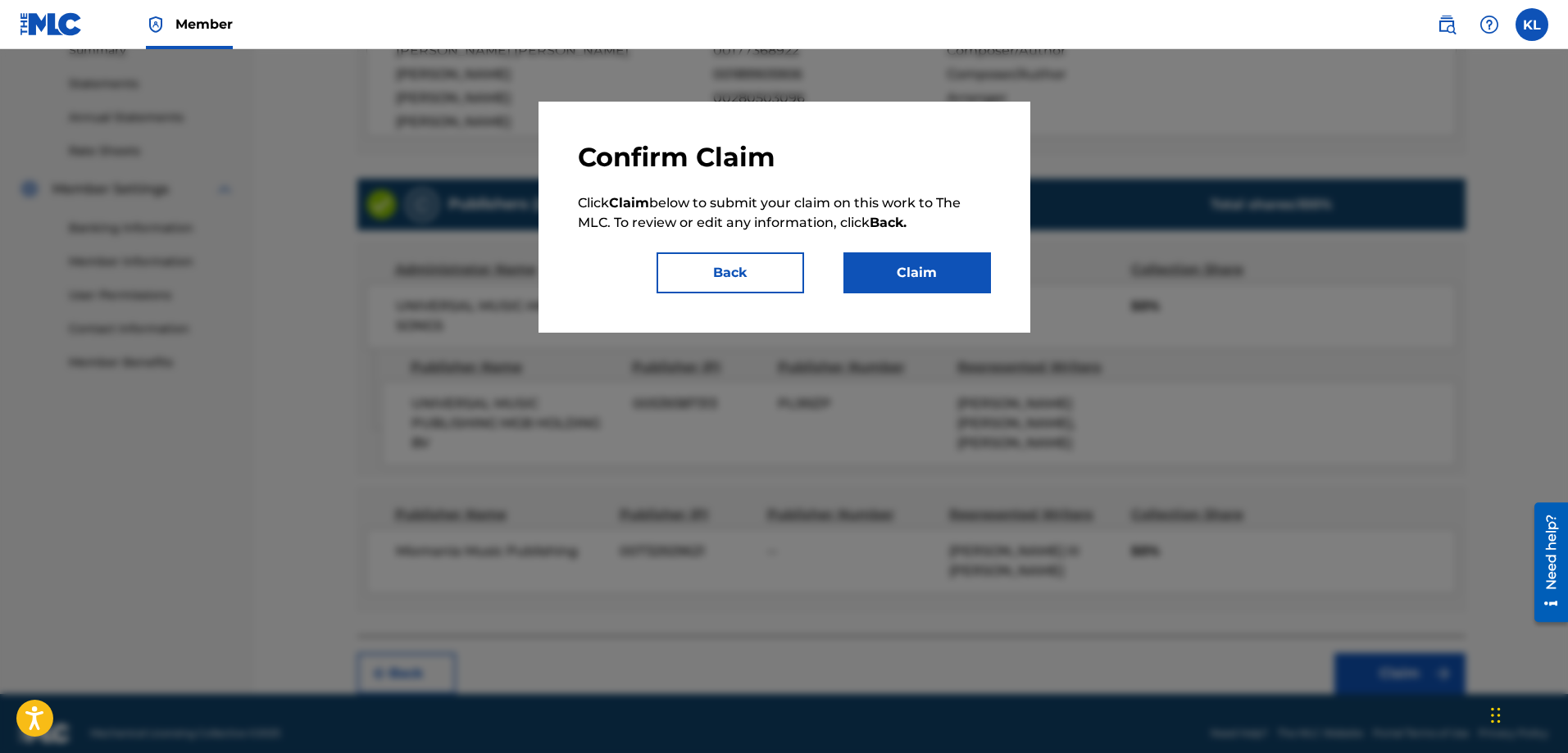
click at [897, 271] on button "Claim" at bounding box center [918, 273] width 148 height 41
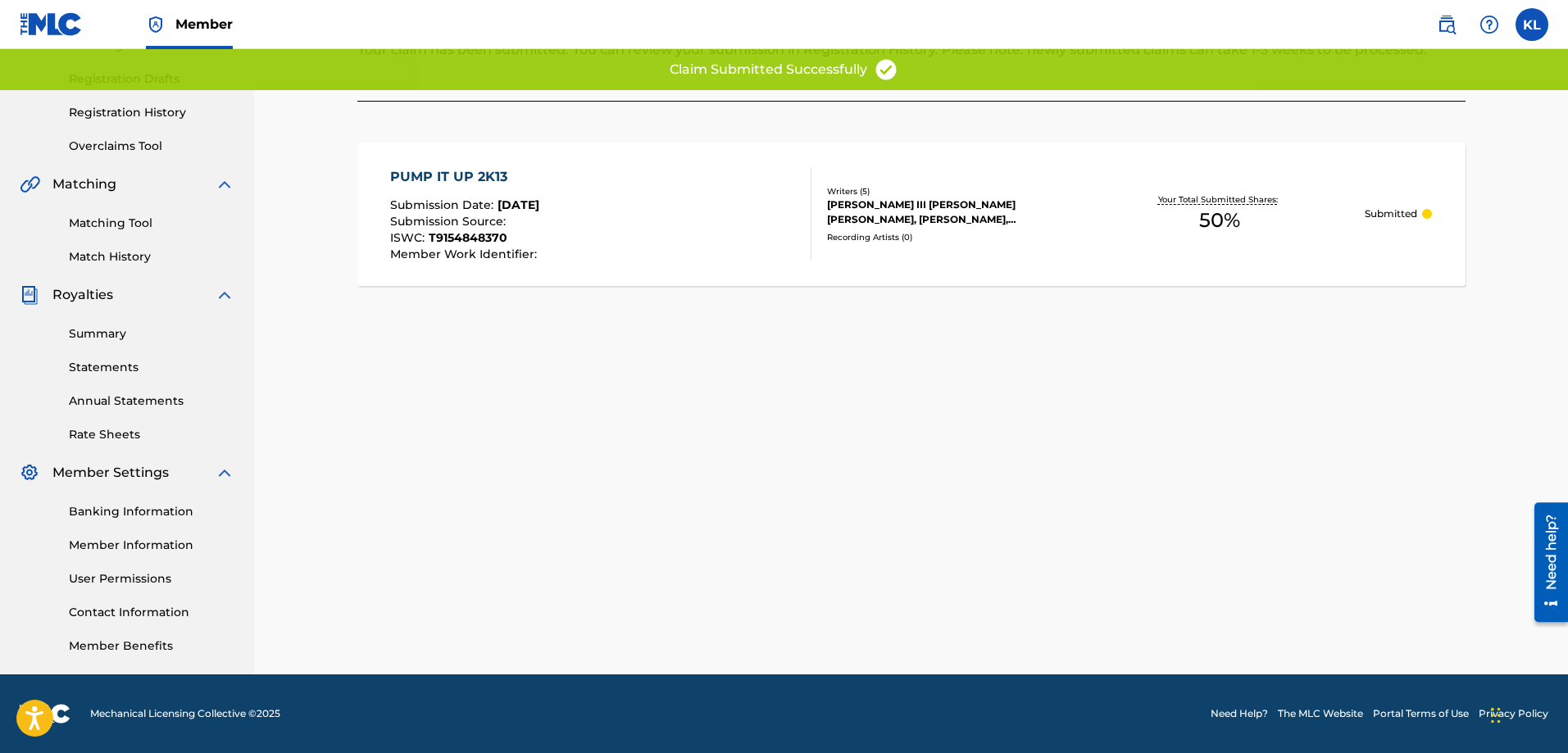
scroll to position [263, 0]
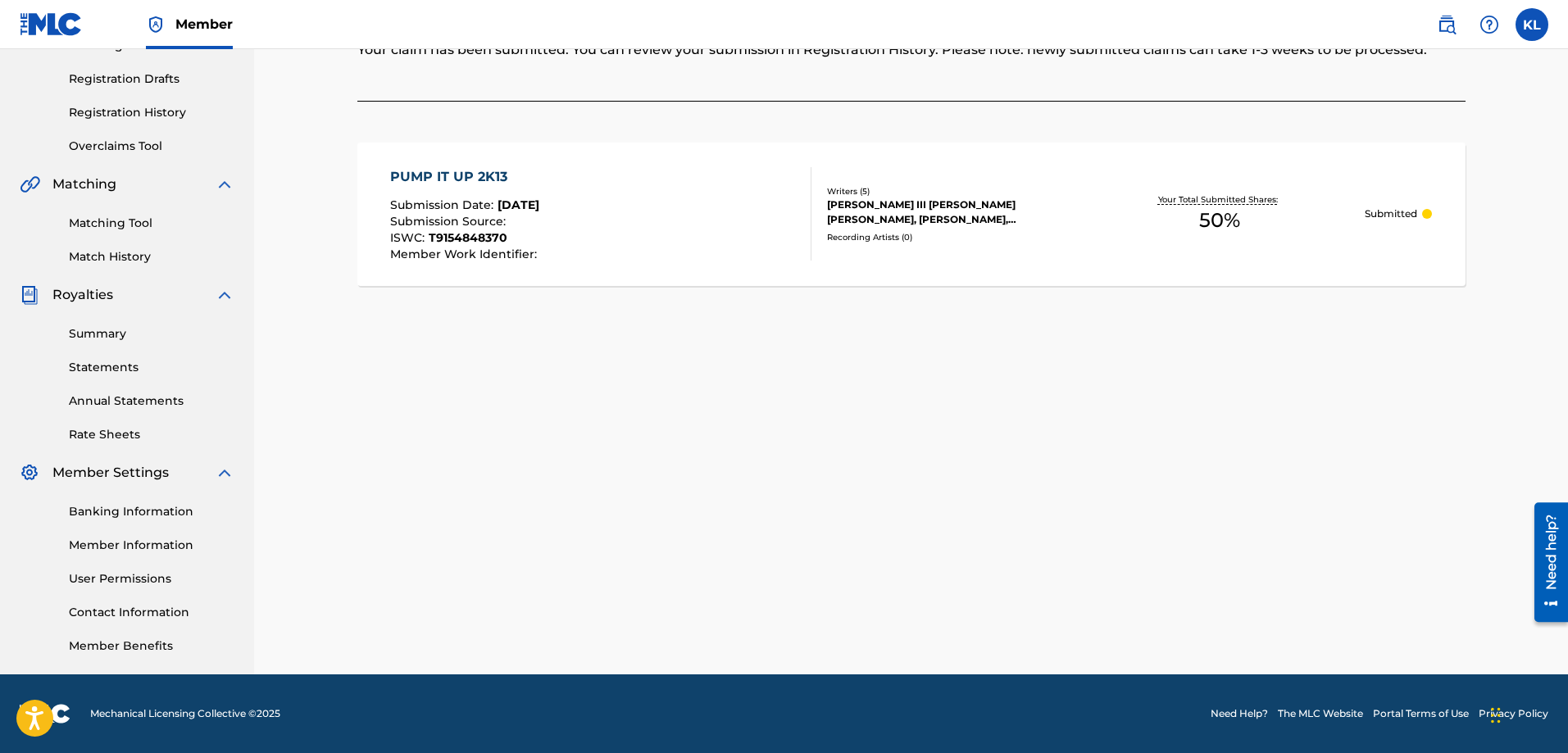
click at [91, 222] on link "Matching Tool" at bounding box center [152, 223] width 165 height 17
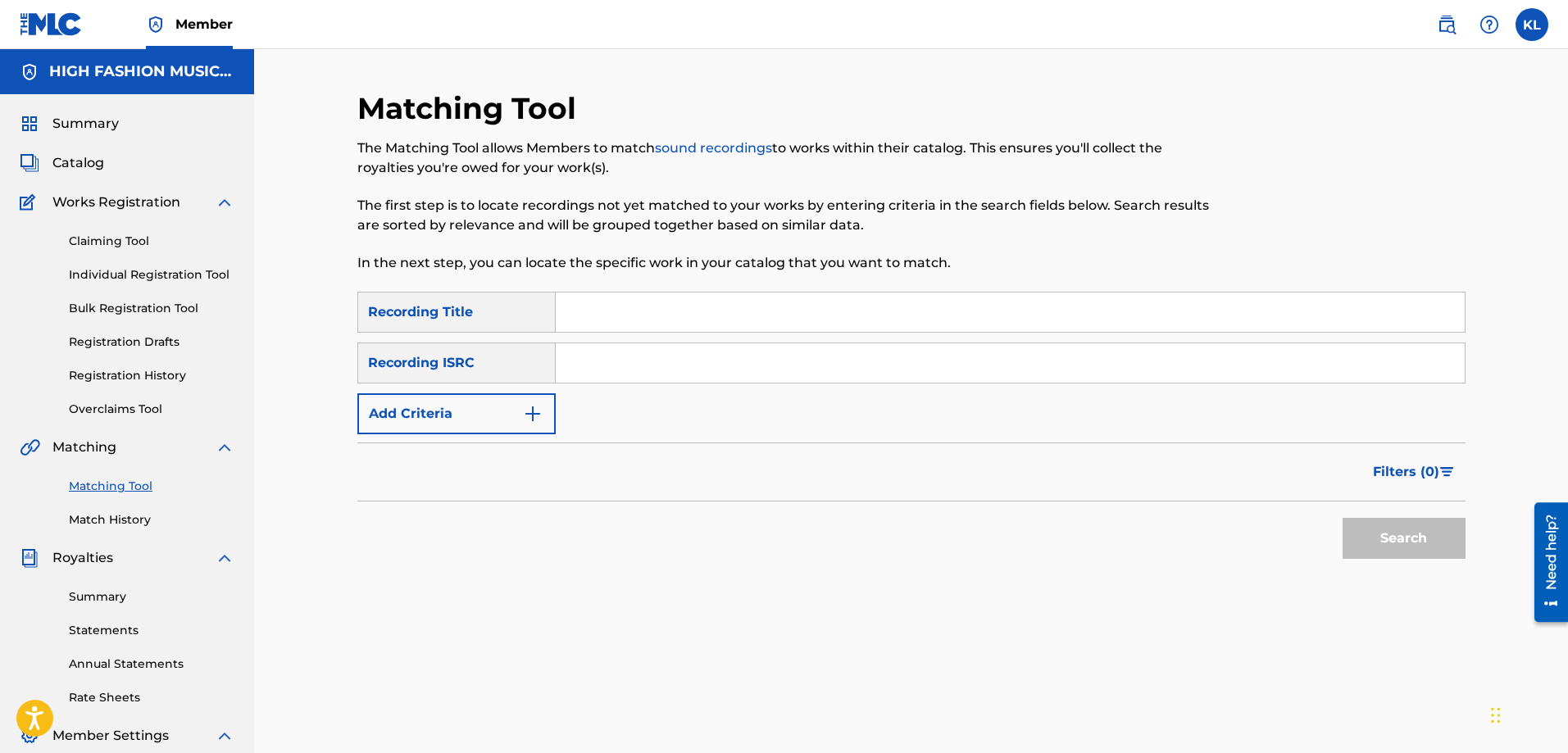
click at [640, 311] on input "Search Form" at bounding box center [1010, 312] width 909 height 39
type input "pump it up"
click at [630, 363] on input "Search Form" at bounding box center [1010, 362] width 909 height 39
type input "luna"
click at [1419, 525] on button "Search" at bounding box center [1404, 538] width 122 height 41
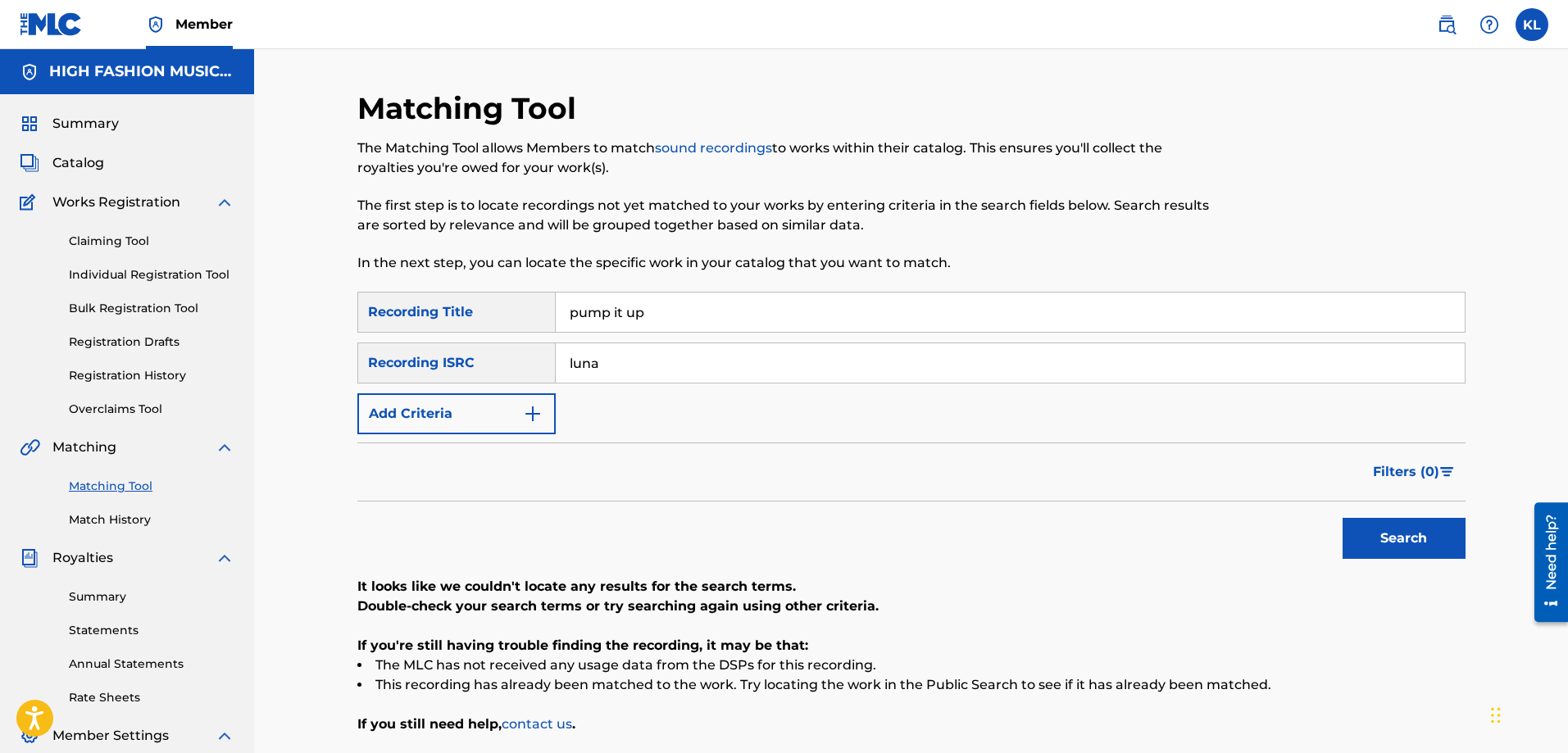
click at [107, 233] on link "Claiming Tool" at bounding box center [152, 241] width 165 height 17
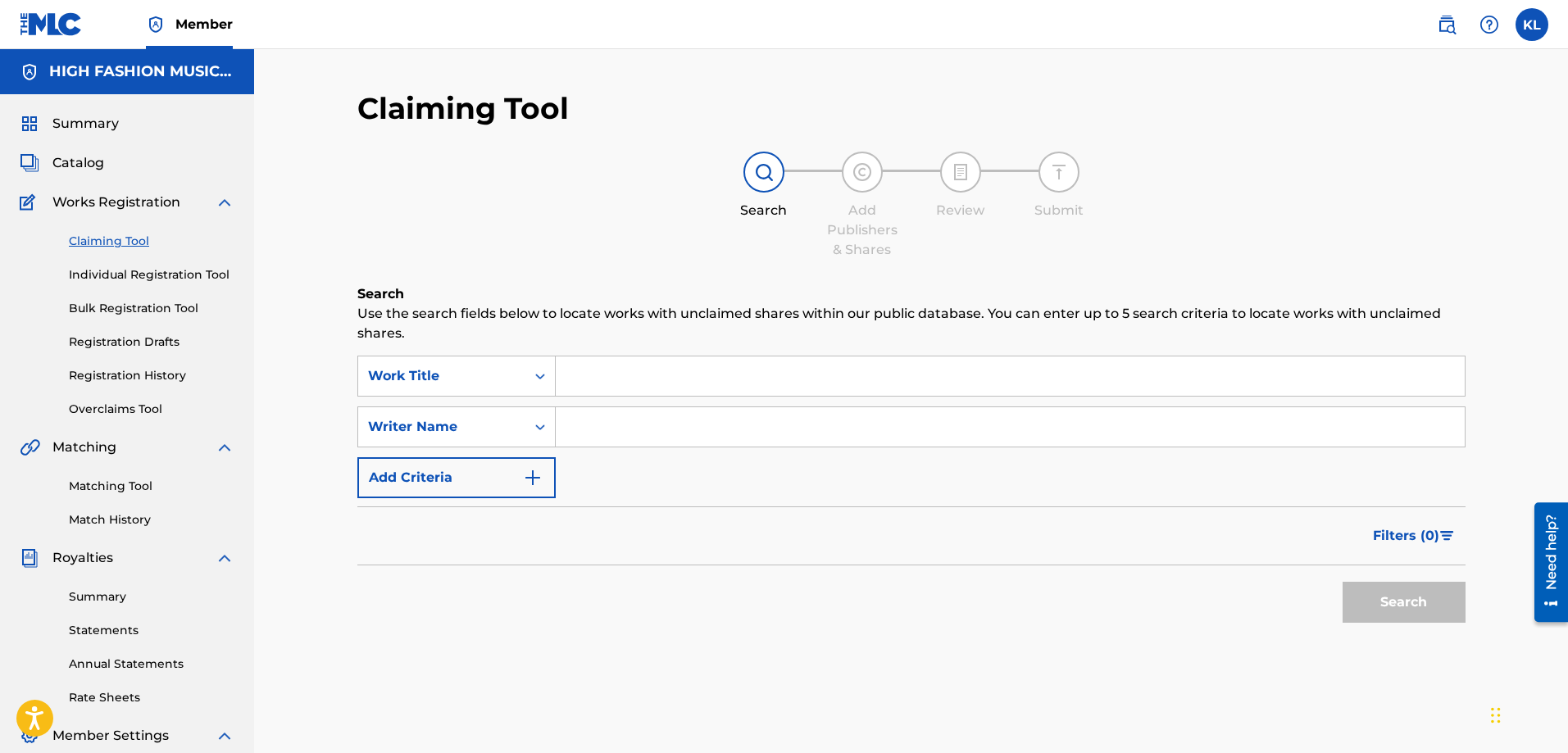
click at [573, 370] on input "Search Form" at bounding box center [1010, 376] width 909 height 39
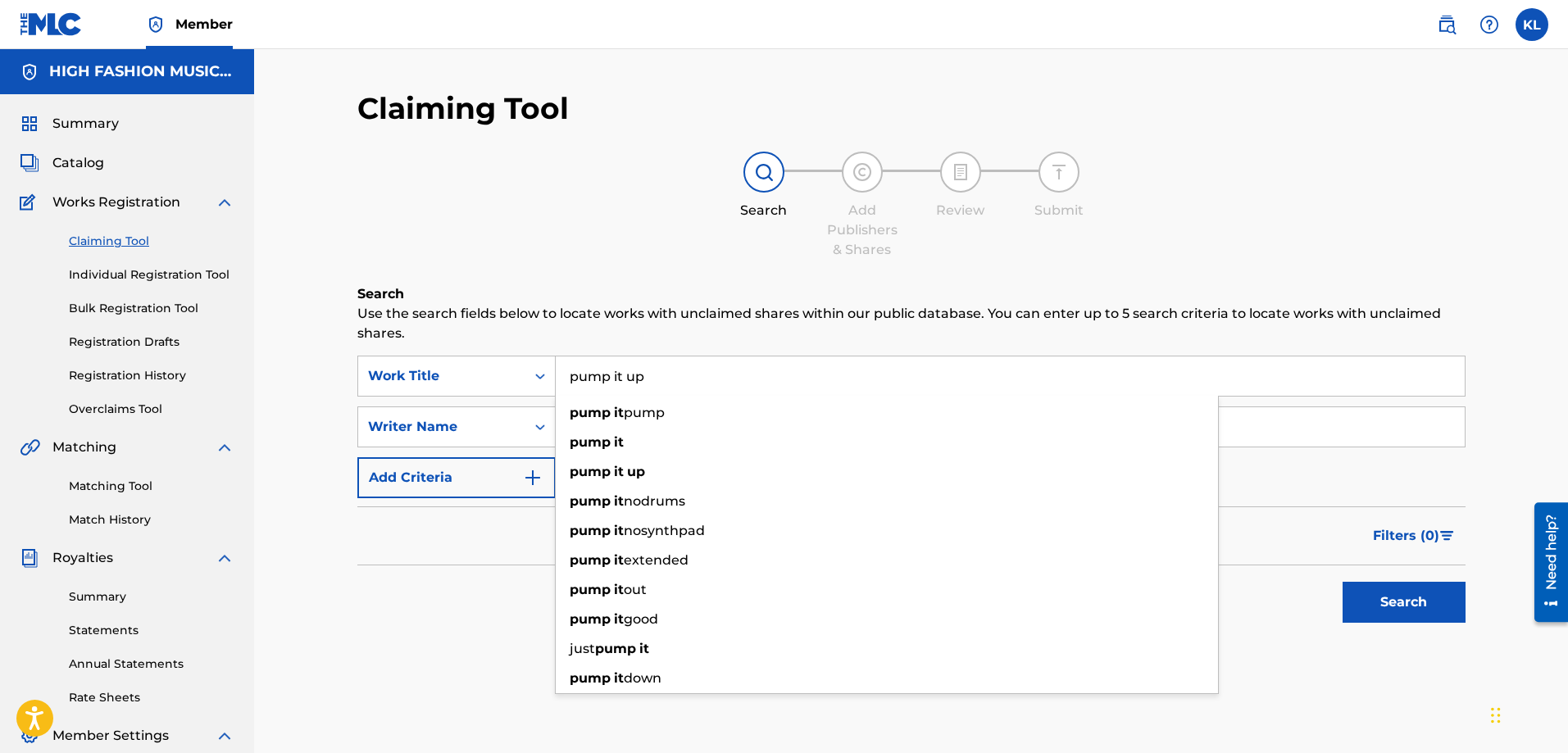
type input "pump it up"
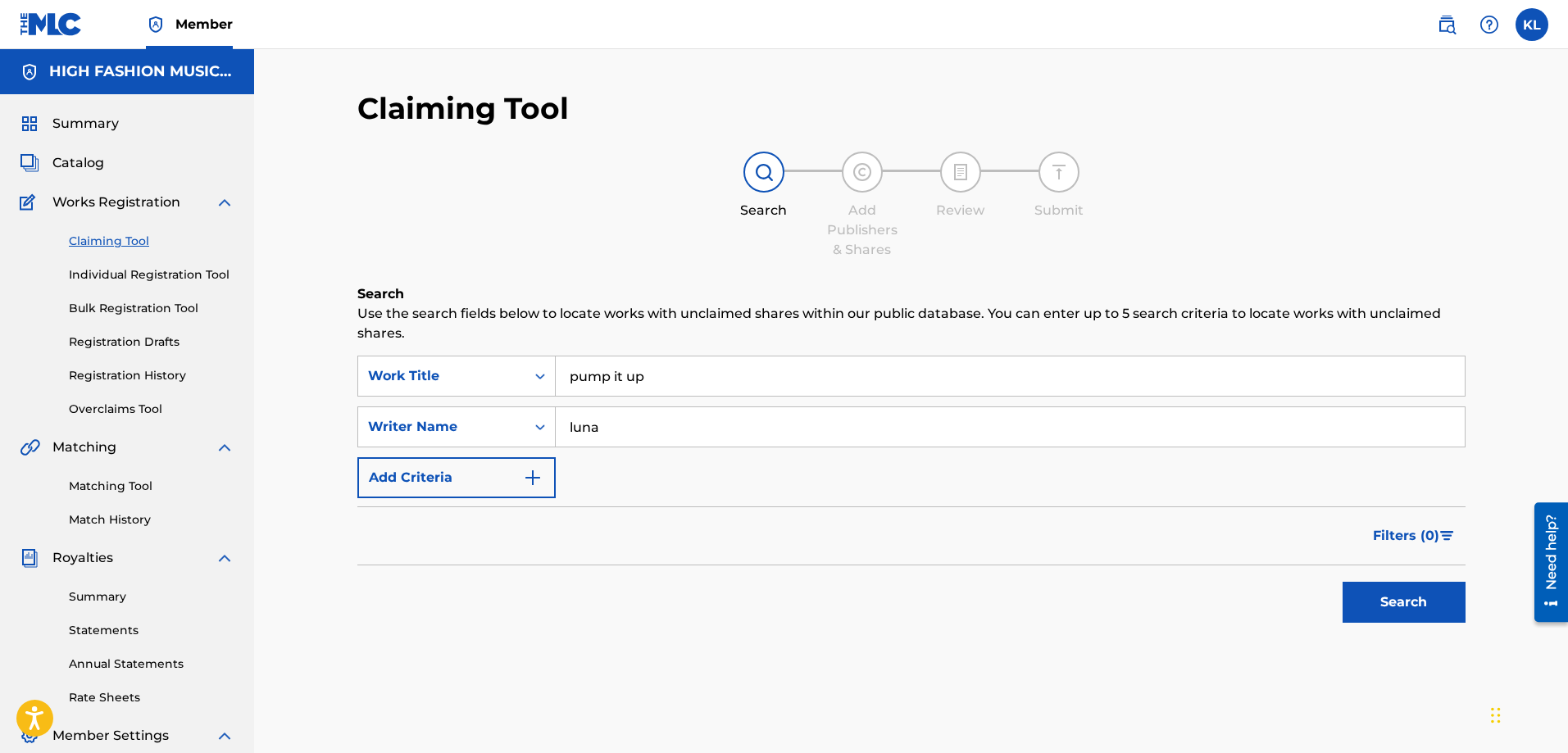
type input "luna"
click at [1342, 582] on button "Search" at bounding box center [1404, 602] width 122 height 41
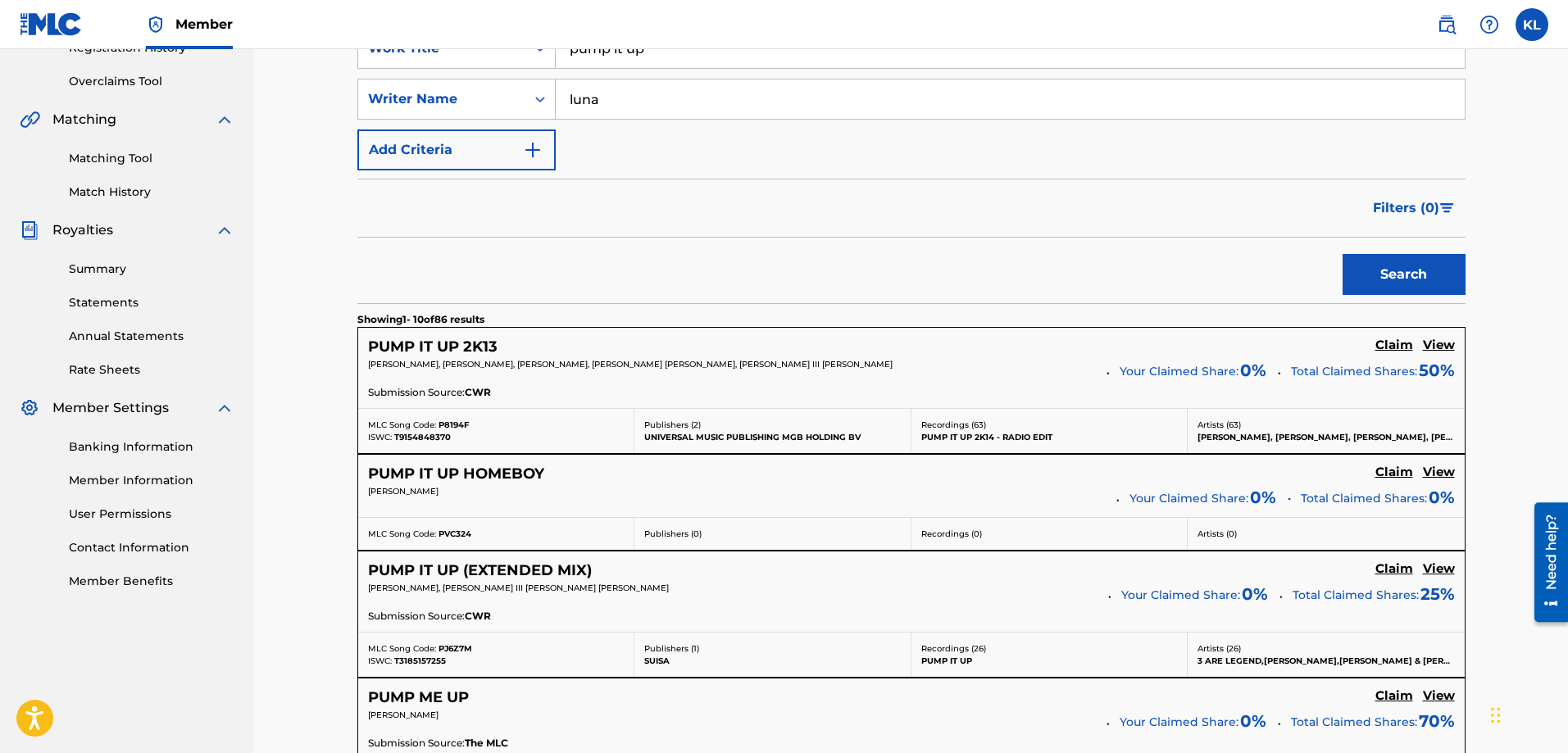
scroll to position [410, 0]
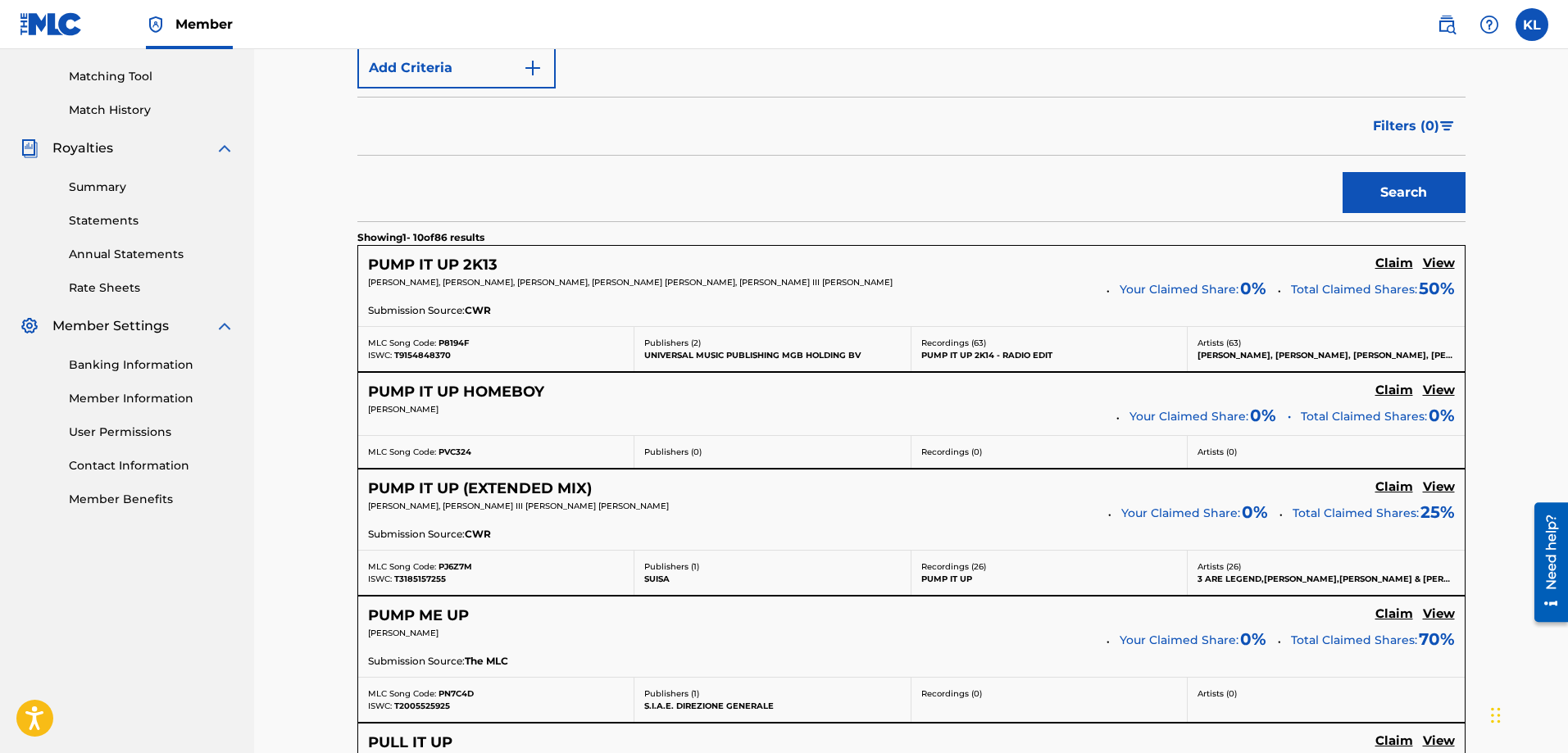
click at [445, 487] on h5 "PUMP IT UP (EXTENDED MIX)" at bounding box center [480, 488] width 224 height 18
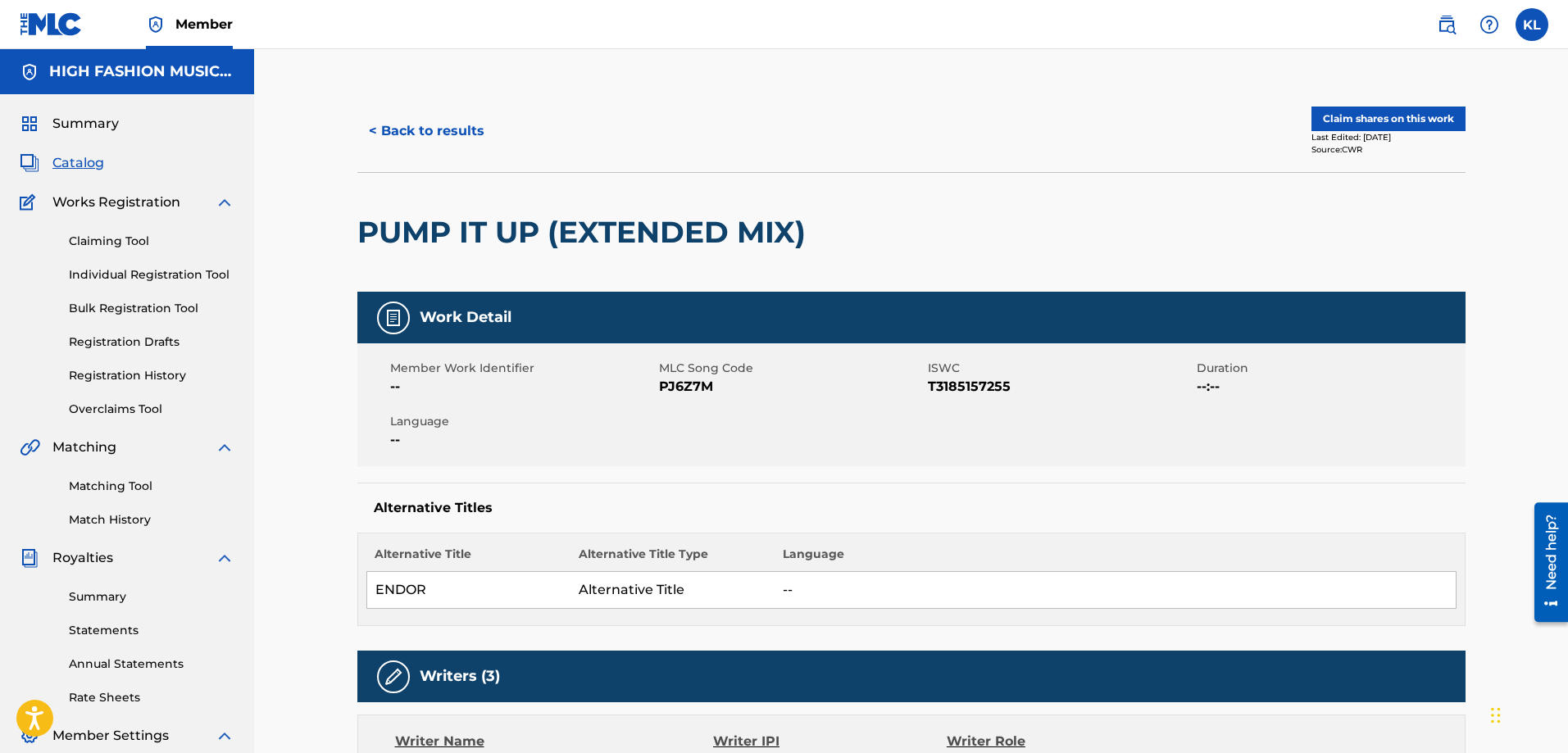
click at [1357, 120] on button "Claim shares on this work" at bounding box center [1388, 119] width 155 height 24
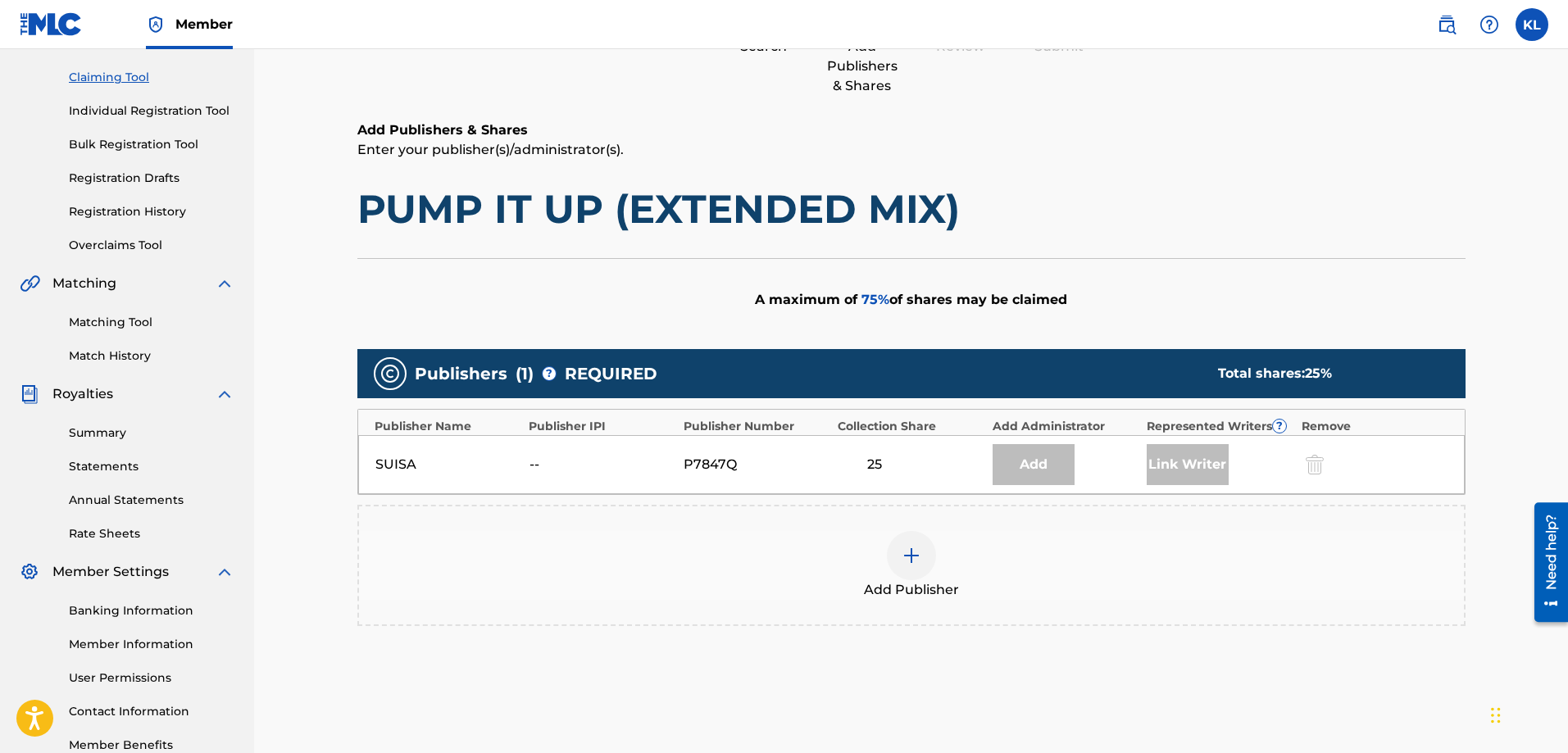
scroll to position [246, 0]
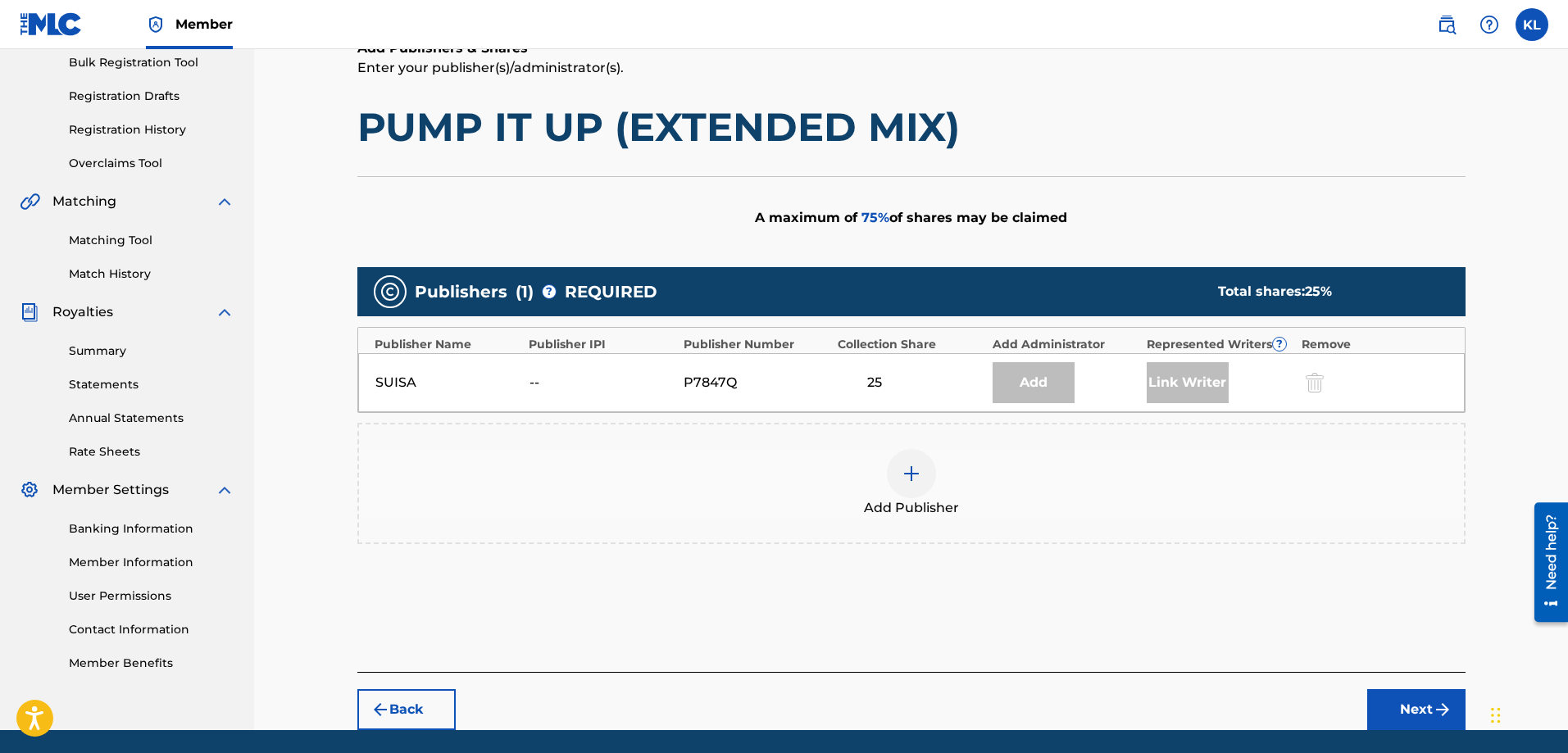
click at [910, 473] on img at bounding box center [912, 473] width 19 height 19
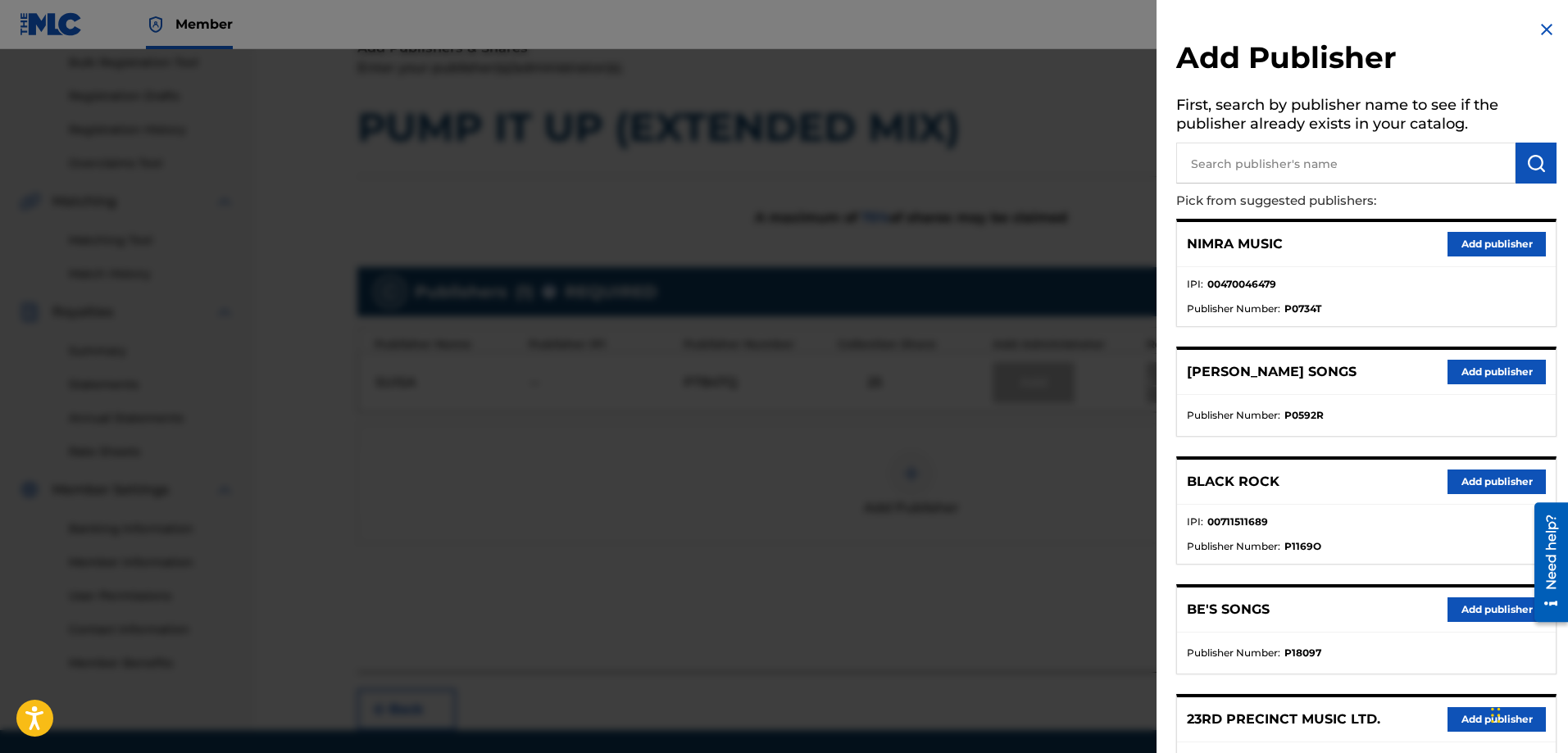
click at [1238, 159] on input "text" at bounding box center [1345, 163] width 339 height 41
type input "mixmania"
click at [1436, 160] on img "submit" at bounding box center [1536, 163] width 19 height 19
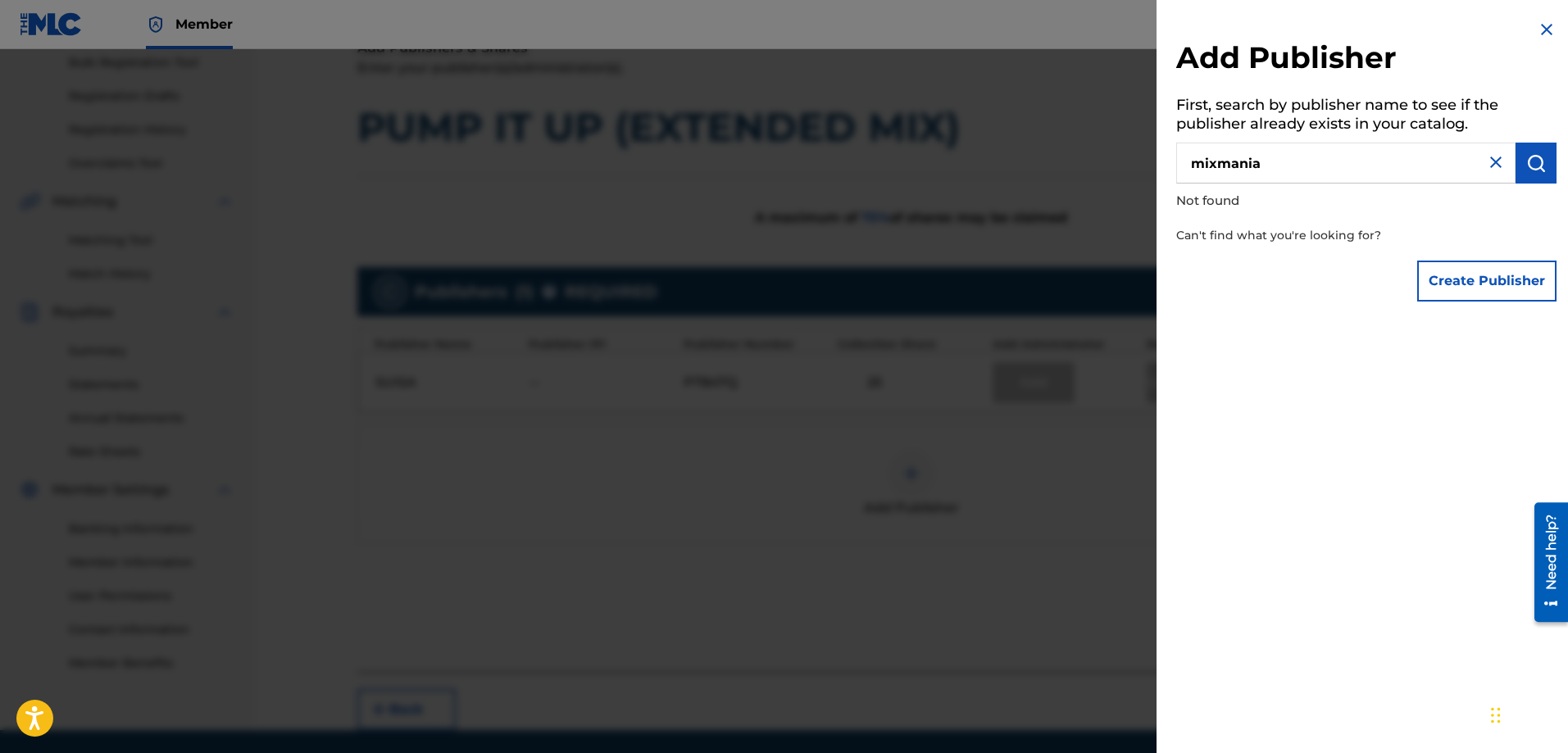
drag, startPoint x: 1281, startPoint y: 165, endPoint x: 991, endPoint y: 170, distance: 290.0
click at [993, 170] on div "Add Publisher First, search by publisher name to see if the publisher already e…" at bounding box center [784, 401] width 1568 height 703
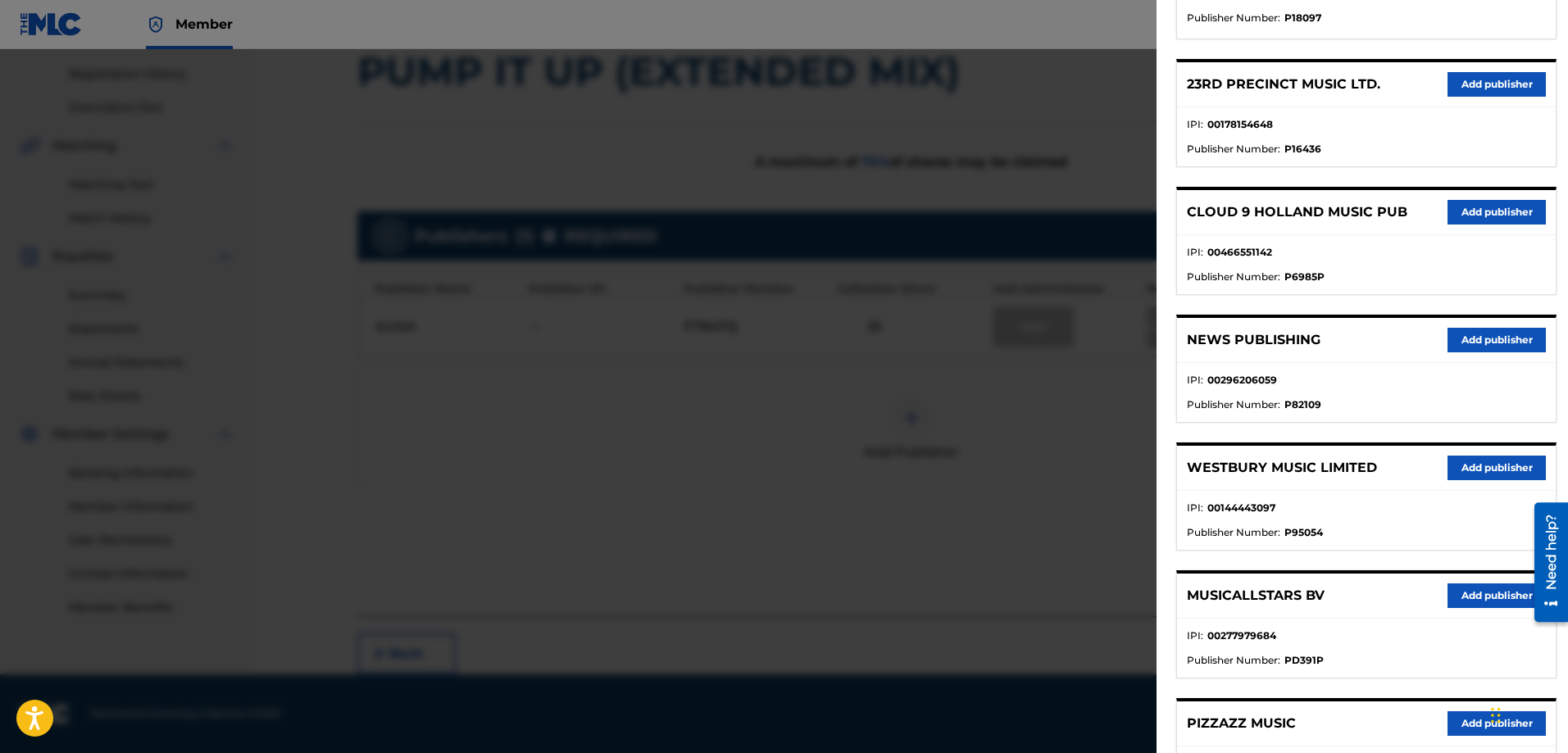
scroll to position [799, 0]
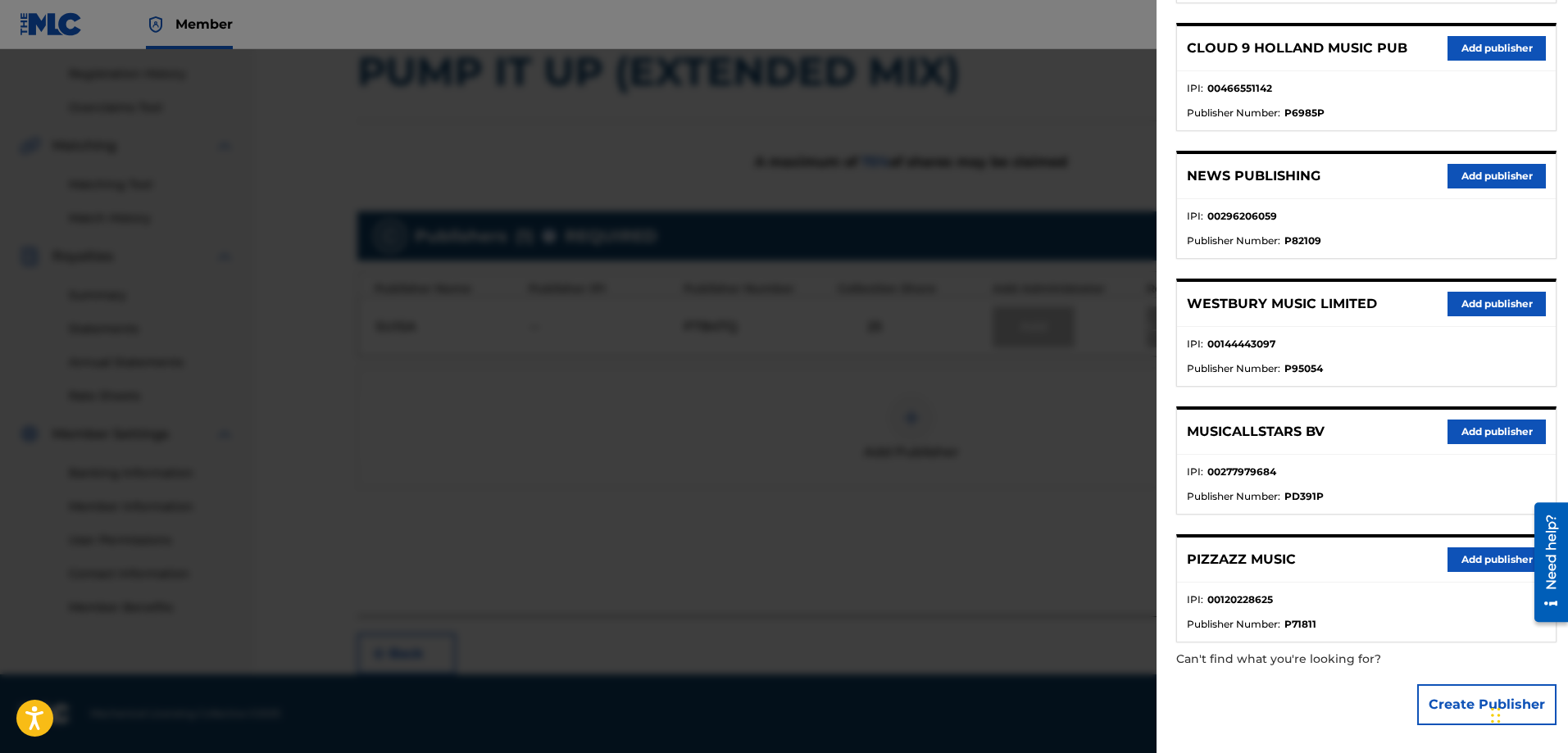
click at [1436, 706] on button "Create Publisher" at bounding box center [1486, 704] width 139 height 41
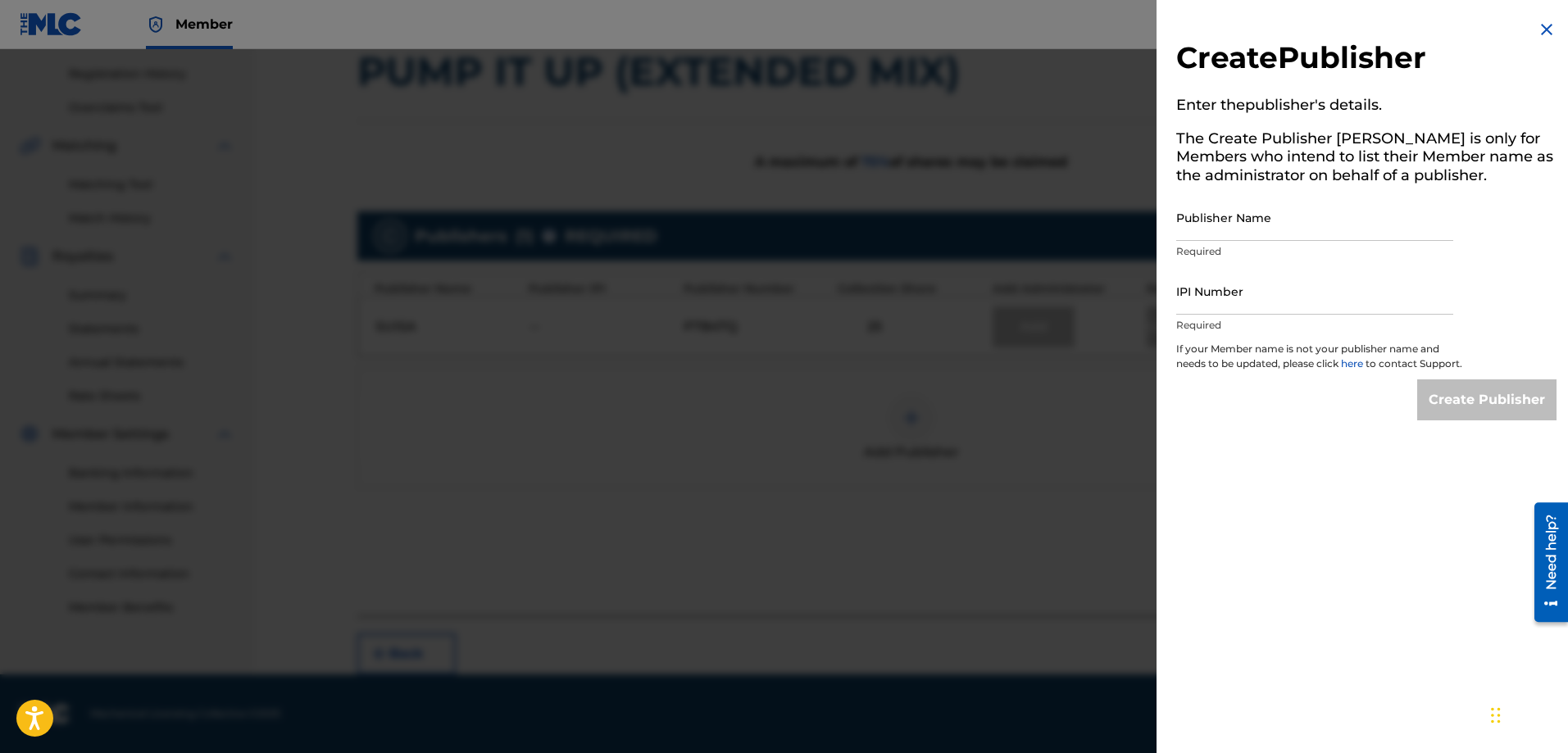
scroll to position [0, 0]
click at [1229, 219] on input "Publisher Name" at bounding box center [1314, 218] width 277 height 47
type input "Mixmania Music Publishing"
click at [1268, 288] on input "IPI Number" at bounding box center [1314, 291] width 277 height 47
type input "00732929621"
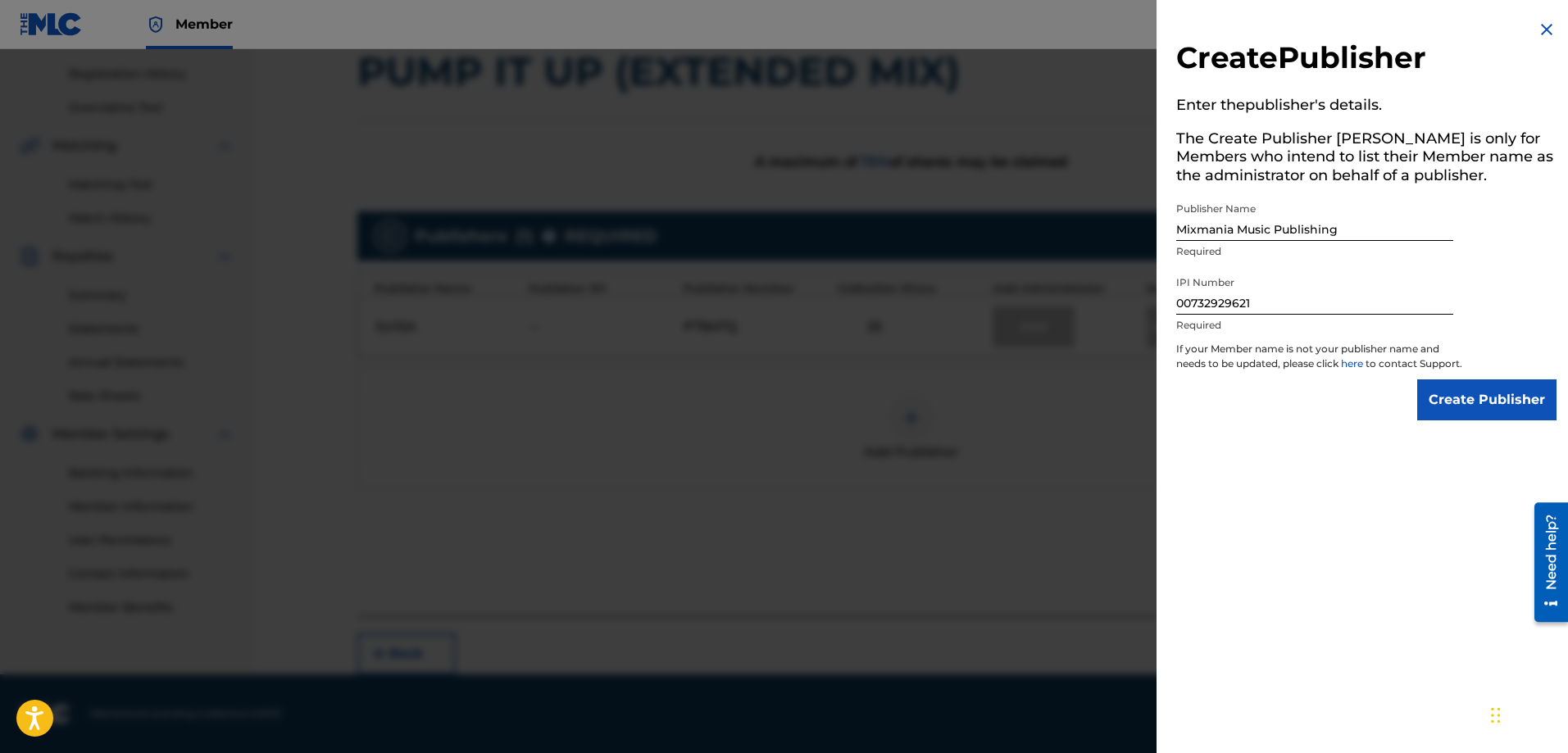
click at [1436, 412] on input "Create Publisher" at bounding box center [1486, 399] width 139 height 41
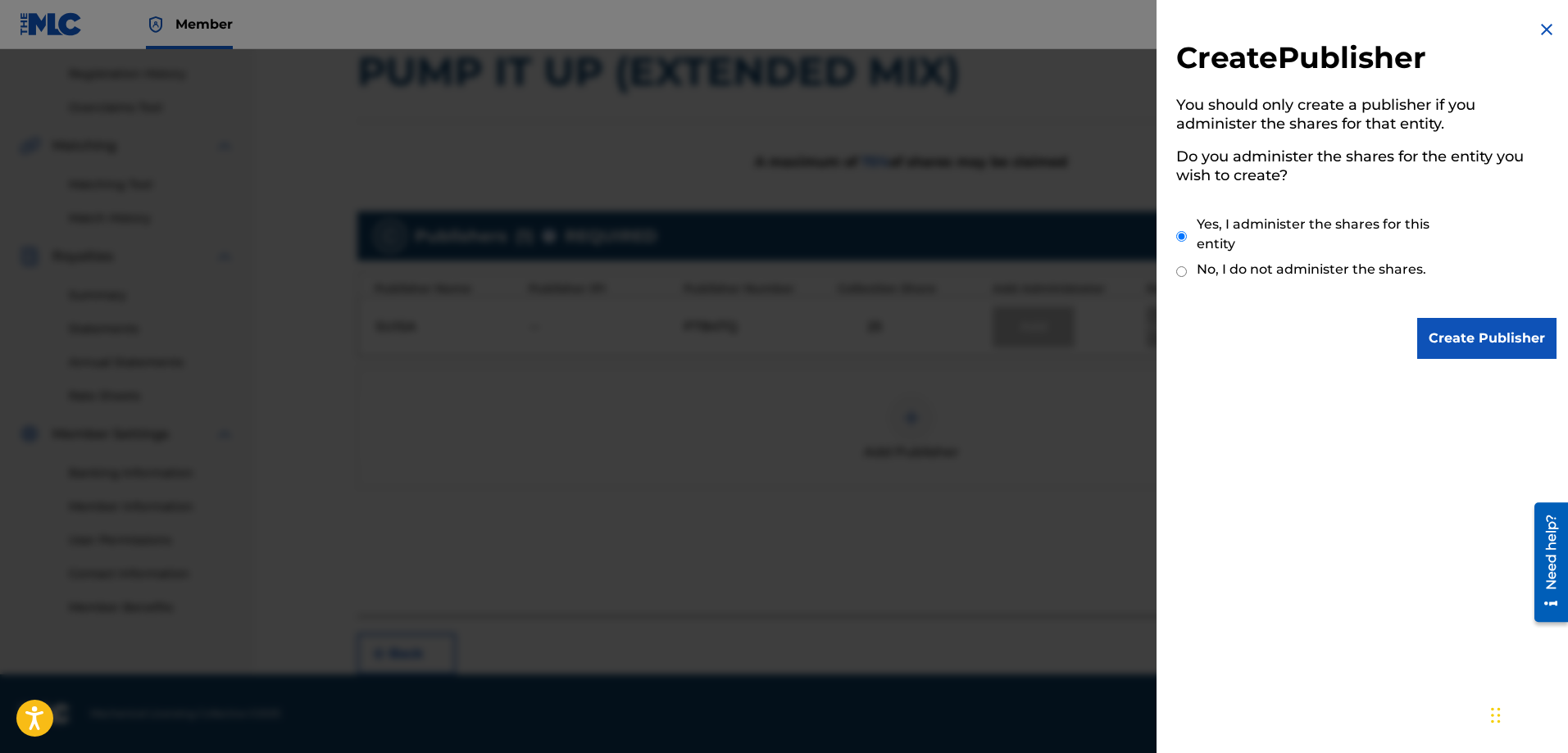
click at [1436, 336] on input "Create Publisher" at bounding box center [1486, 338] width 139 height 41
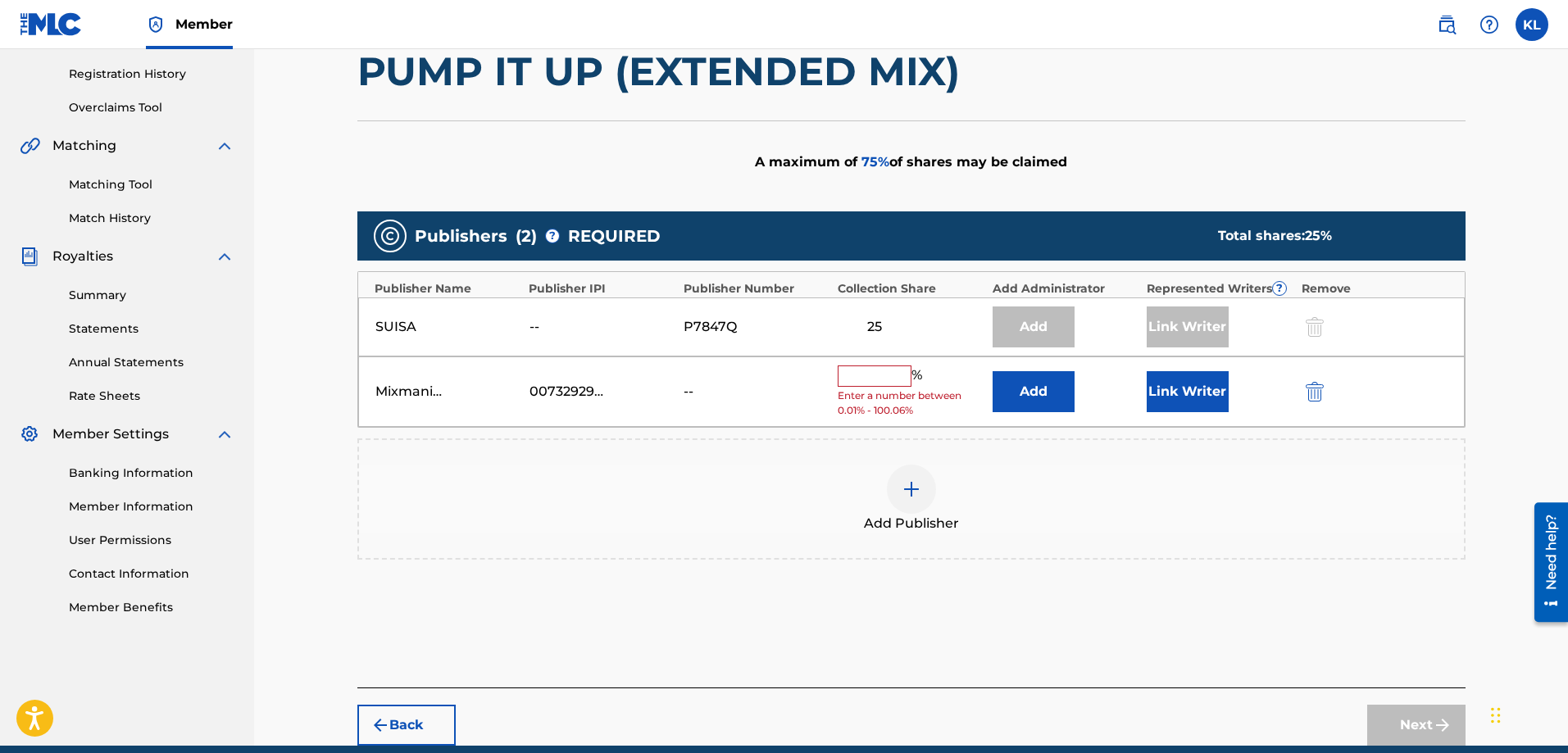
click at [861, 373] on input "text" at bounding box center [875, 376] width 74 height 21
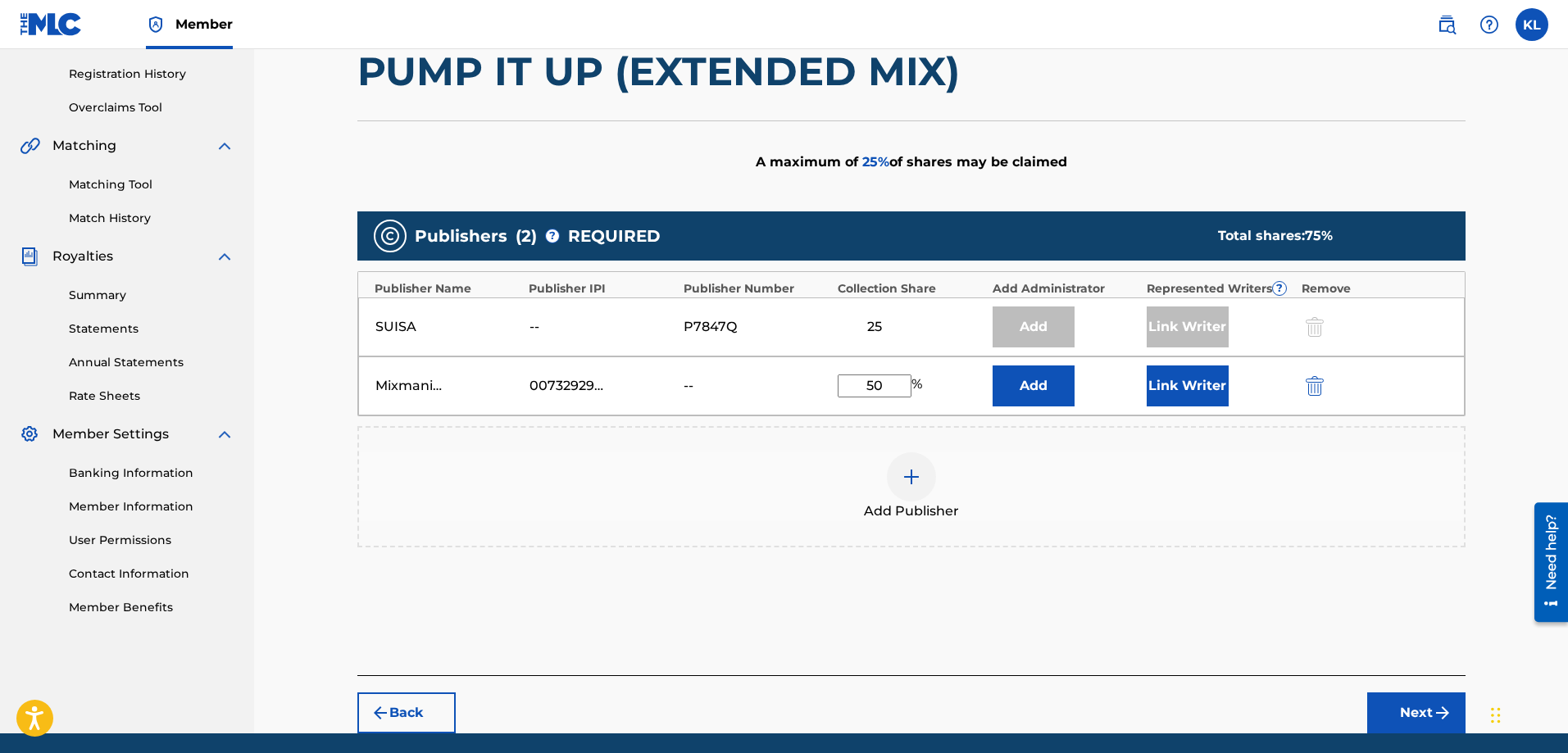
type input "50"
click at [1171, 384] on button "Link Writer" at bounding box center [1188, 386] width 82 height 41
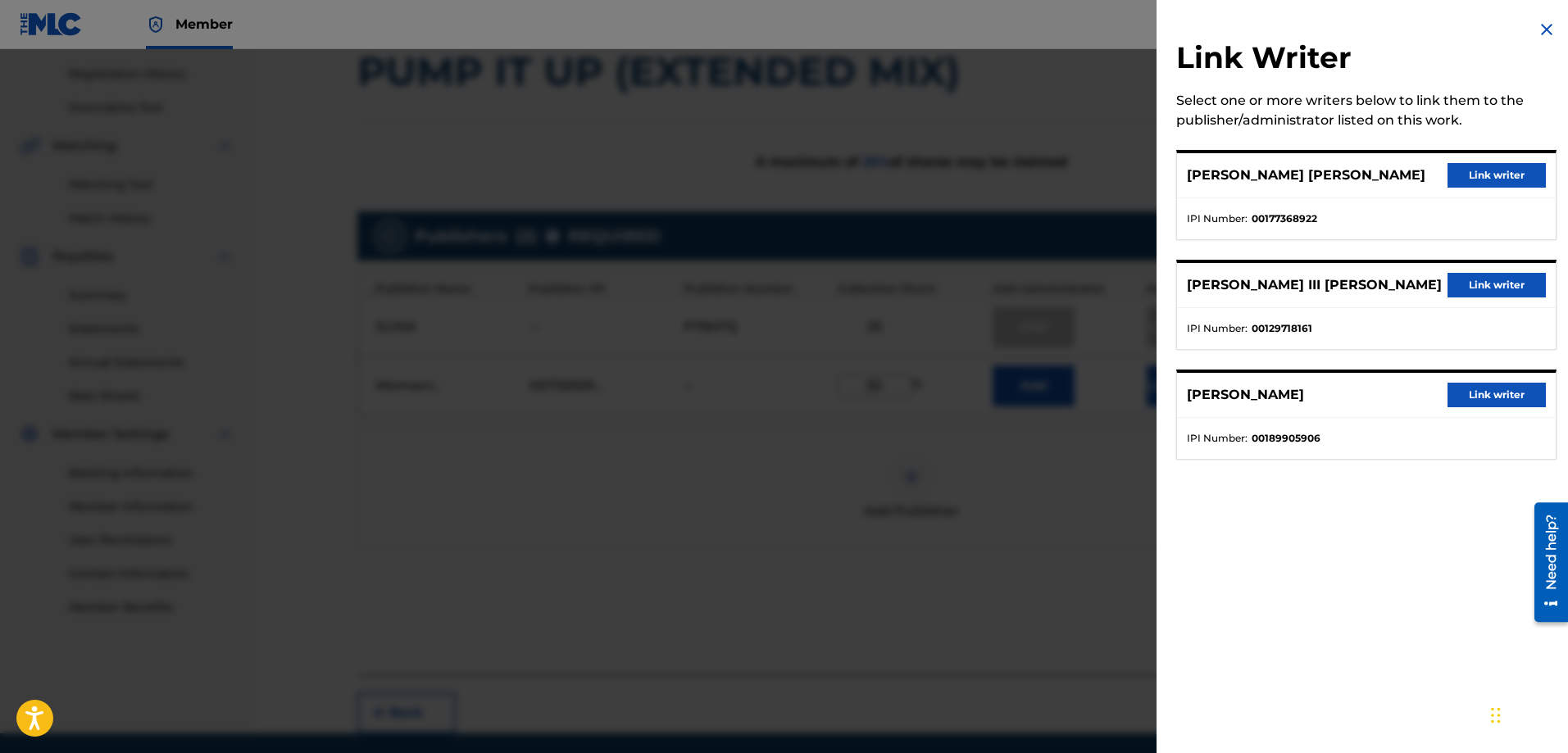
click at [1436, 280] on button "Link writer" at bounding box center [1496, 285] width 98 height 24
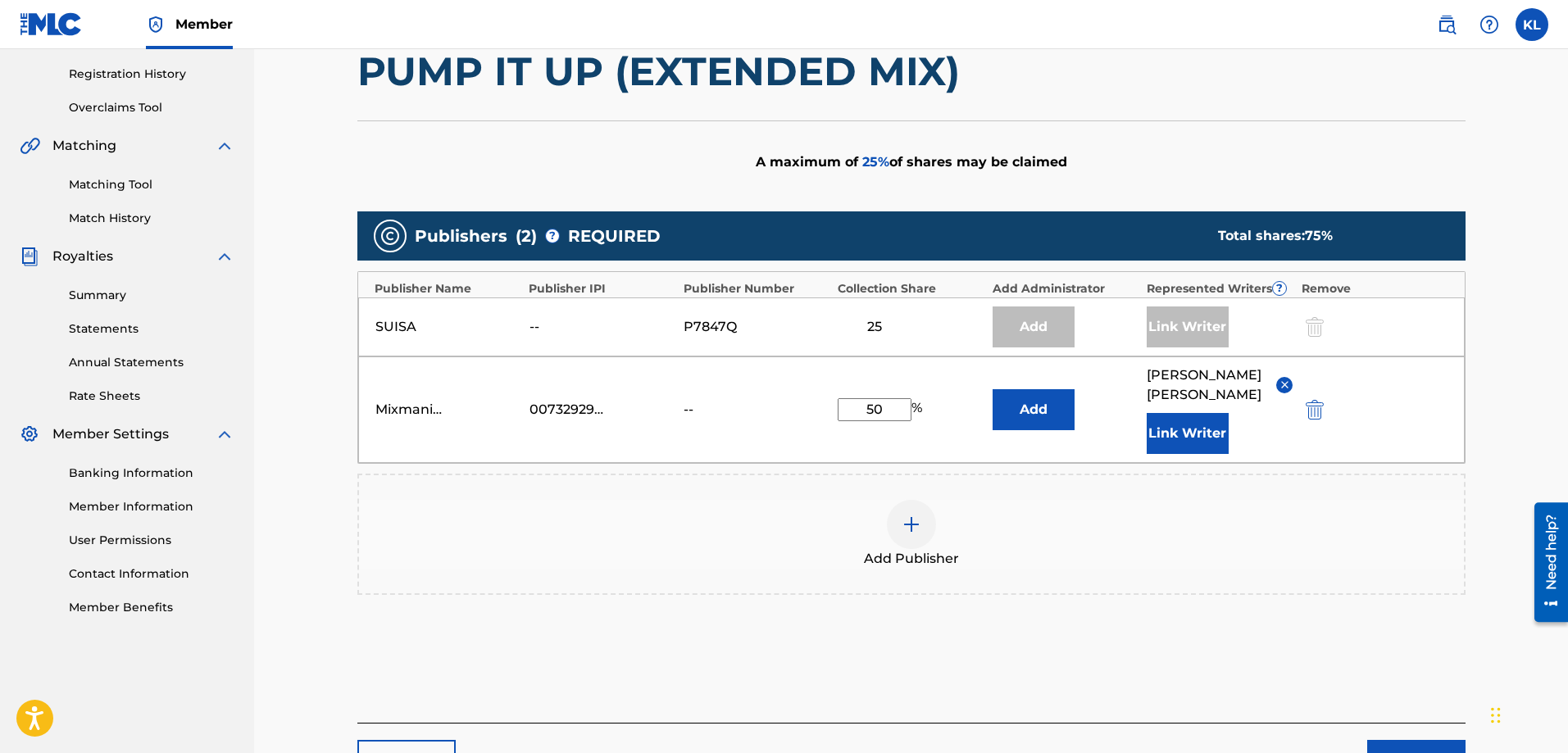
click at [1408, 739] on button "Next" at bounding box center [1415, 760] width 98 height 41
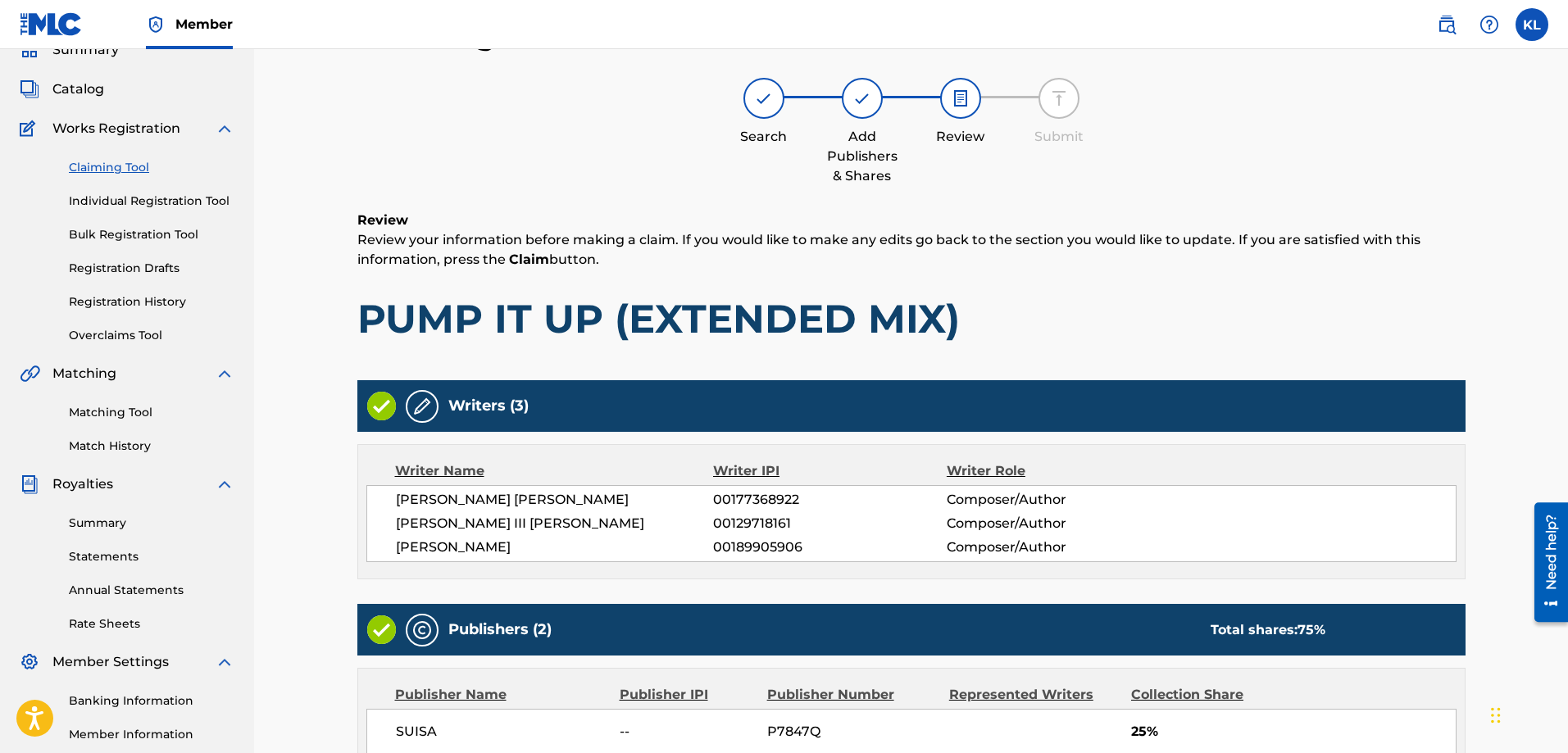
scroll to position [370, 0]
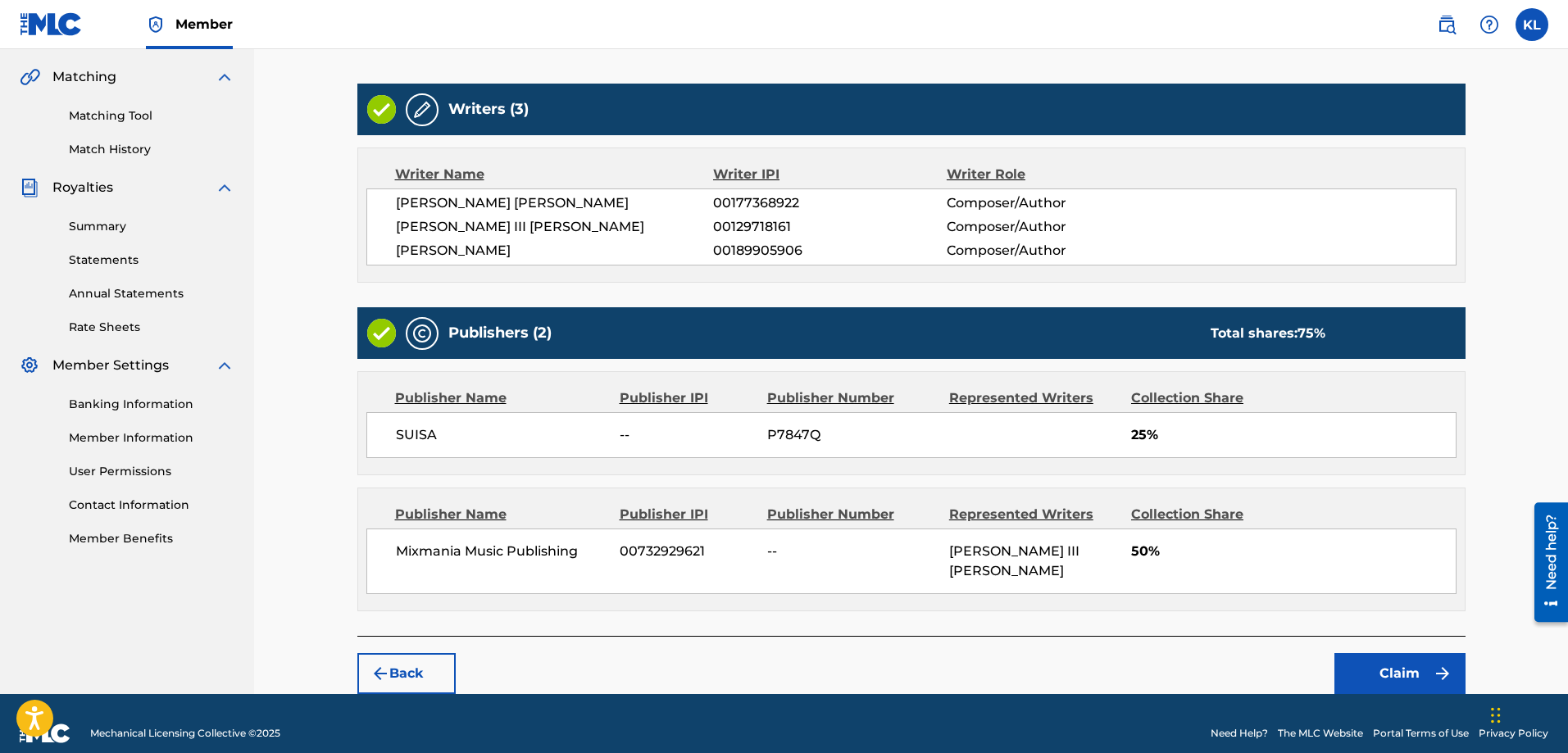
click at [1378, 653] on button "Claim" at bounding box center [1400, 673] width 131 height 41
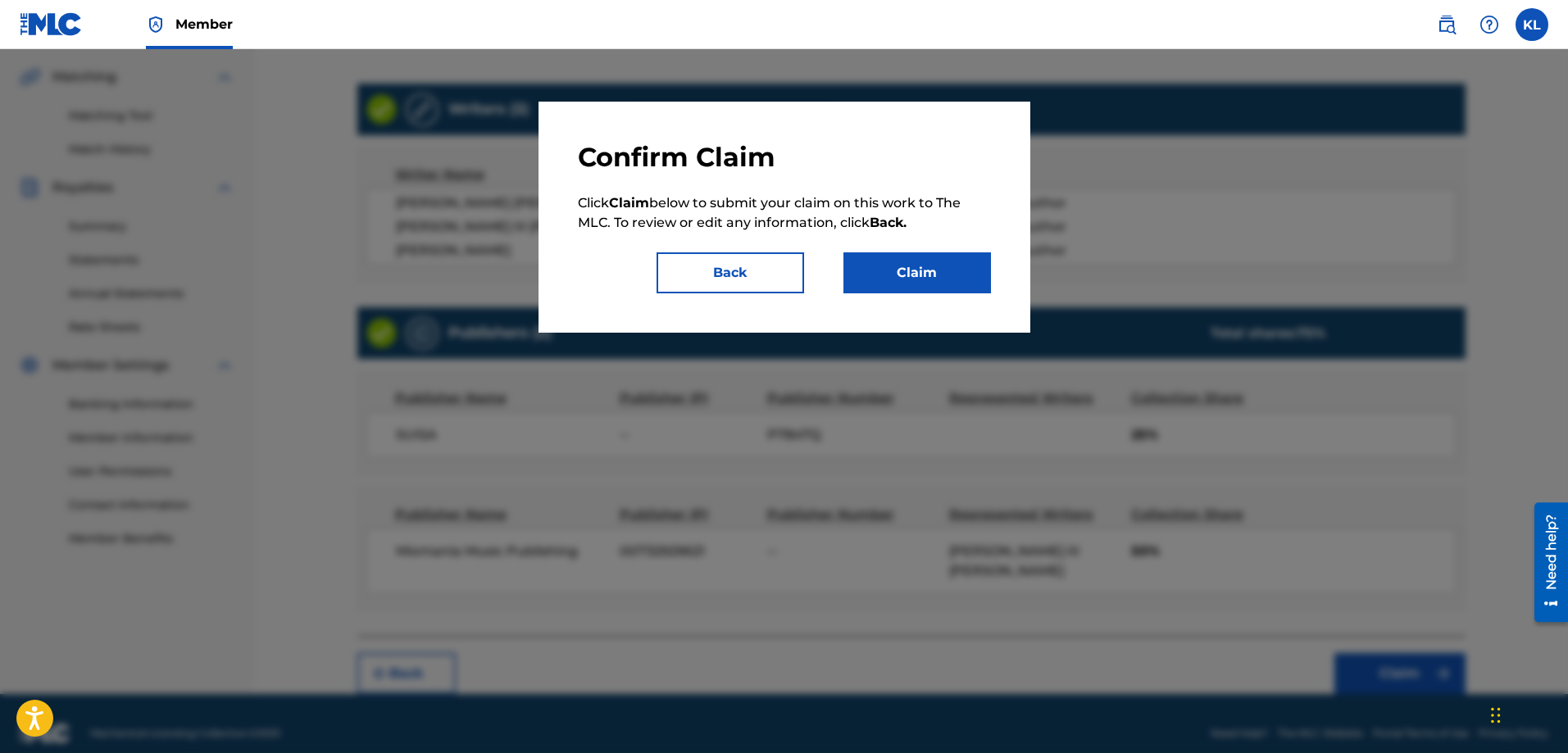
click at [948, 268] on button "Claim" at bounding box center [918, 273] width 148 height 41
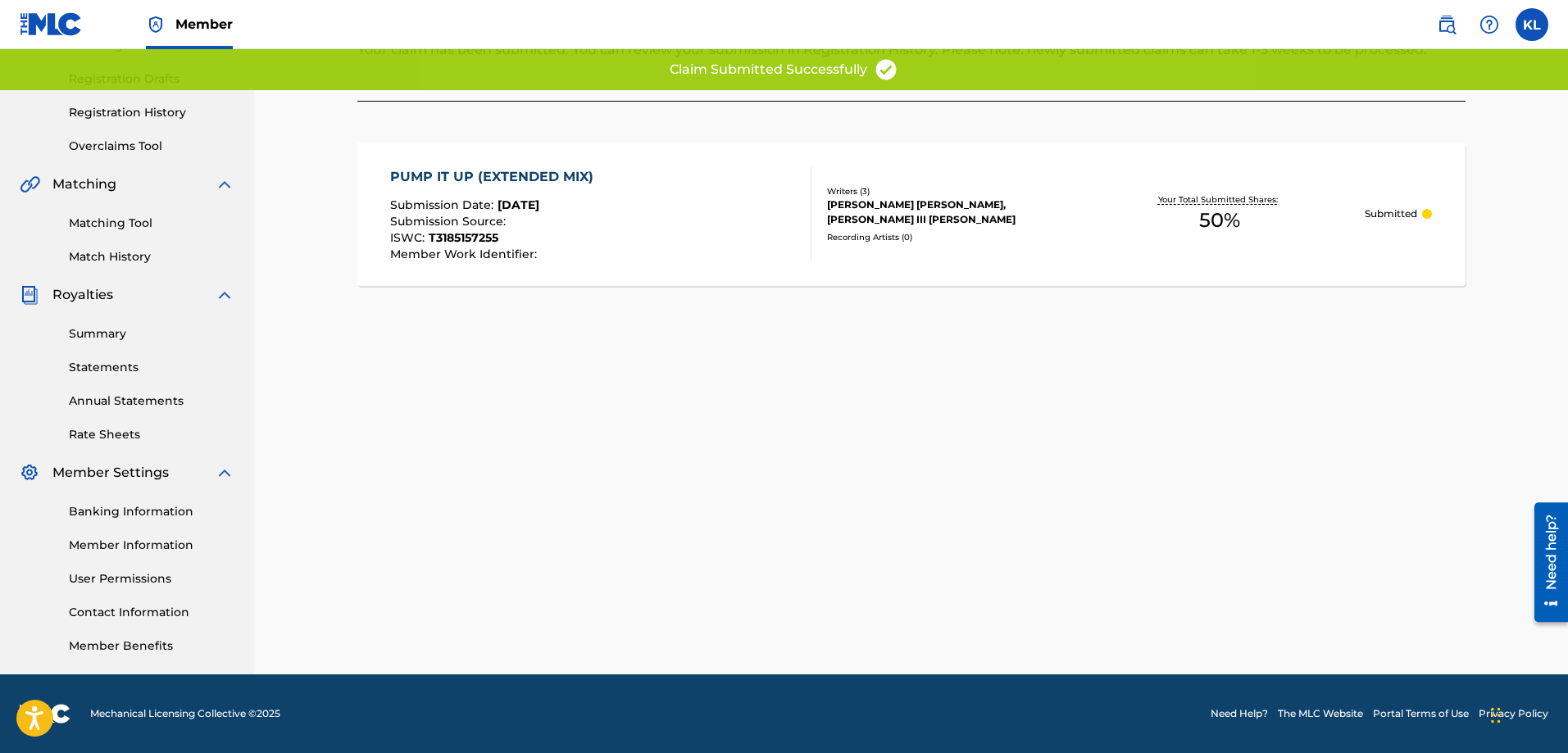
scroll to position [0, 0]
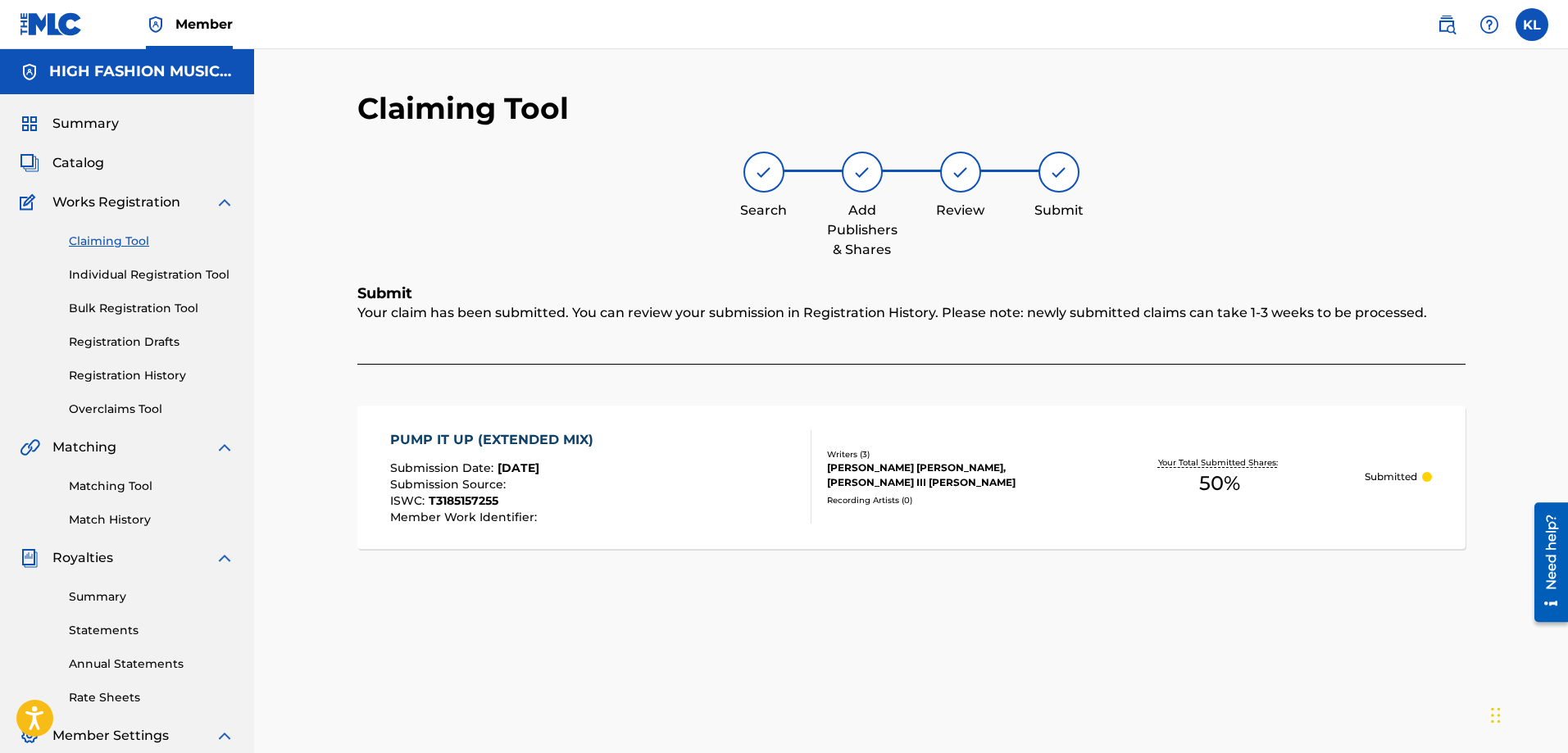
click at [122, 240] on link "Claiming Tool" at bounding box center [152, 241] width 165 height 17
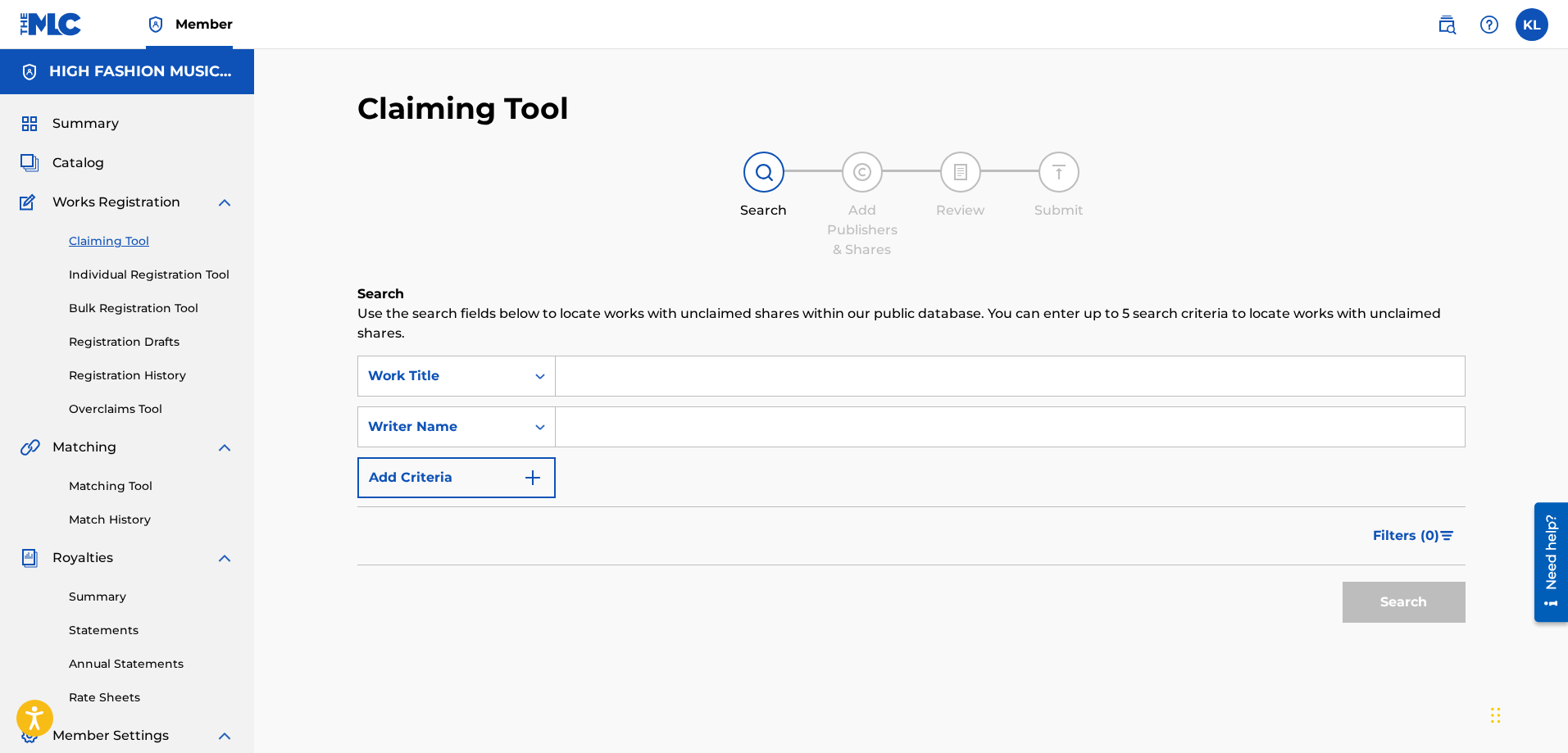
click at [587, 365] on input "Search Form" at bounding box center [1010, 376] width 909 height 39
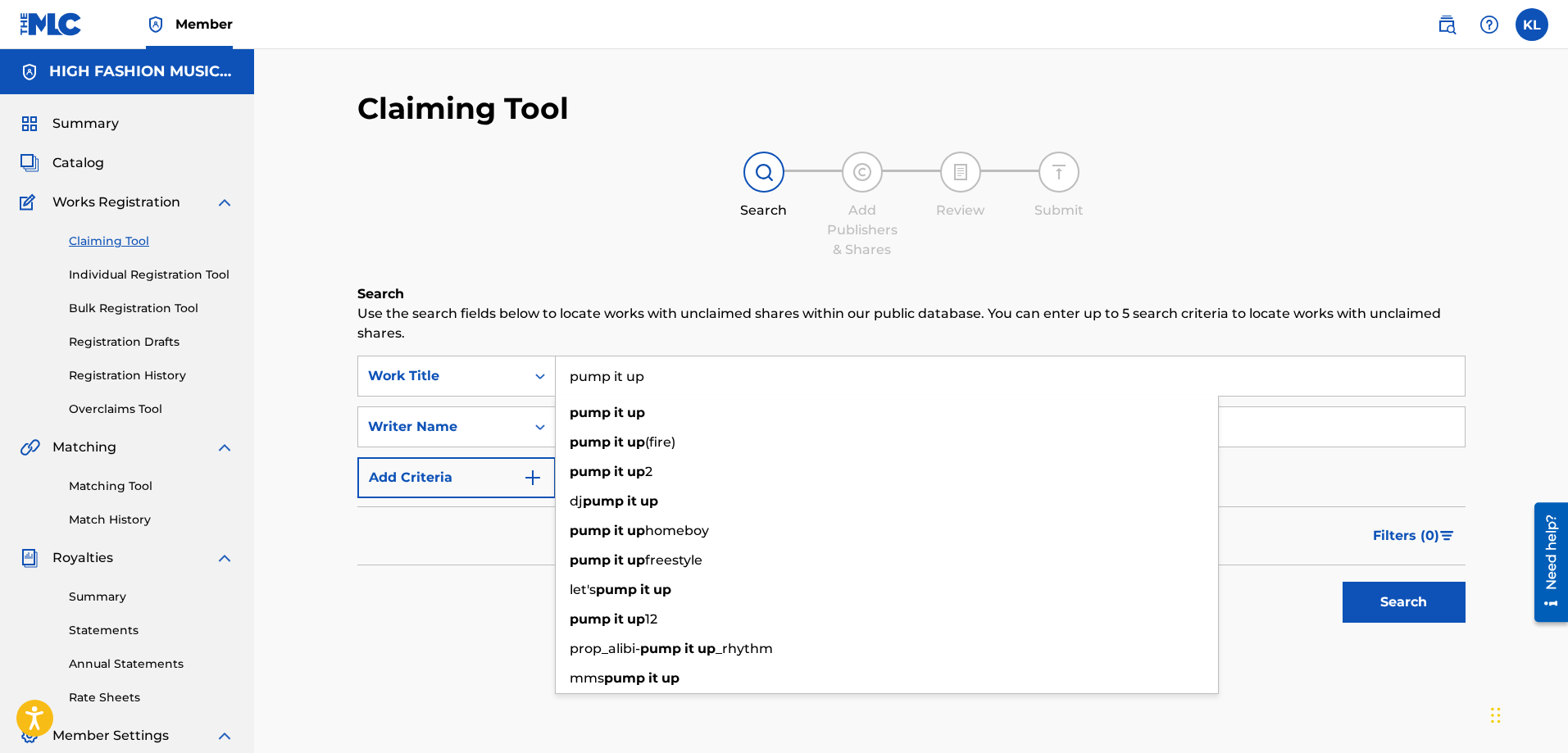
type input "pump it up"
click at [509, 566] on div "Search" at bounding box center [912, 598] width 1108 height 65
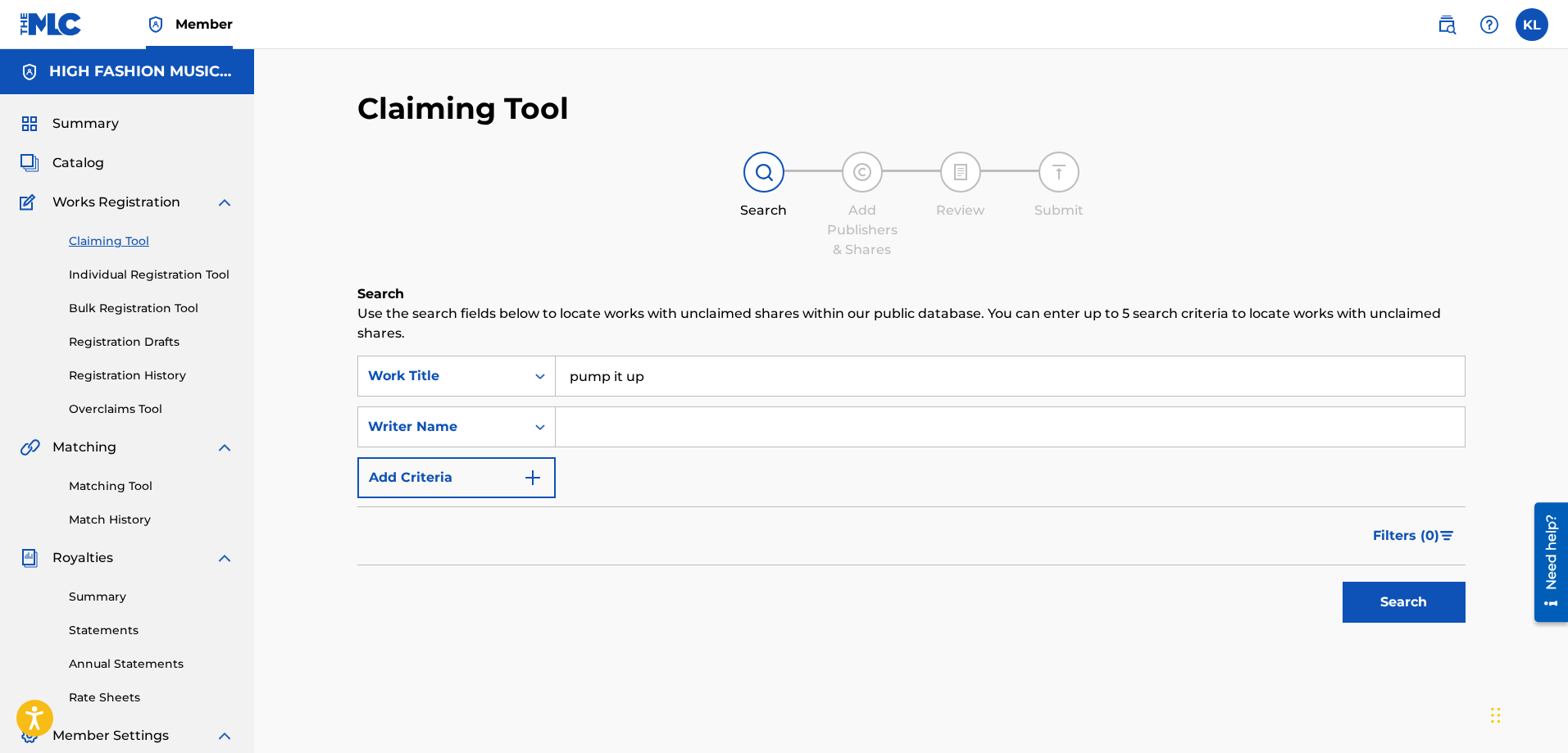
click at [620, 426] on input "Search Form" at bounding box center [1010, 427] width 909 height 39
type input "luna"
click at [1398, 599] on button "Search" at bounding box center [1404, 602] width 122 height 41
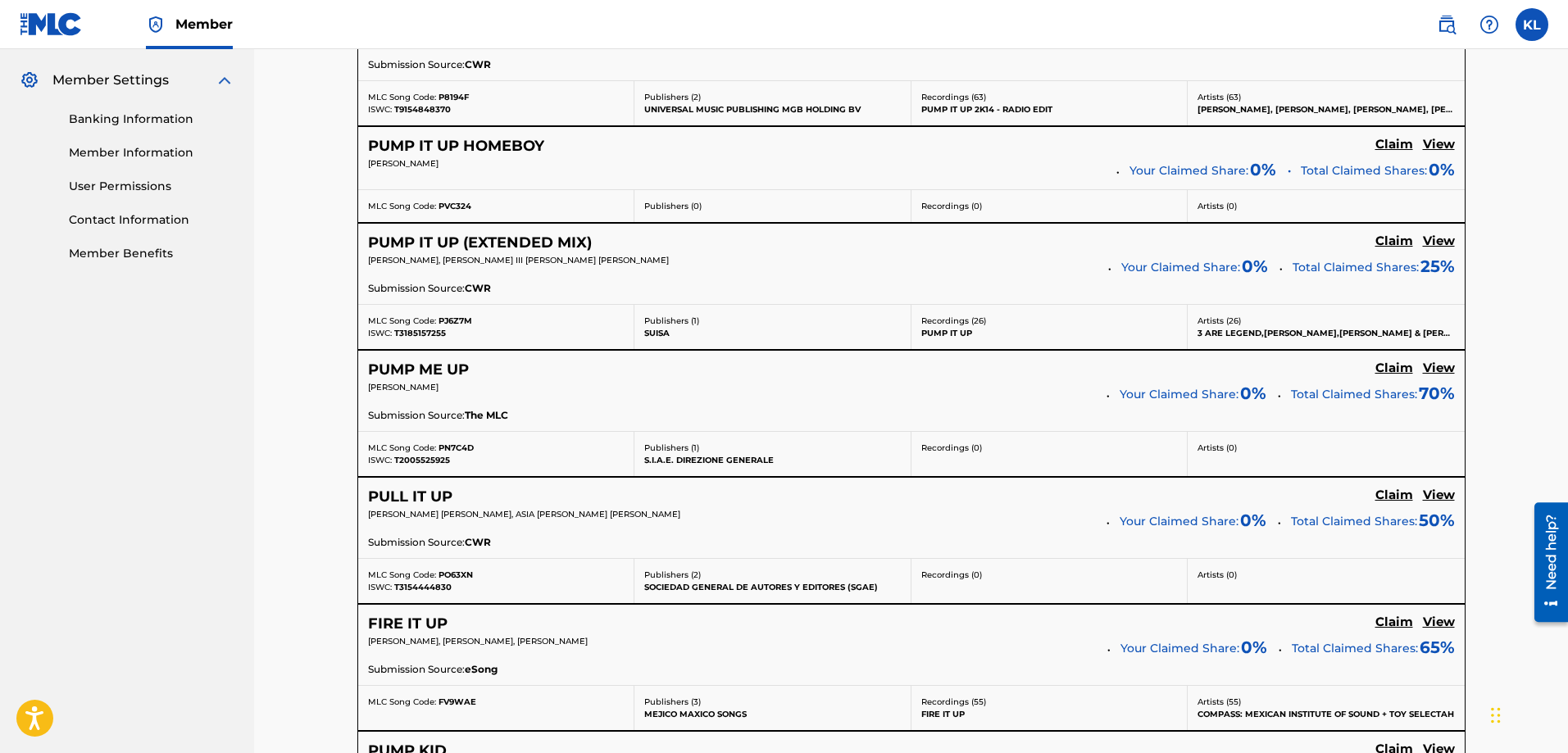
scroll to position [573, 0]
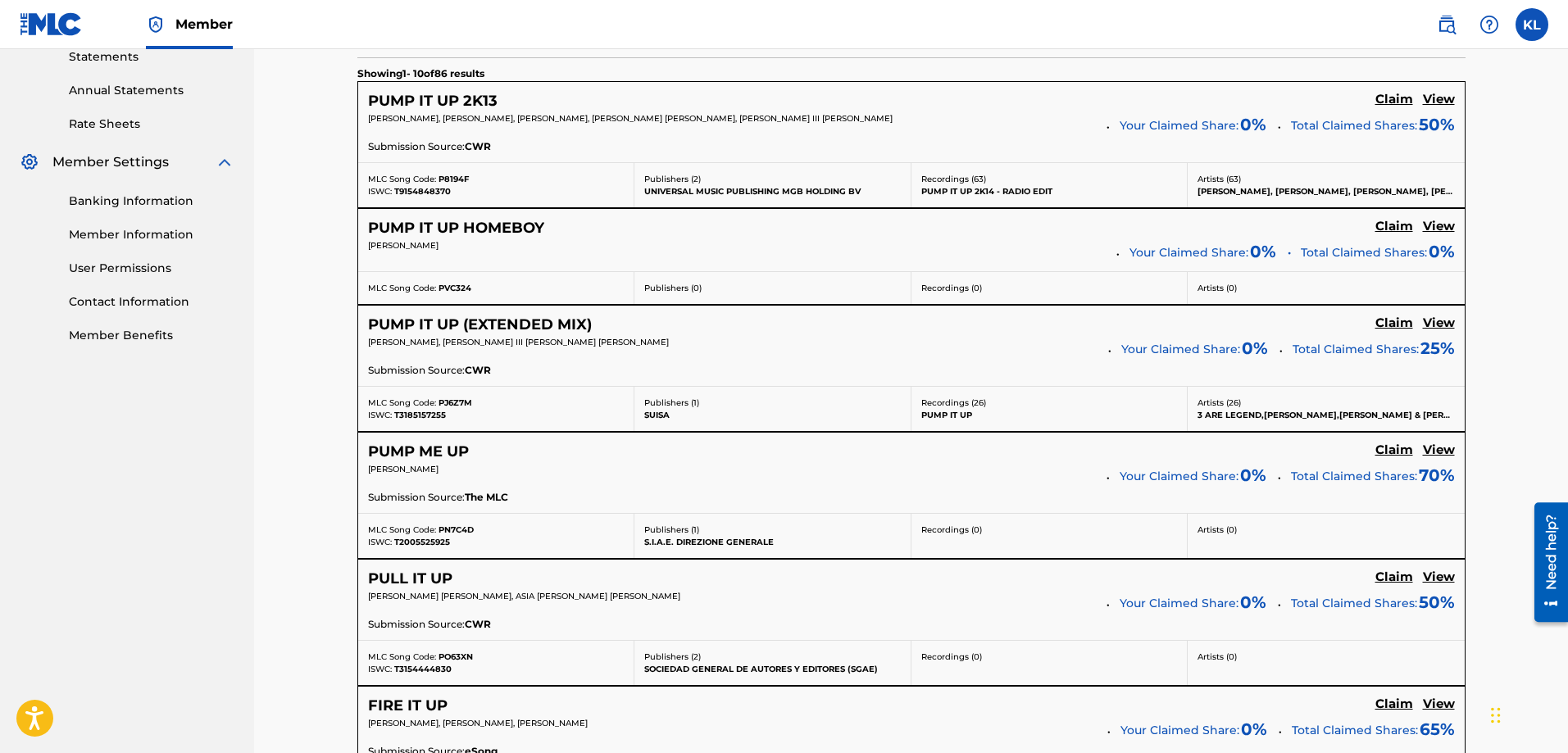
click at [458, 223] on h5 "PUMP IT UP HOMEBOY" at bounding box center [456, 227] width 176 height 18
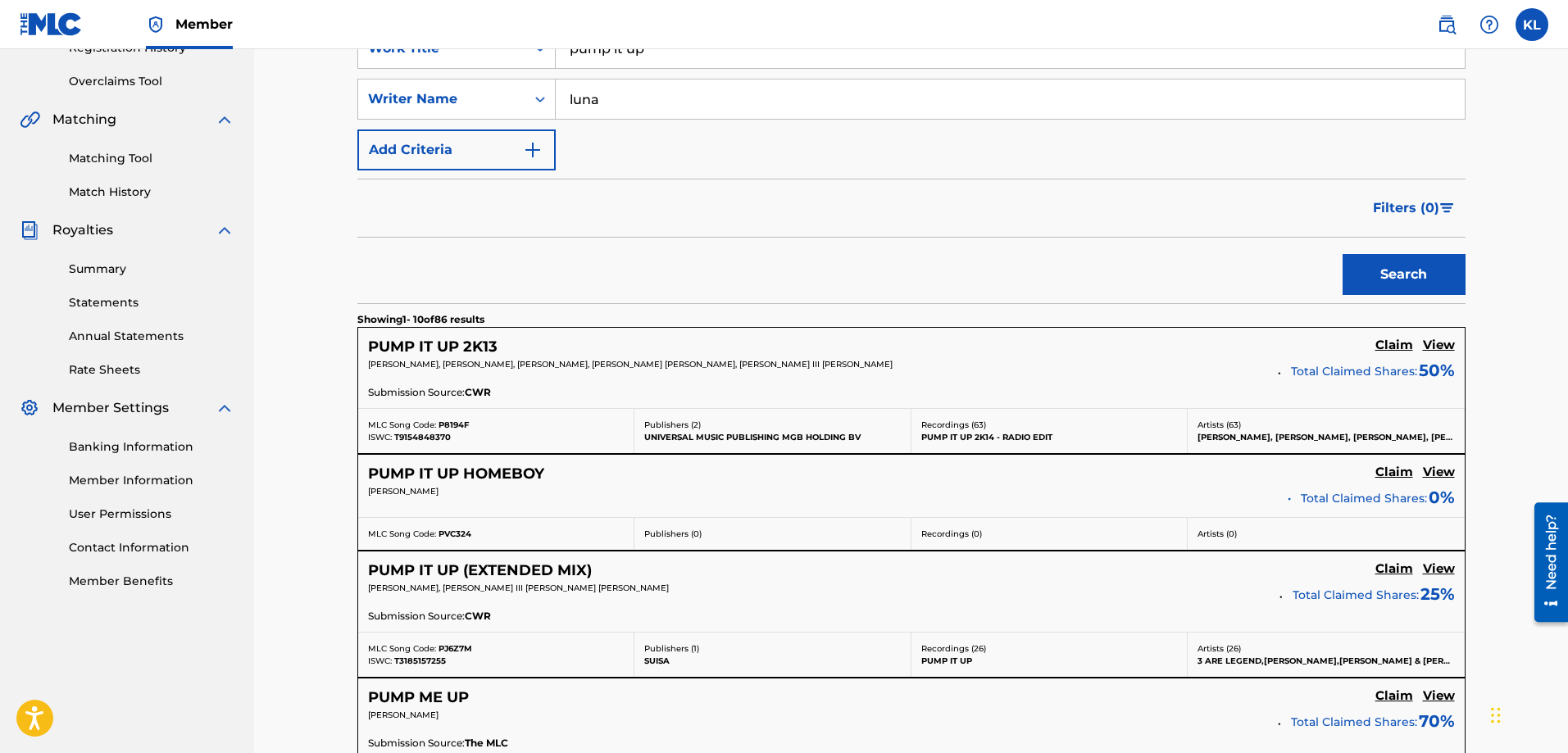
scroll to position [246, 0]
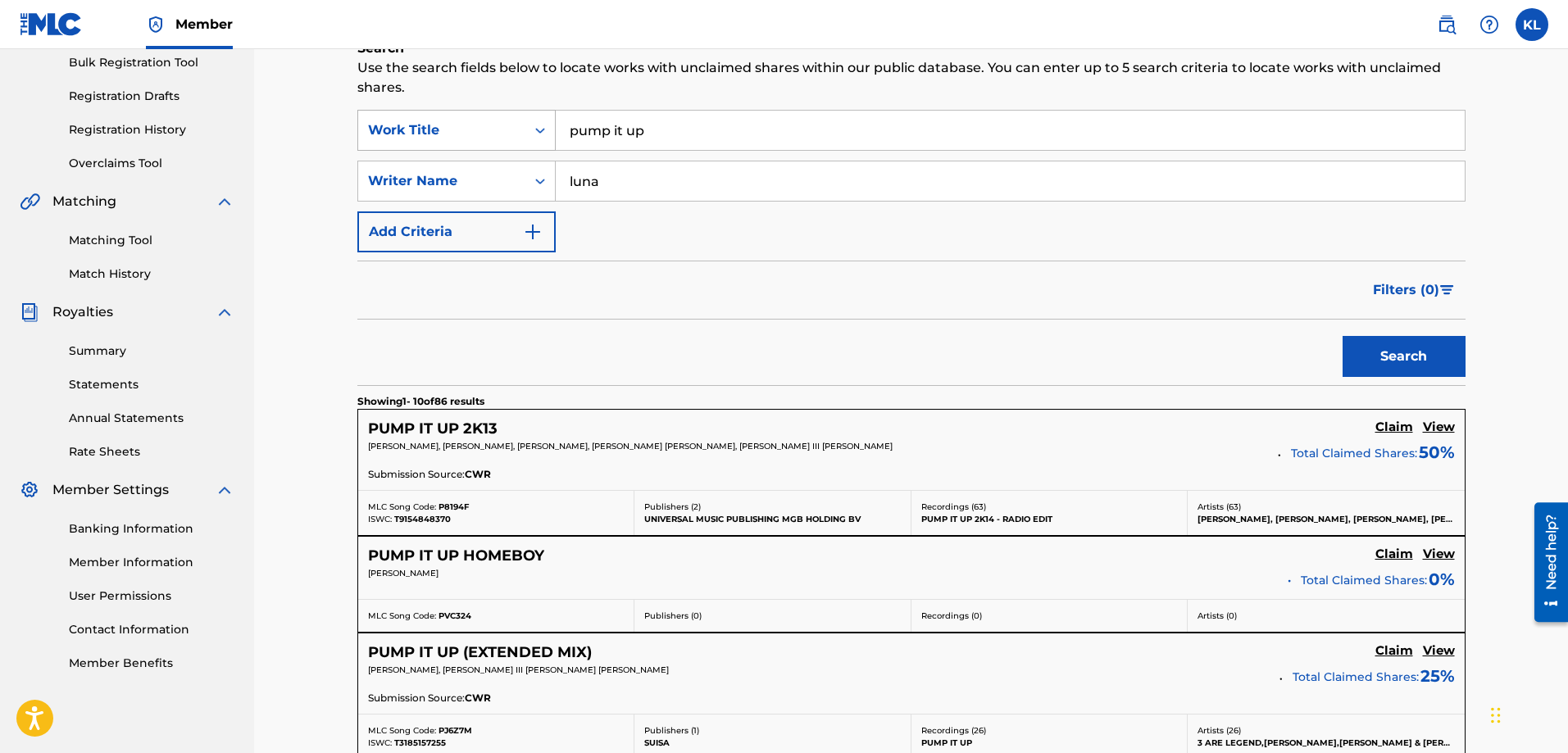
drag, startPoint x: 619, startPoint y: 132, endPoint x: 410, endPoint y: 149, distance: 209.7
click at [410, 149] on div "SearchWithCriteria7c25b63e-7177-45f7-9c8c-63da7407e225 Work Title pump it up" at bounding box center [912, 130] width 1108 height 41
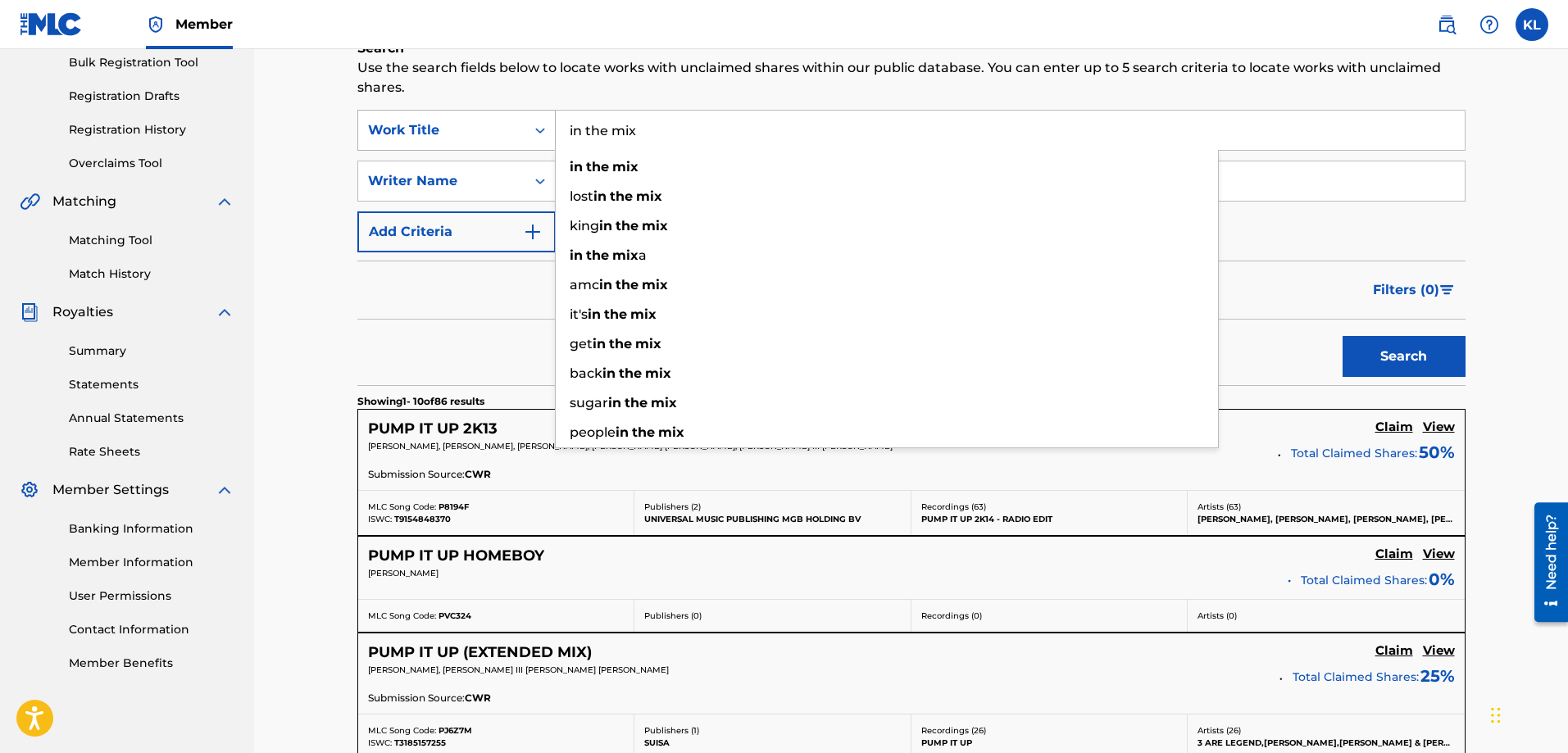
type input "in the mix"
click at [1342, 336] on button "Search" at bounding box center [1404, 357] width 122 height 41
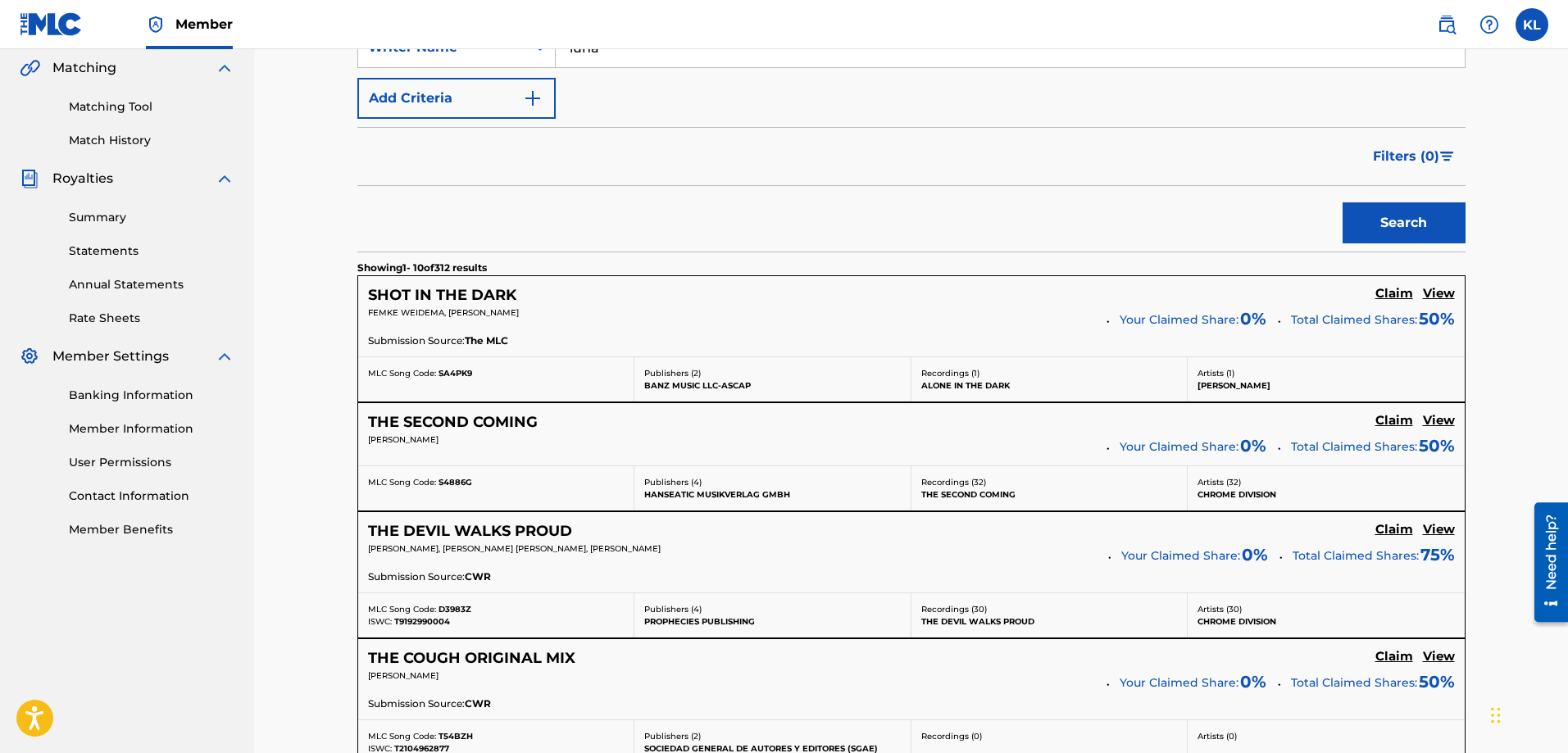
scroll to position [297, 0]
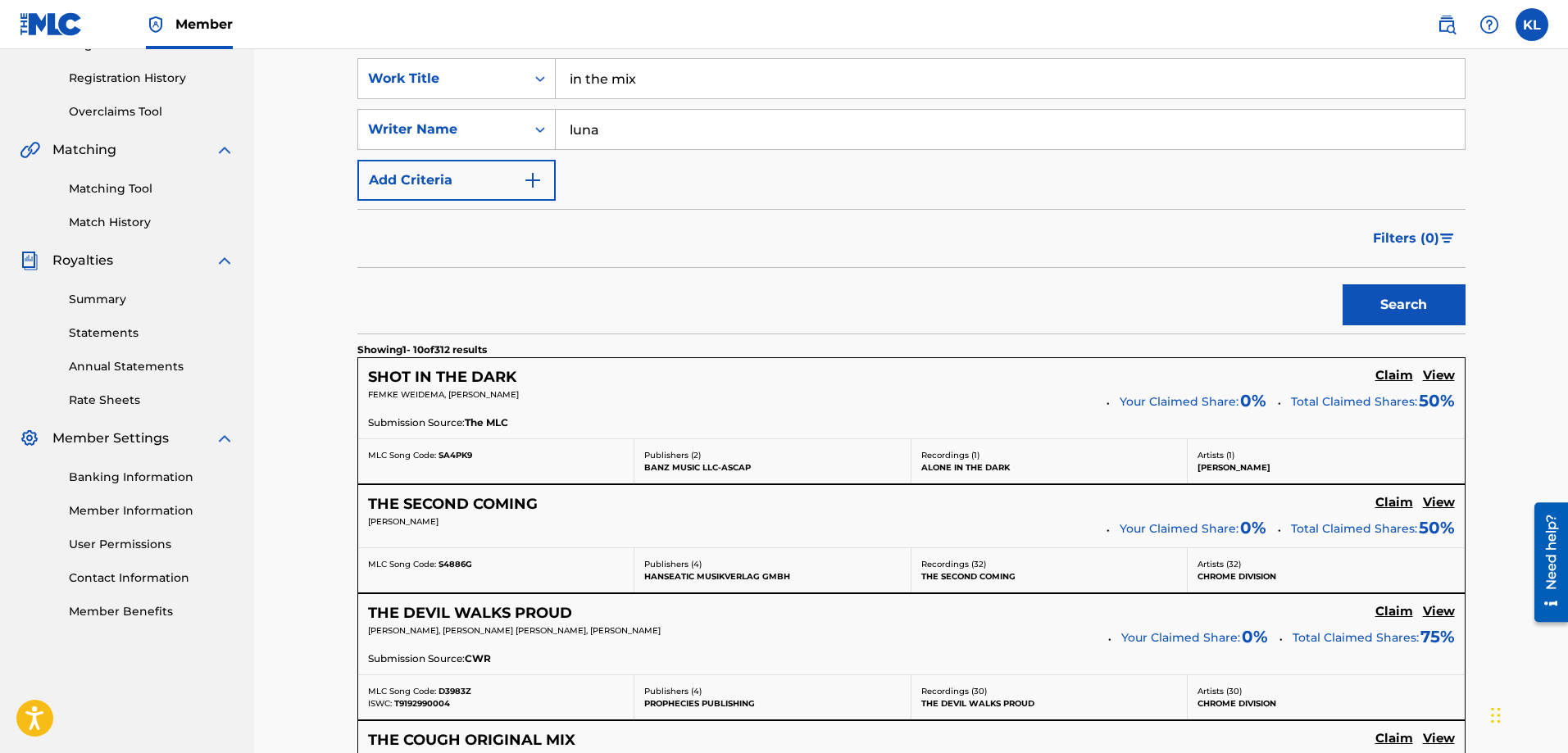
click at [571, 125] on input "luna" at bounding box center [1010, 129] width 909 height 39
type input "[PERSON_NAME]"
click at [1342, 285] on button "Search" at bounding box center [1404, 305] width 122 height 41
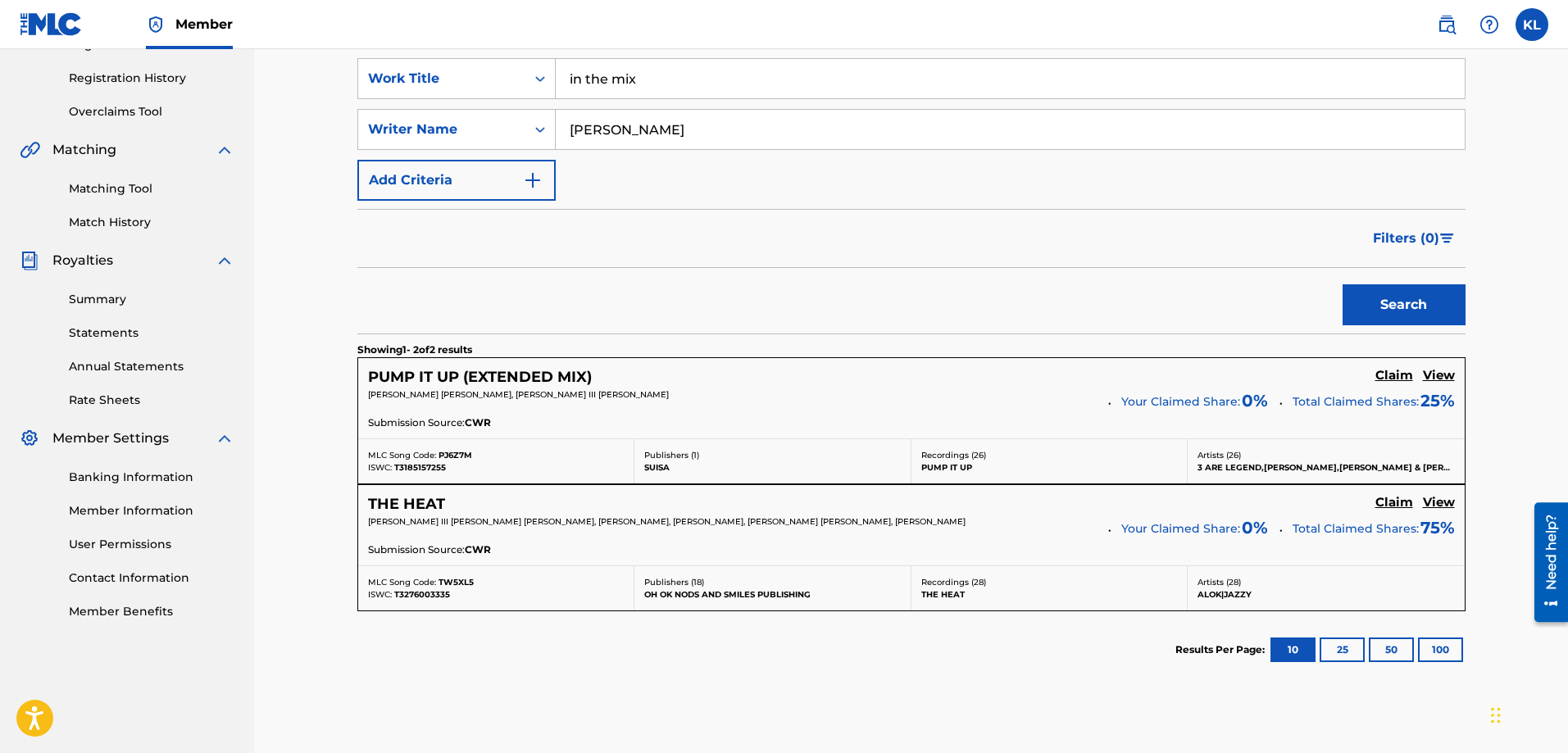
scroll to position [0, 0]
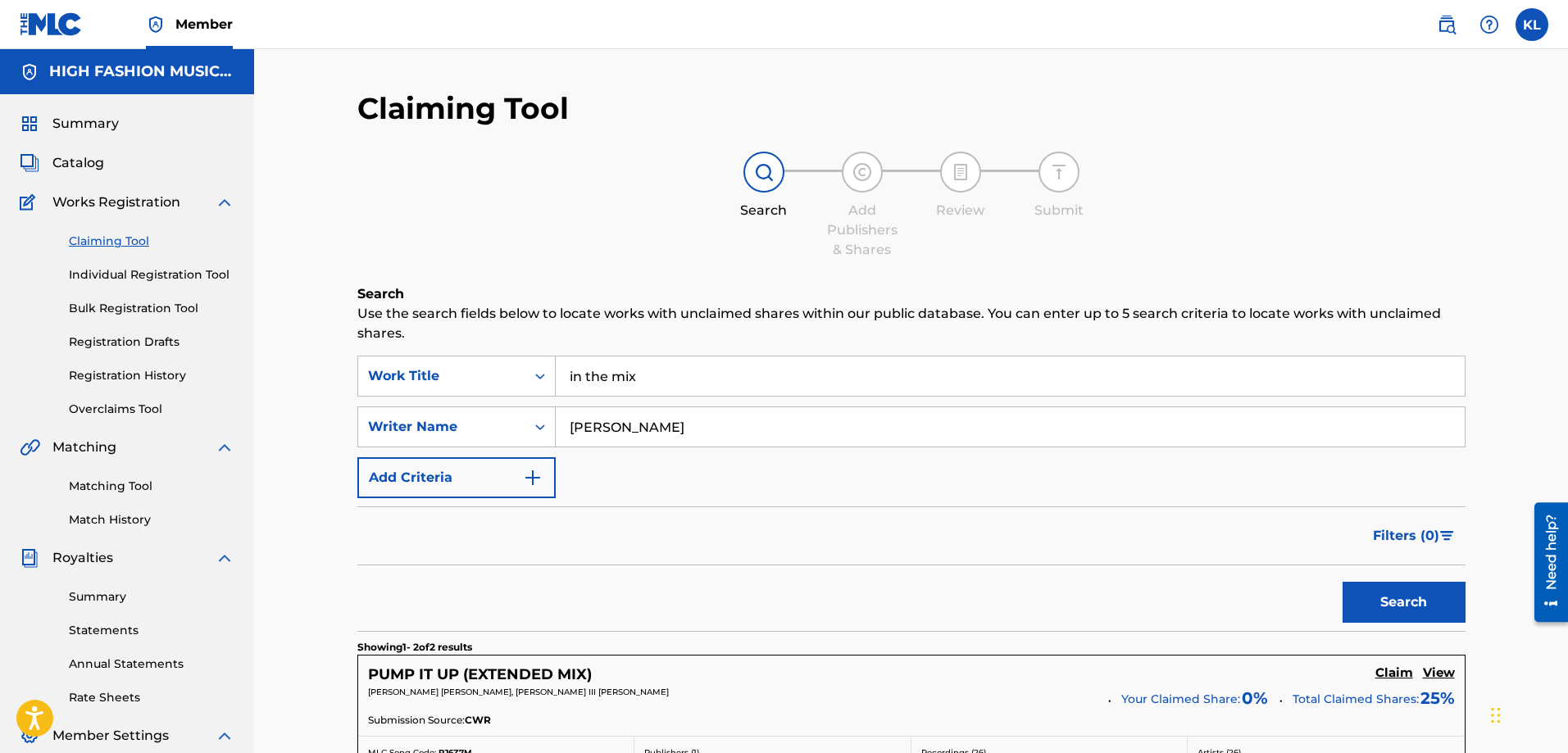
click at [163, 375] on link "Registration History" at bounding box center [152, 376] width 165 height 17
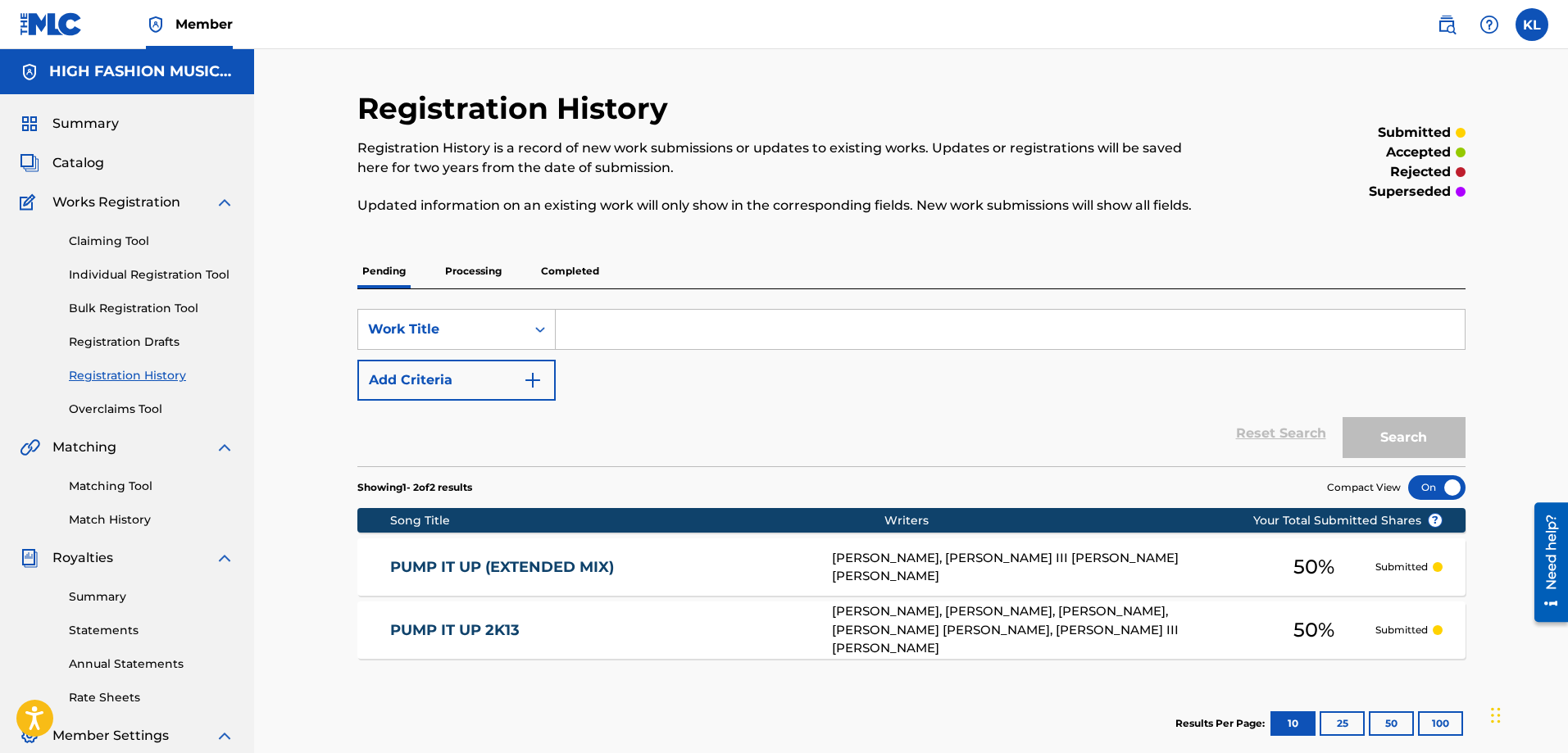
click at [109, 402] on link "Overclaims Tool" at bounding box center [152, 409] width 165 height 17
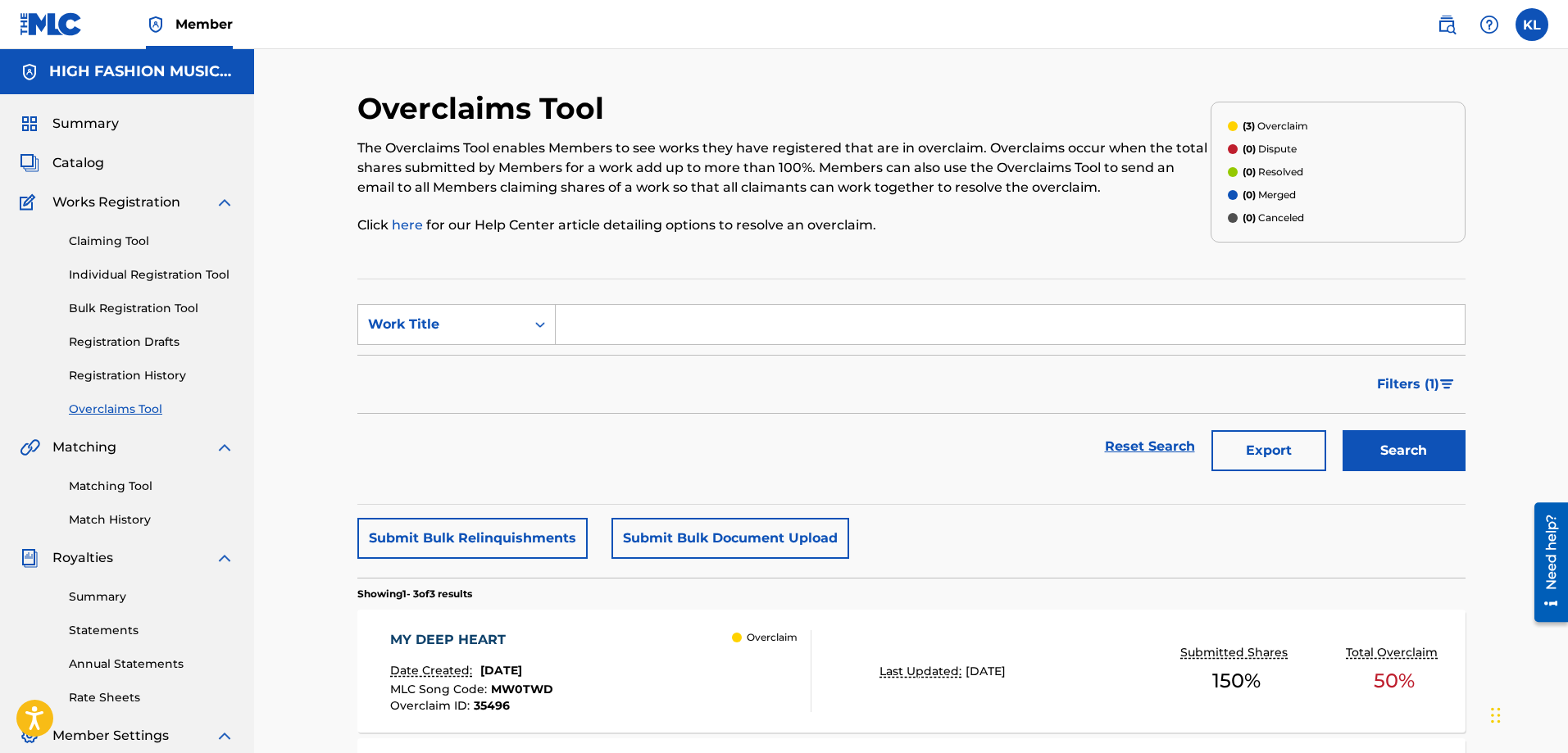
click at [98, 242] on link "Claiming Tool" at bounding box center [152, 241] width 165 height 17
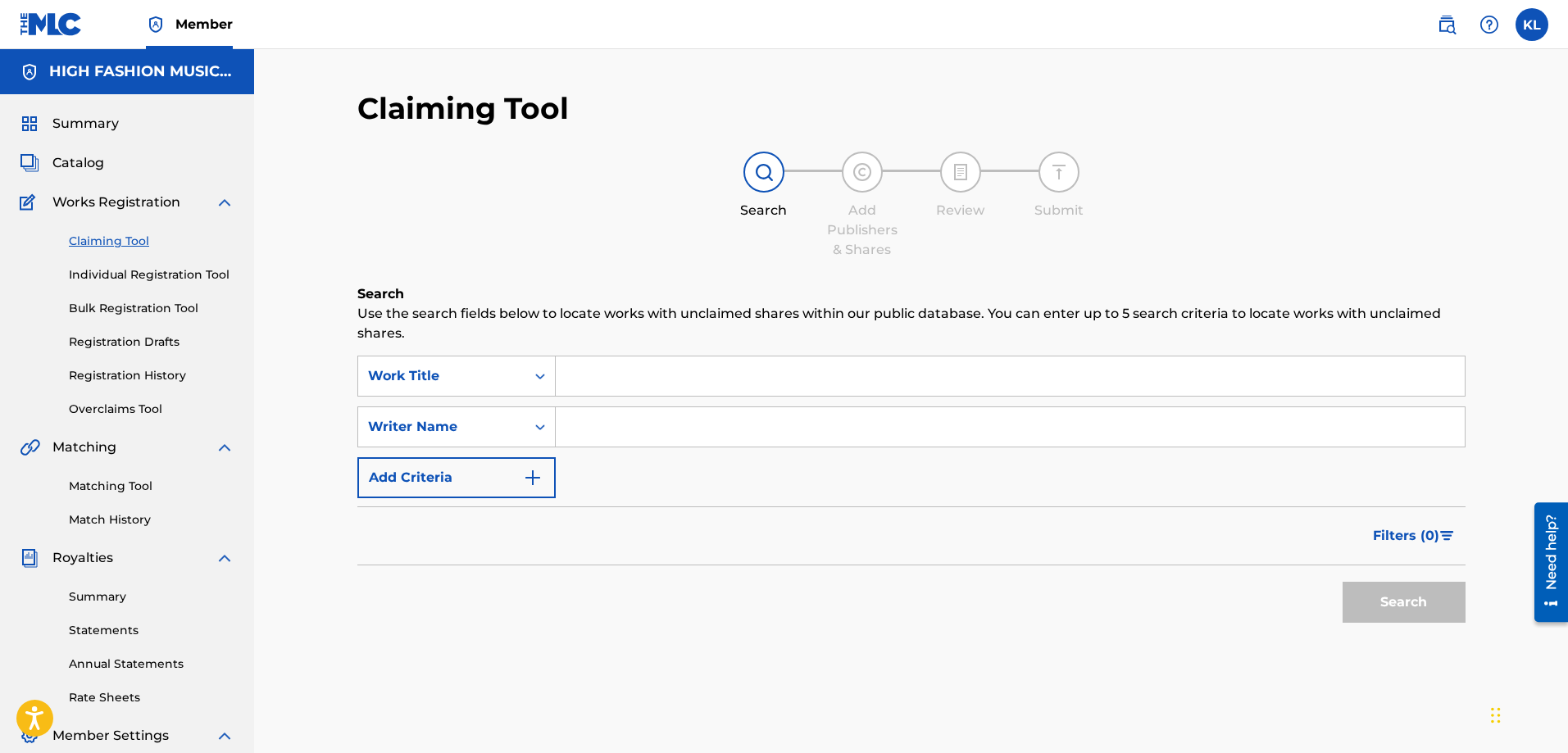
click at [613, 370] on input "Search Form" at bounding box center [1010, 376] width 909 height 39
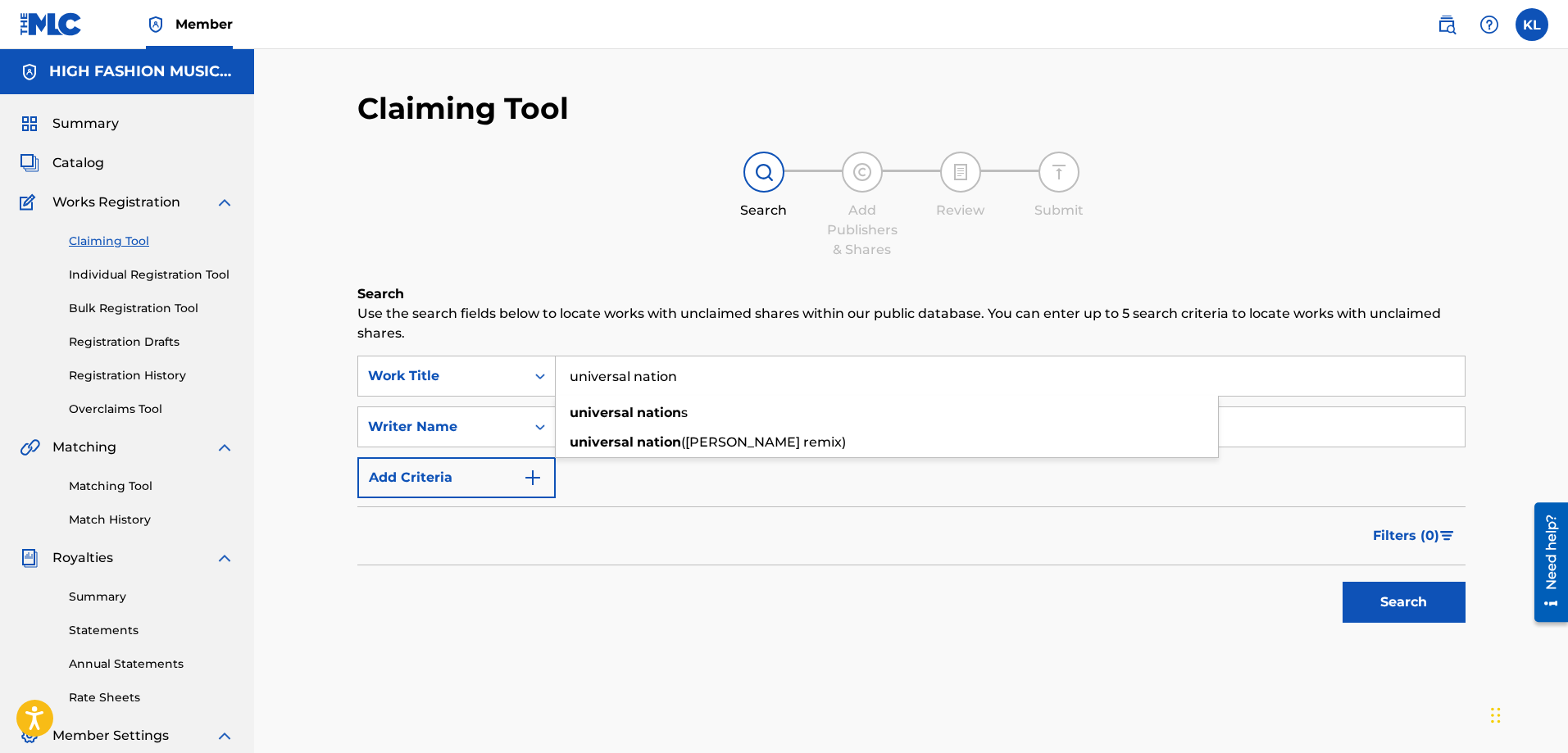
type input "universal nation"
drag, startPoint x: 635, startPoint y: 420, endPoint x: 613, endPoint y: 447, distance: 34.8
click at [635, 420] on input "Search Form" at bounding box center [1010, 427] width 909 height 39
paste input "[PERSON_NAME]"
type input "[PERSON_NAME]"
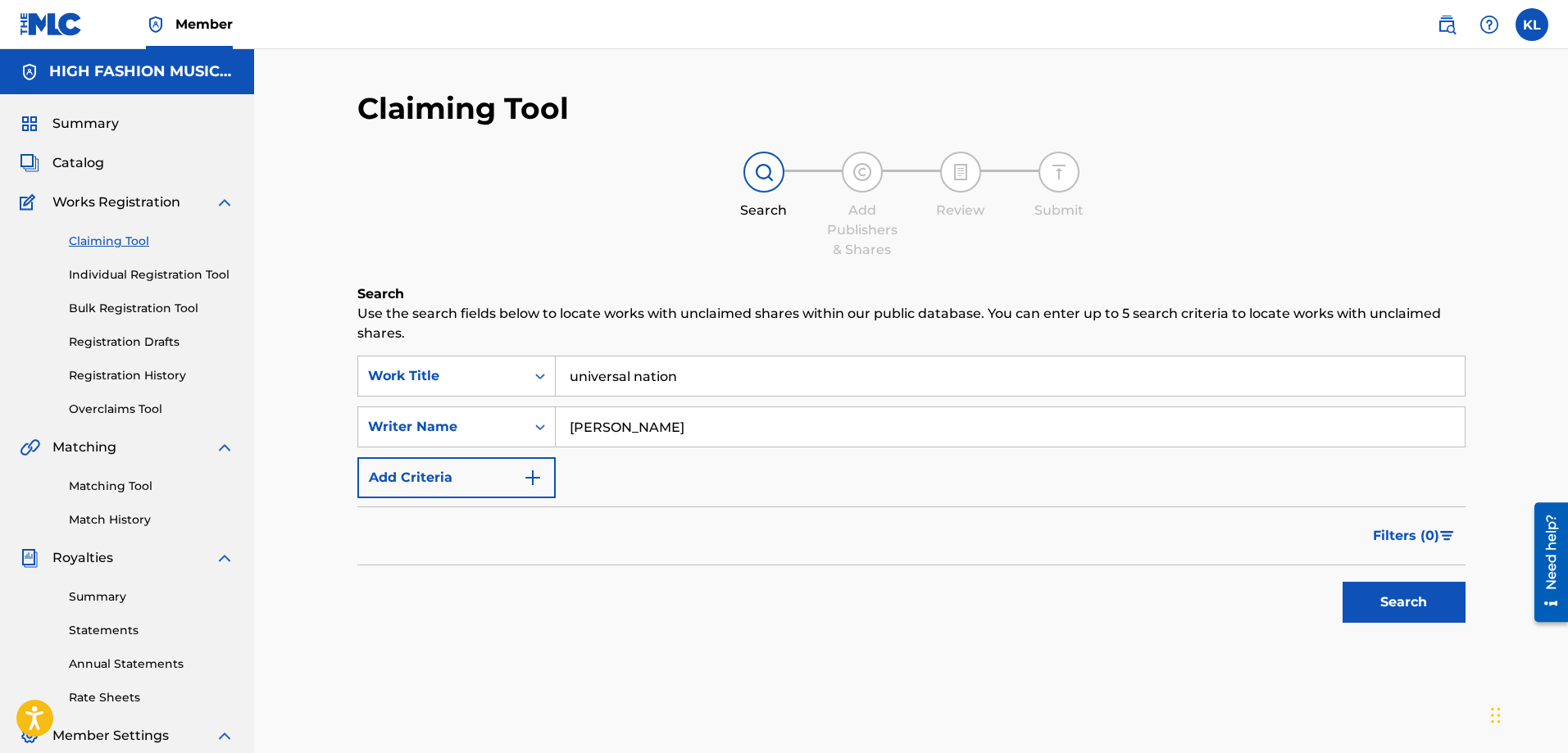
click at [1402, 601] on button "Search" at bounding box center [1404, 602] width 122 height 41
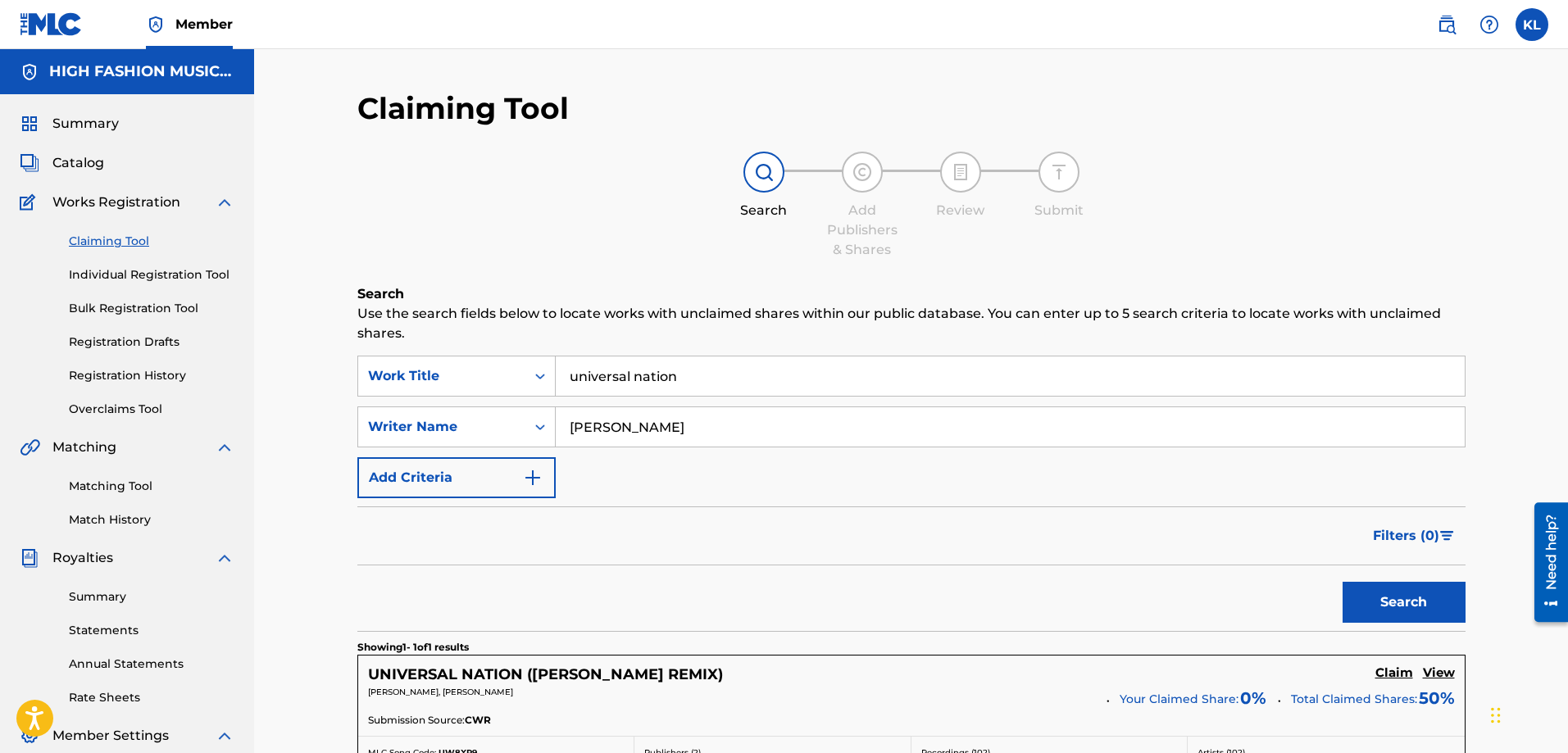
scroll to position [246, 0]
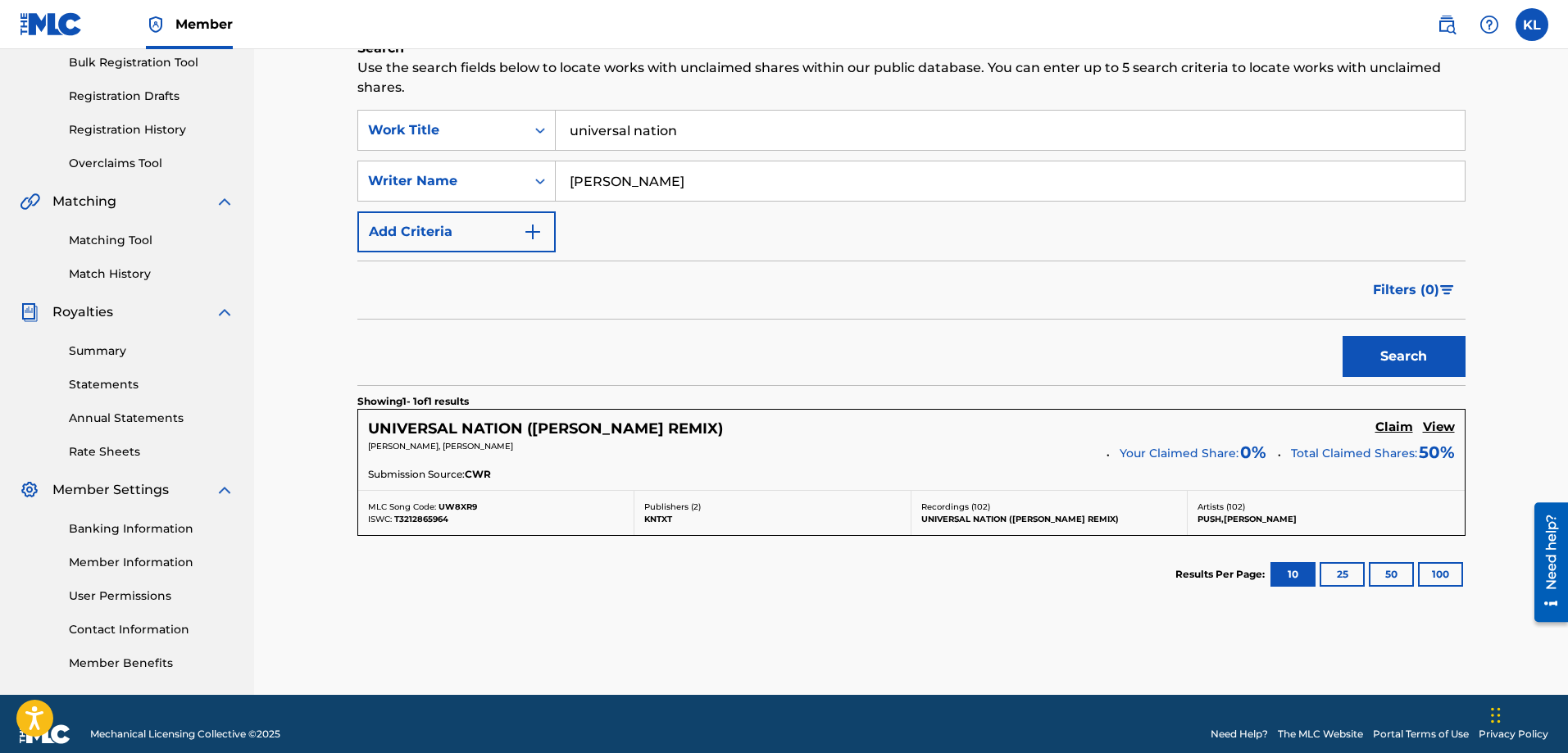
click at [461, 426] on h5 "UNIVERSAL NATION ([PERSON_NAME] REMIX)" at bounding box center [545, 428] width 355 height 18
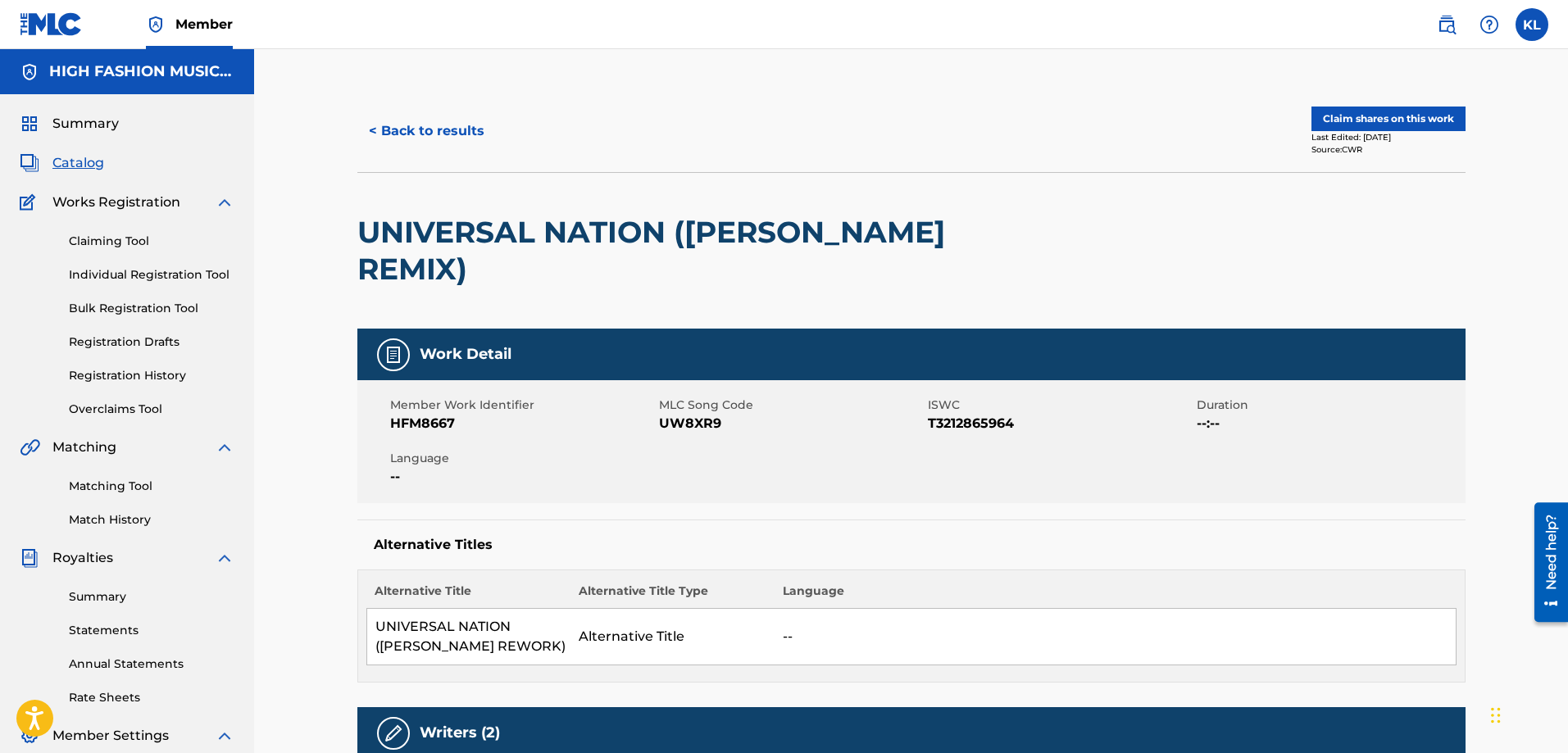
click at [1376, 120] on button "Claim shares on this work" at bounding box center [1388, 119] width 155 height 24
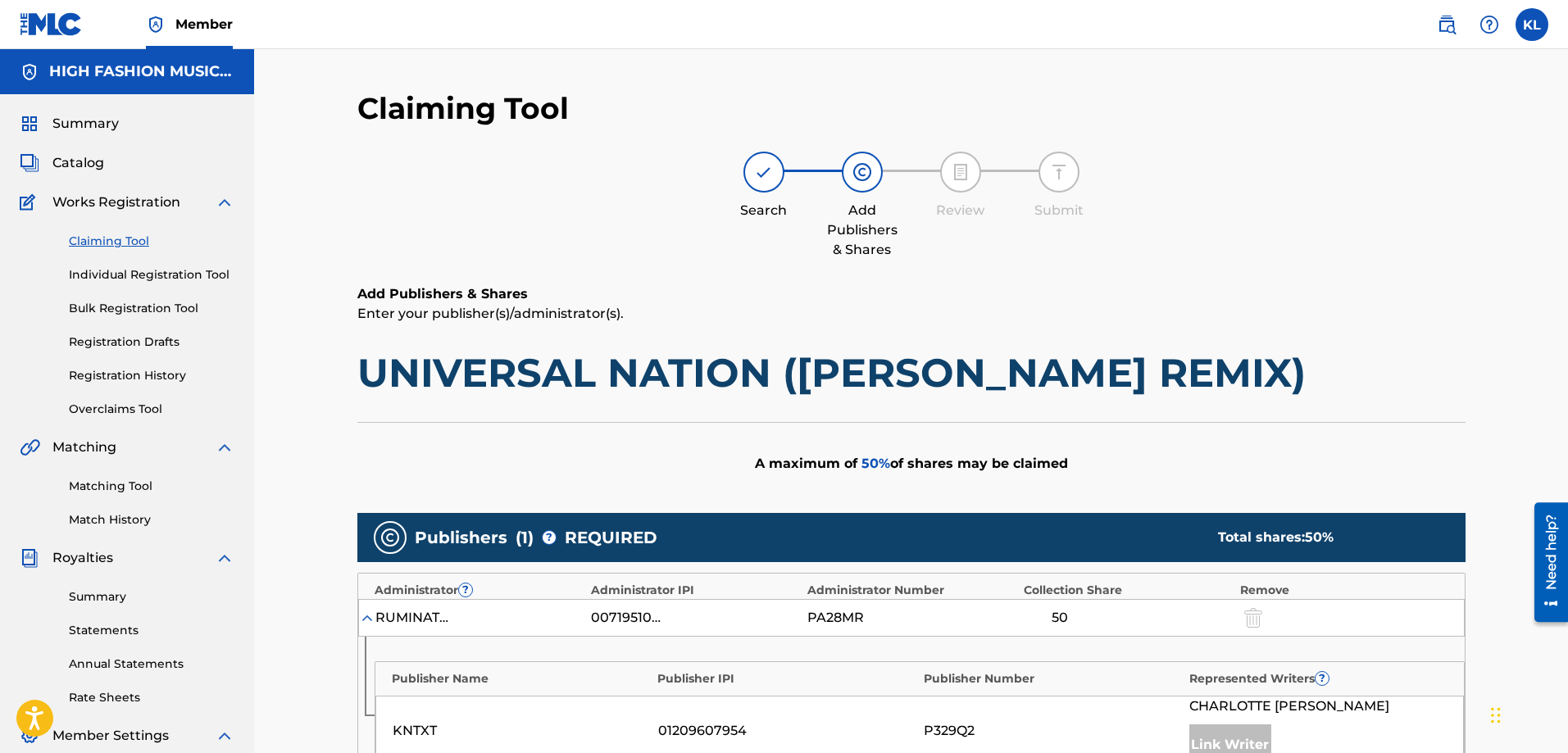
scroll to position [327, 0]
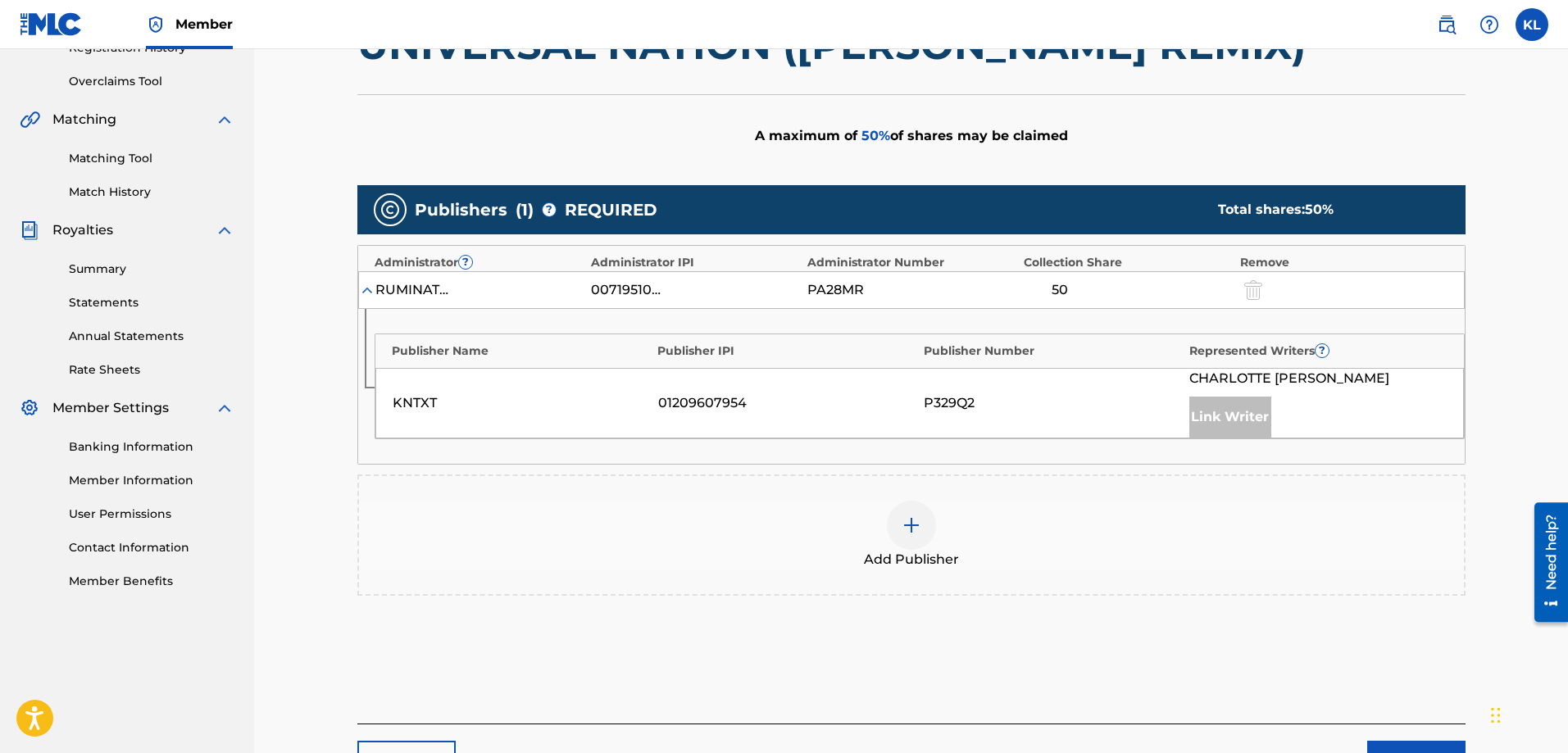
click at [912, 524] on img at bounding box center [912, 525] width 19 height 19
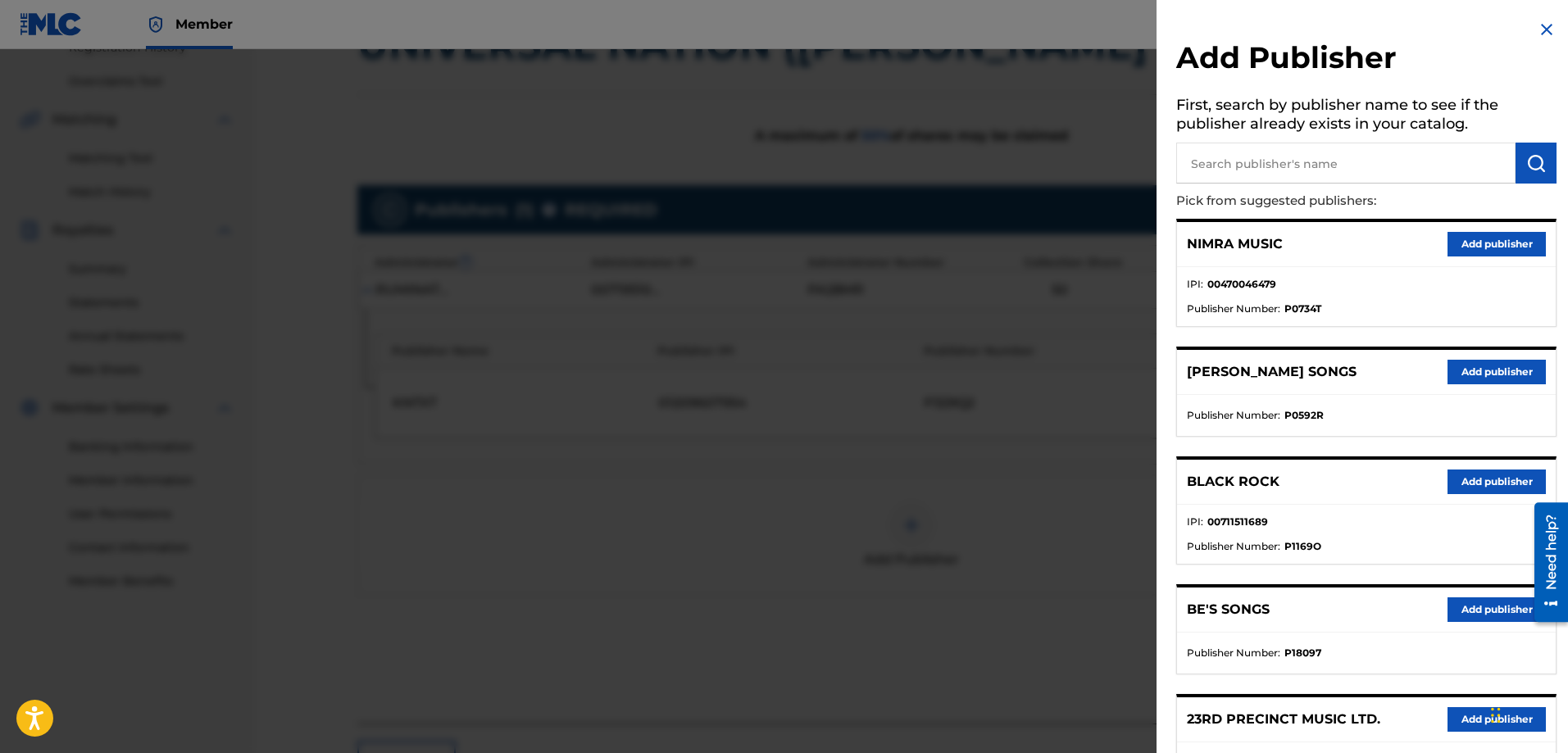
click at [1284, 161] on input "text" at bounding box center [1345, 163] width 339 height 41
type input "bonzai"
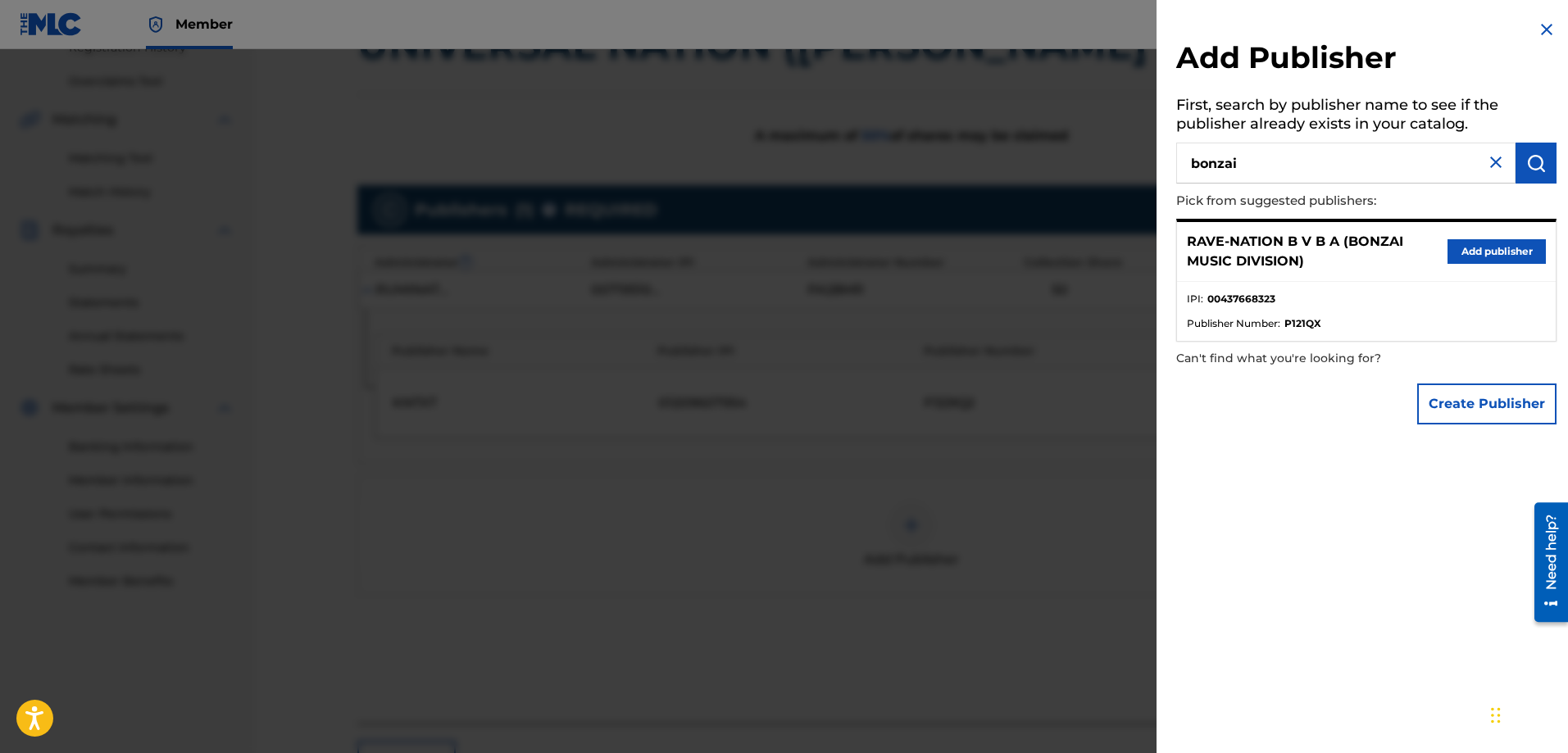
click at [1436, 242] on button "Add publisher" at bounding box center [1496, 251] width 98 height 24
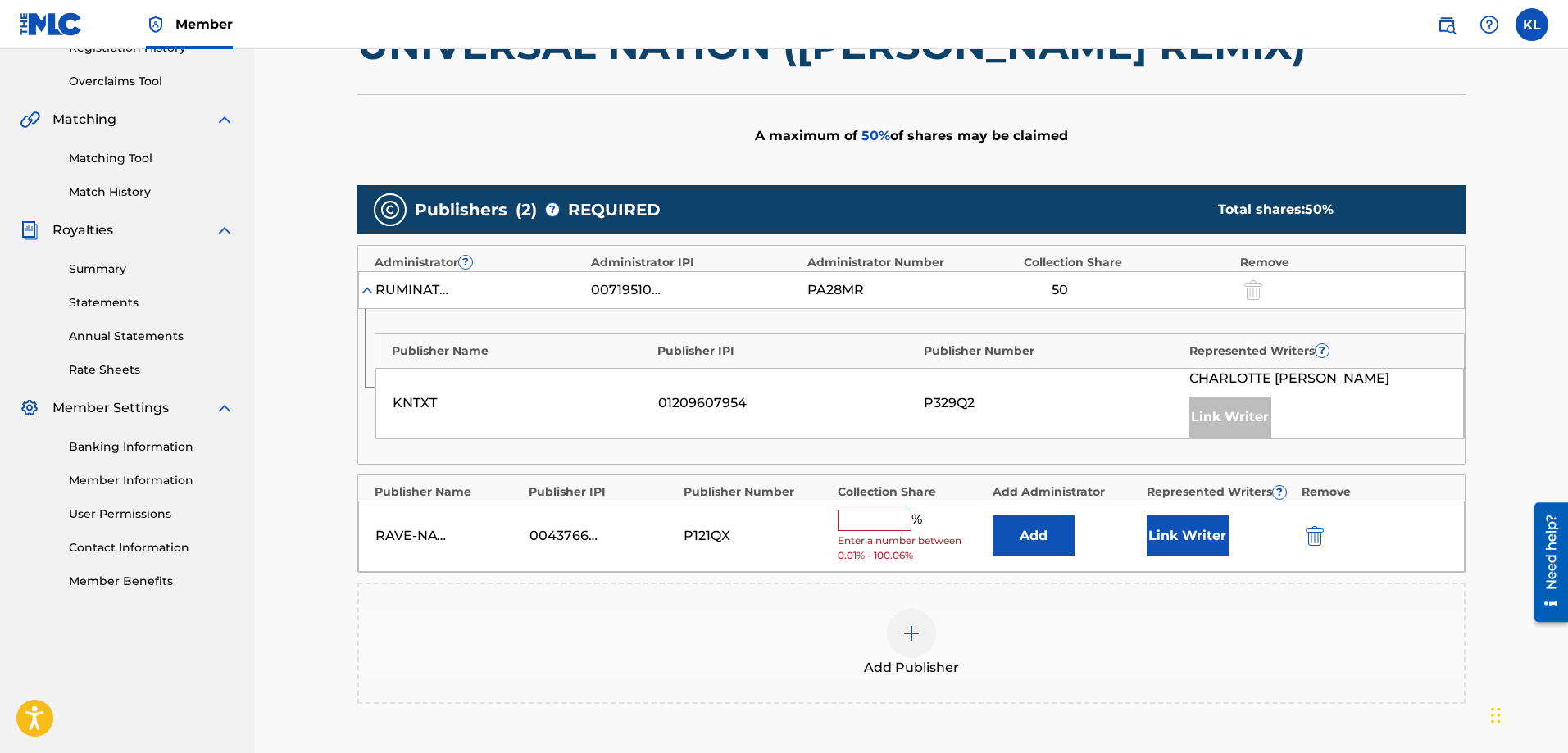
click at [886, 531] on input "text" at bounding box center [875, 520] width 74 height 21
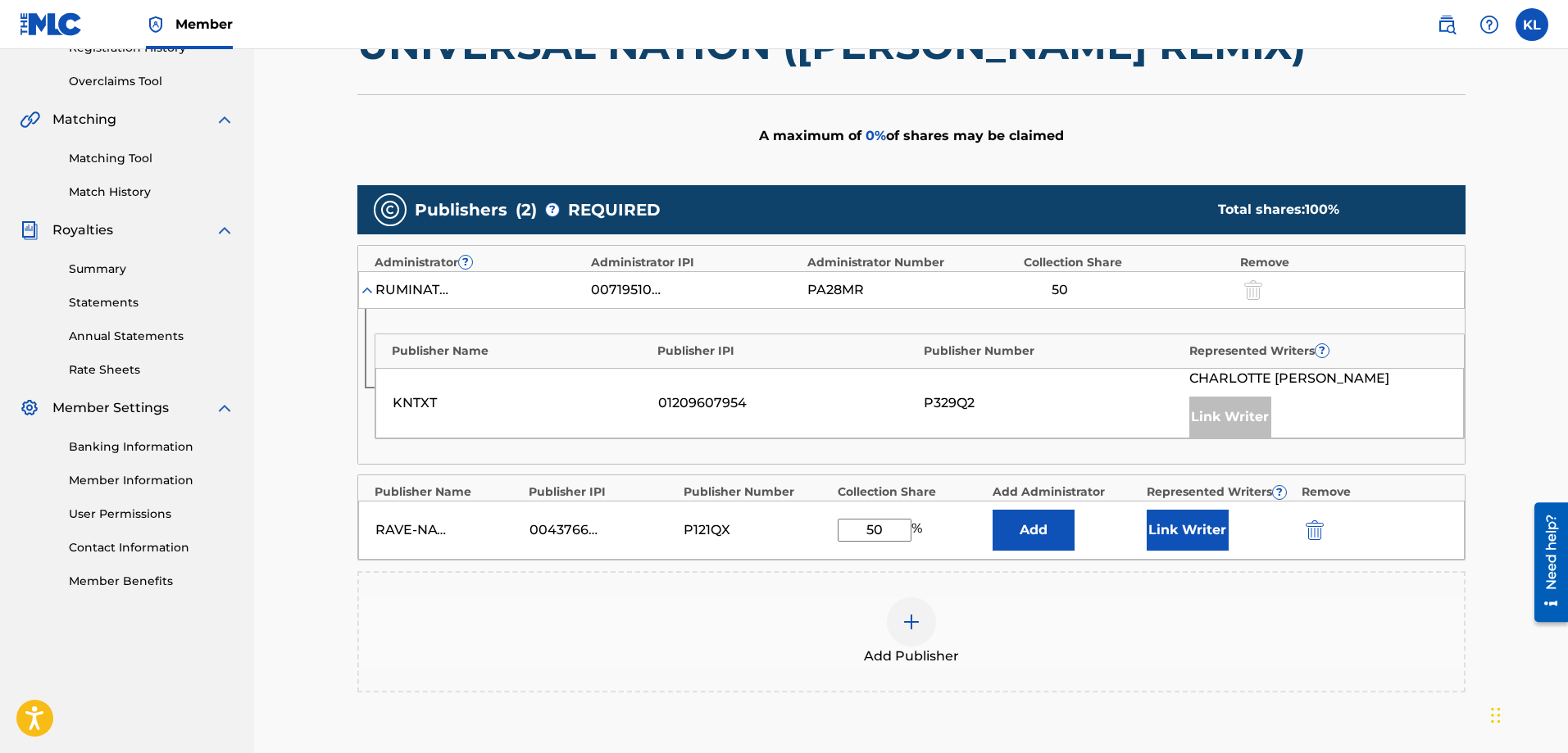
type input "50"
click at [1182, 527] on button "Link Writer" at bounding box center [1188, 530] width 82 height 41
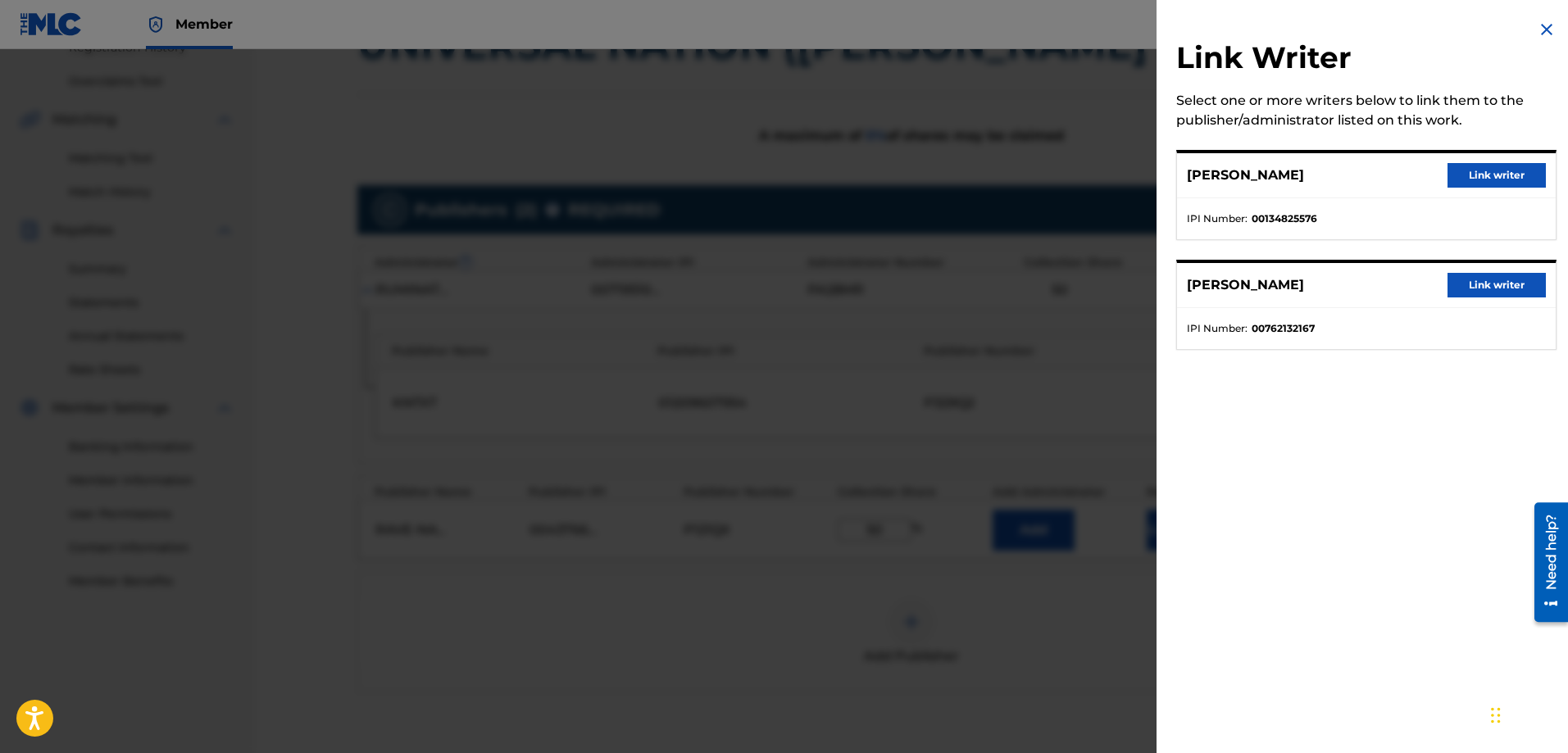
click at [1436, 175] on button "Link writer" at bounding box center [1496, 175] width 98 height 24
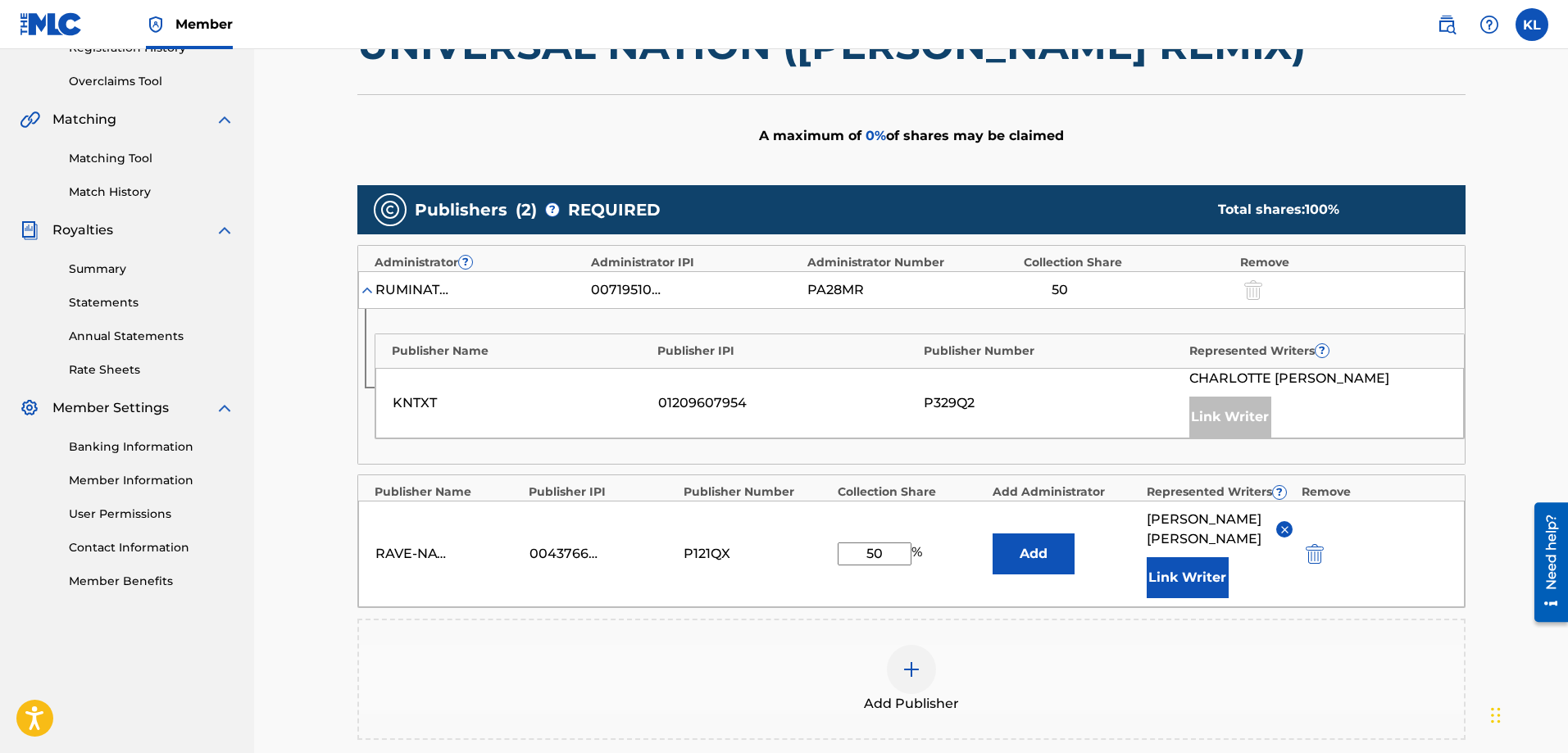
scroll to position [560, 0]
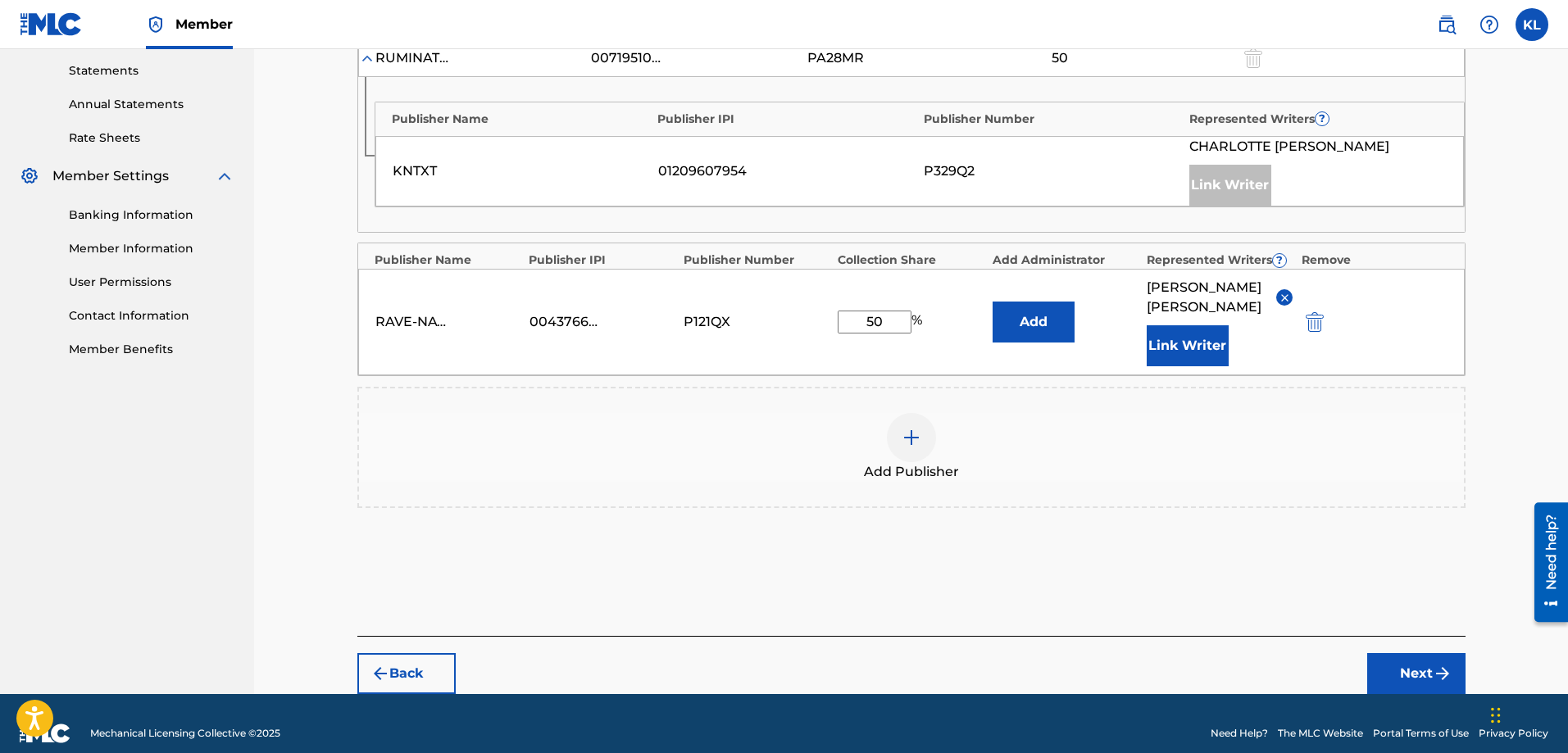
click at [1398, 653] on button "Next" at bounding box center [1415, 673] width 98 height 41
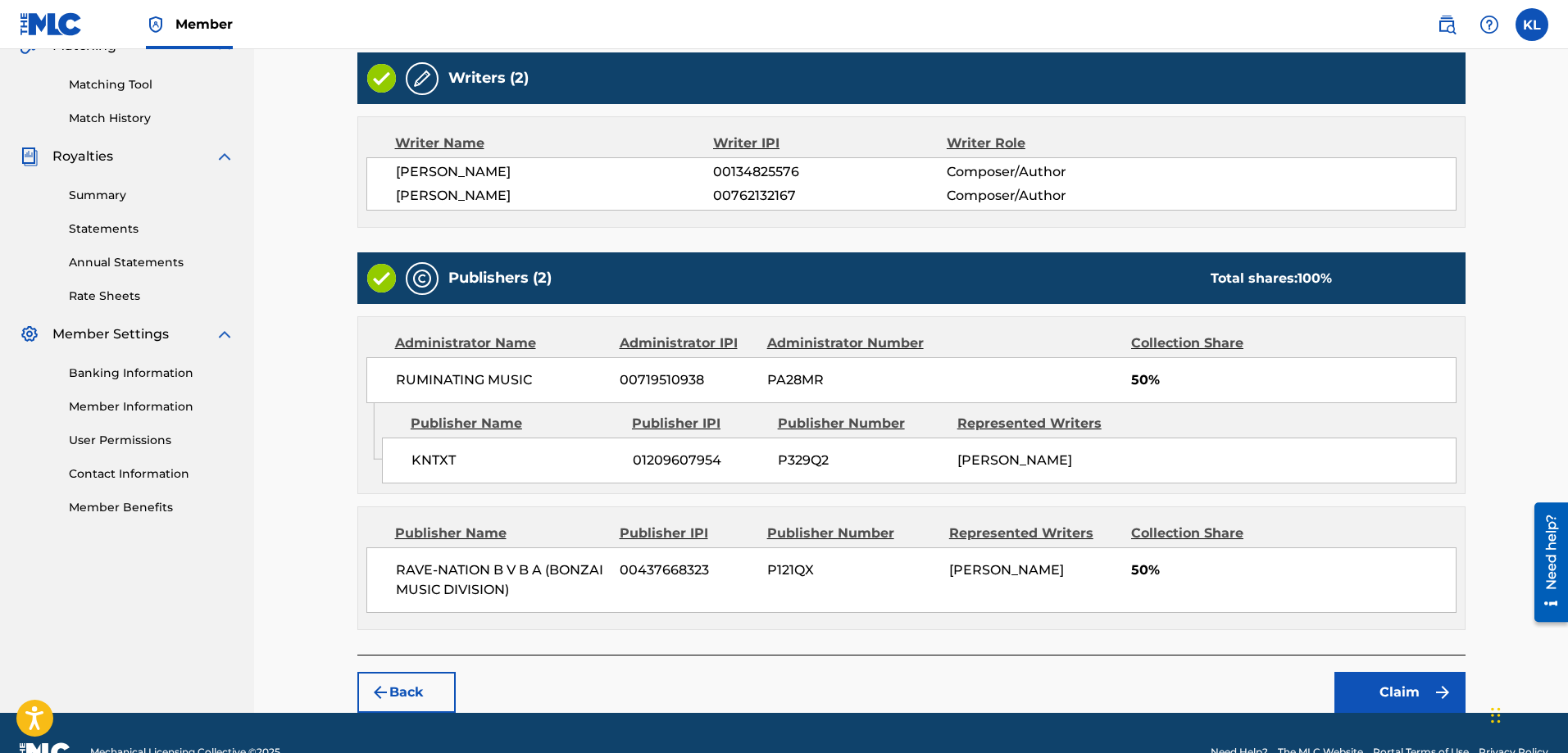
scroll to position [440, 0]
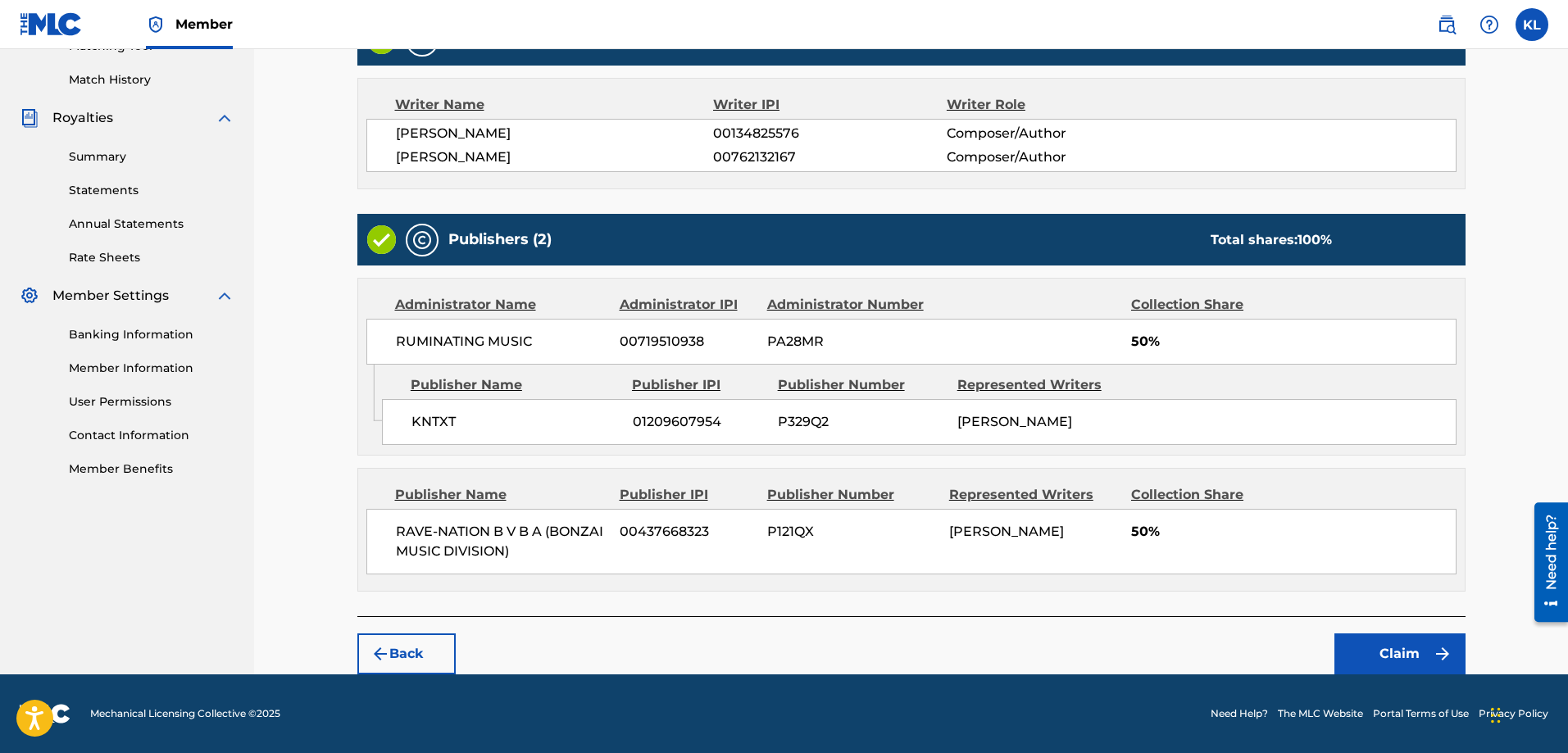
click at [1388, 647] on button "Claim" at bounding box center [1400, 654] width 131 height 41
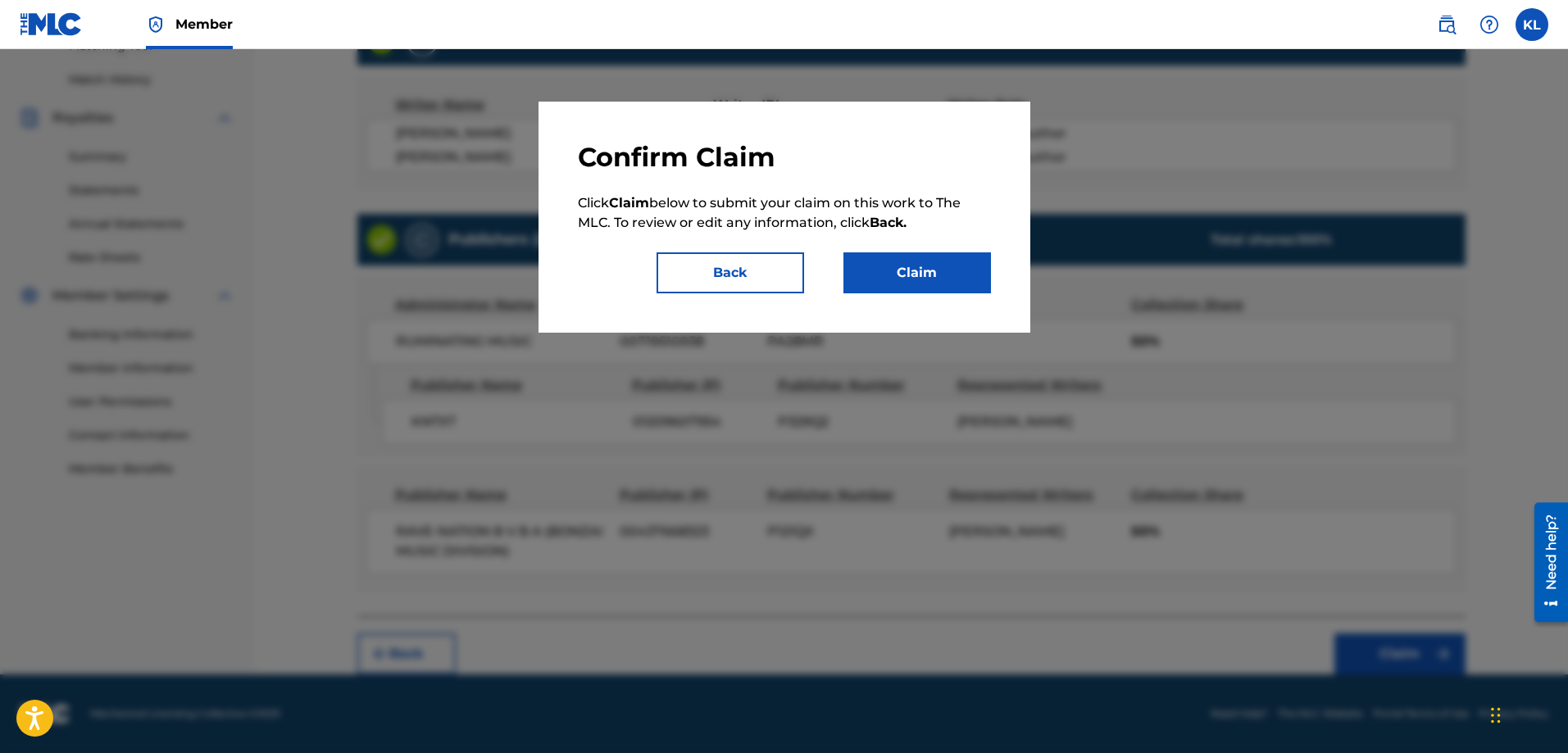
click at [891, 262] on button "Claim" at bounding box center [918, 273] width 148 height 41
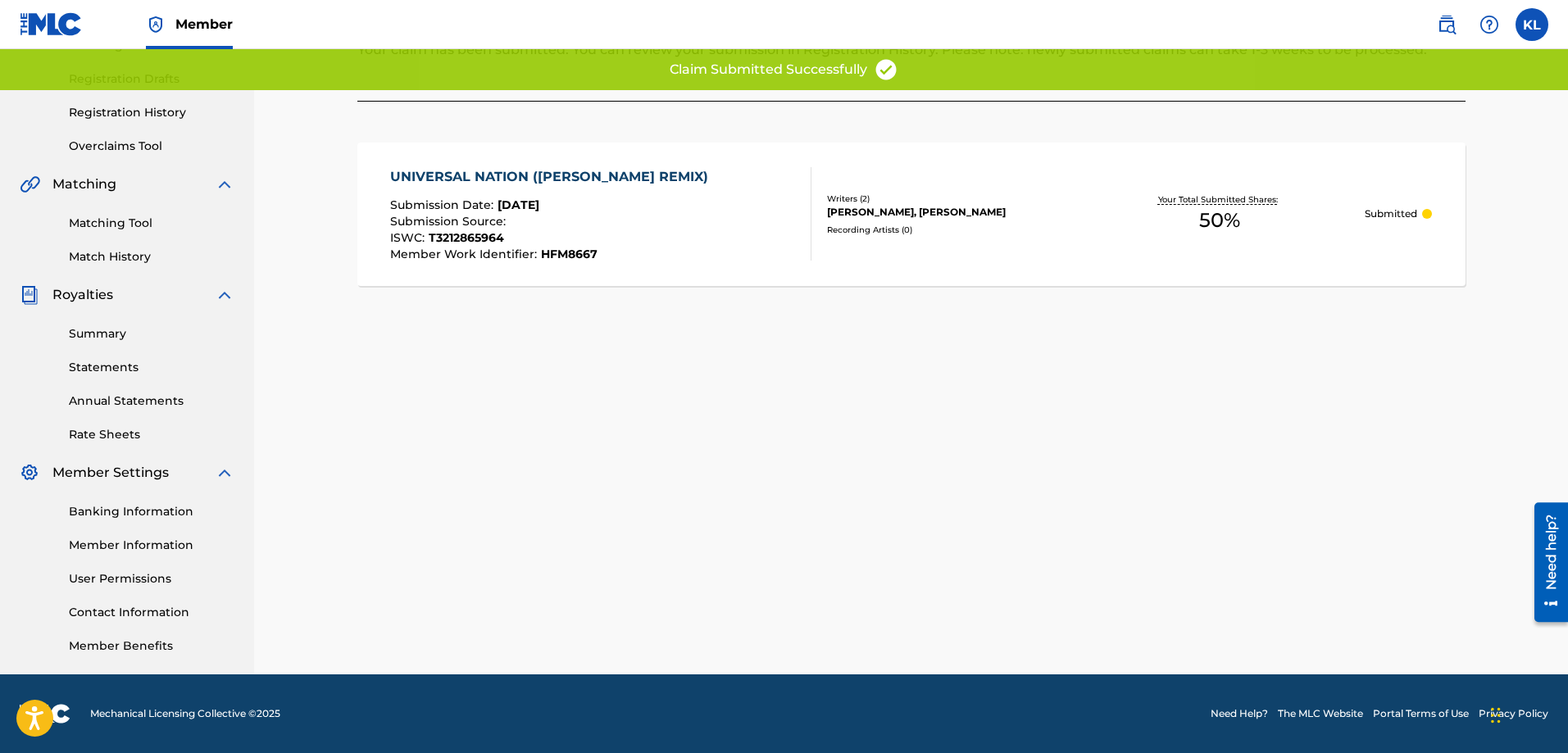
scroll to position [0, 0]
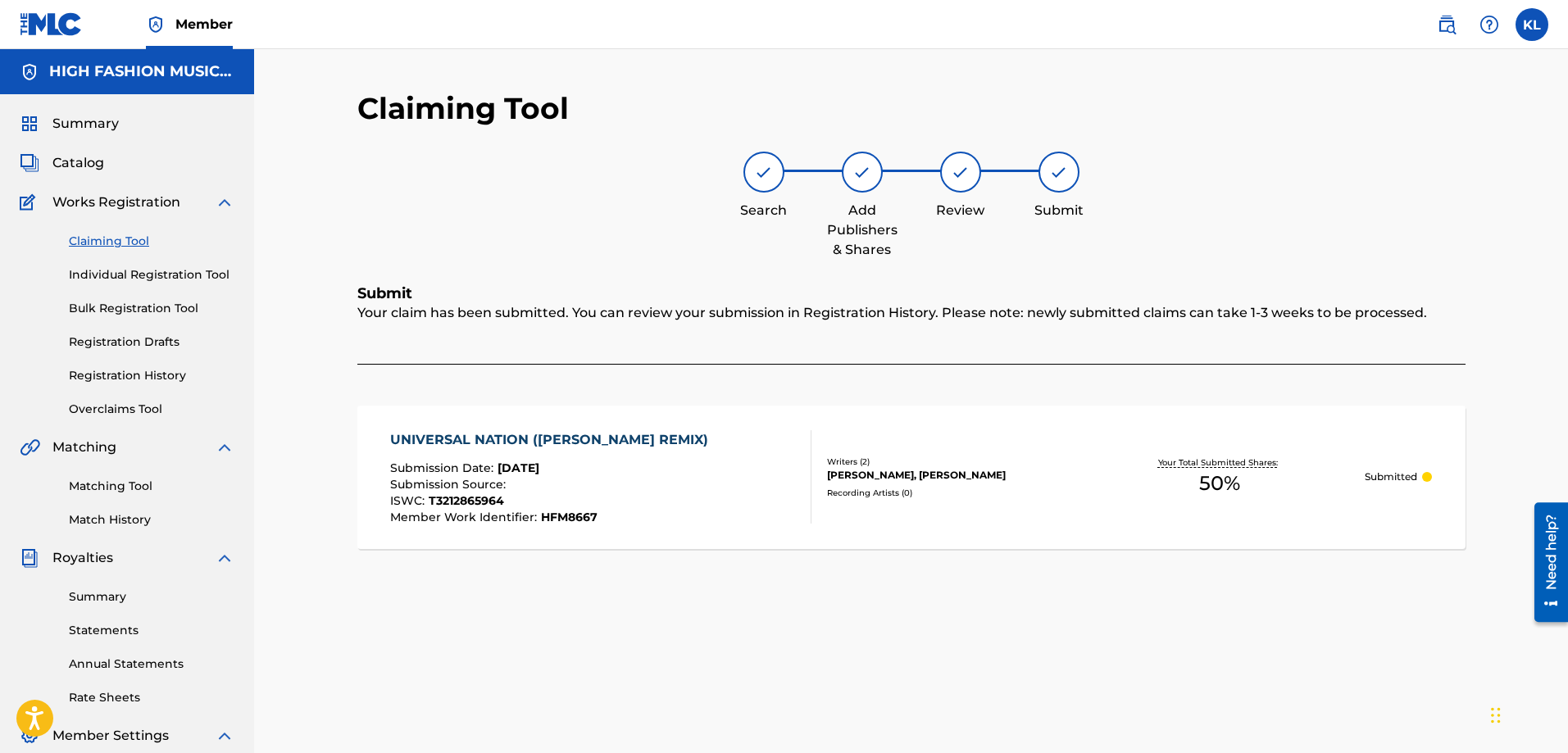
click at [109, 238] on link "Claiming Tool" at bounding box center [152, 241] width 165 height 17
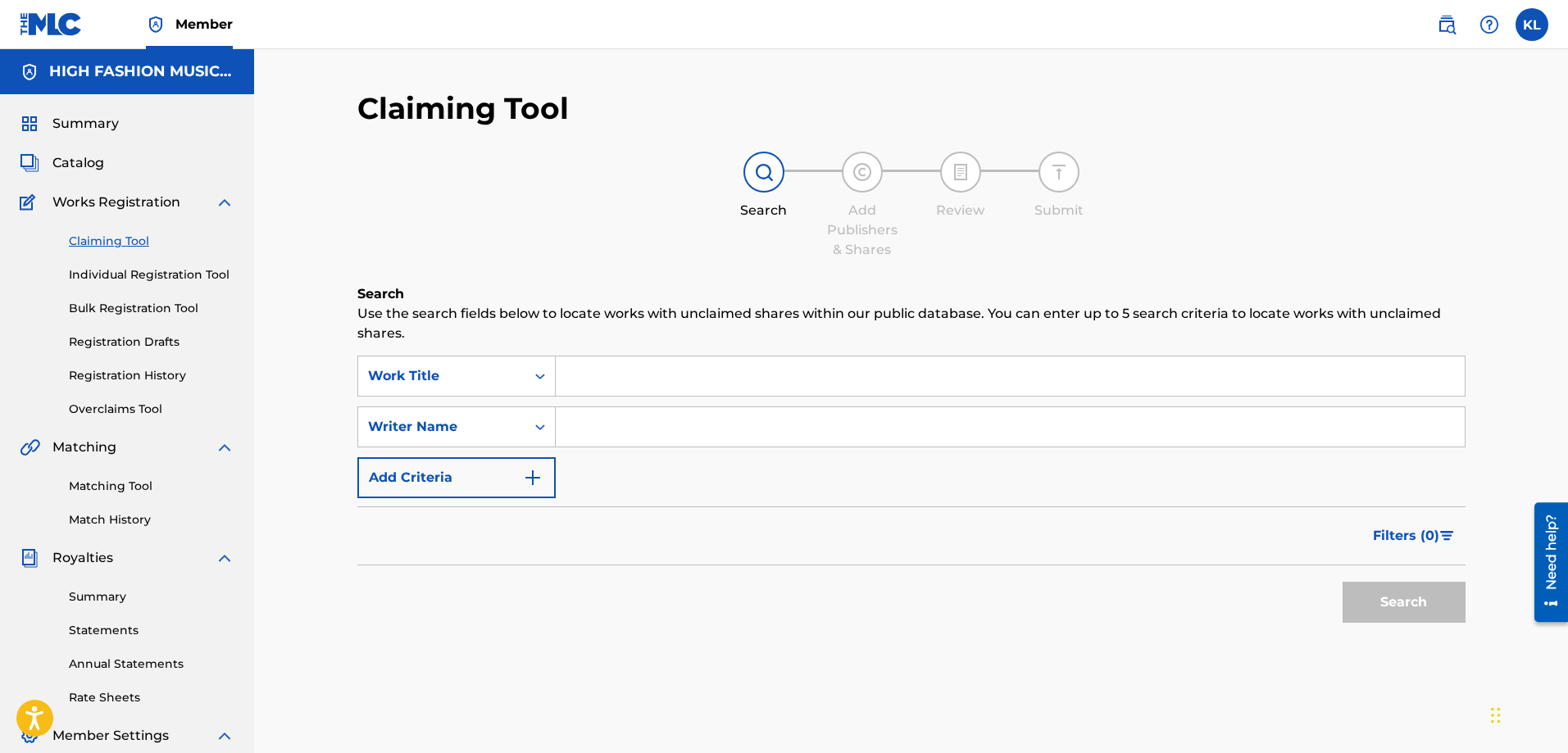
click at [583, 380] on input "Search Form" at bounding box center [1010, 376] width 909 height 39
click at [603, 381] on input "Search Form" at bounding box center [1010, 376] width 909 height 39
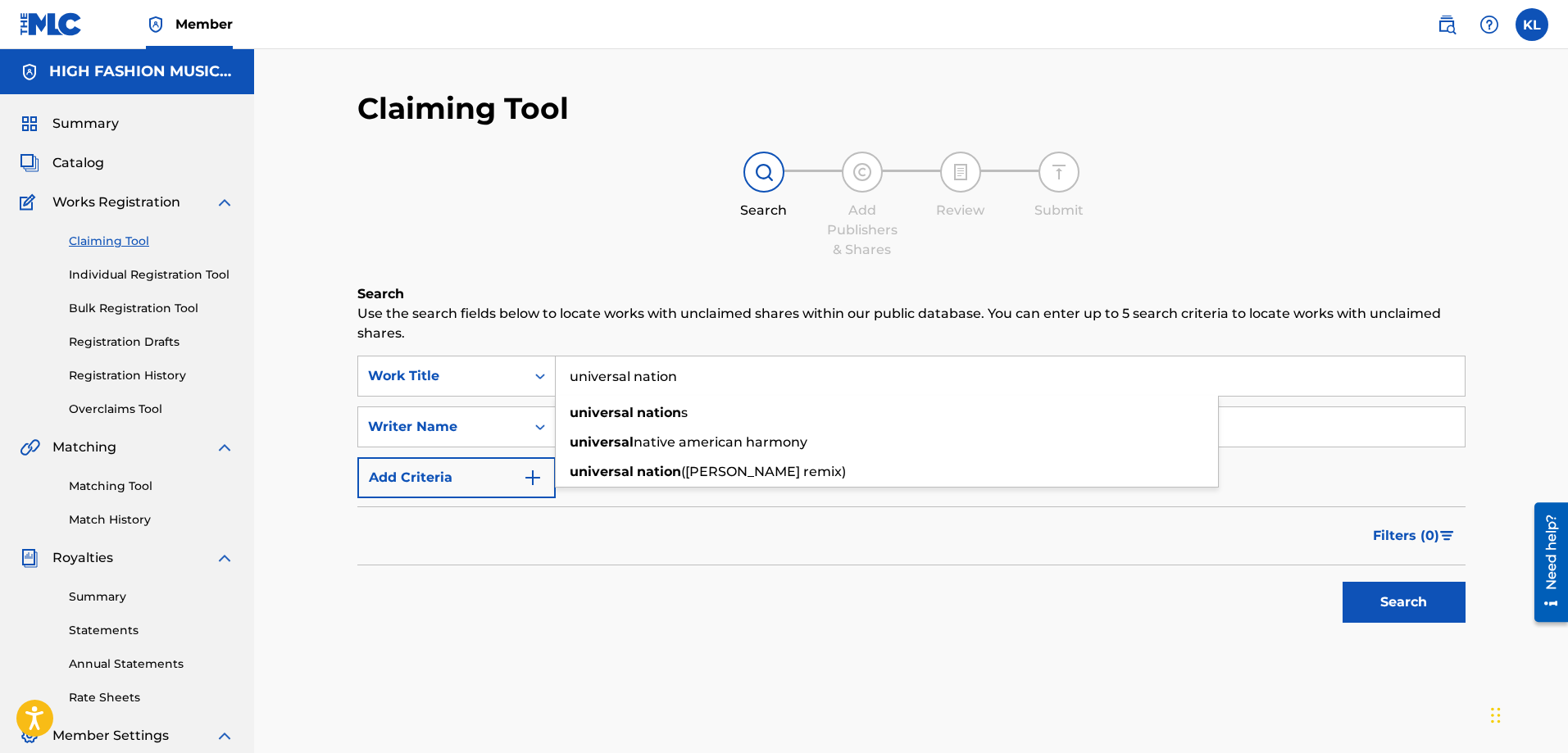
type input "universal nation"
click at [1342, 582] on button "Search" at bounding box center [1404, 602] width 122 height 41
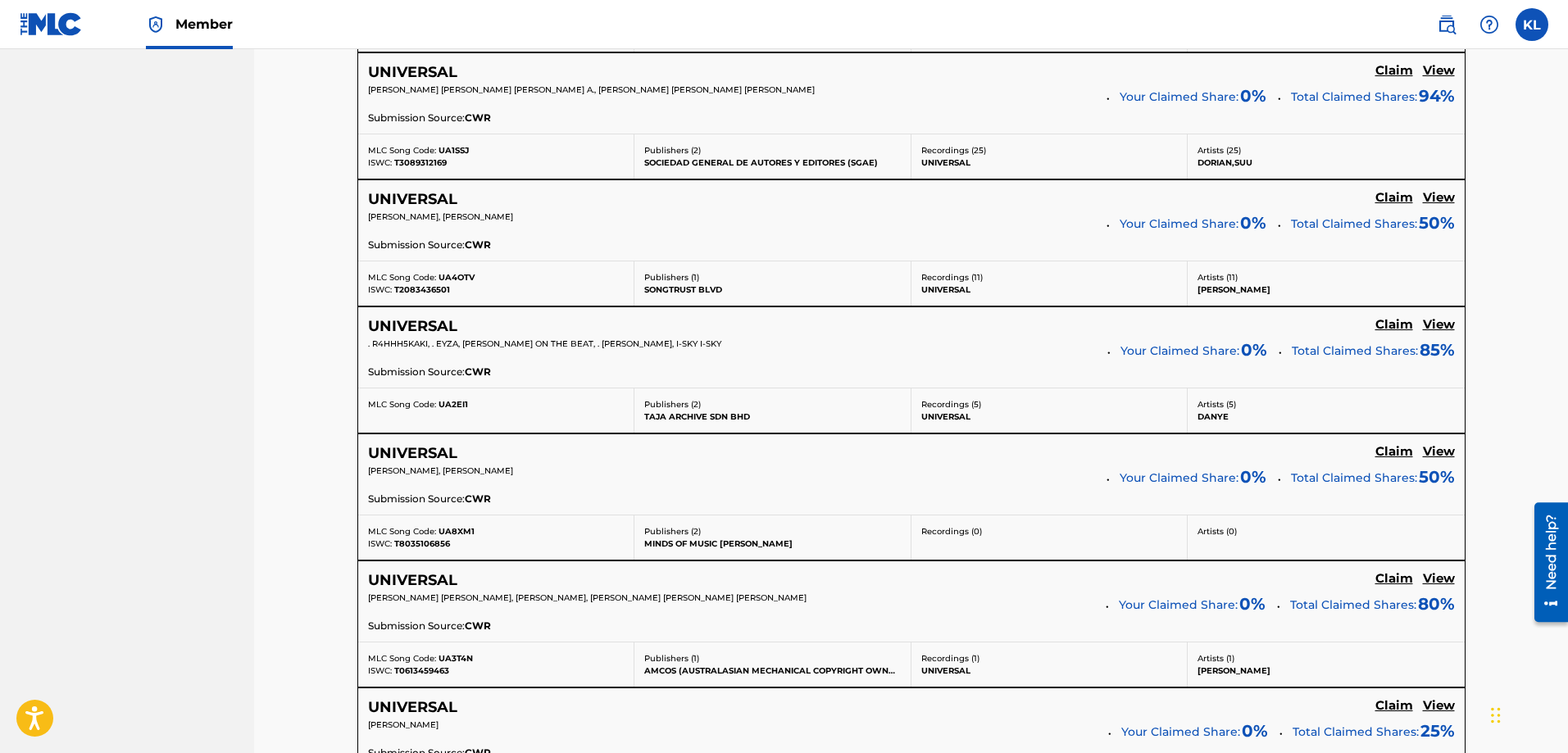
scroll to position [1311, 0]
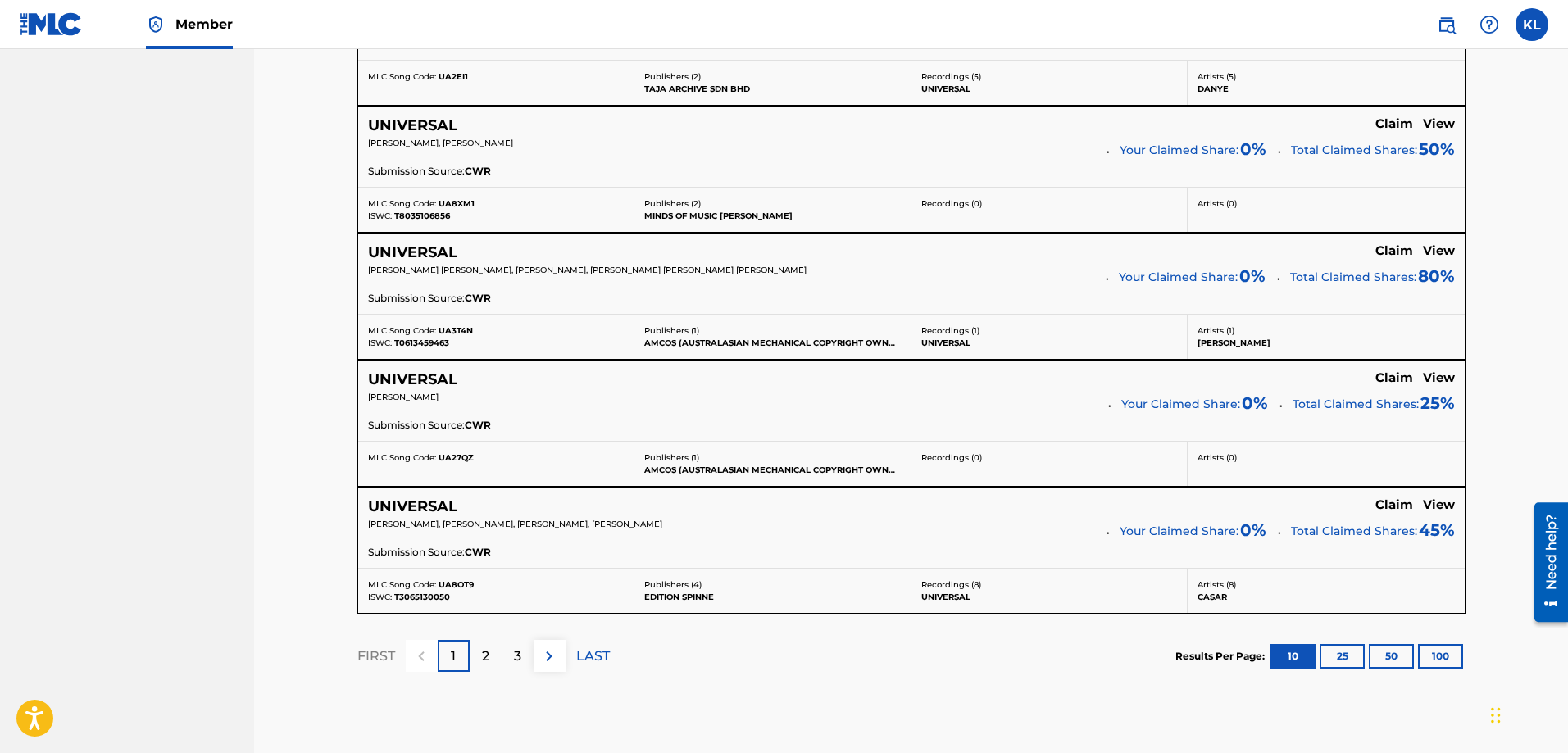
click at [491, 656] on div "2" at bounding box center [485, 656] width 32 height 32
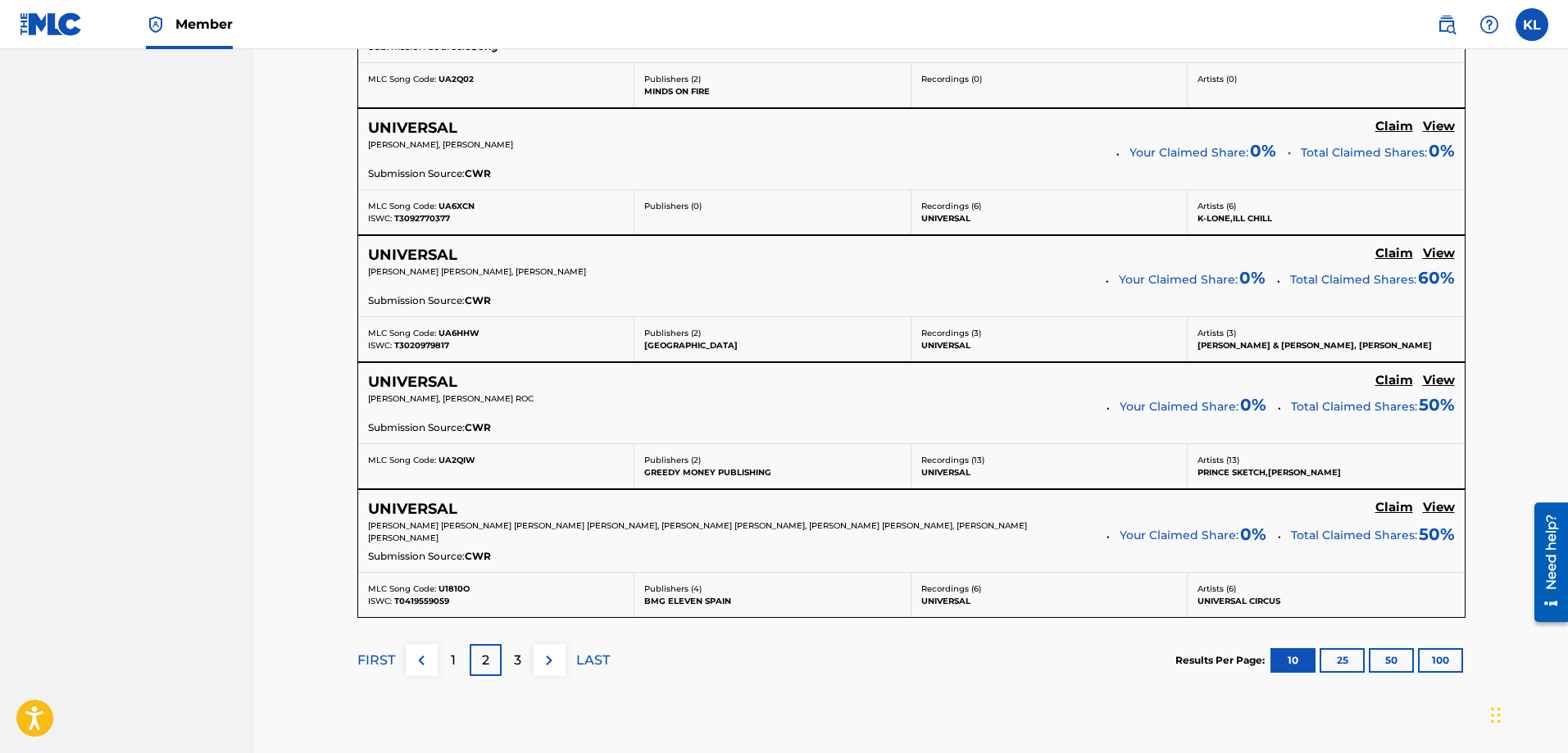
click at [525, 663] on div "3" at bounding box center [517, 660] width 32 height 32
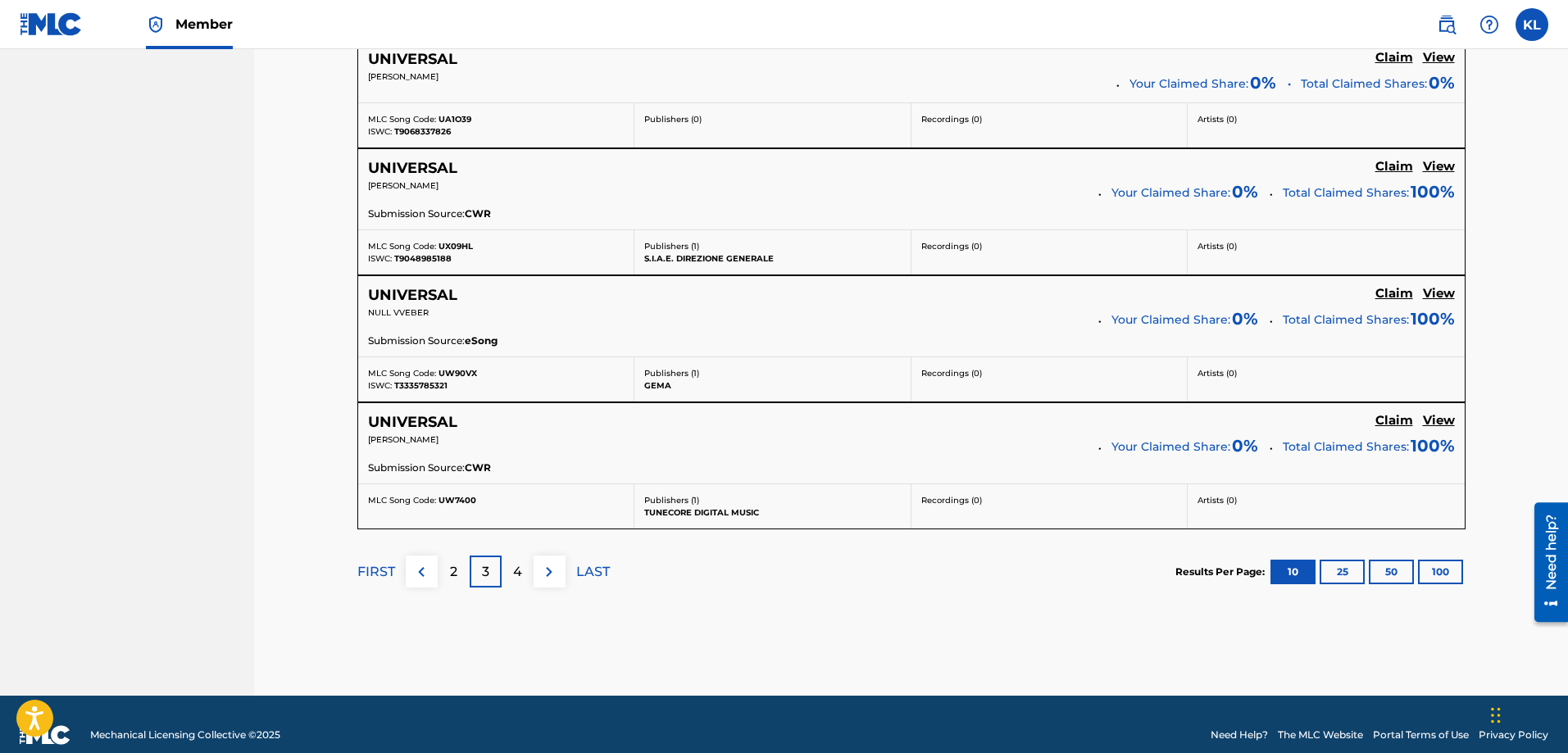
click at [523, 579] on div "4" at bounding box center [517, 571] width 32 height 32
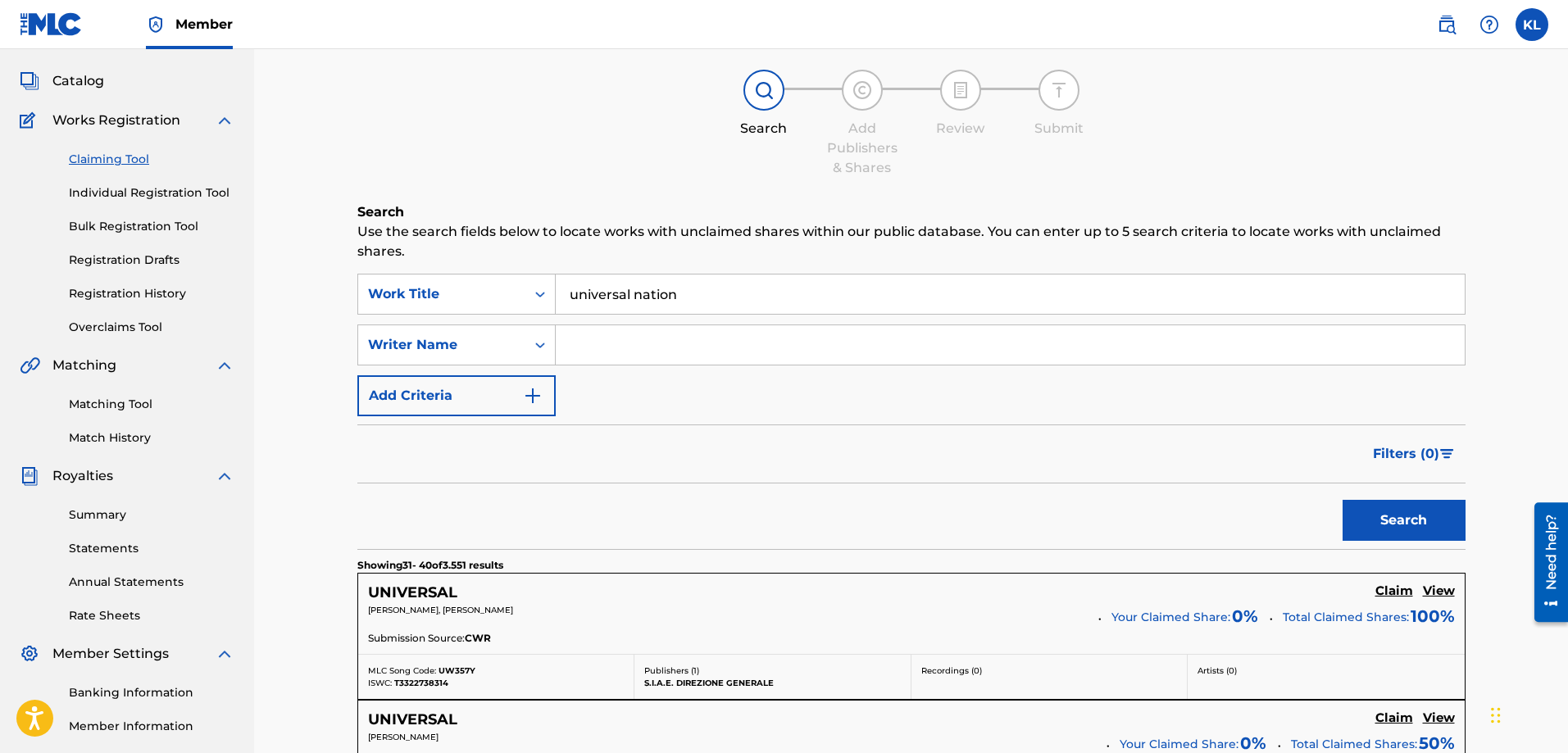
scroll to position [0, 0]
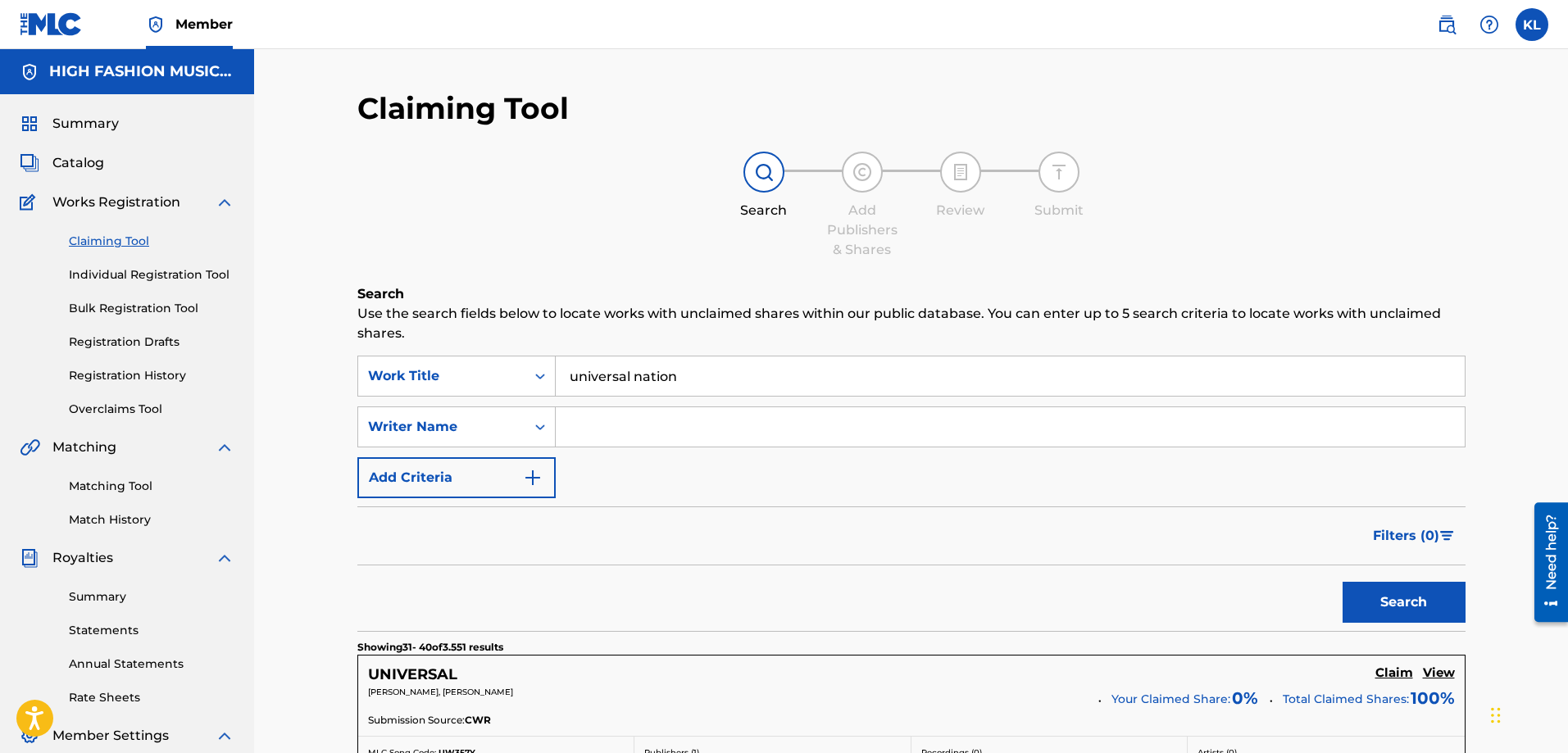
click at [121, 481] on link "Matching Tool" at bounding box center [152, 487] width 165 height 17
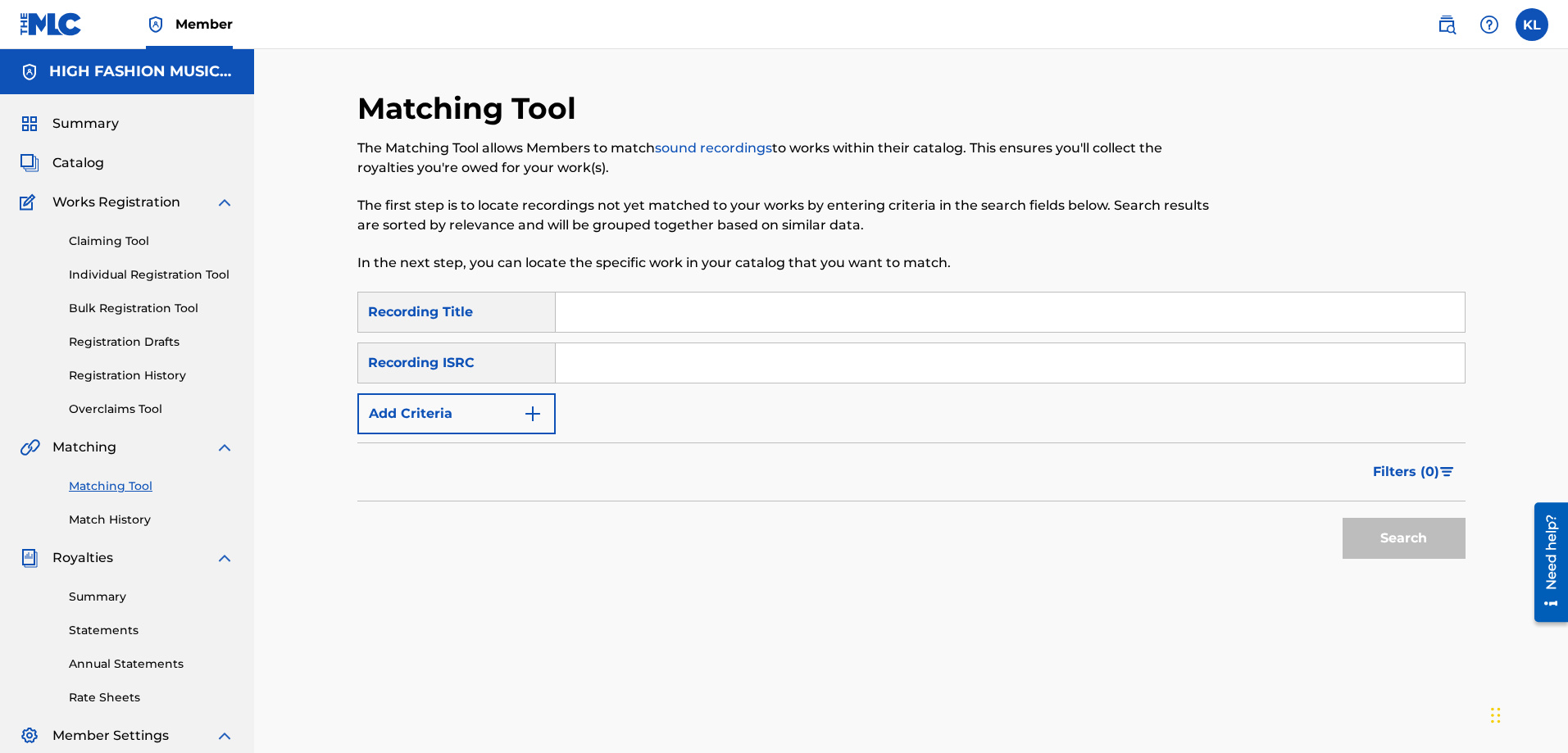
click at [616, 303] on input "Search Form" at bounding box center [1010, 312] width 909 height 39
type input "universal nation"
click at [540, 415] on img "Search Form" at bounding box center [533, 414] width 19 height 19
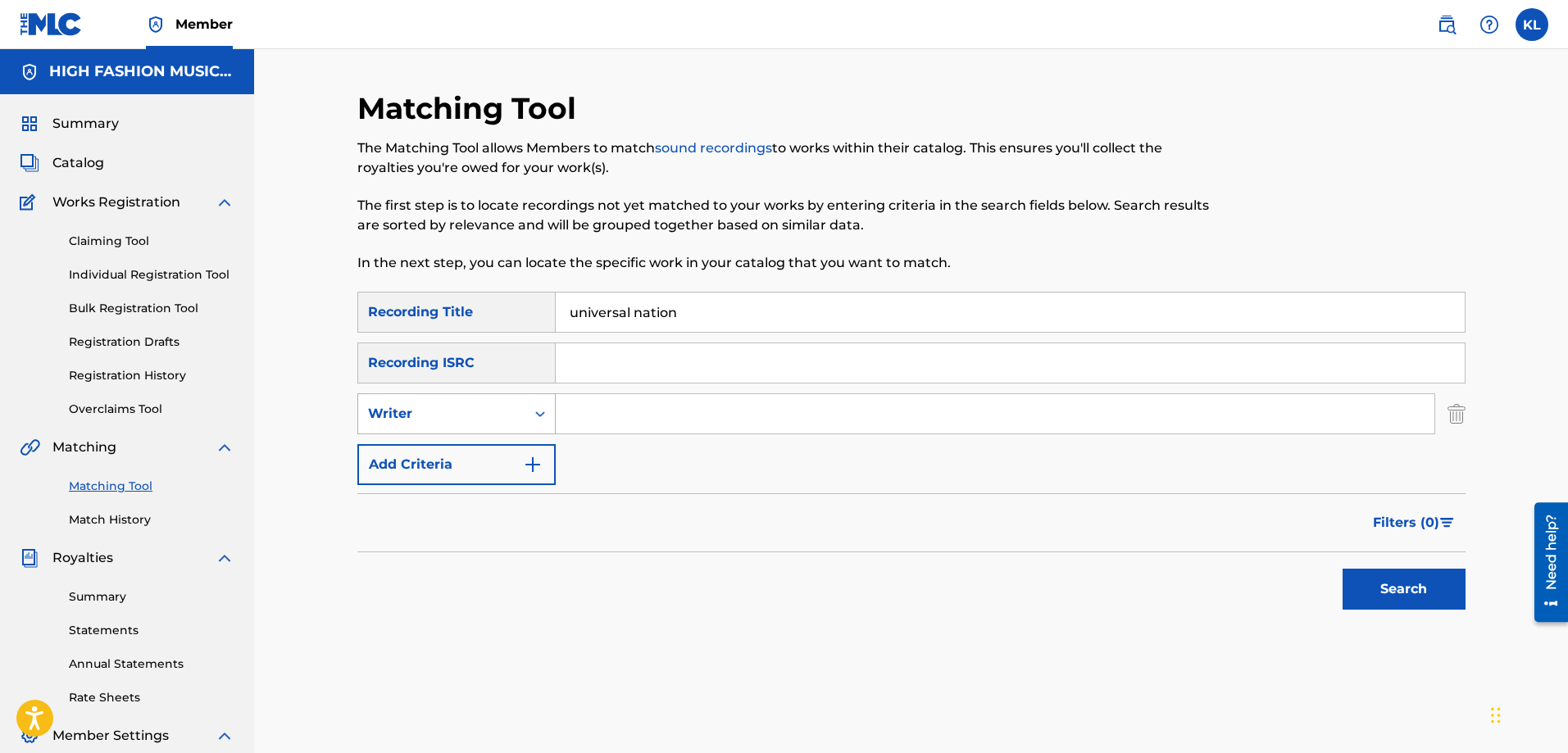
click at [475, 411] on div "Writer" at bounding box center [442, 414] width 148 height 19
click at [599, 407] on input "Search Form" at bounding box center [995, 414] width 879 height 39
paste input "[PERSON_NAME]"
type input "[PERSON_NAME]"
click at [1382, 593] on button "Search" at bounding box center [1404, 589] width 122 height 41
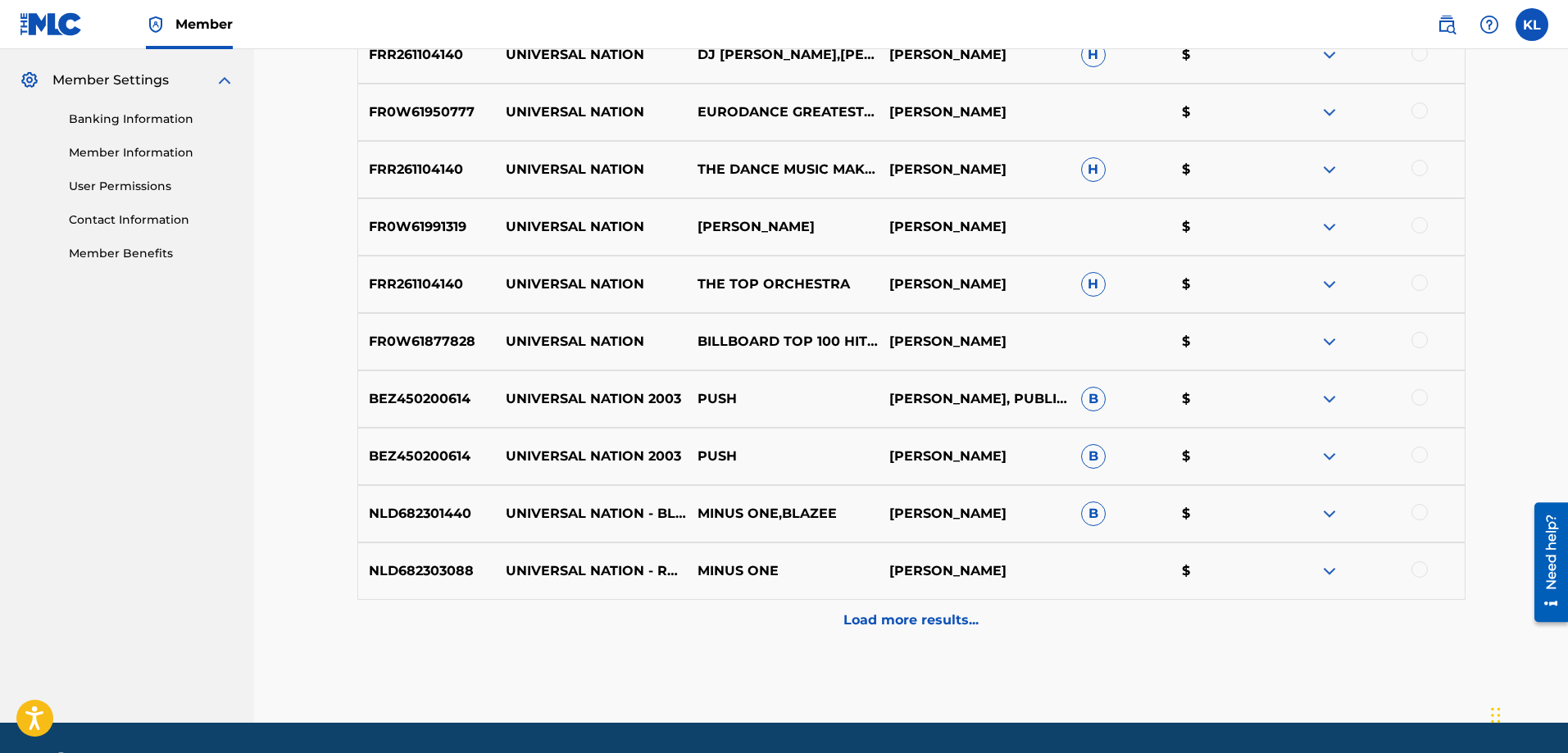
scroll to position [327, 0]
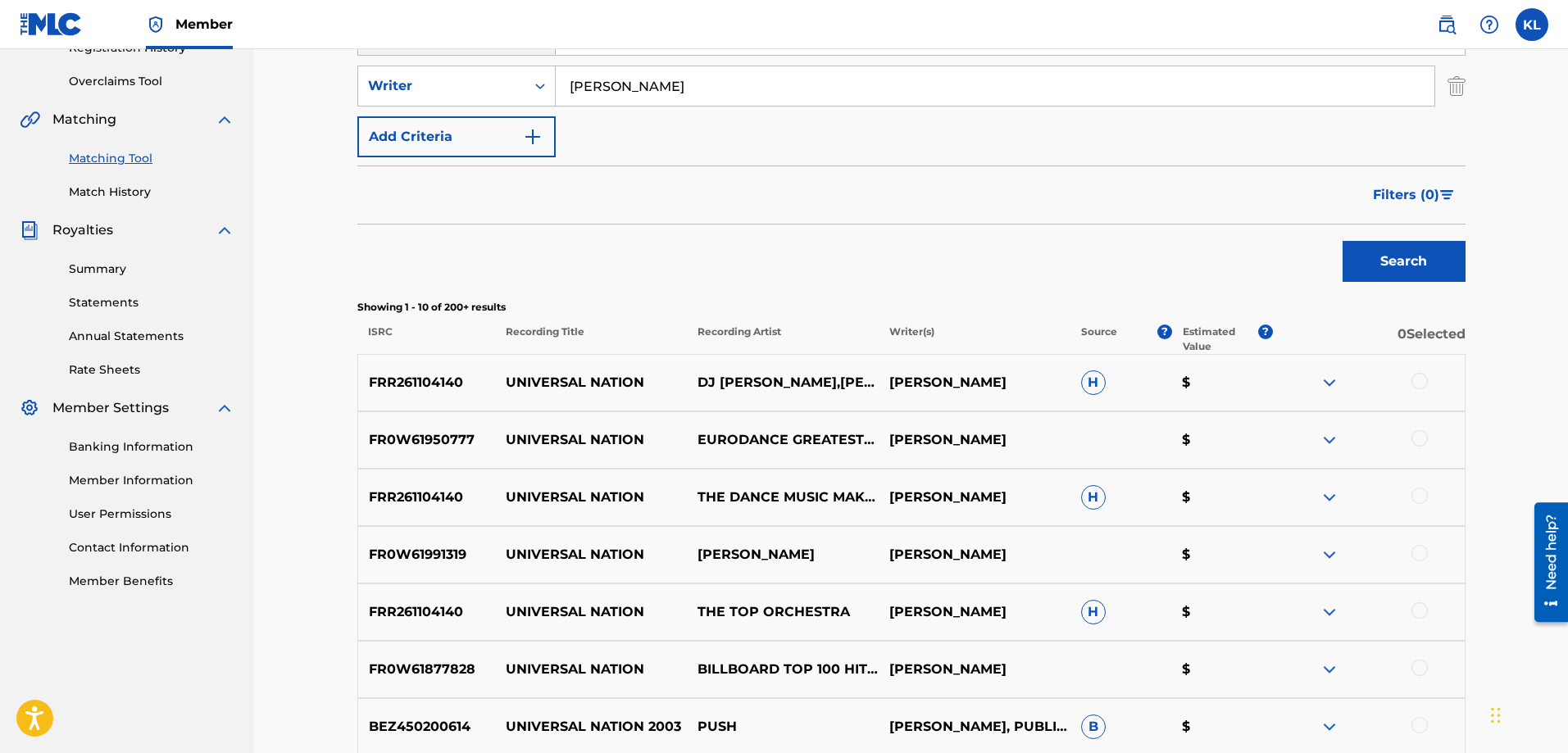
click at [1404, 273] on button "Search" at bounding box center [1404, 261] width 122 height 41
click at [1433, 193] on span "Filters ( 0 )" at bounding box center [1406, 195] width 66 height 19
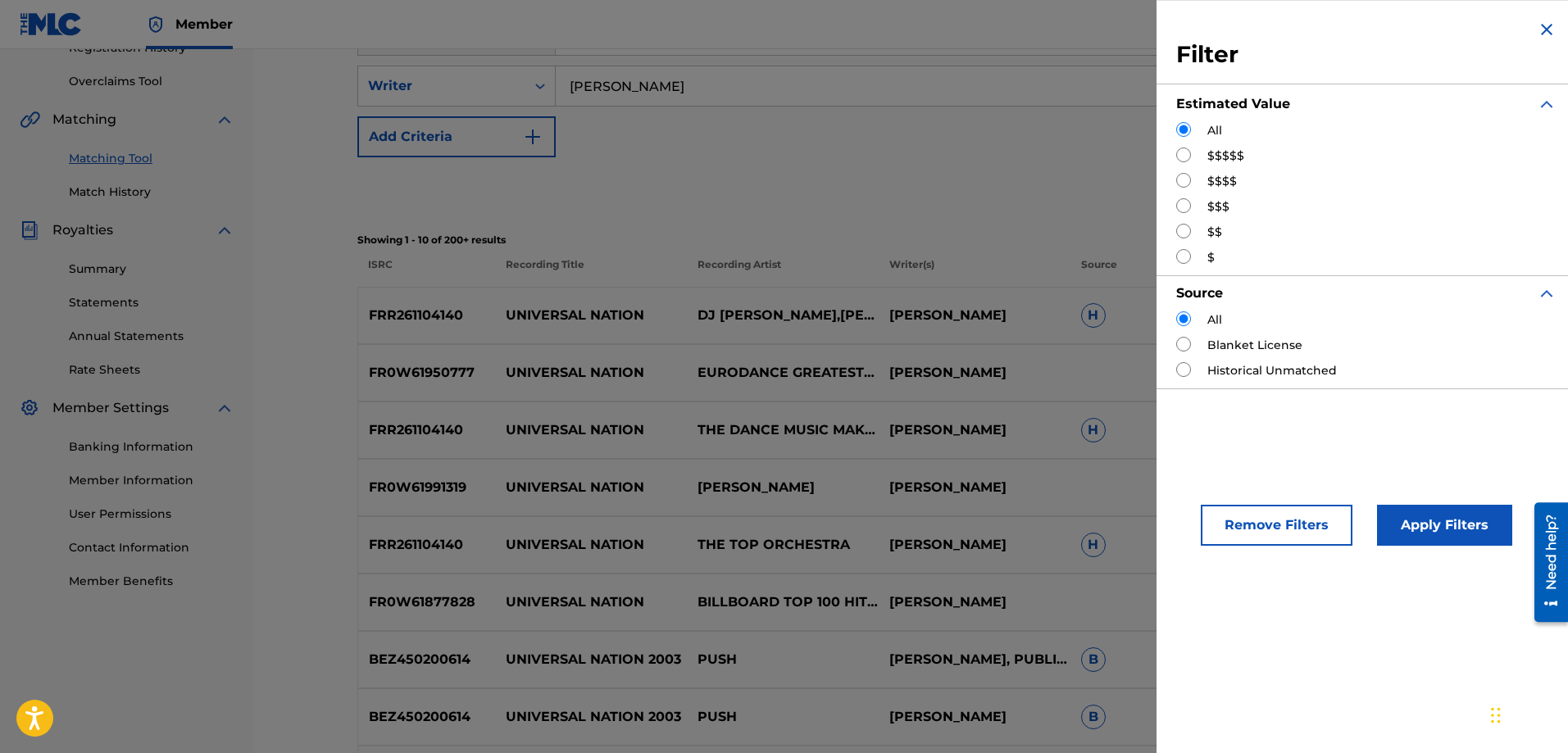
click at [1215, 156] on label "$$$$$" at bounding box center [1226, 156] width 37 height 17
click at [1183, 149] on input "Search Form" at bounding box center [1183, 154] width 15 height 15
radio input "true"
click at [1436, 524] on button "Apply Filters" at bounding box center [1445, 525] width 135 height 41
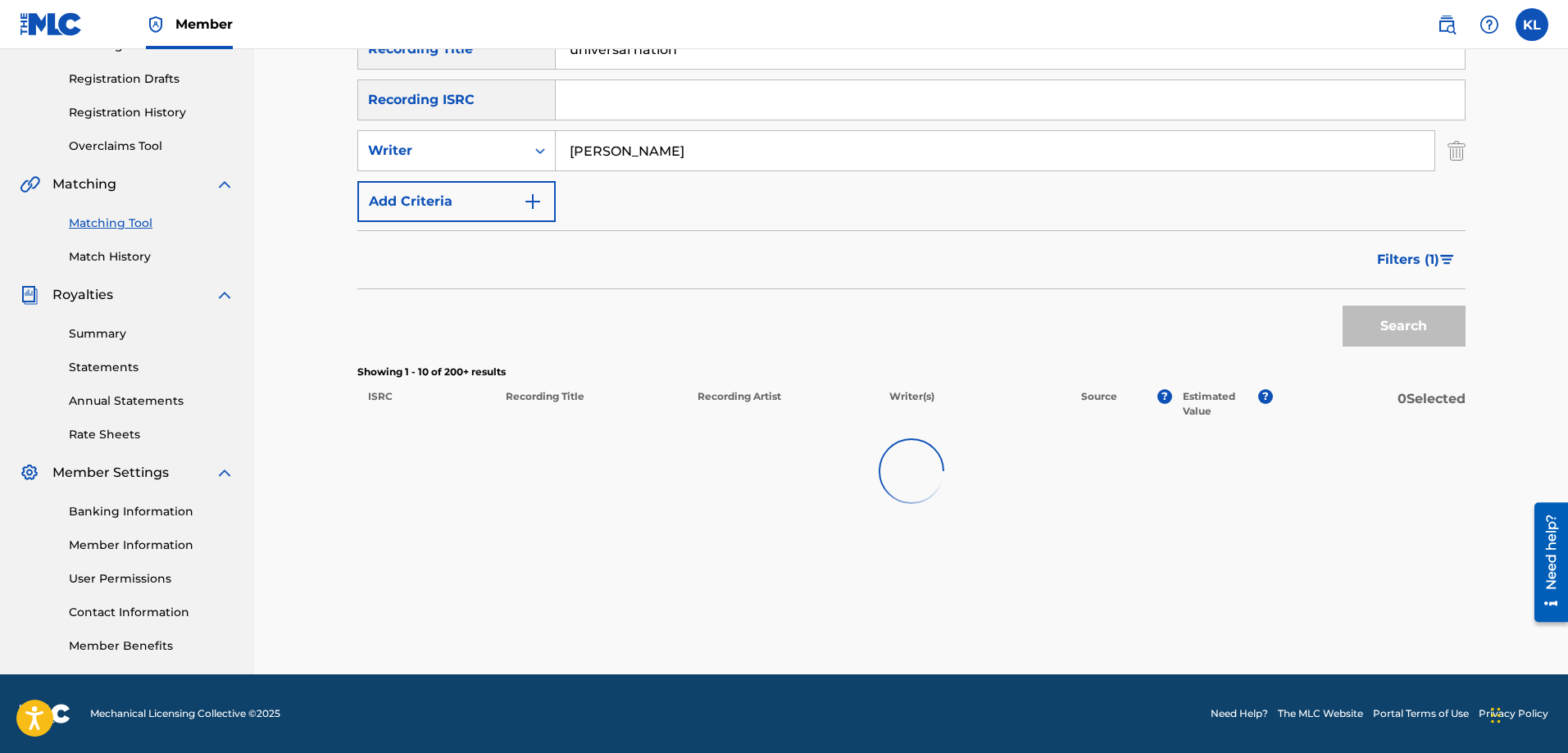
scroll to position [263, 0]
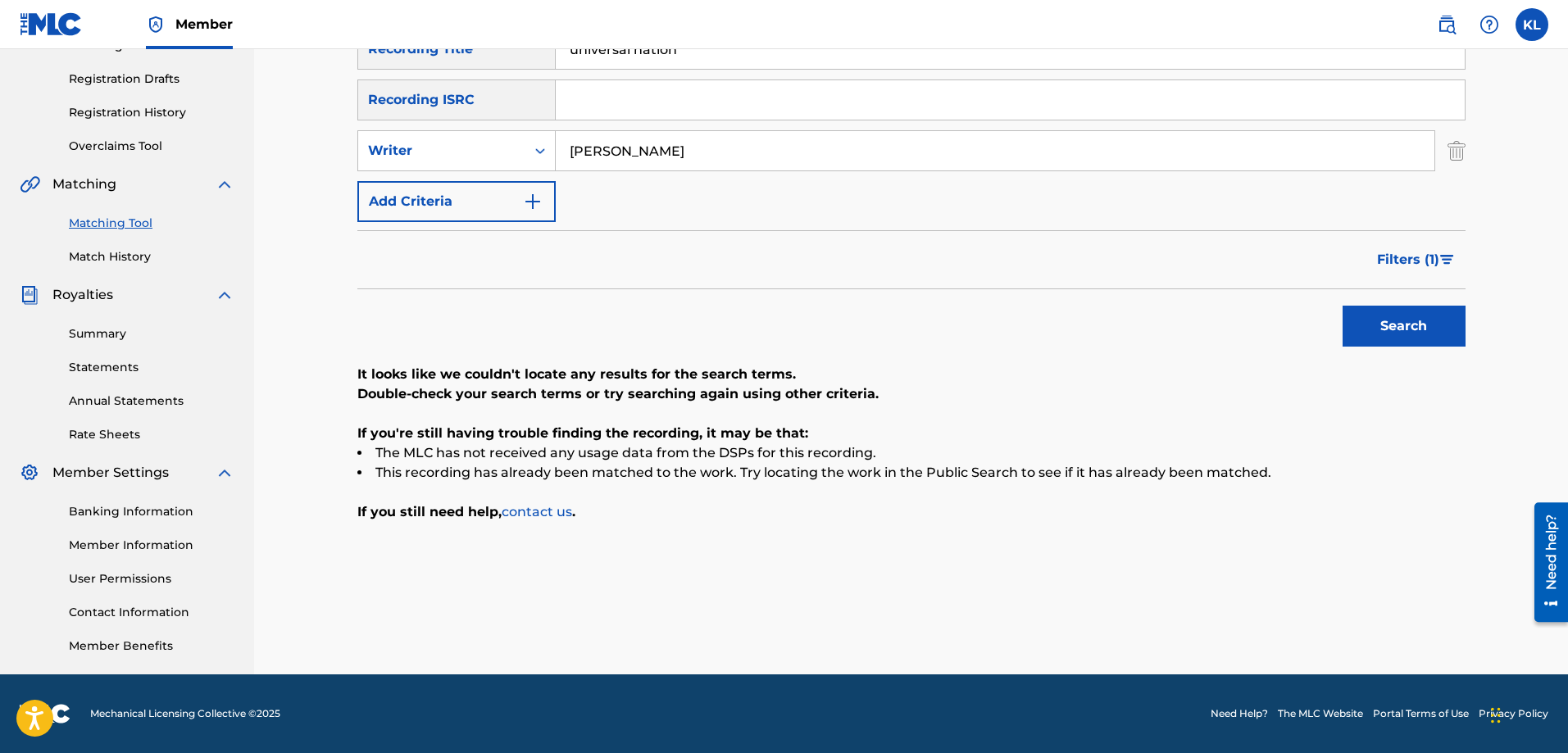
click at [1395, 256] on span "Filters ( 1 )" at bounding box center [1409, 259] width 62 height 19
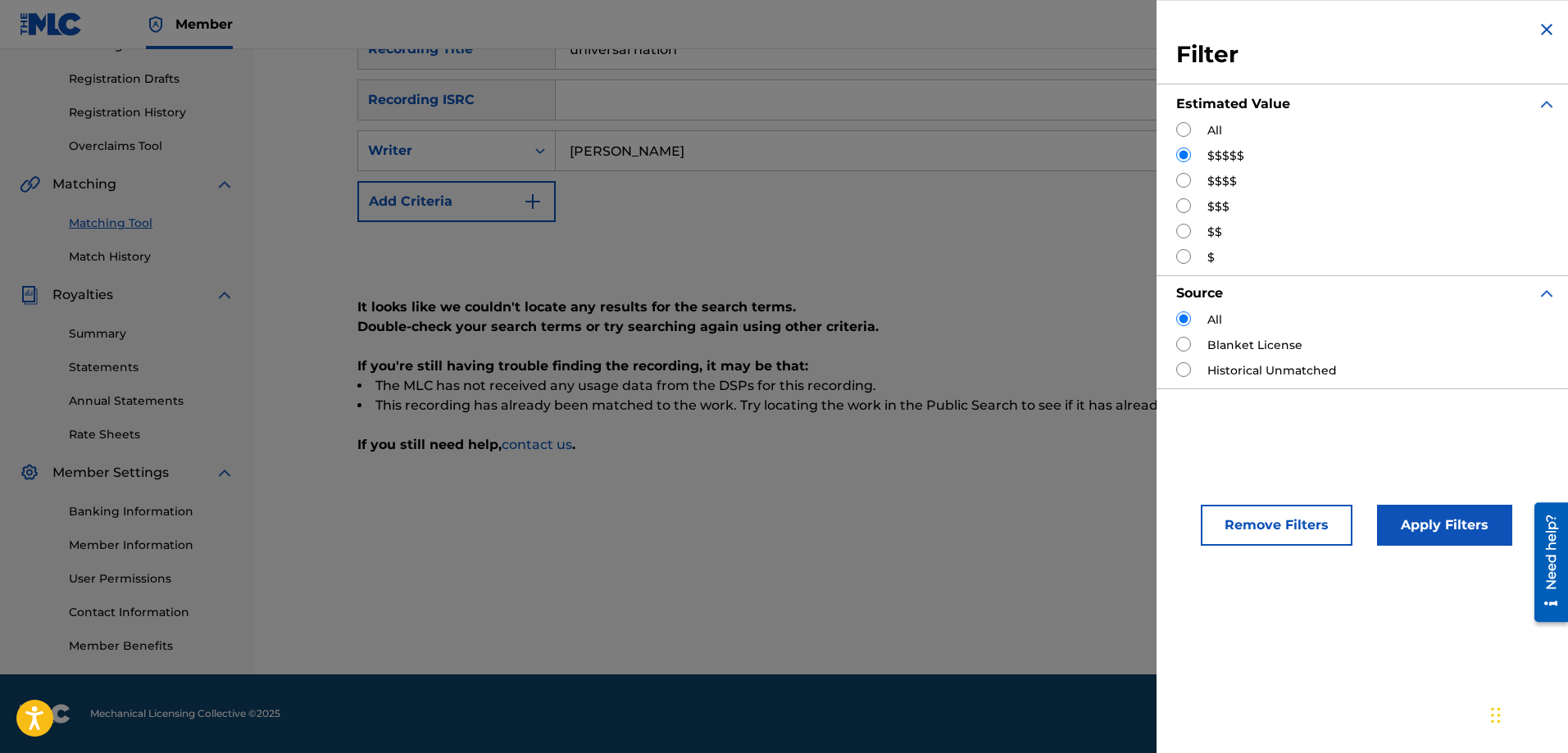
click at [1231, 181] on label "$$$$" at bounding box center [1222, 182] width 29 height 17
click at [1188, 177] on input "Search Form" at bounding box center [1183, 180] width 15 height 15
radio input "true"
click at [1428, 530] on button "Apply Filters" at bounding box center [1445, 525] width 135 height 41
